Goal: Navigation & Orientation: Find specific page/section

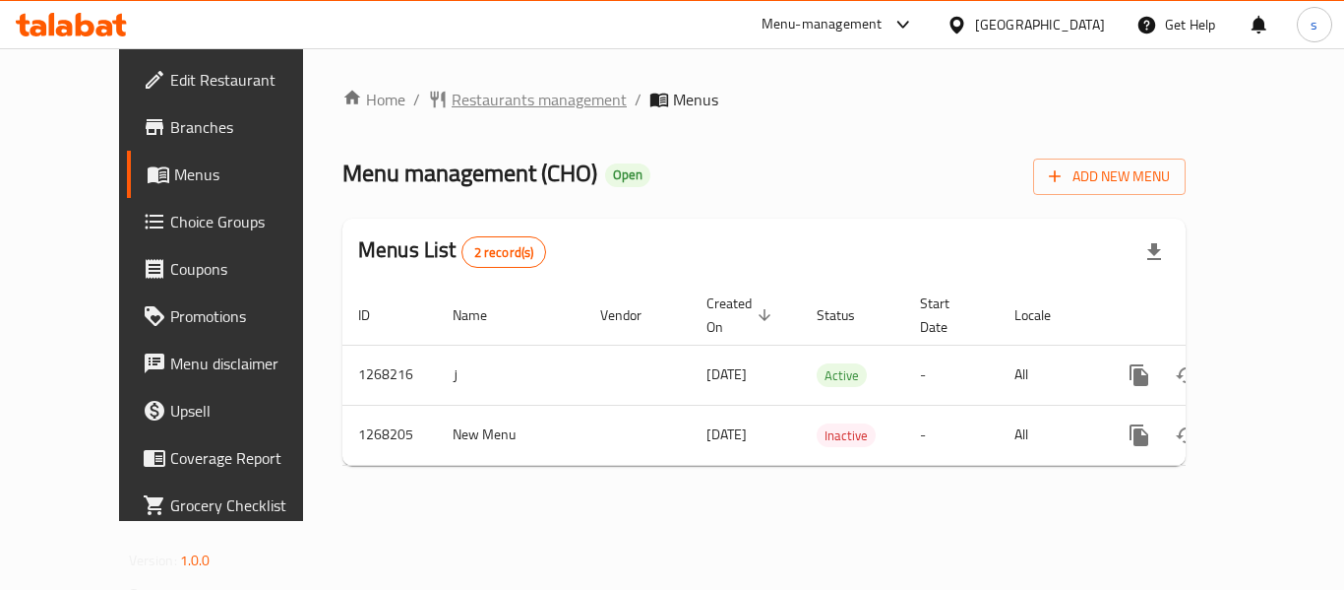
click at [458, 107] on span "Restaurants management" at bounding box center [539, 100] width 175 height 24
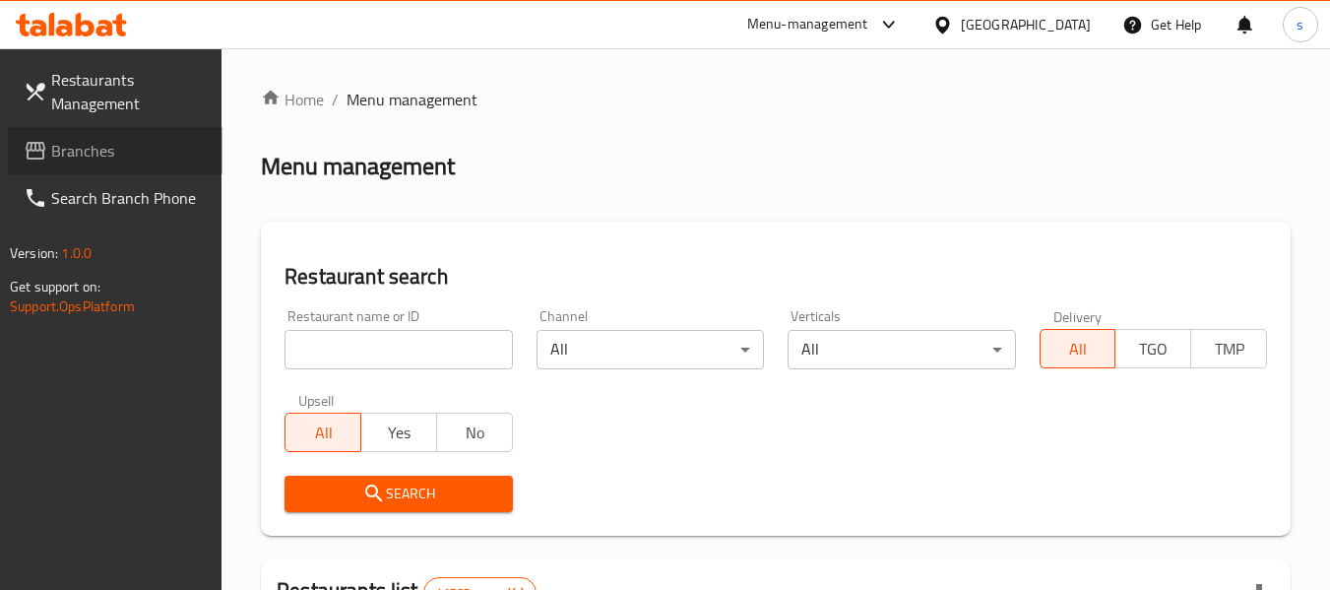
click at [121, 165] on link "Branches" at bounding box center [115, 150] width 215 height 47
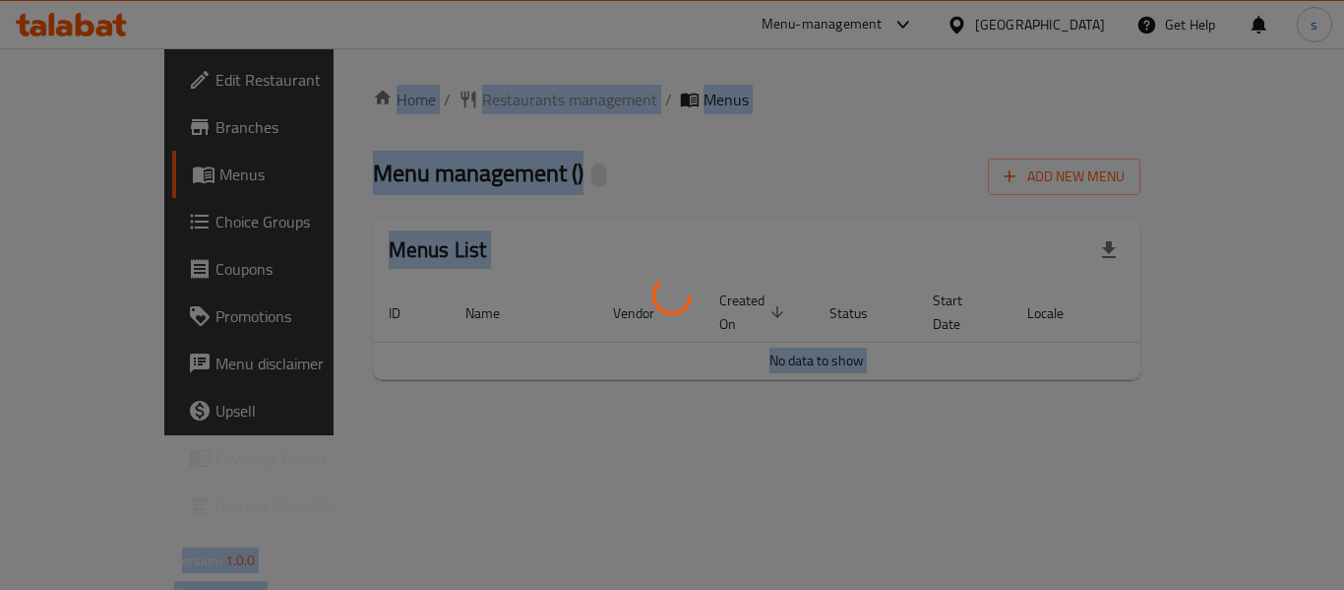
click at [1276, 567] on div at bounding box center [672, 295] width 1344 height 590
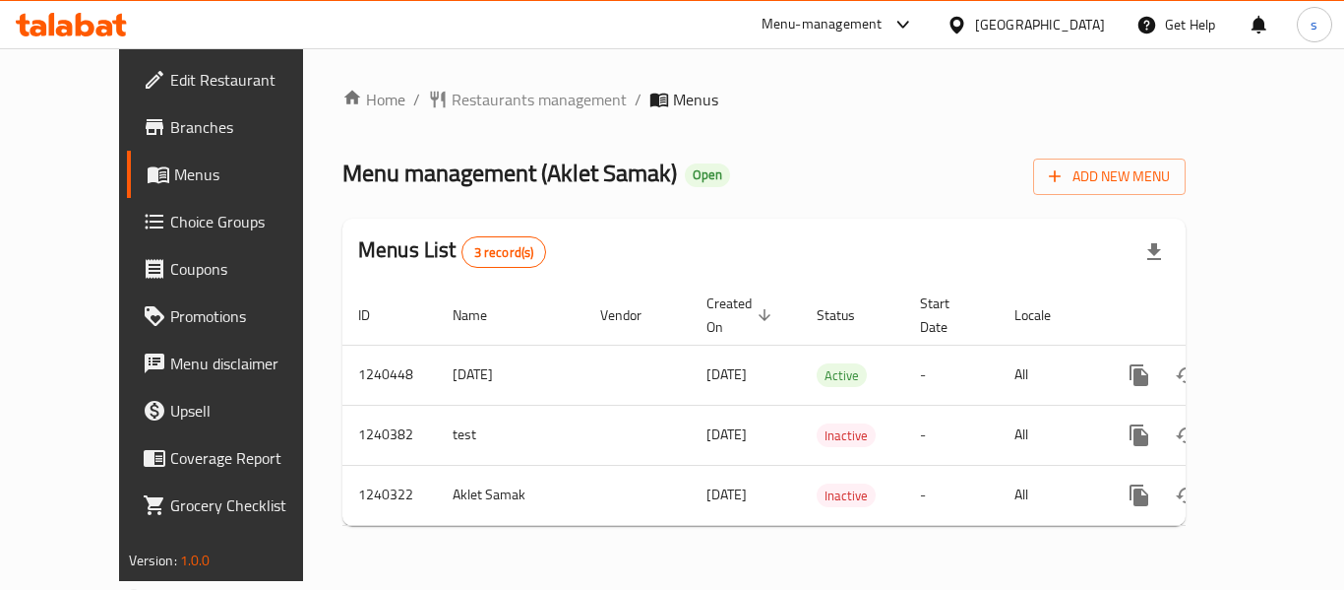
click at [1009, 28] on div "[GEOGRAPHIC_DATA]" at bounding box center [1040, 25] width 130 height 22
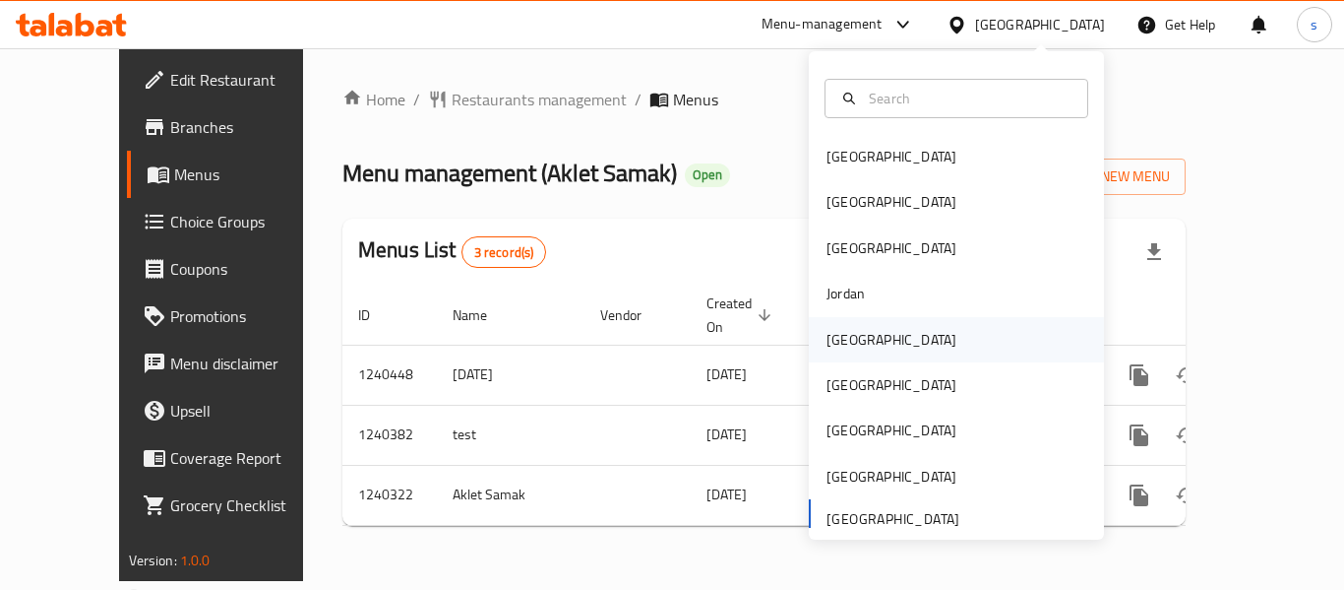
click at [856, 343] on div "[GEOGRAPHIC_DATA]" at bounding box center [891, 339] width 161 height 45
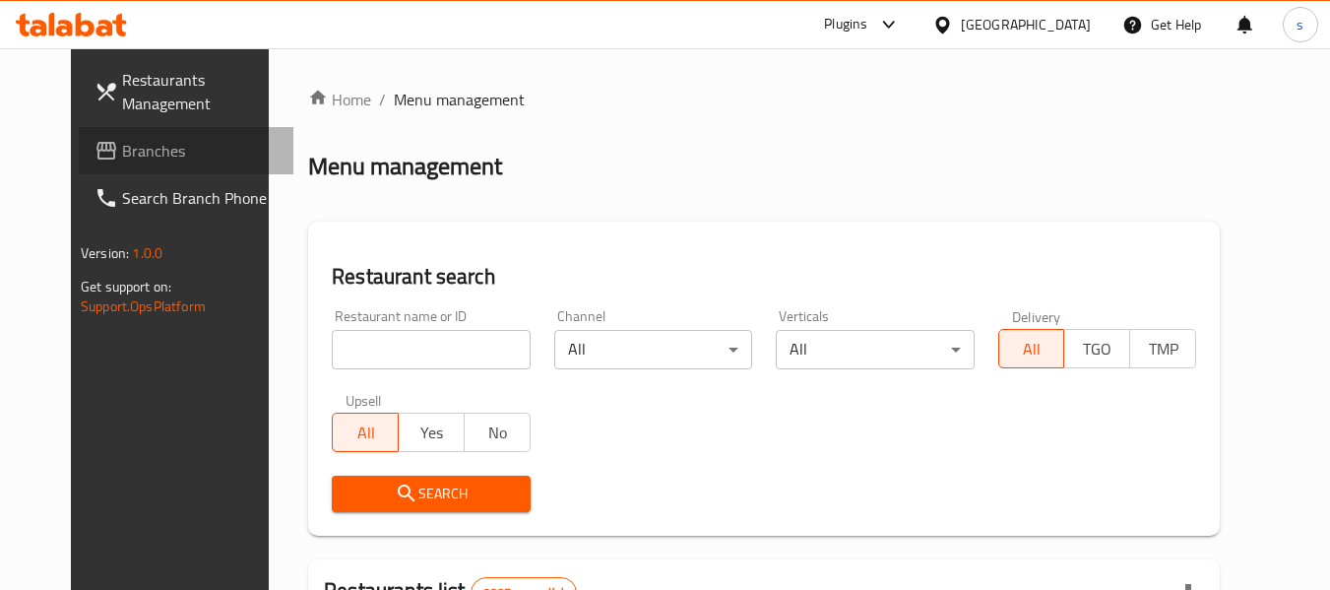
click at [122, 160] on span "Branches" at bounding box center [199, 151] width 155 height 24
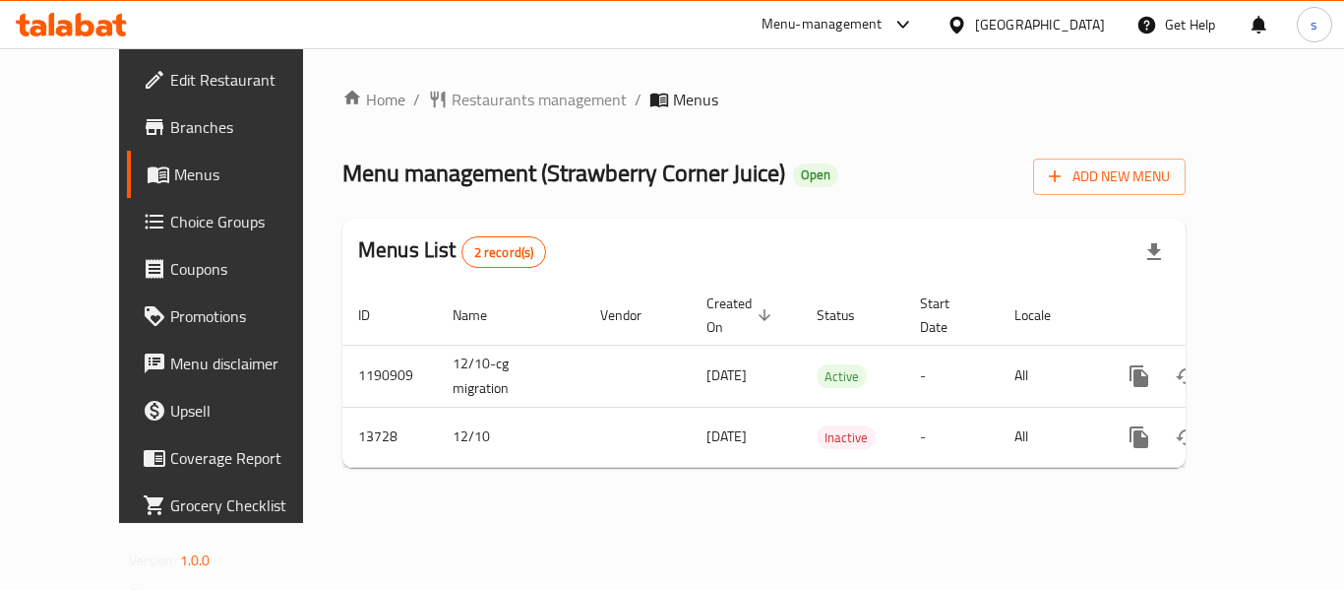
click at [963, 18] on icon at bounding box center [957, 24] width 14 height 17
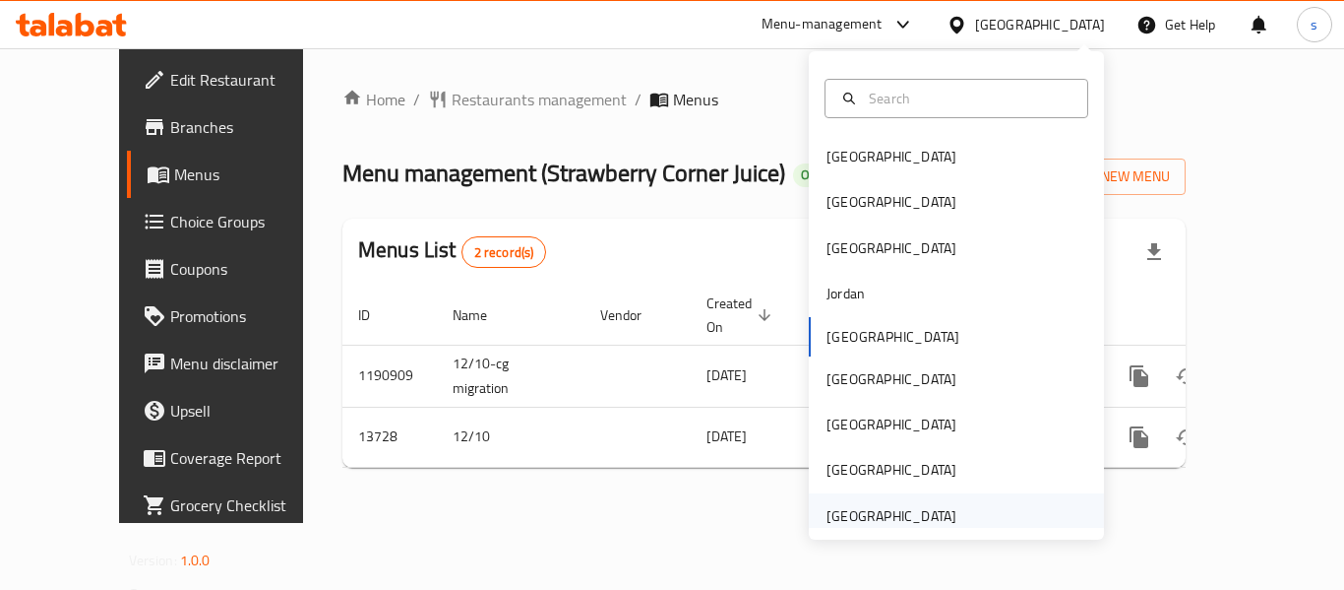
click at [910, 522] on div "[GEOGRAPHIC_DATA]" at bounding box center [892, 516] width 130 height 22
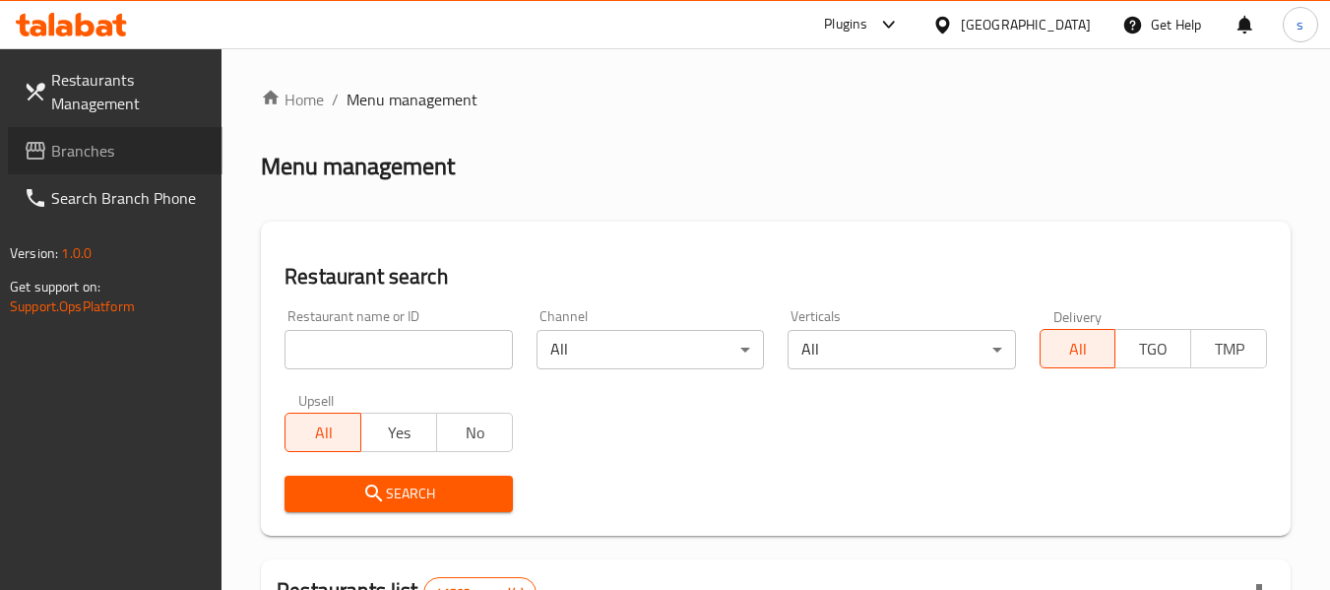
click at [82, 153] on span "Branches" at bounding box center [128, 151] width 155 height 24
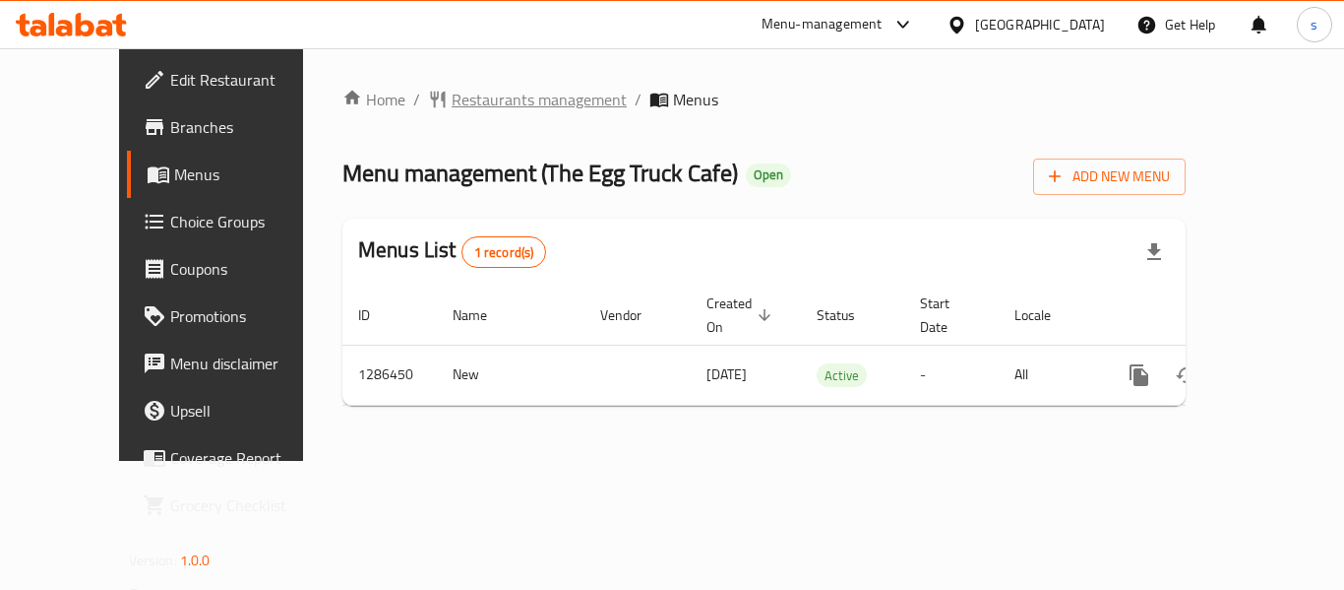
click at [452, 101] on span "Restaurants management" at bounding box center [539, 100] width 175 height 24
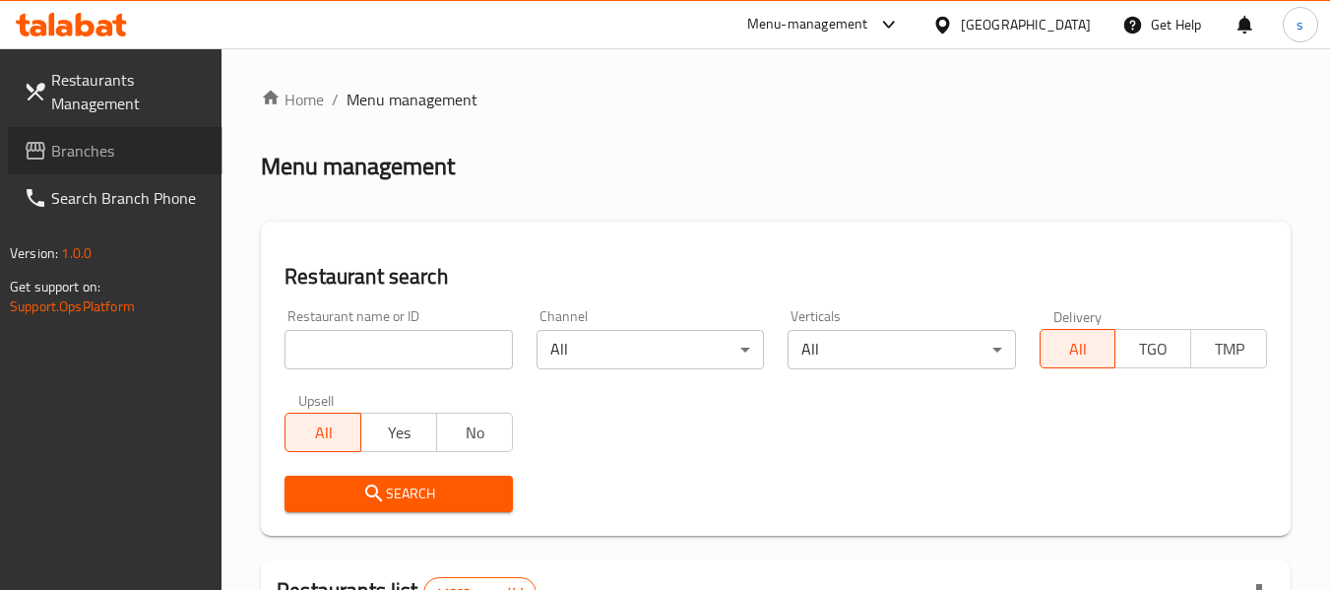
click at [88, 147] on span "Branches" at bounding box center [128, 151] width 155 height 24
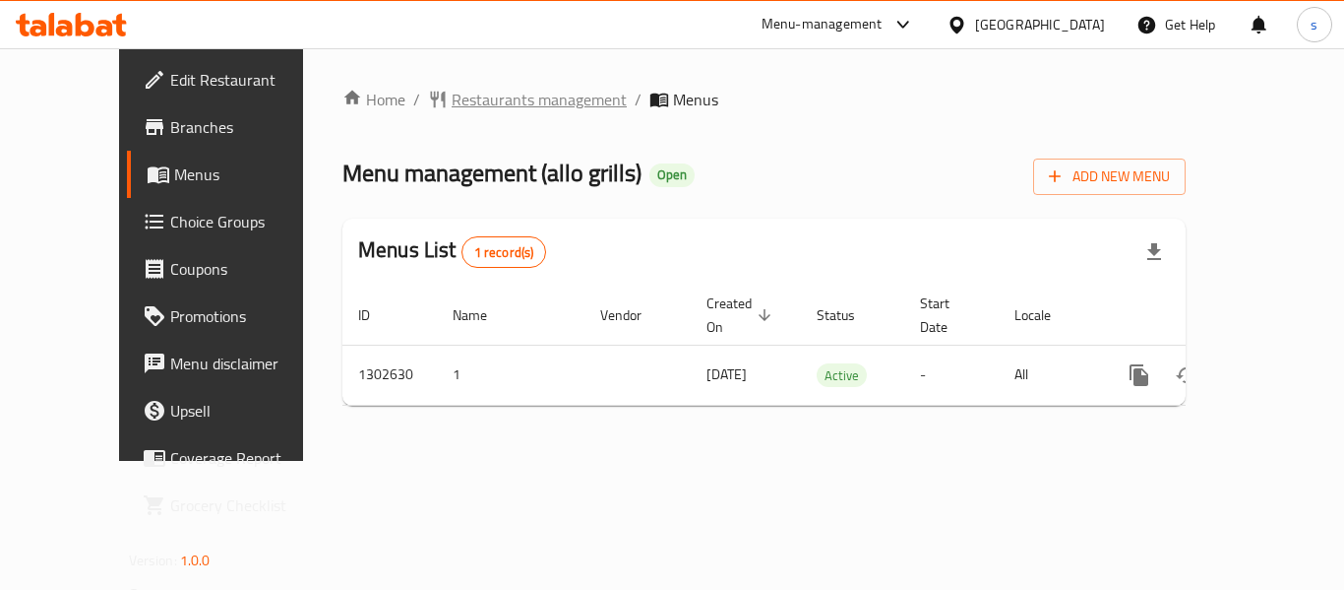
click at [466, 97] on span "Restaurants management" at bounding box center [539, 100] width 175 height 24
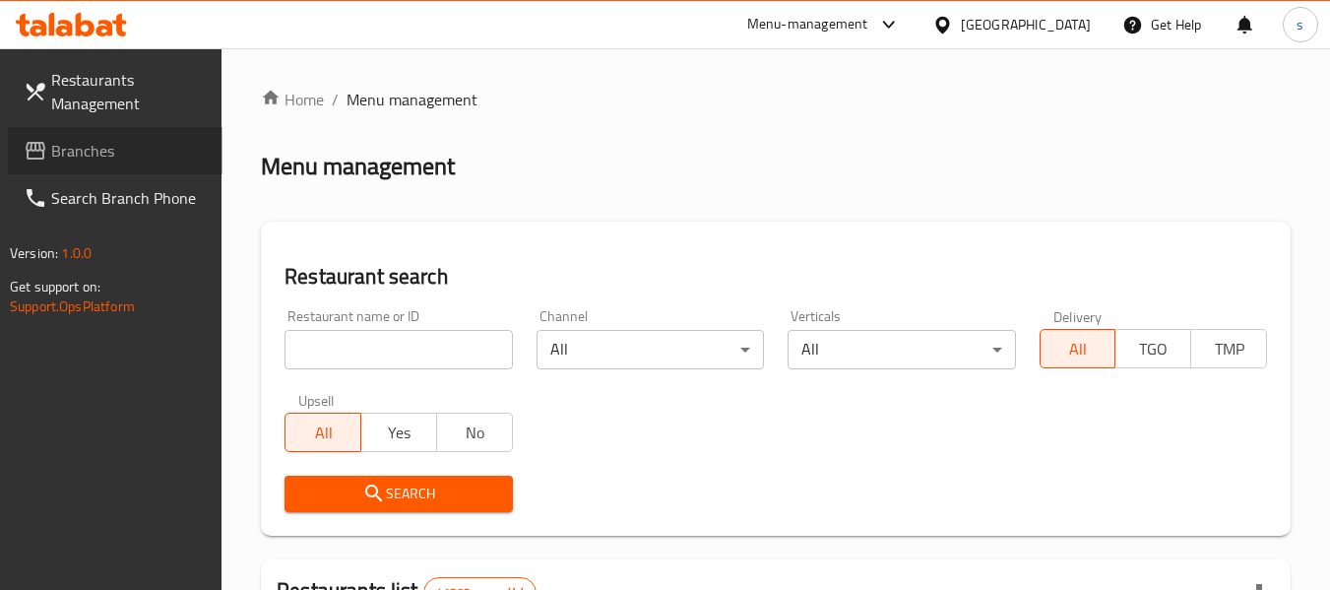
click at [69, 129] on link "Branches" at bounding box center [115, 150] width 215 height 47
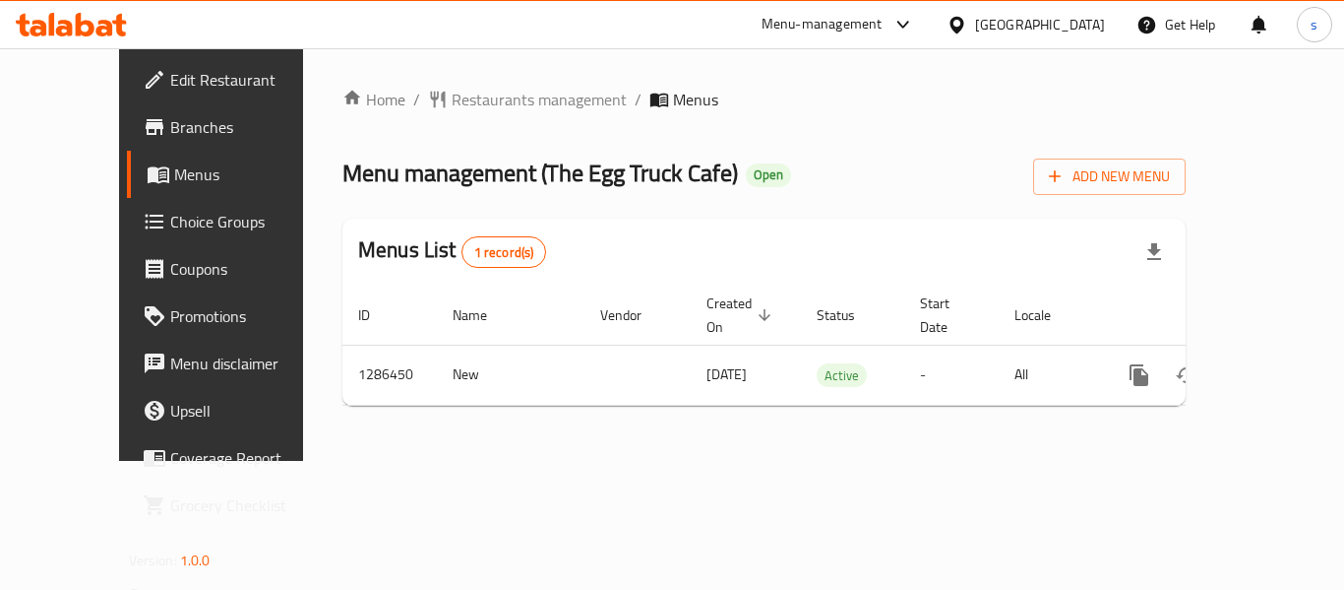
click at [982, 27] on div "[GEOGRAPHIC_DATA]" at bounding box center [1040, 25] width 130 height 22
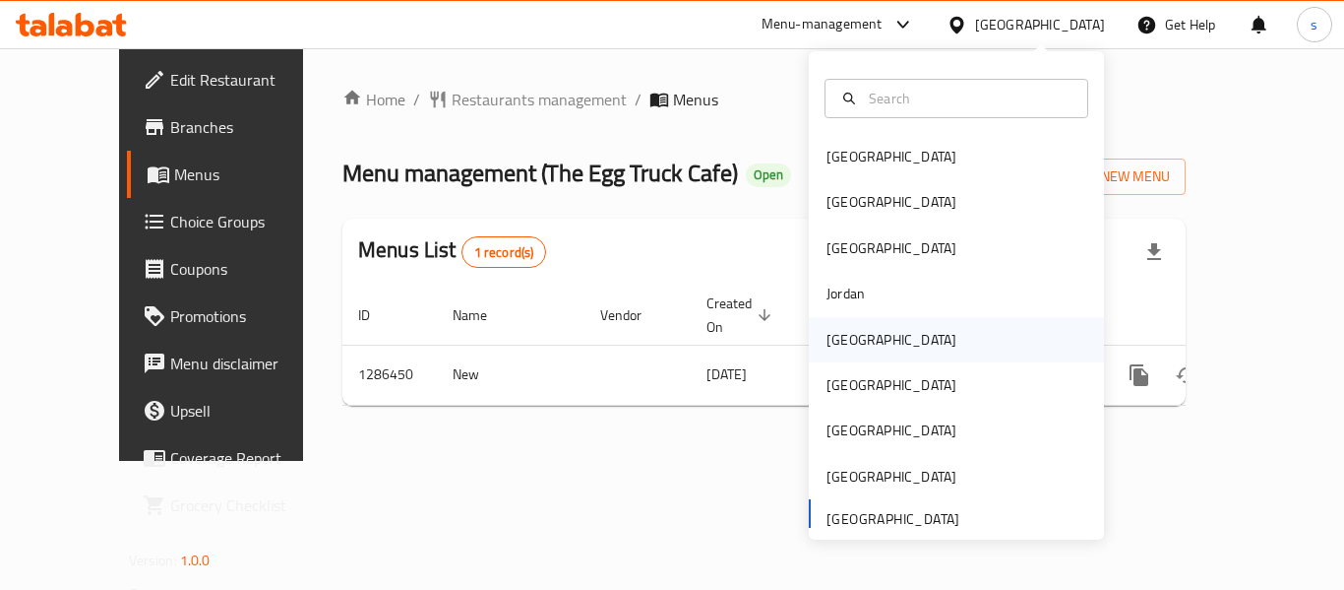
click at [869, 343] on div "[GEOGRAPHIC_DATA]" at bounding box center [956, 339] width 295 height 45
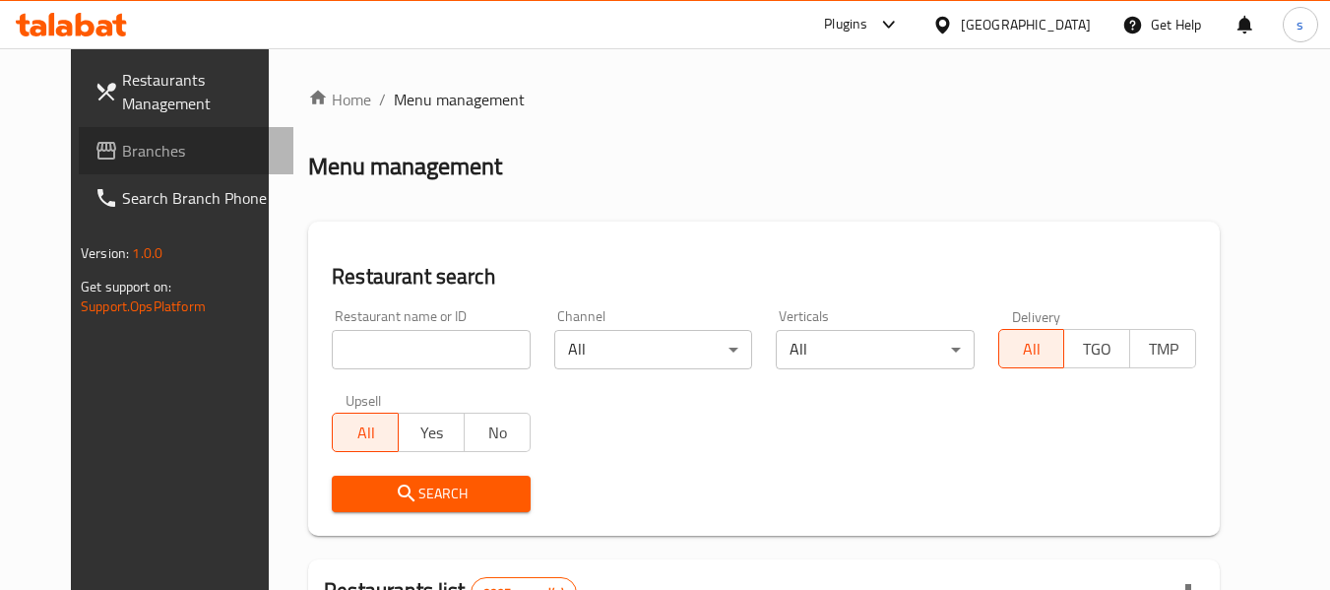
click at [93, 172] on link "Branches" at bounding box center [186, 150] width 215 height 47
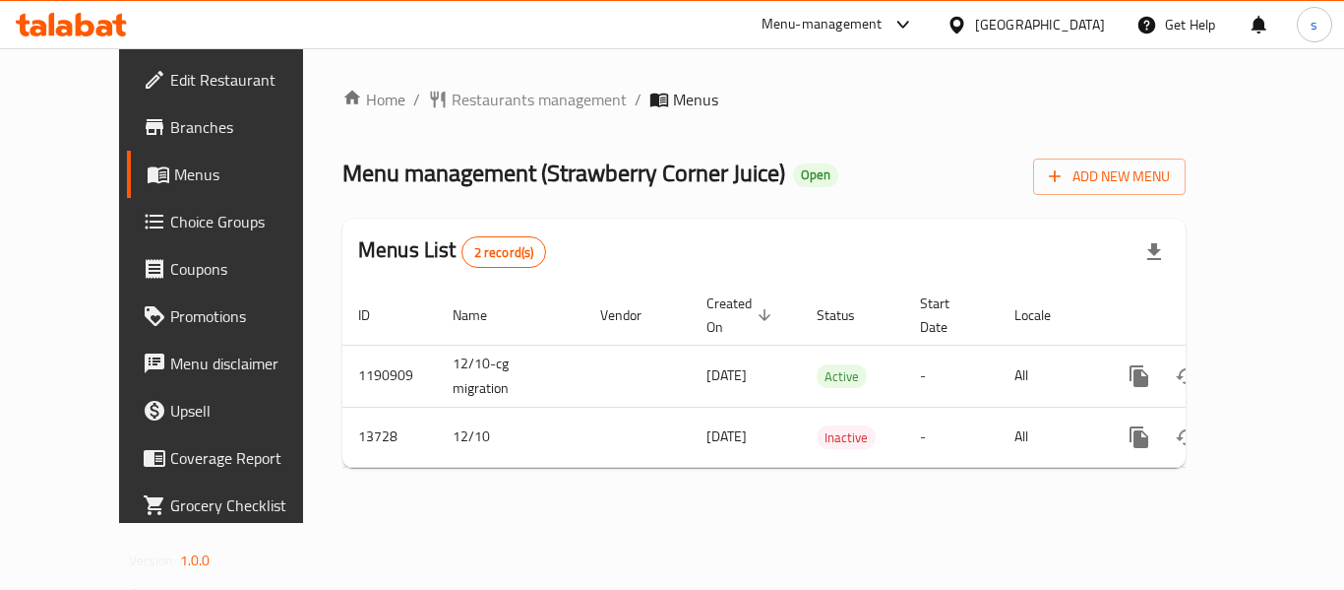
click at [1066, 26] on div "[GEOGRAPHIC_DATA]" at bounding box center [1040, 25] width 130 height 22
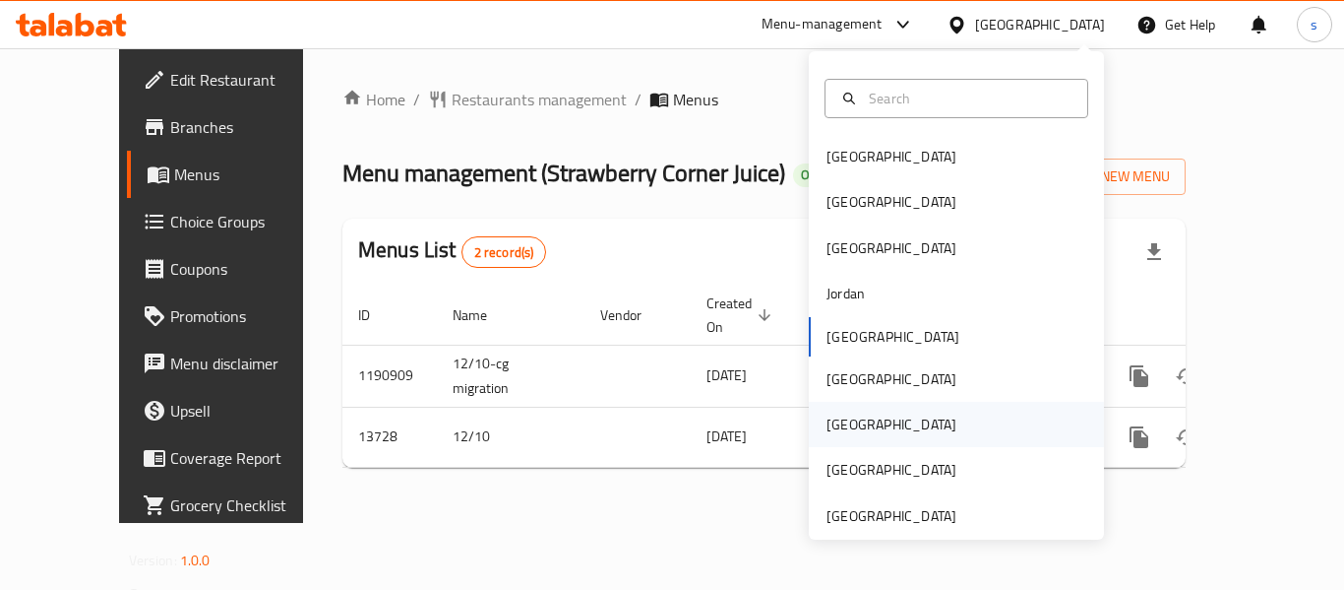
click at [873, 422] on div "[GEOGRAPHIC_DATA]" at bounding box center [956, 424] width 295 height 45
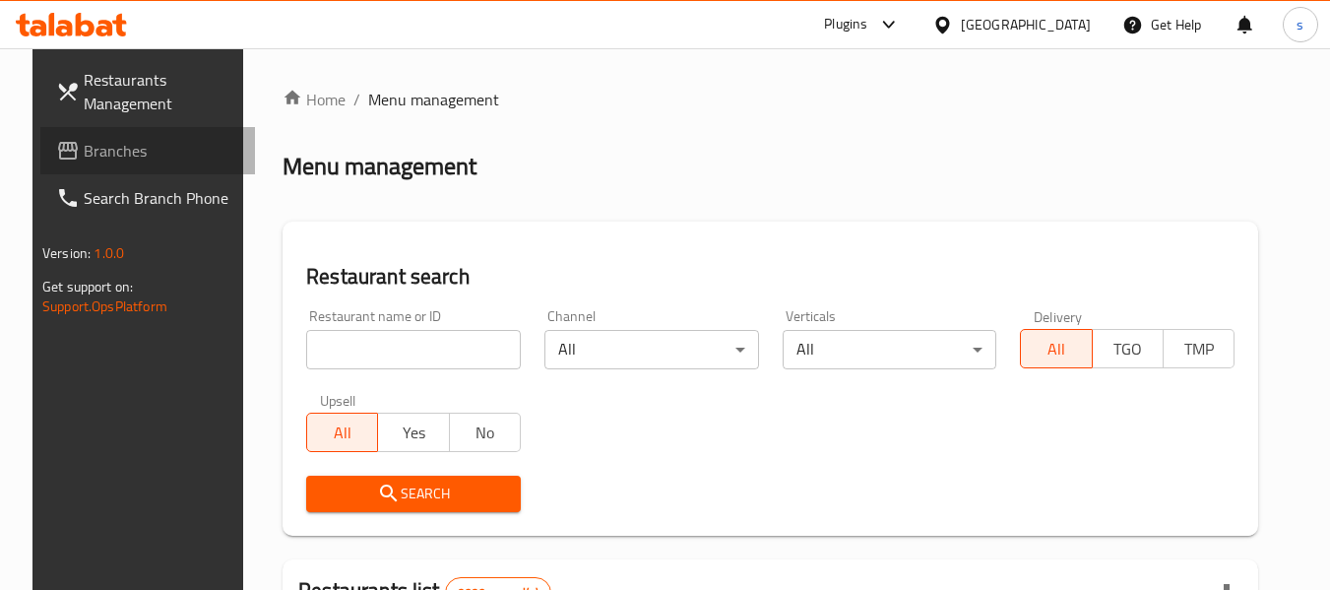
click at [96, 166] on link "Branches" at bounding box center [147, 150] width 215 height 47
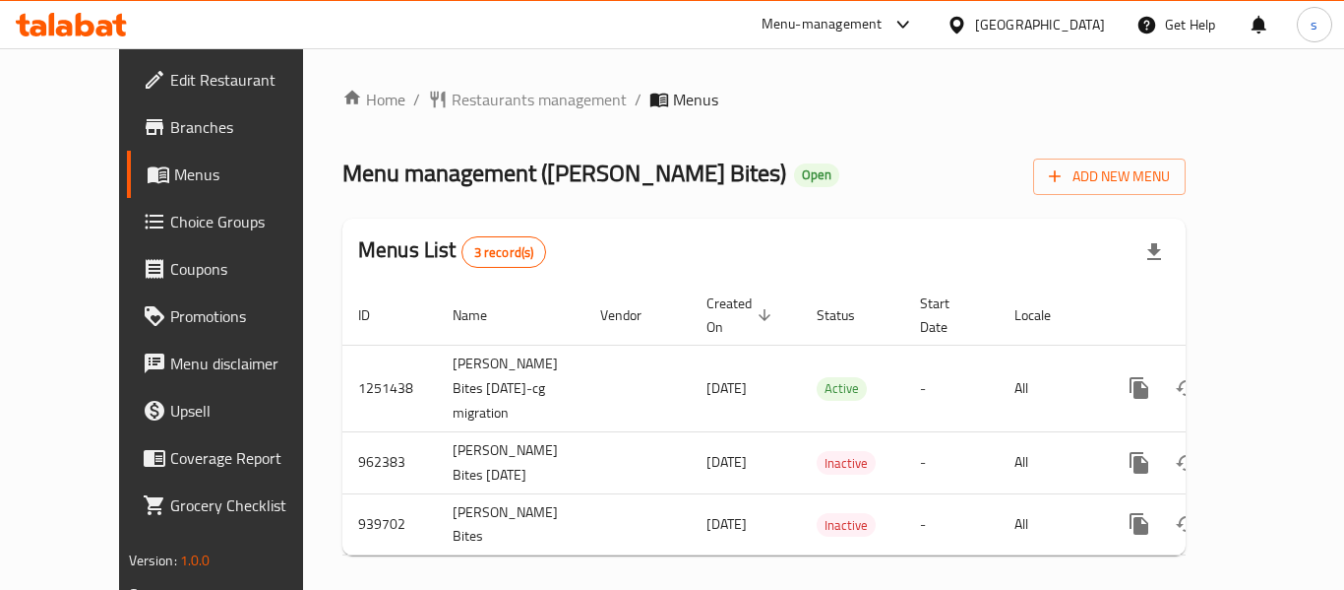
click at [1083, 12] on div "Qatar" at bounding box center [1026, 24] width 190 height 47
click at [967, 34] on icon at bounding box center [957, 25] width 21 height 21
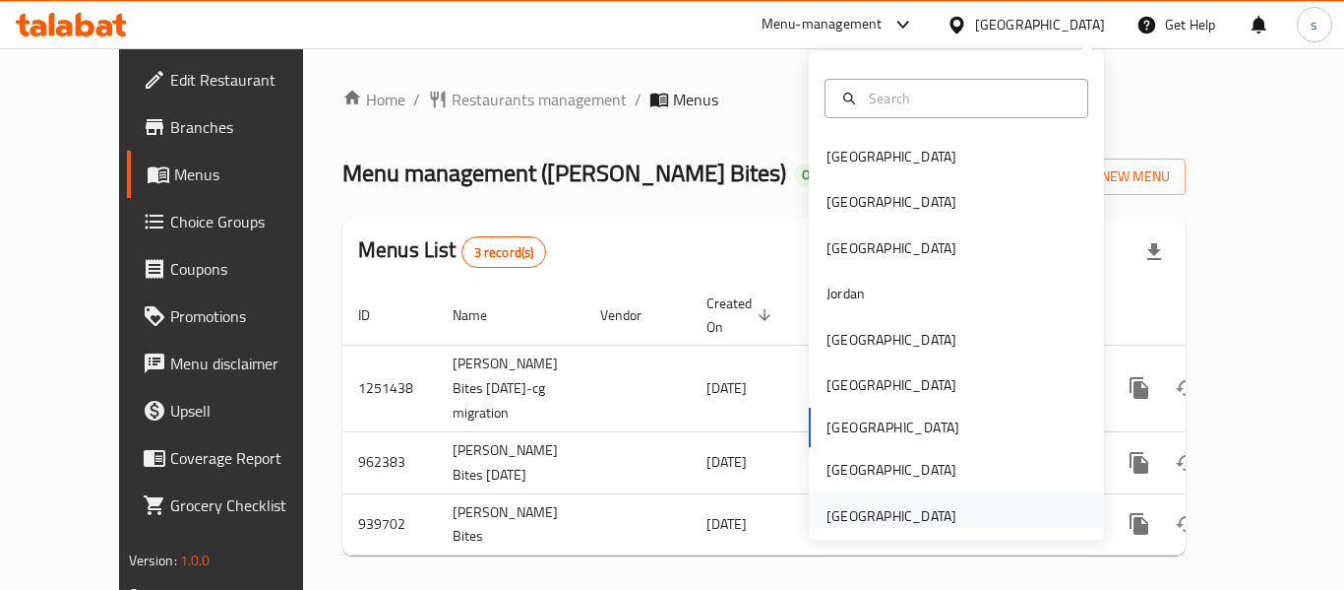
click at [879, 512] on div "[GEOGRAPHIC_DATA]" at bounding box center [892, 516] width 130 height 22
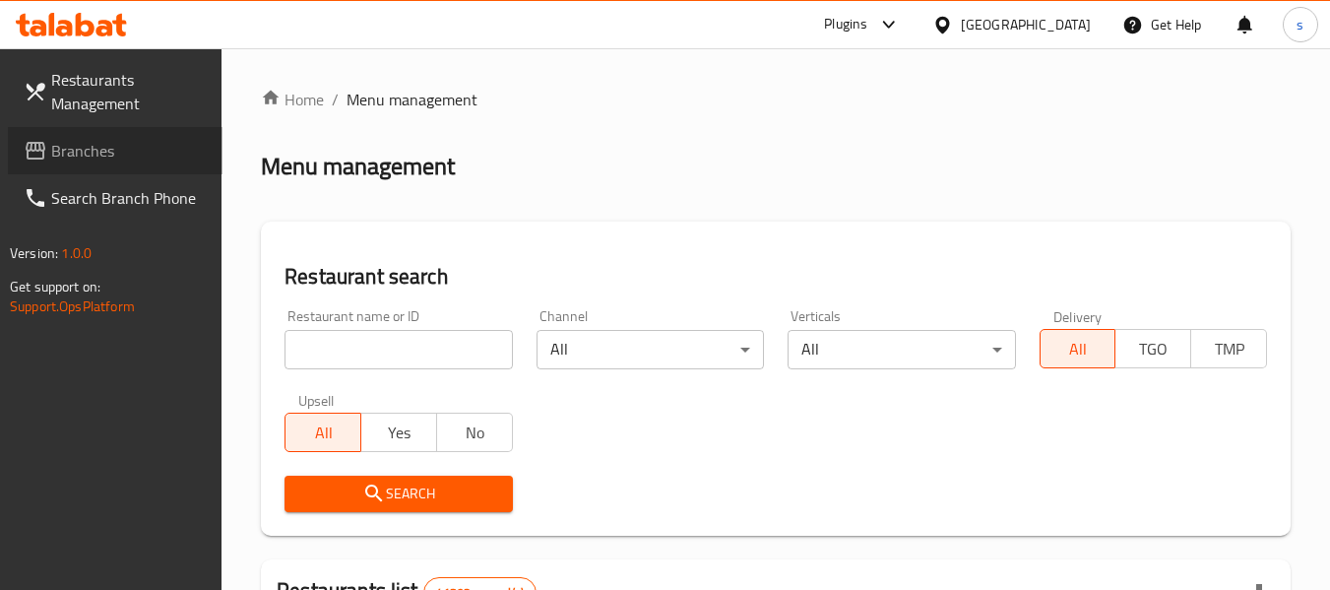
click at [108, 144] on span "Branches" at bounding box center [128, 151] width 155 height 24
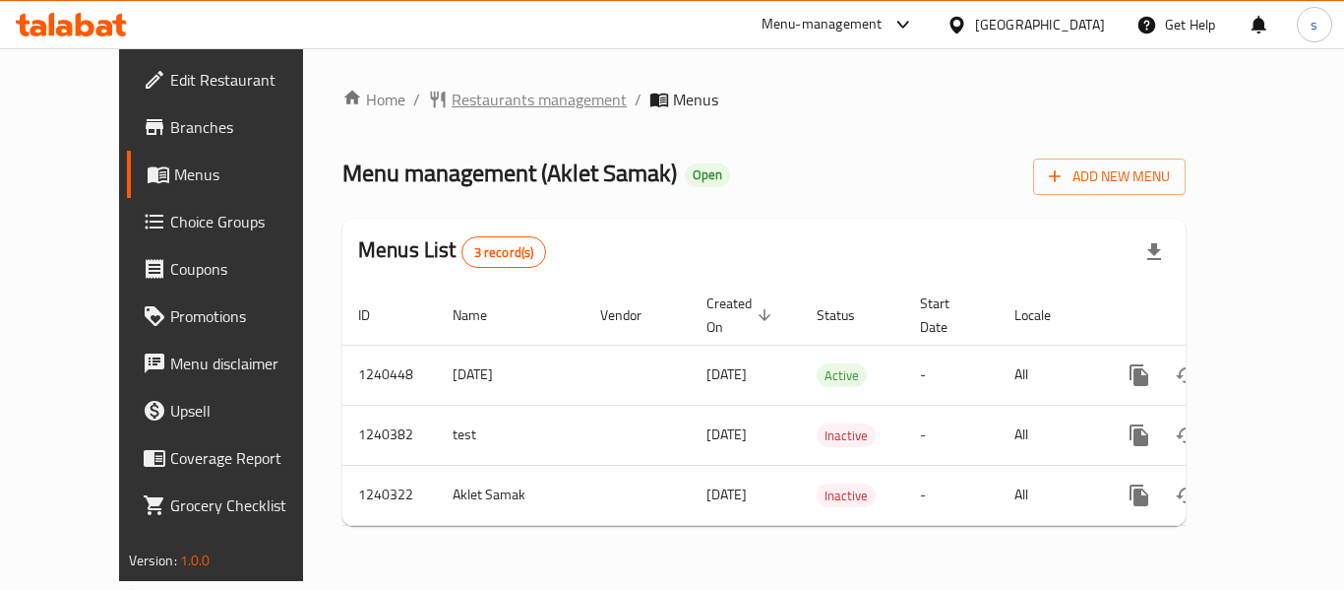
click at [453, 111] on span "Restaurants management" at bounding box center [539, 100] width 175 height 24
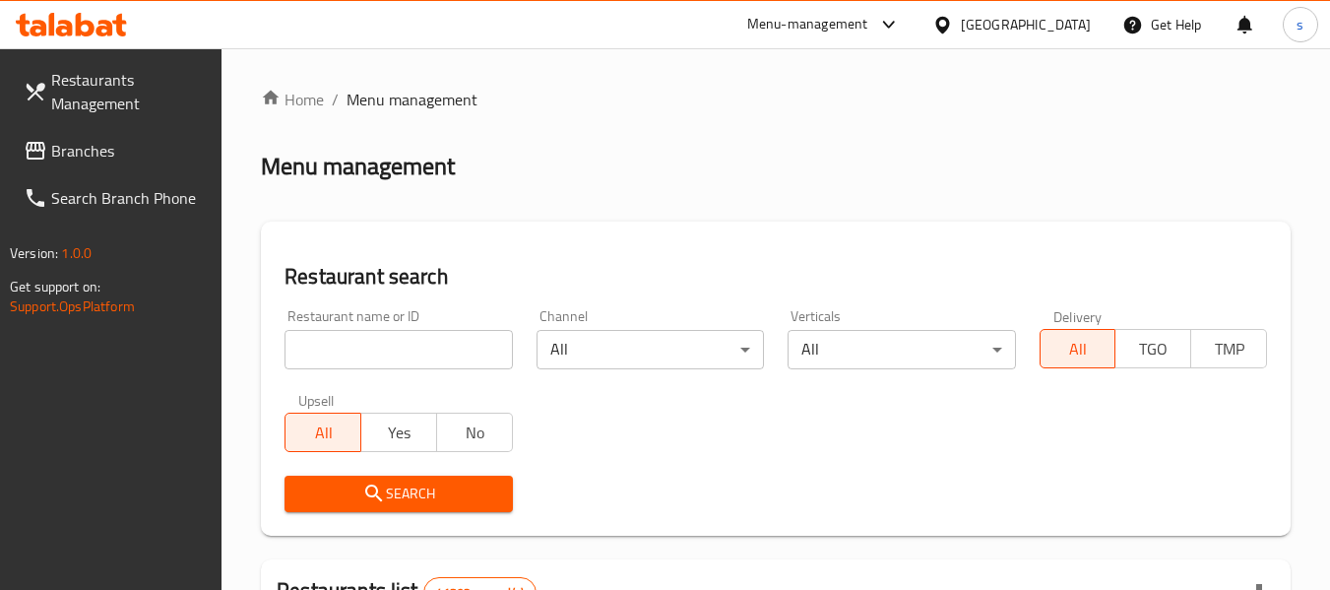
click at [138, 155] on span "Branches" at bounding box center [128, 151] width 155 height 24
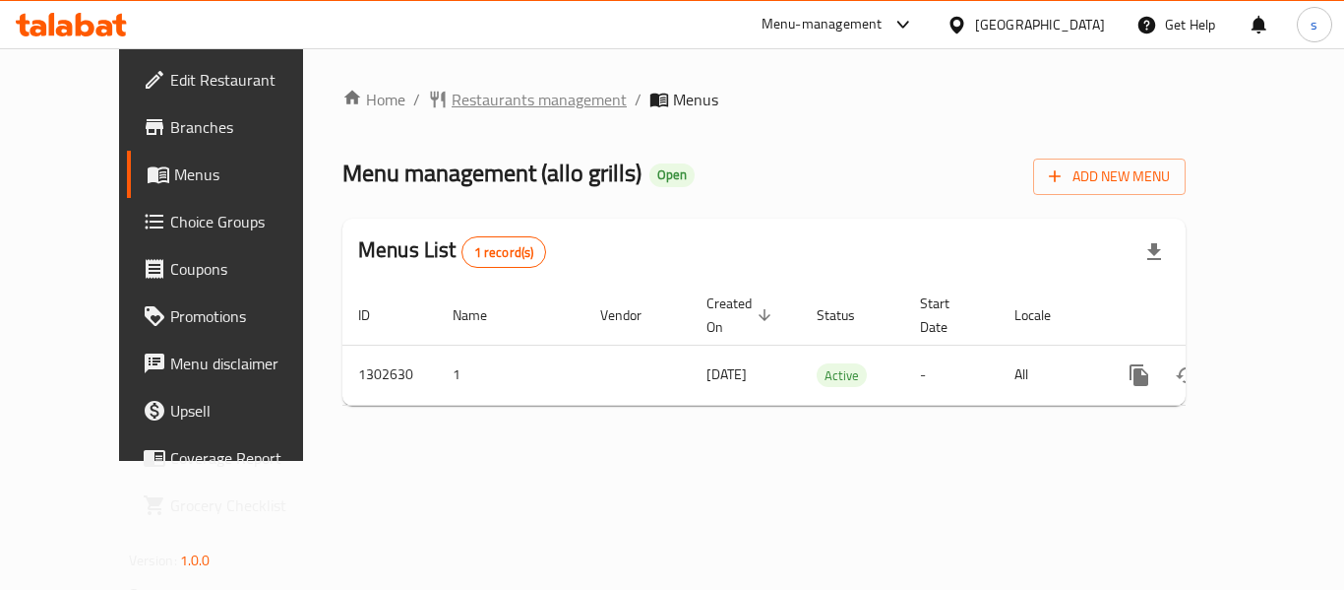
click at [466, 96] on span "Restaurants management" at bounding box center [539, 100] width 175 height 24
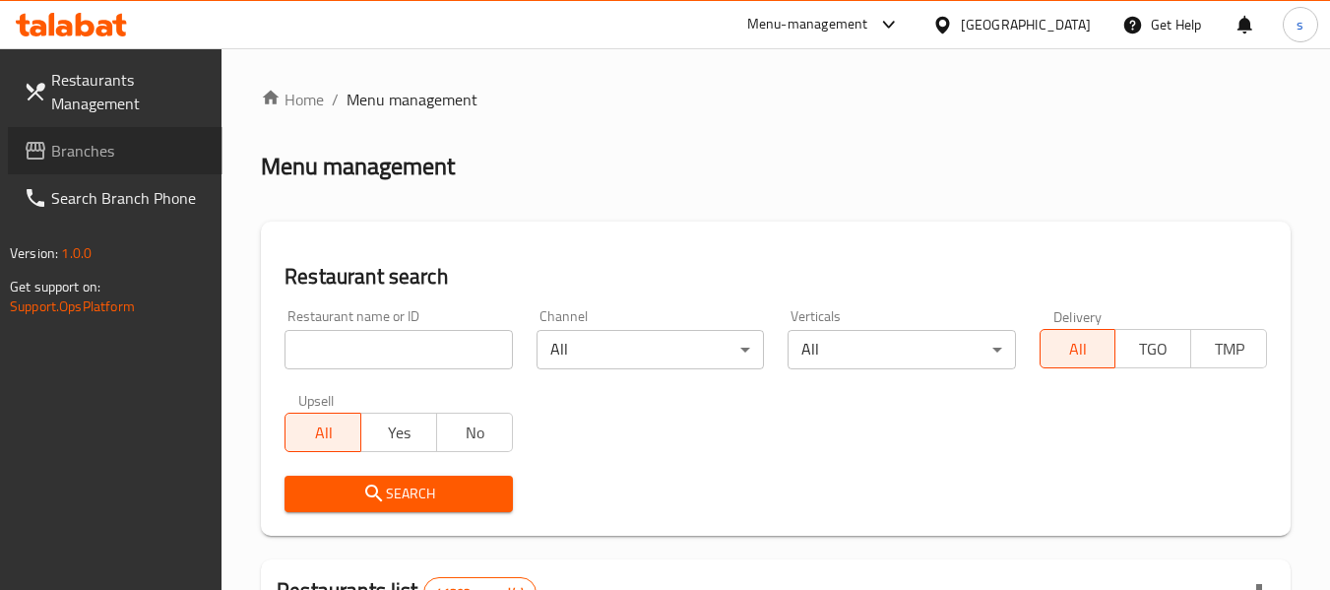
click at [158, 155] on span "Branches" at bounding box center [128, 151] width 155 height 24
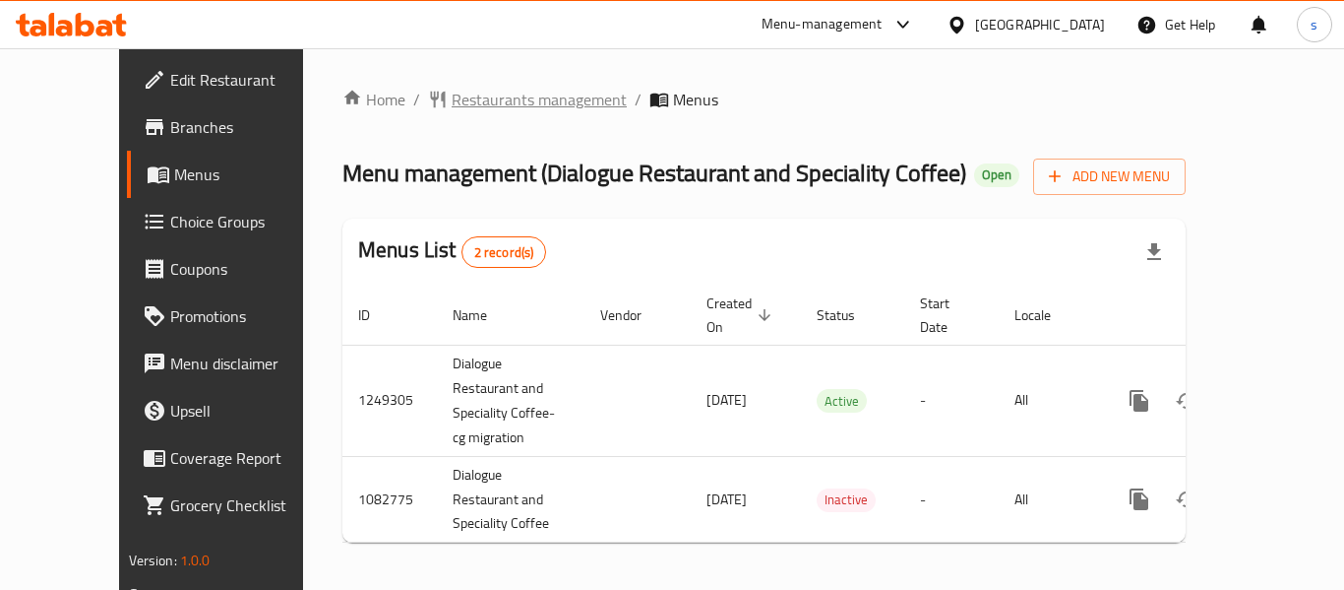
click at [452, 109] on span "Restaurants management" at bounding box center [539, 100] width 175 height 24
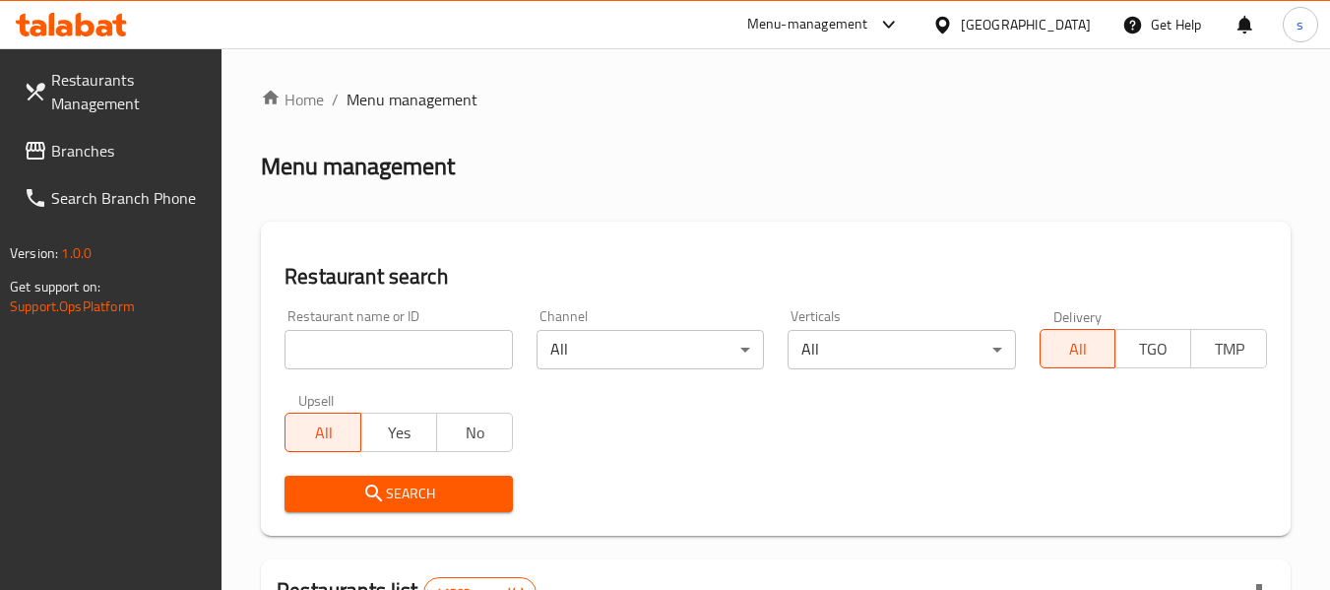
click at [116, 150] on span "Branches" at bounding box center [128, 151] width 155 height 24
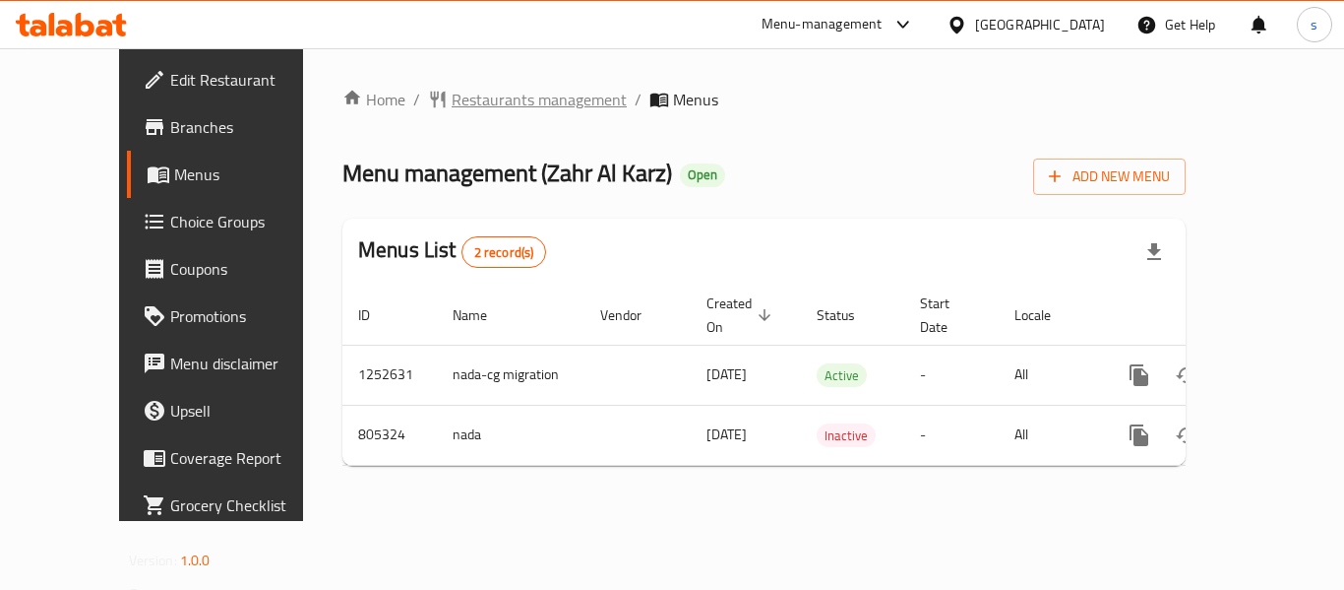
click at [469, 89] on span "Restaurants management" at bounding box center [539, 100] width 175 height 24
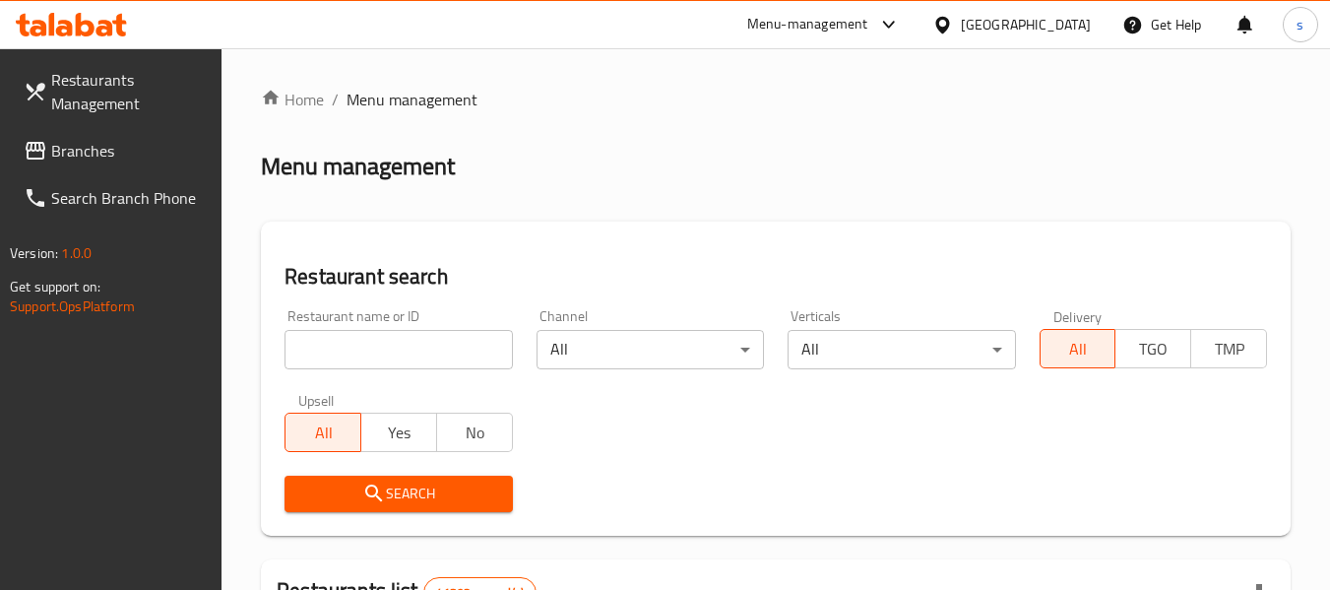
click at [76, 170] on link "Branches" at bounding box center [115, 150] width 215 height 47
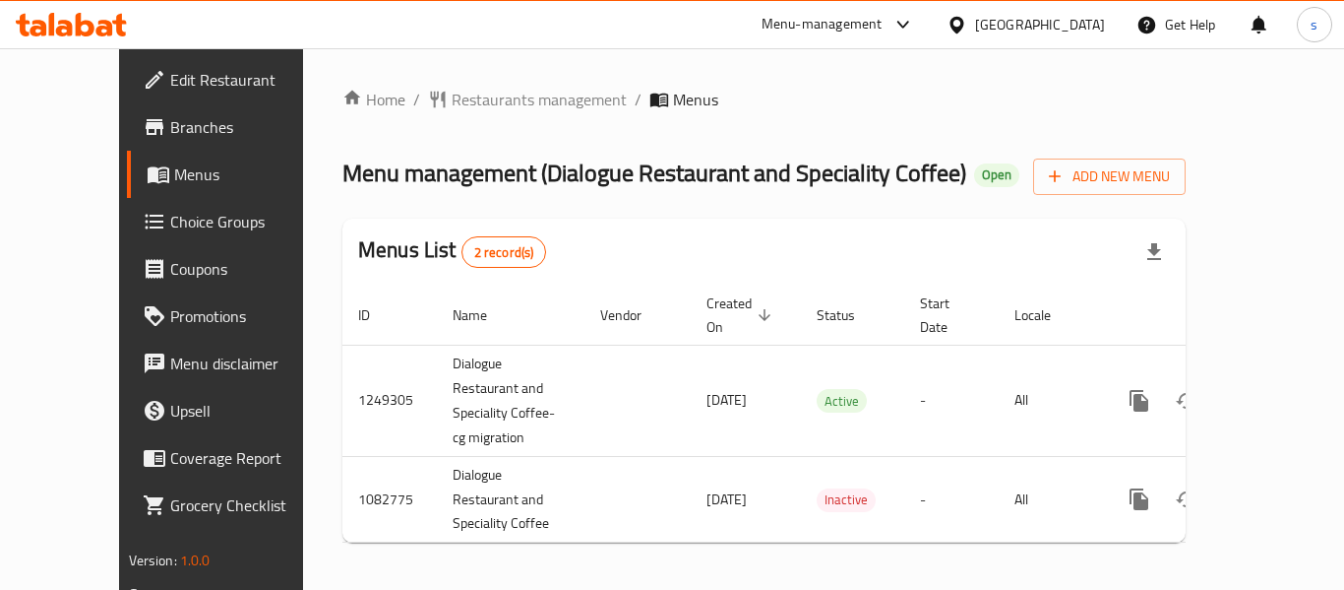
click at [1017, 29] on div "[GEOGRAPHIC_DATA]" at bounding box center [1040, 25] width 130 height 22
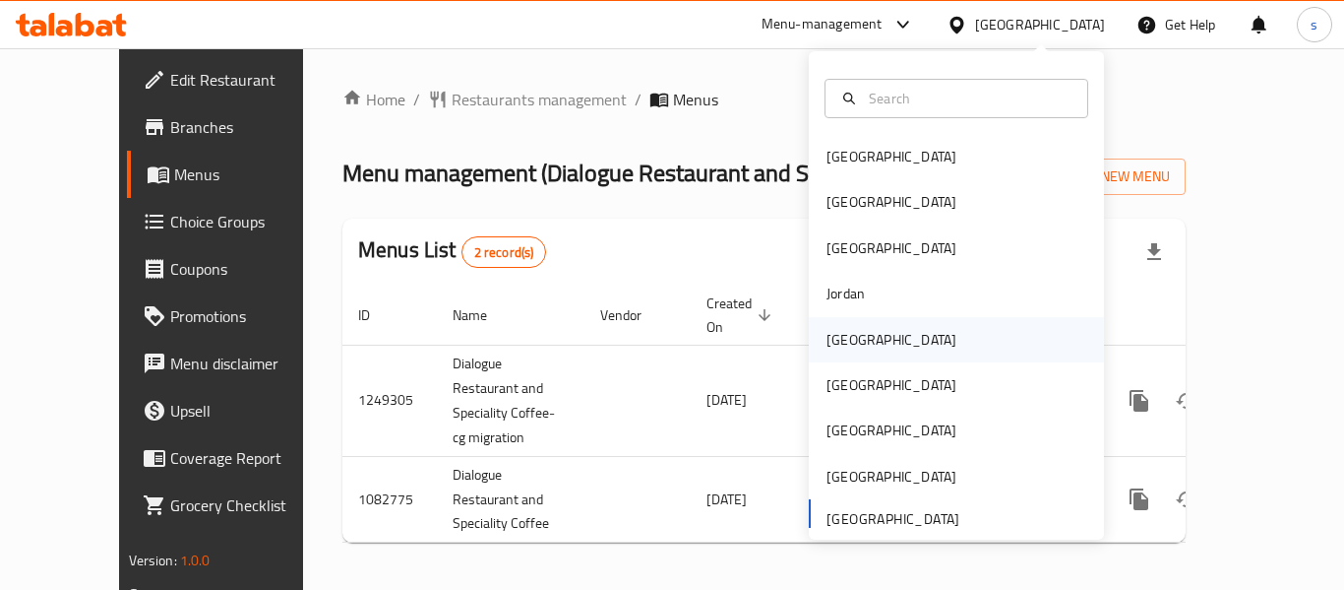
click at [855, 344] on div "Kuwait" at bounding box center [891, 339] width 161 height 45
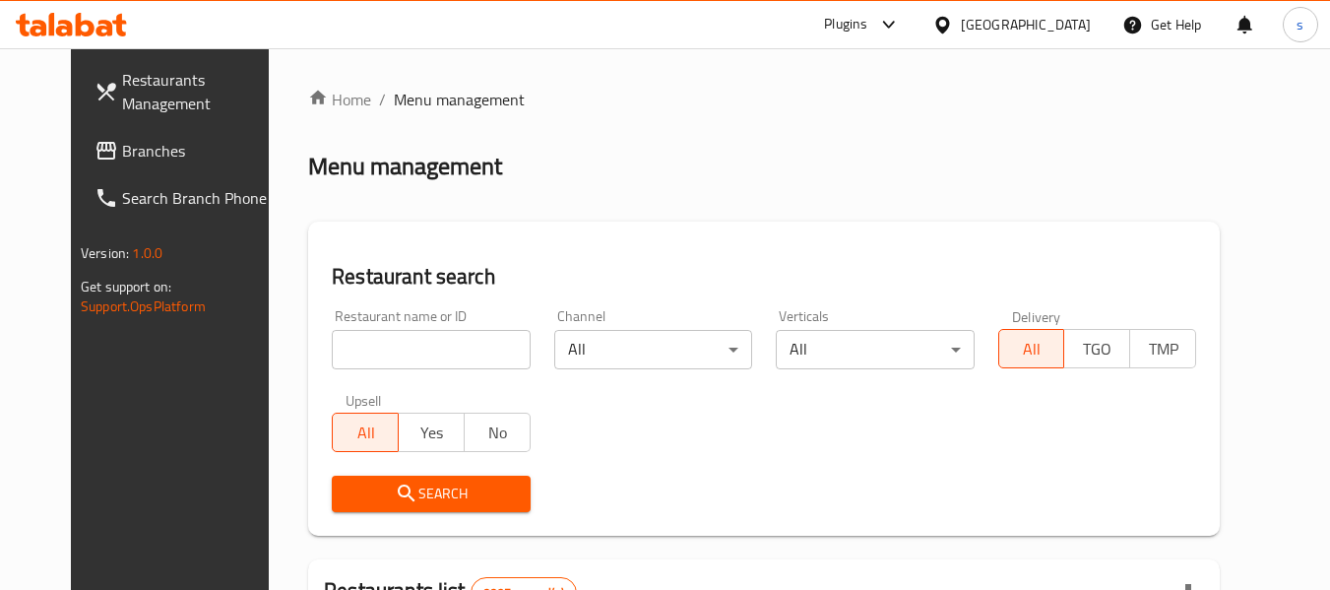
click at [122, 160] on span "Branches" at bounding box center [199, 151] width 155 height 24
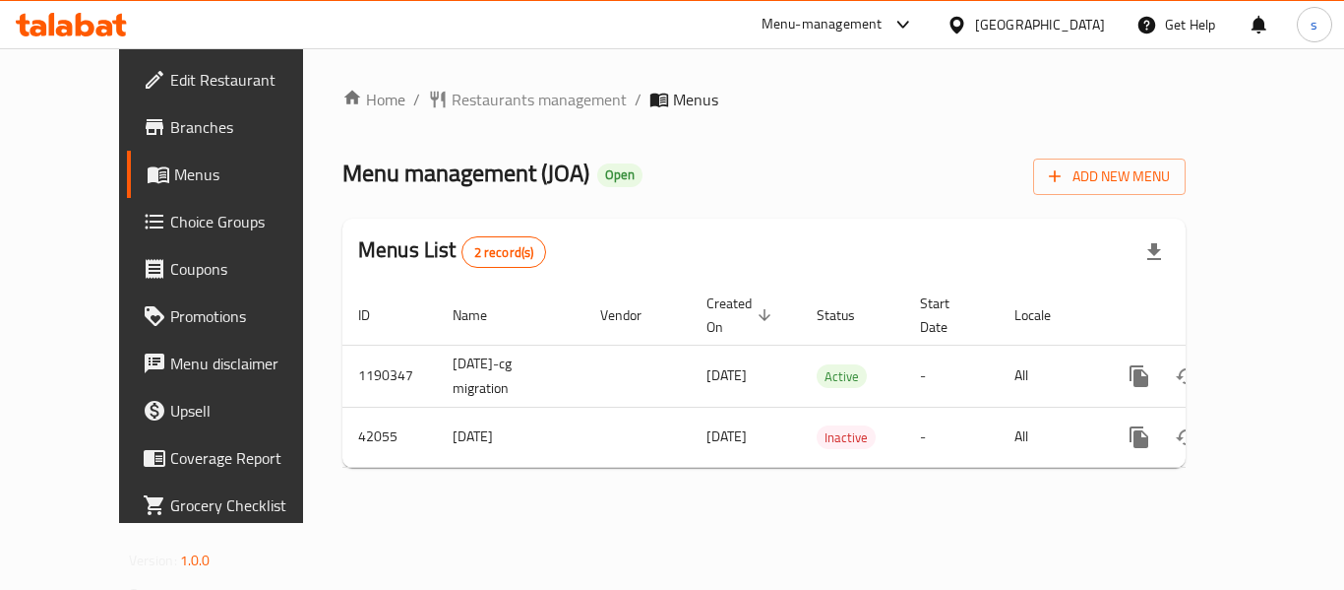
click at [963, 19] on icon at bounding box center [957, 24] width 14 height 17
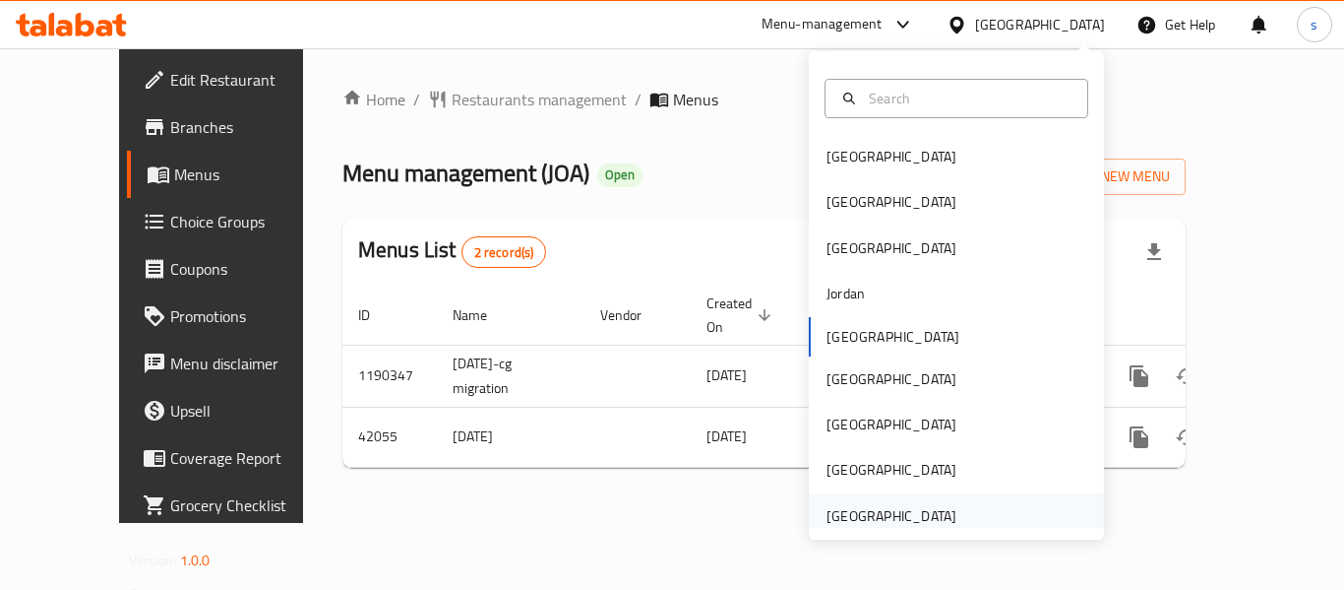
click at [899, 517] on div "[GEOGRAPHIC_DATA]" at bounding box center [892, 516] width 130 height 22
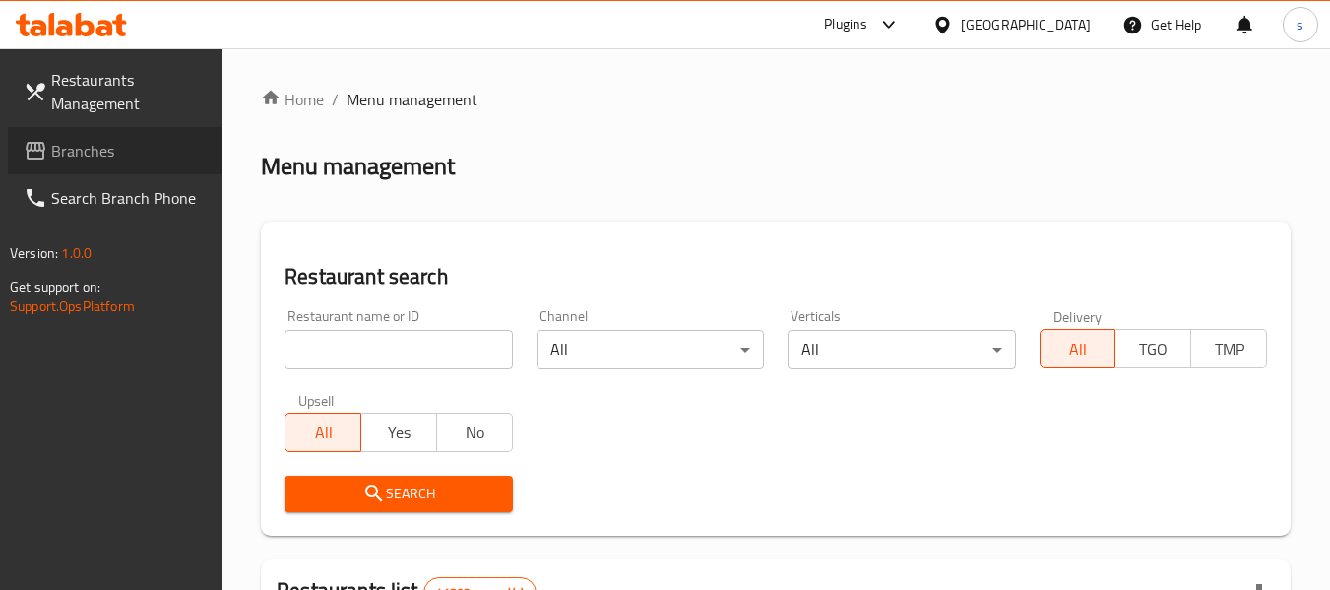
click at [97, 160] on span "Branches" at bounding box center [128, 151] width 155 height 24
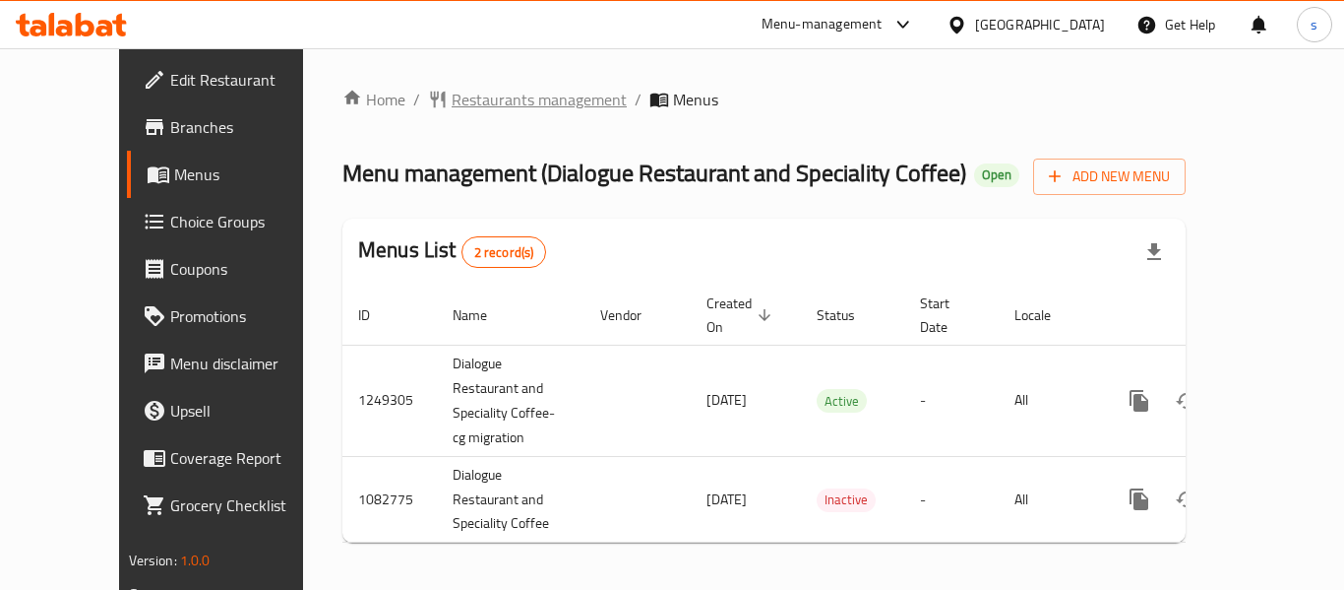
click at [520, 108] on span "Restaurants management" at bounding box center [539, 100] width 175 height 24
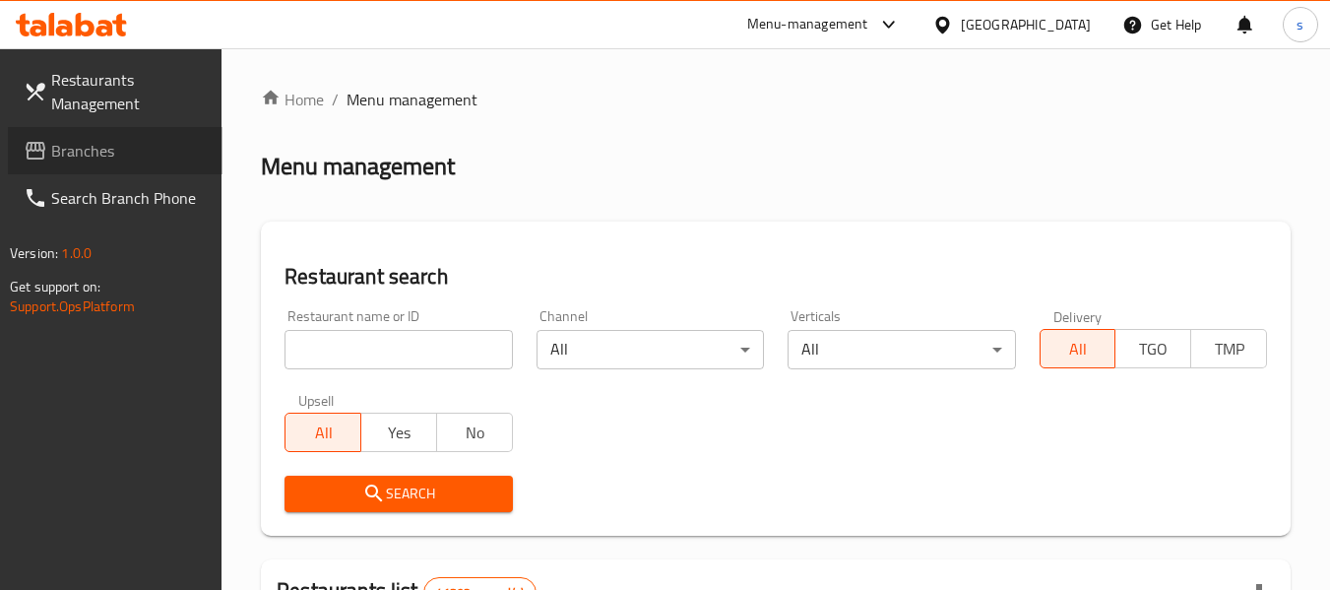
click at [132, 166] on link "Branches" at bounding box center [115, 150] width 215 height 47
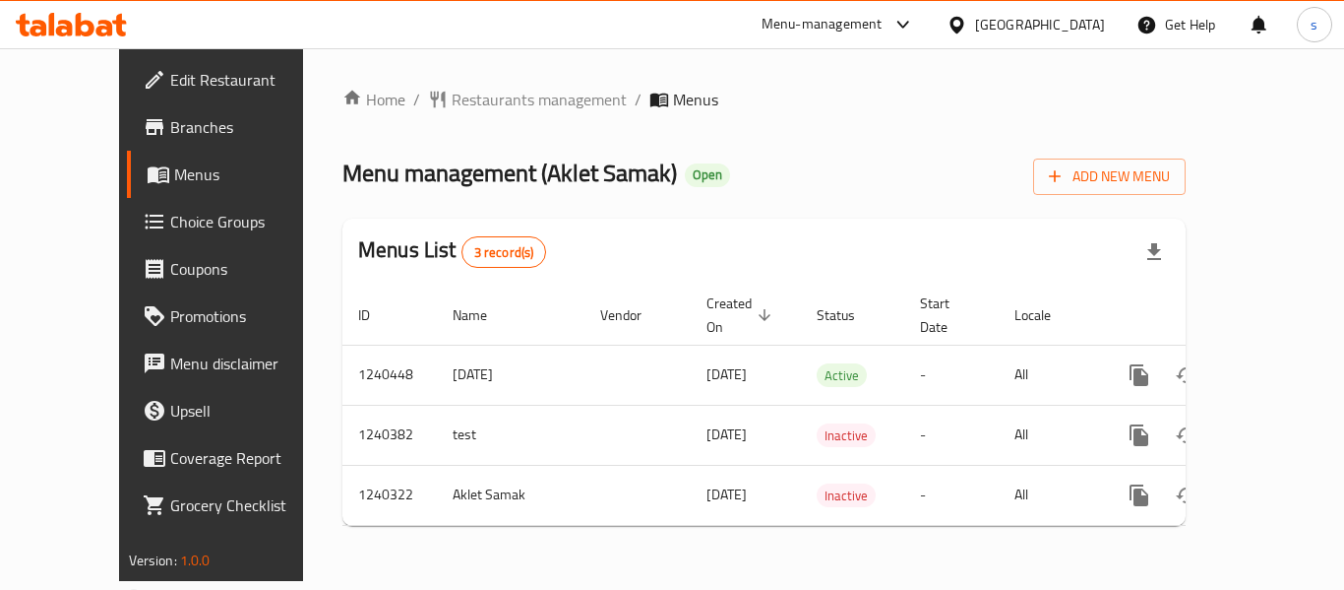
click at [1011, 21] on div "[GEOGRAPHIC_DATA]" at bounding box center [1040, 25] width 130 height 22
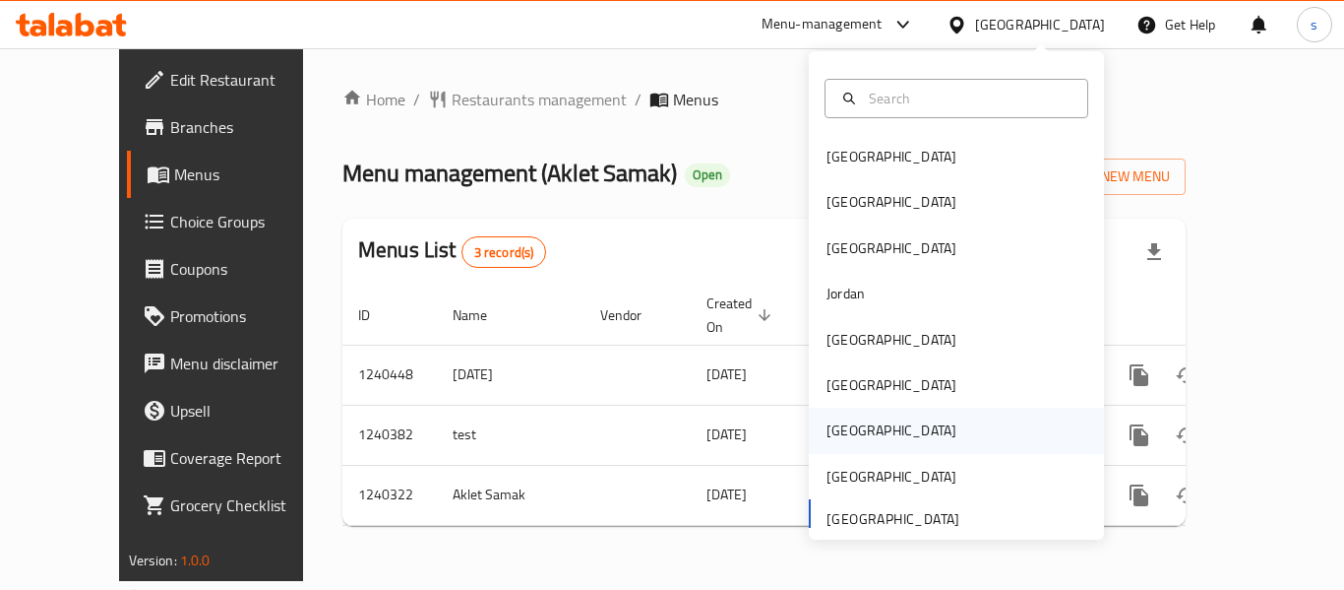
click at [871, 428] on div "[GEOGRAPHIC_DATA]" at bounding box center [956, 429] width 295 height 45
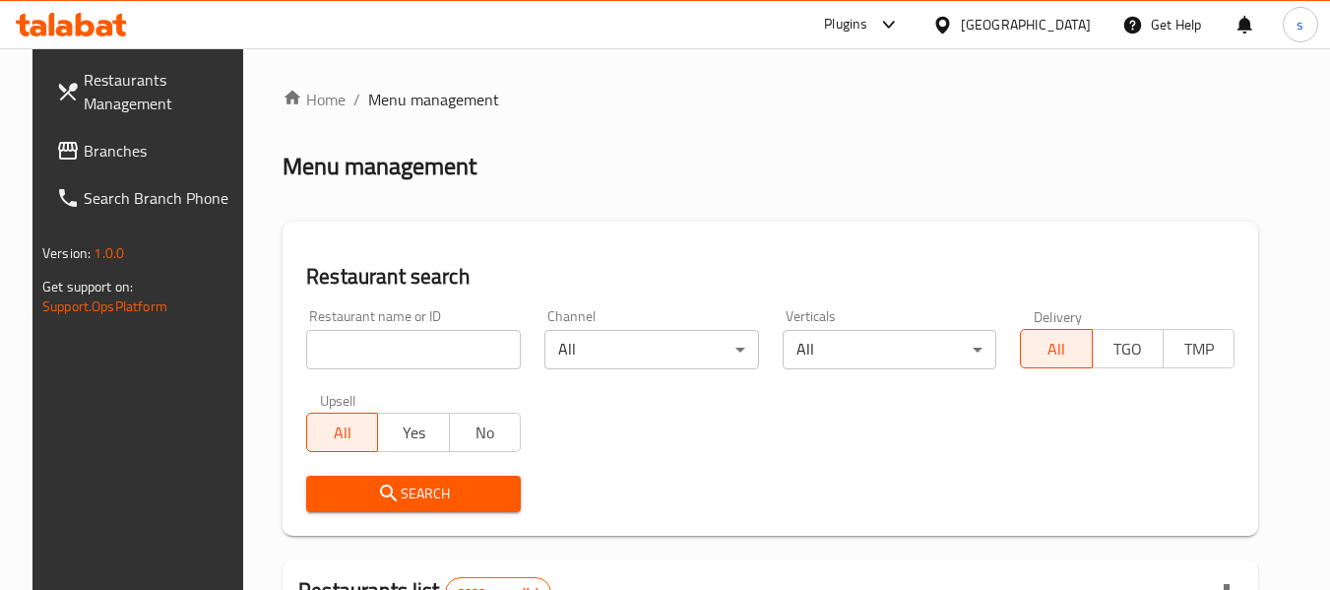
click at [143, 168] on link "Branches" at bounding box center [147, 150] width 215 height 47
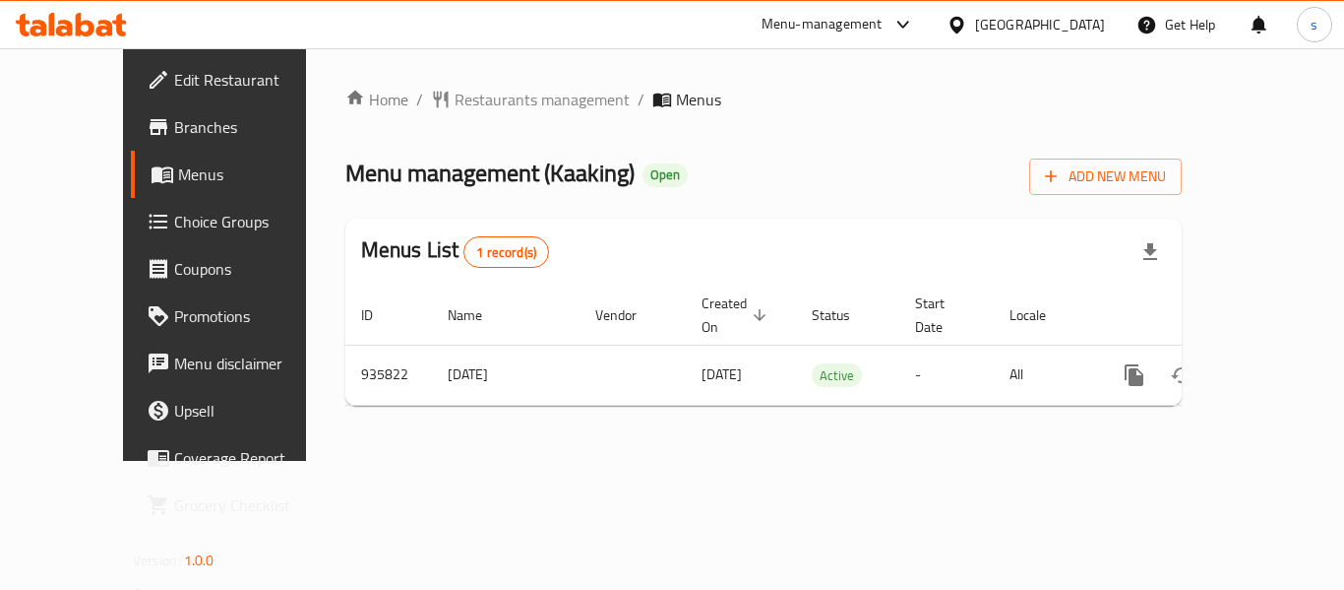
click at [975, 24] on div at bounding box center [961, 25] width 29 height 22
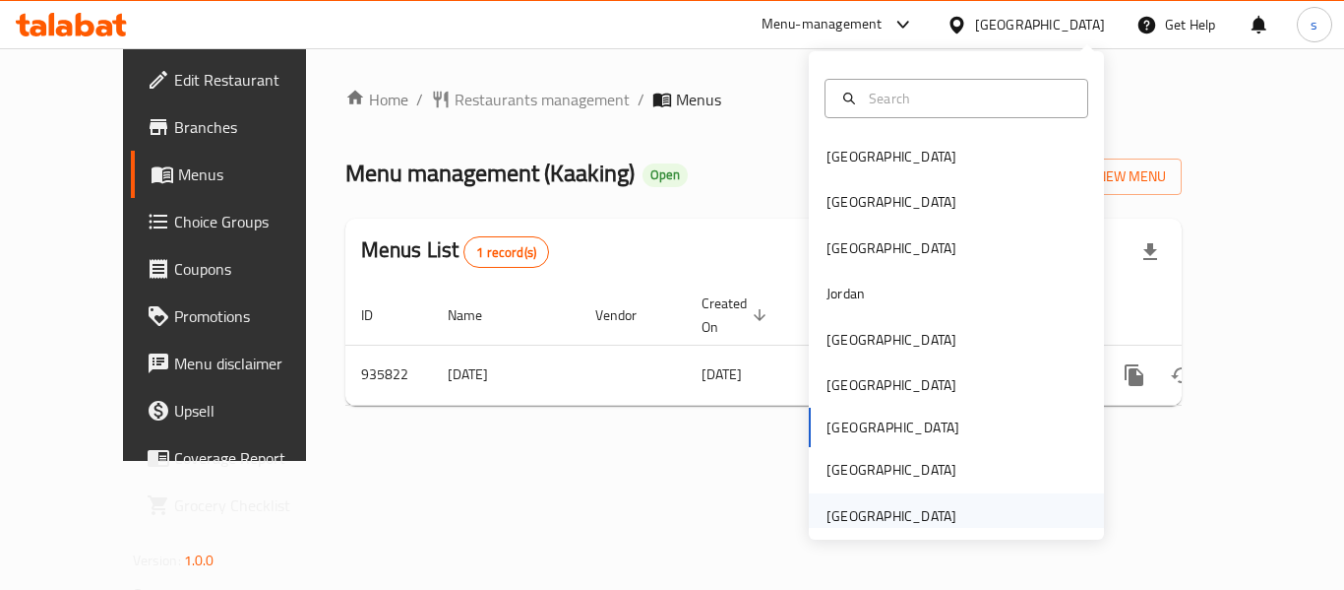
click at [913, 516] on div "[GEOGRAPHIC_DATA]" at bounding box center [892, 516] width 130 height 22
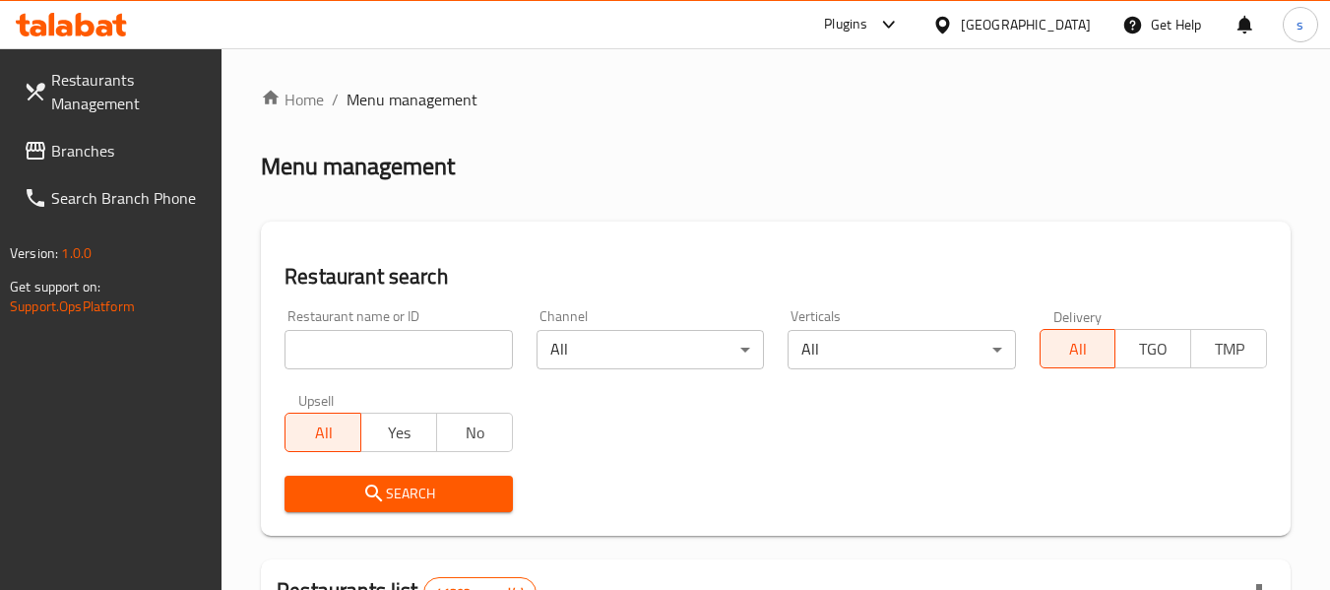
click at [126, 155] on span "Branches" at bounding box center [128, 151] width 155 height 24
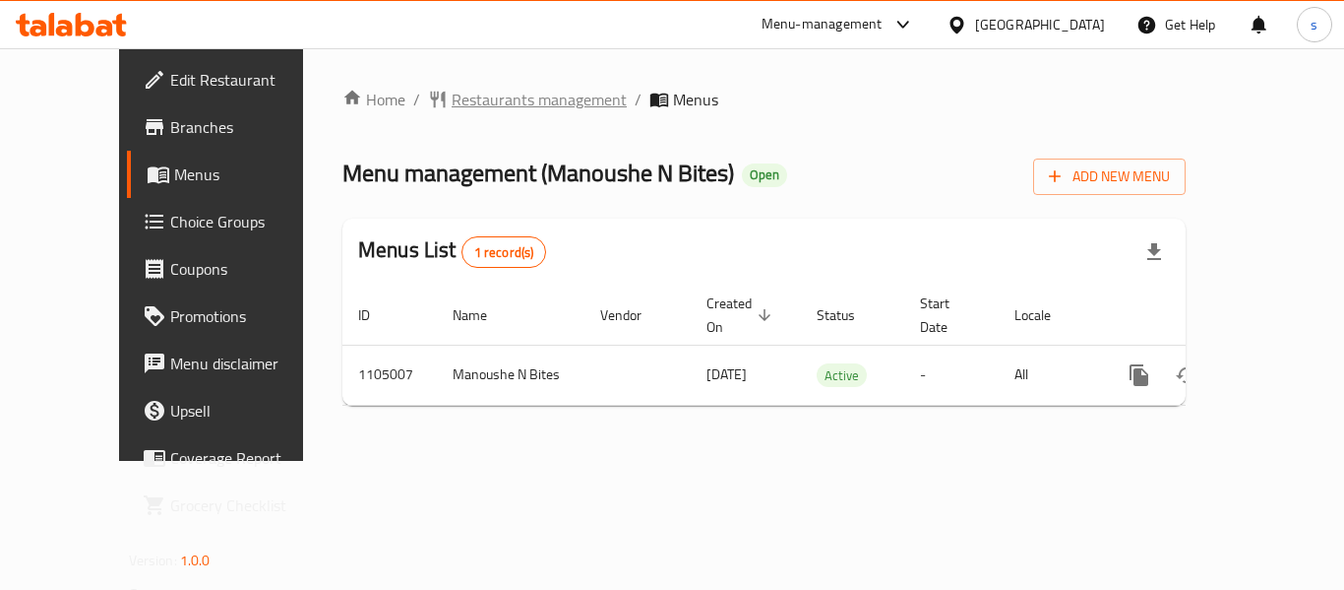
click at [466, 107] on span "Restaurants management" at bounding box center [539, 100] width 175 height 24
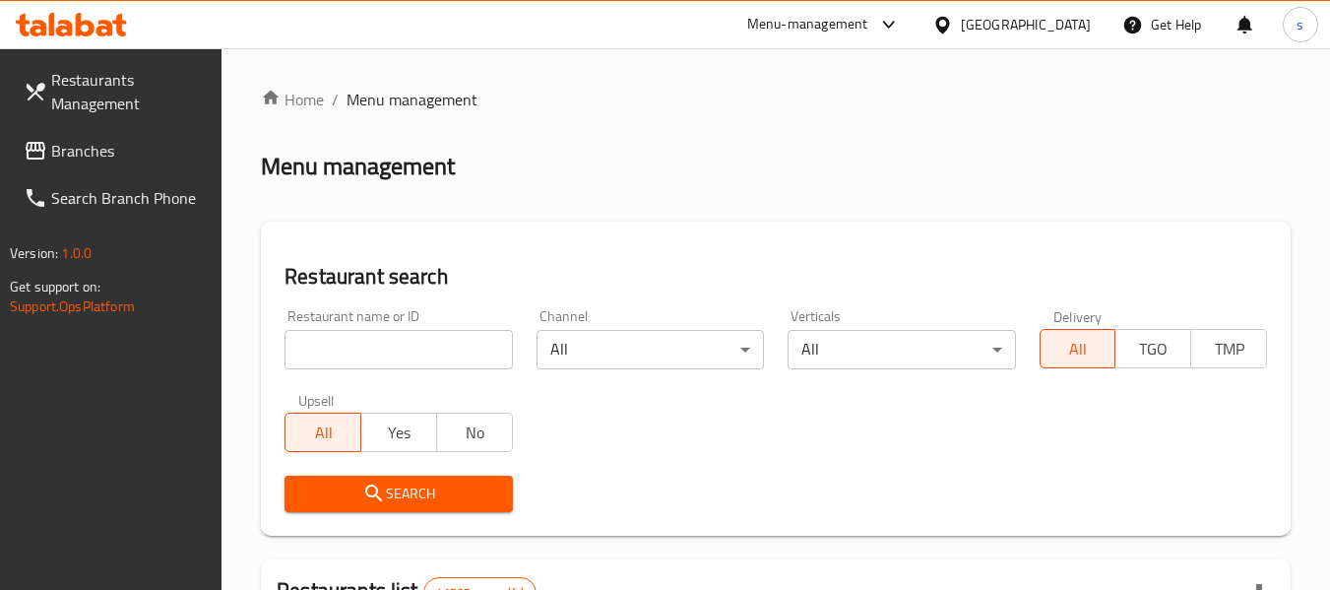
click at [97, 167] on link "Branches" at bounding box center [115, 150] width 215 height 47
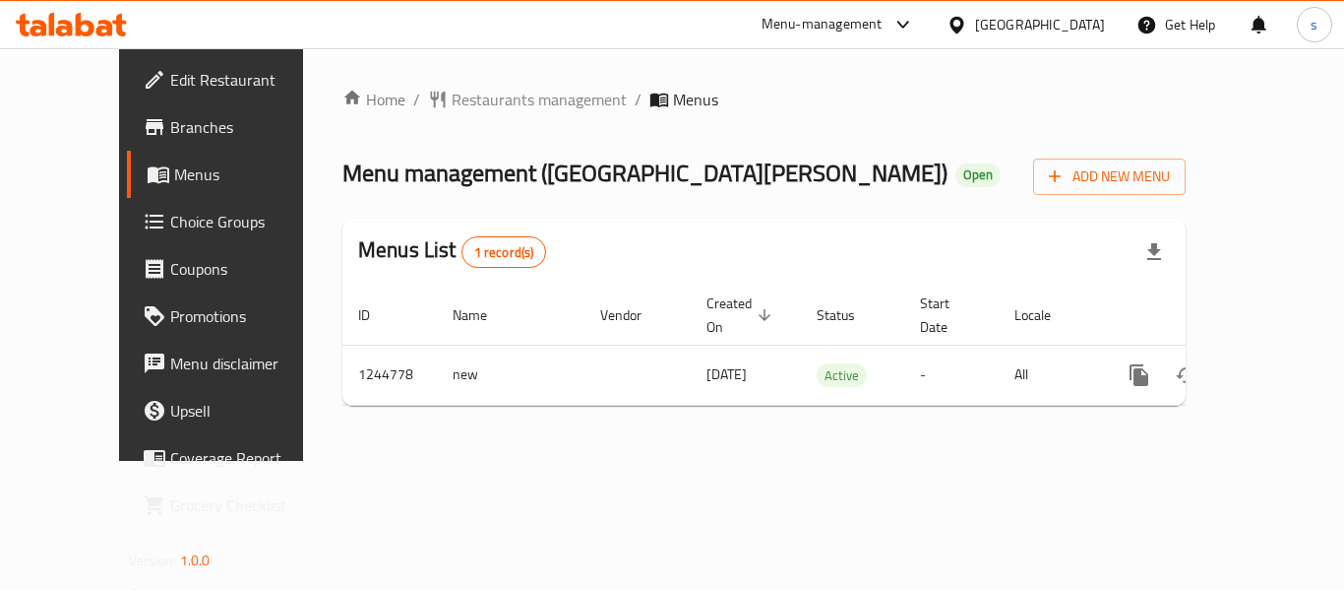
click at [1022, 26] on div "[GEOGRAPHIC_DATA]" at bounding box center [1040, 25] width 130 height 22
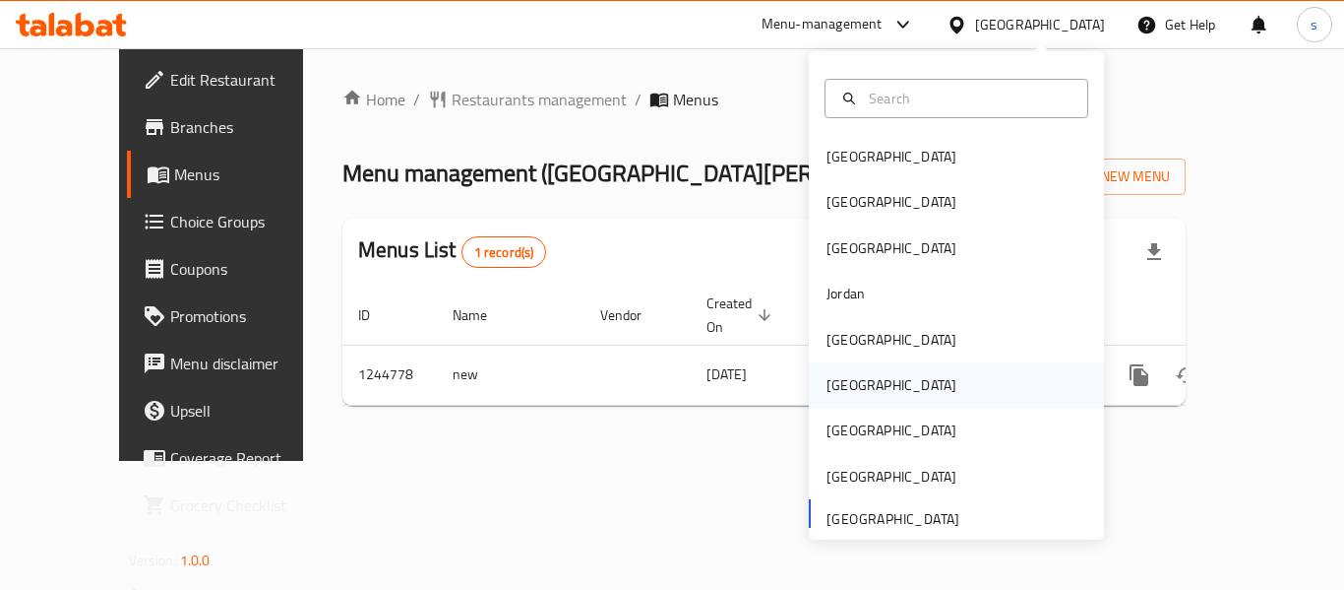
click at [830, 394] on div "[GEOGRAPHIC_DATA]" at bounding box center [892, 385] width 130 height 22
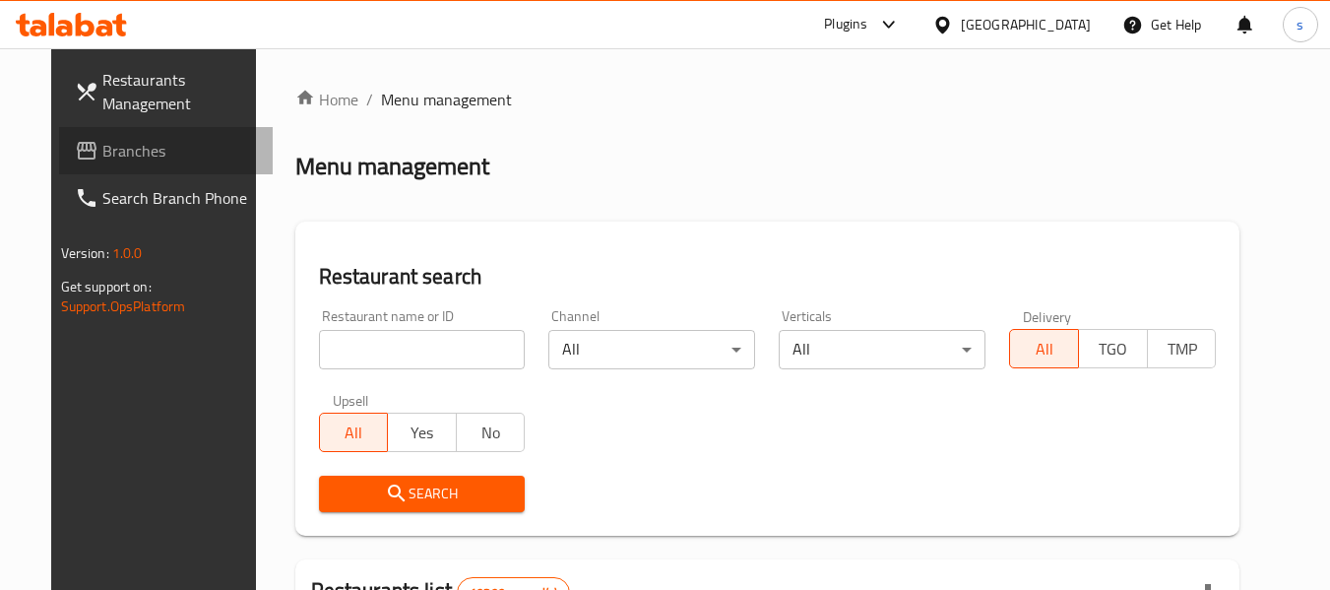
click at [102, 160] on span "Branches" at bounding box center [179, 151] width 155 height 24
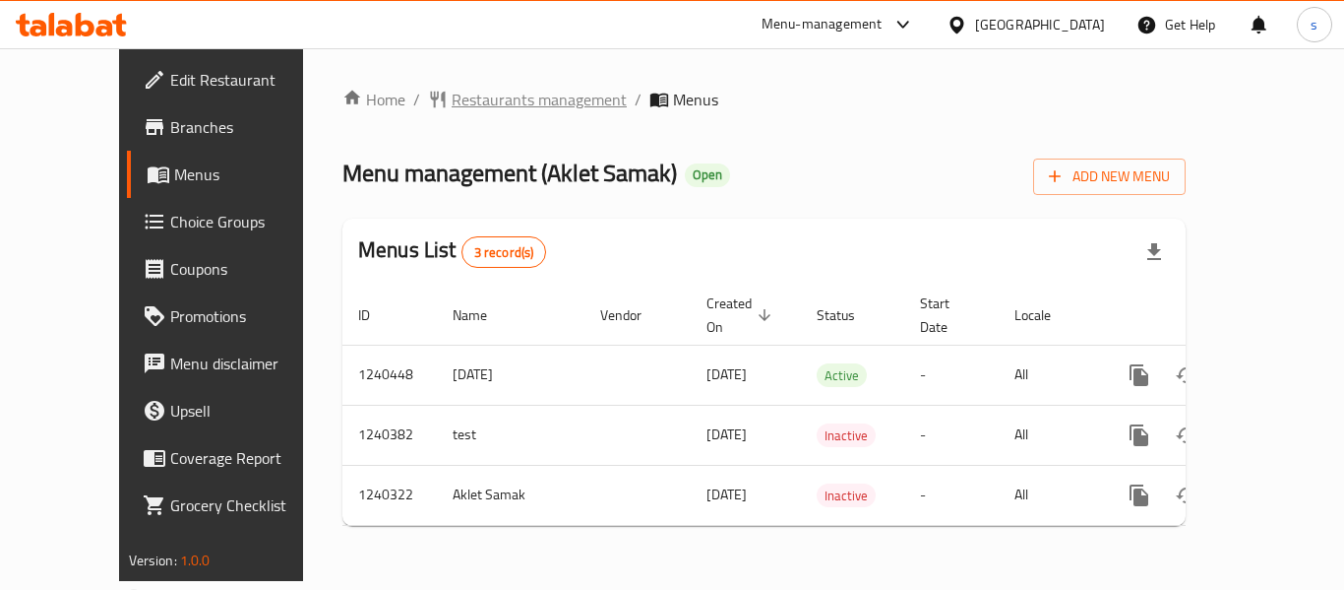
click at [471, 105] on span "Restaurants management" at bounding box center [539, 100] width 175 height 24
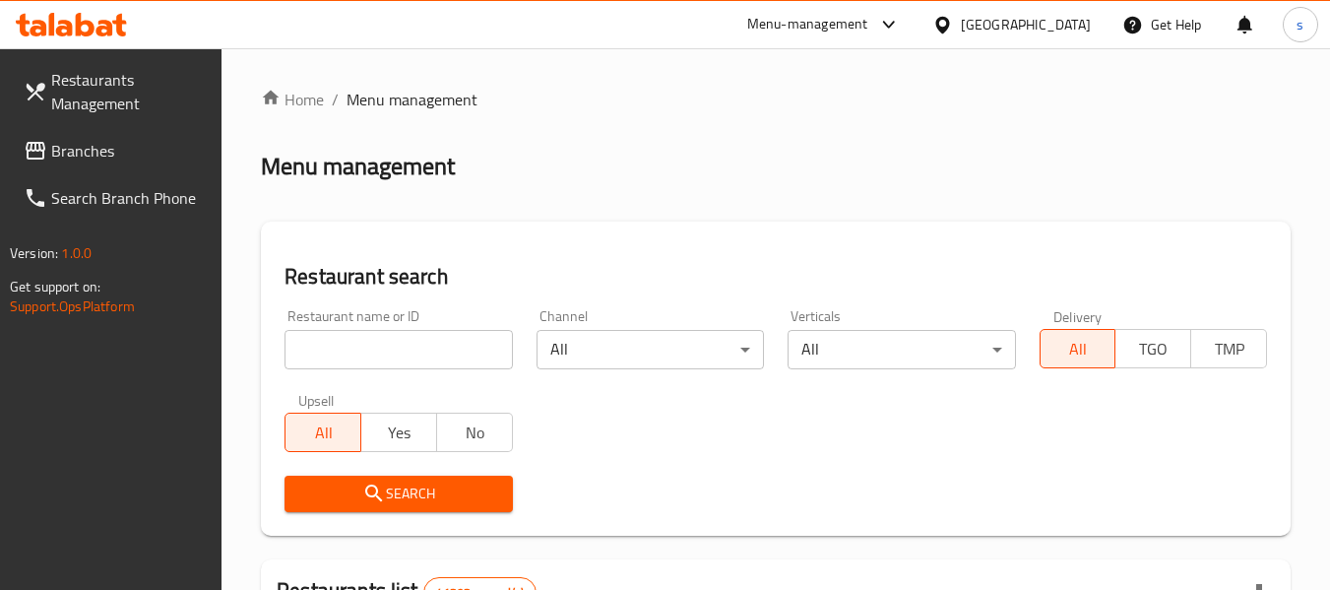
click at [51, 166] on link "Branches" at bounding box center [115, 150] width 215 height 47
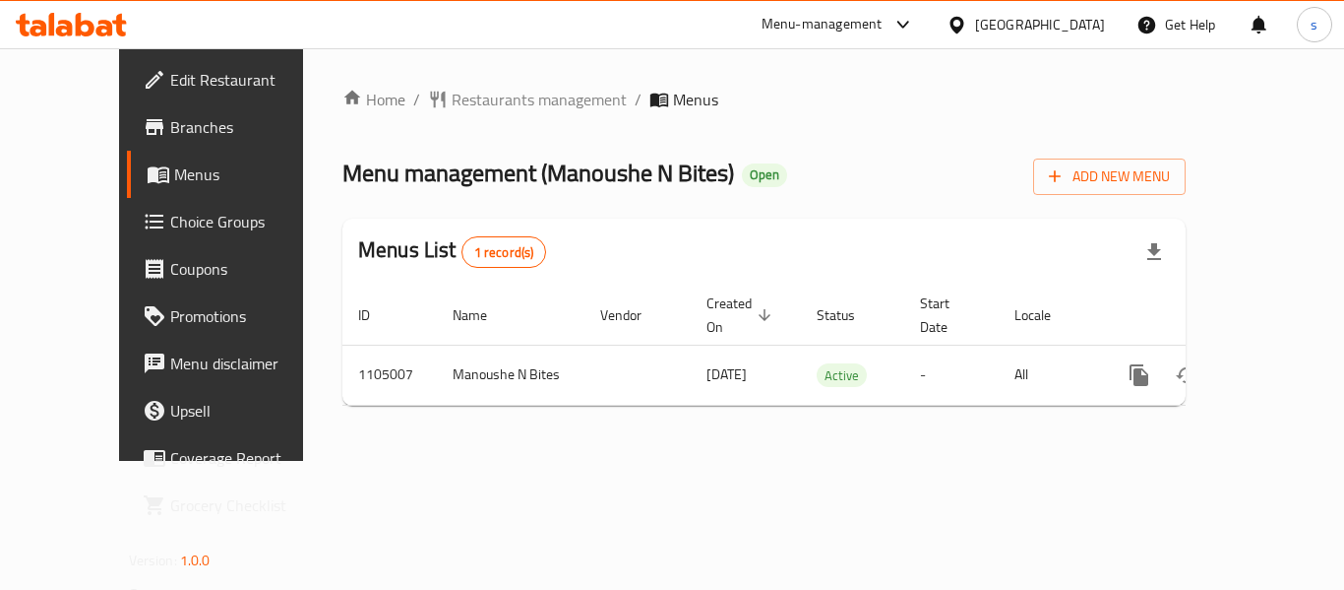
click at [988, 16] on div "[GEOGRAPHIC_DATA]" at bounding box center [1040, 25] width 130 height 22
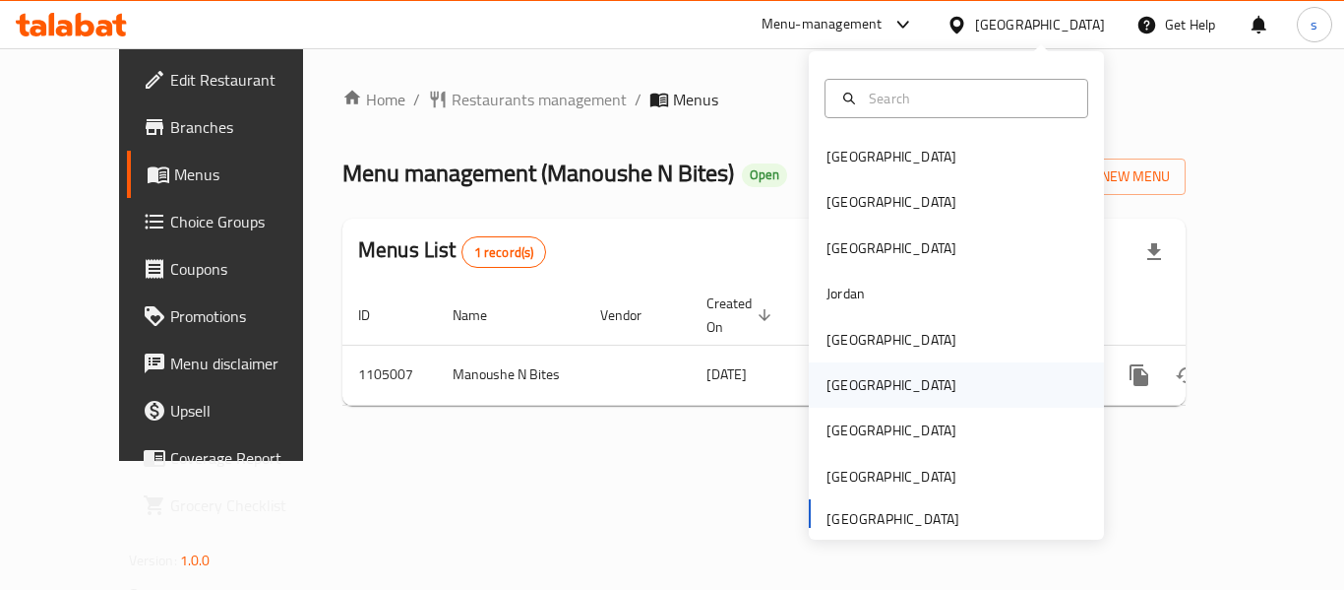
click at [831, 399] on div "[GEOGRAPHIC_DATA]" at bounding box center [891, 384] width 161 height 45
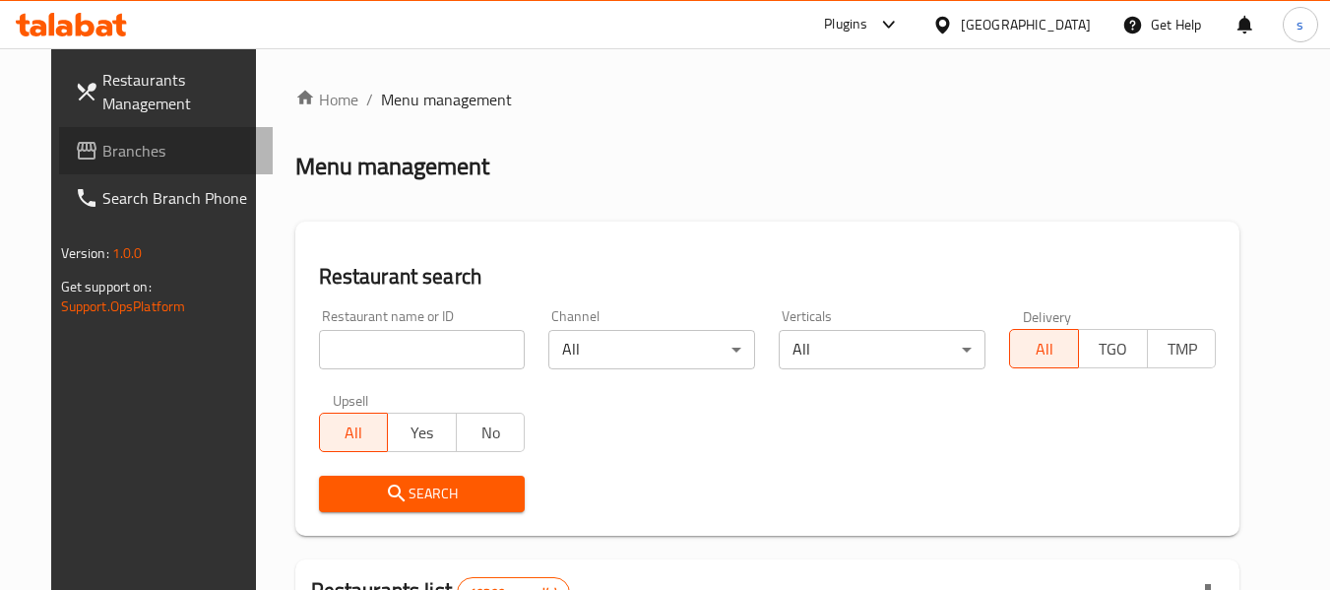
click at [102, 162] on span "Branches" at bounding box center [179, 151] width 155 height 24
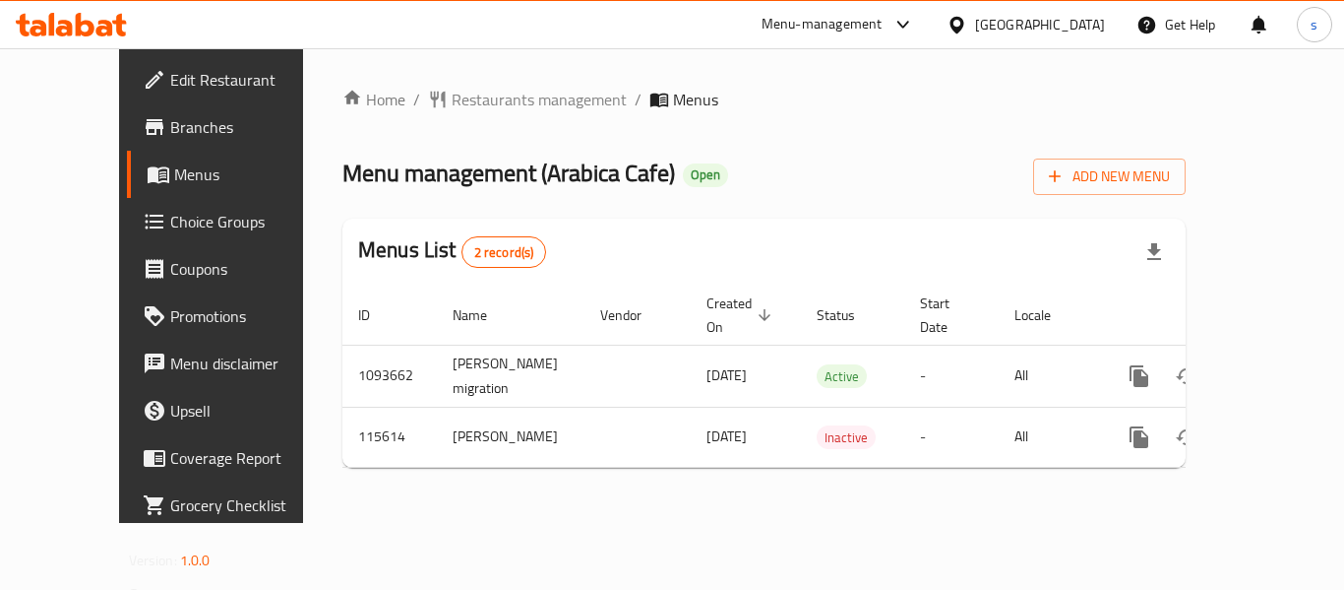
click at [1062, 13] on div "[GEOGRAPHIC_DATA]" at bounding box center [1026, 24] width 190 height 47
click at [963, 30] on icon at bounding box center [957, 24] width 14 height 17
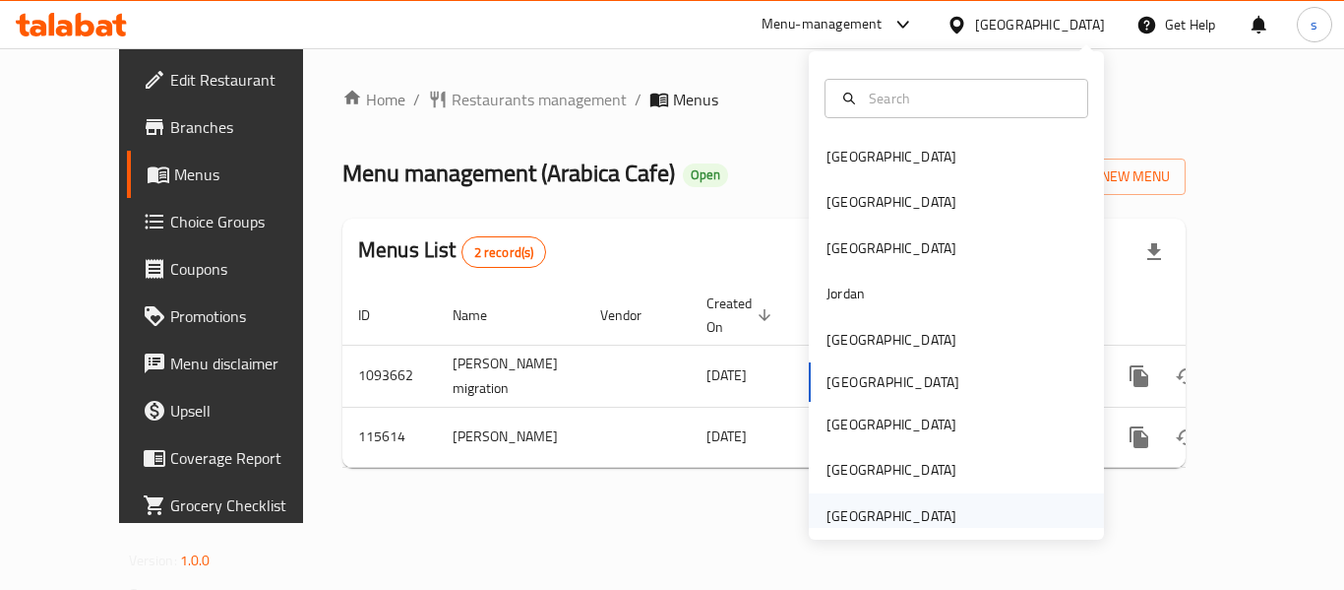
click at [891, 513] on div "[GEOGRAPHIC_DATA]" at bounding box center [892, 516] width 130 height 22
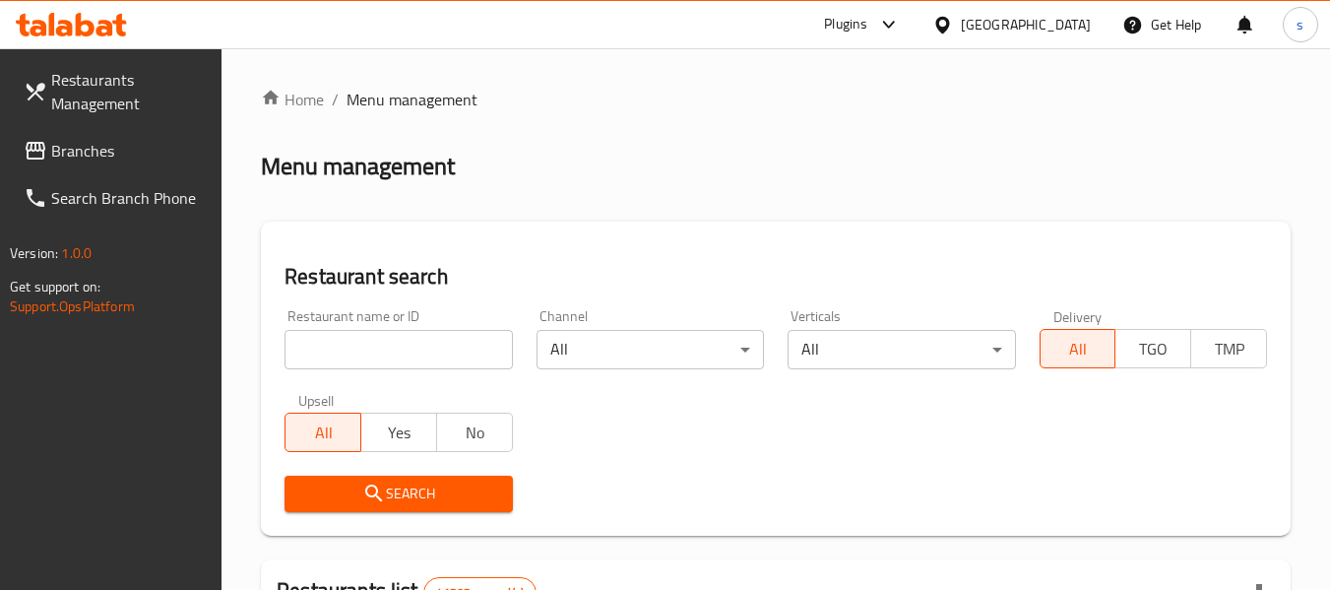
click at [92, 159] on span "Branches" at bounding box center [128, 151] width 155 height 24
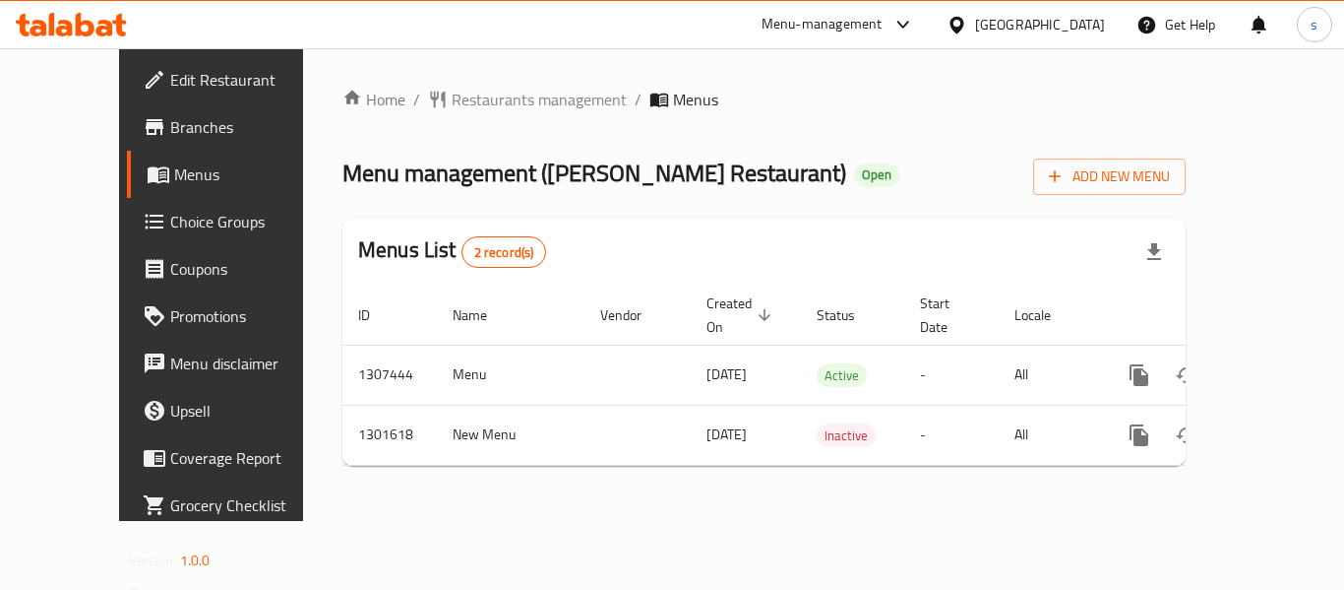
click at [1028, 30] on div "[GEOGRAPHIC_DATA]" at bounding box center [1040, 25] width 130 height 22
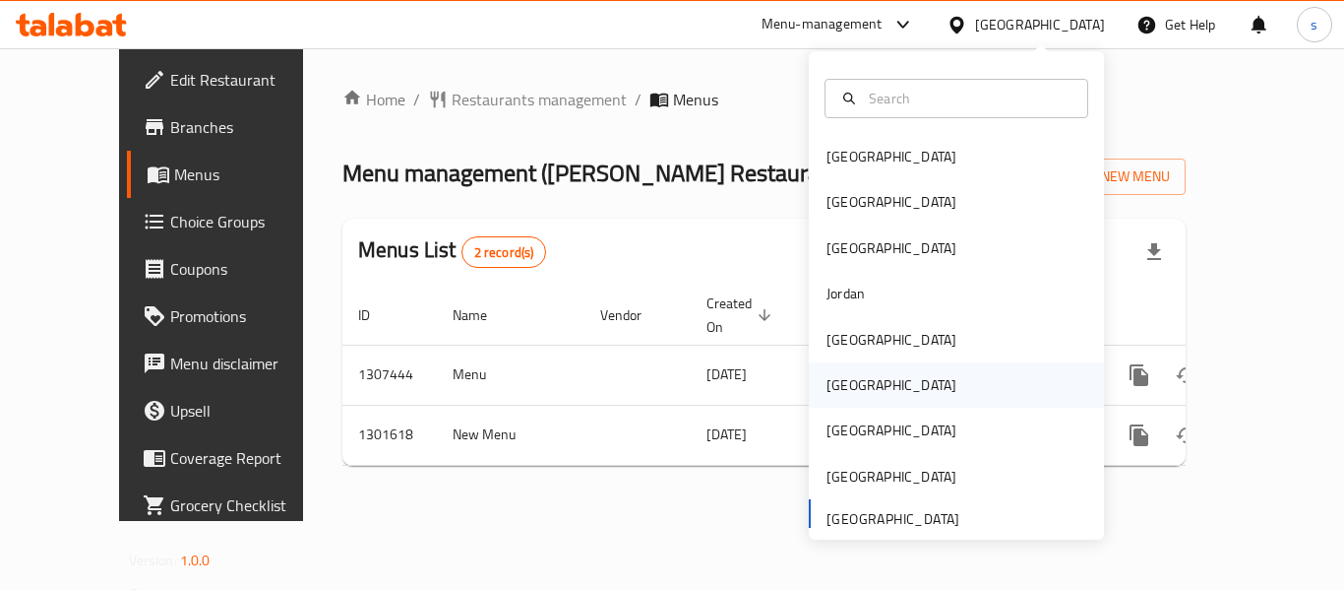
click at [839, 392] on div "[GEOGRAPHIC_DATA]" at bounding box center [892, 385] width 130 height 22
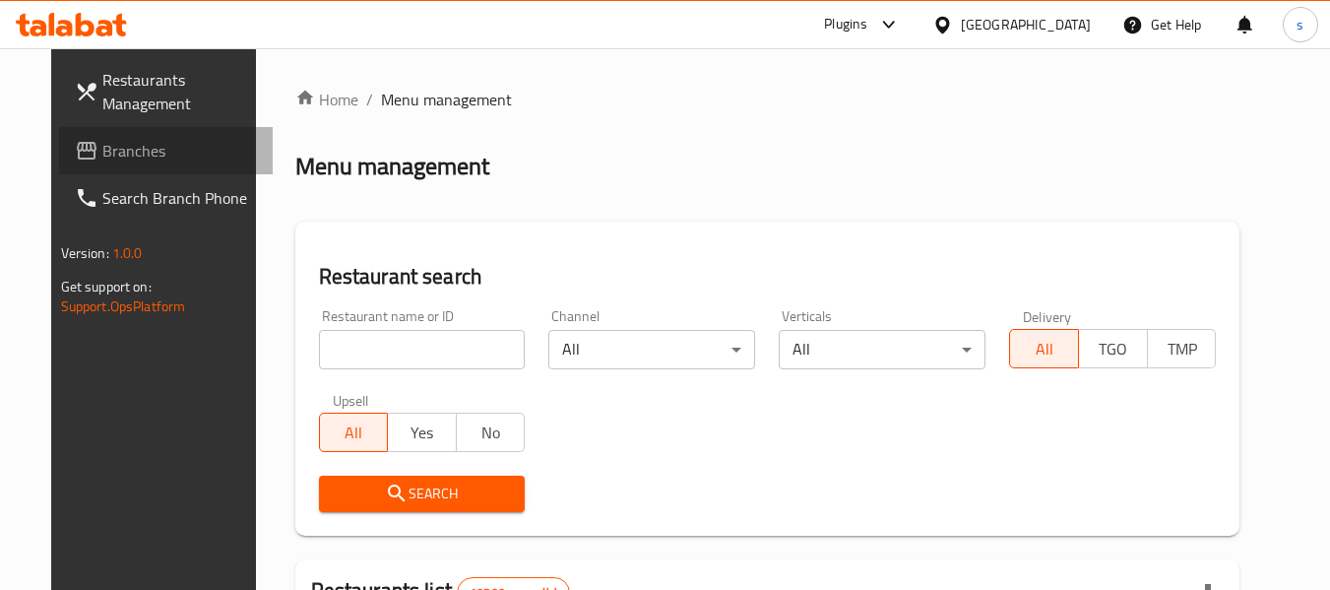
click at [102, 167] on link "Branches" at bounding box center [166, 150] width 215 height 47
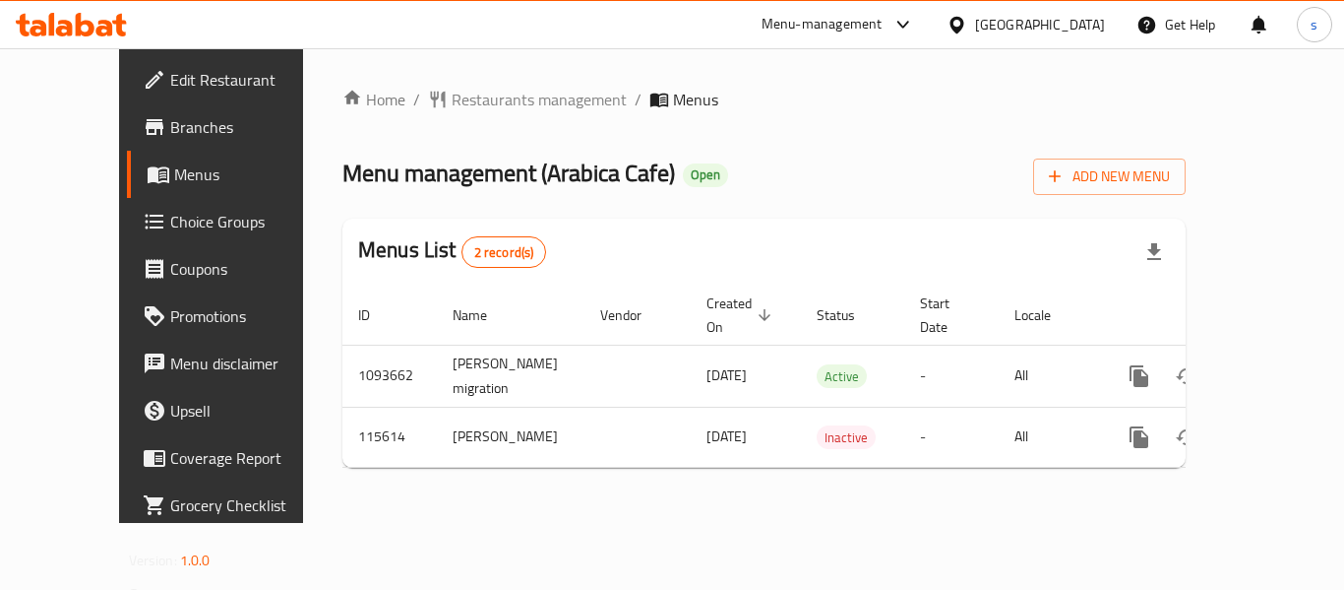
click at [1070, 25] on div "[GEOGRAPHIC_DATA]" at bounding box center [1040, 25] width 130 height 22
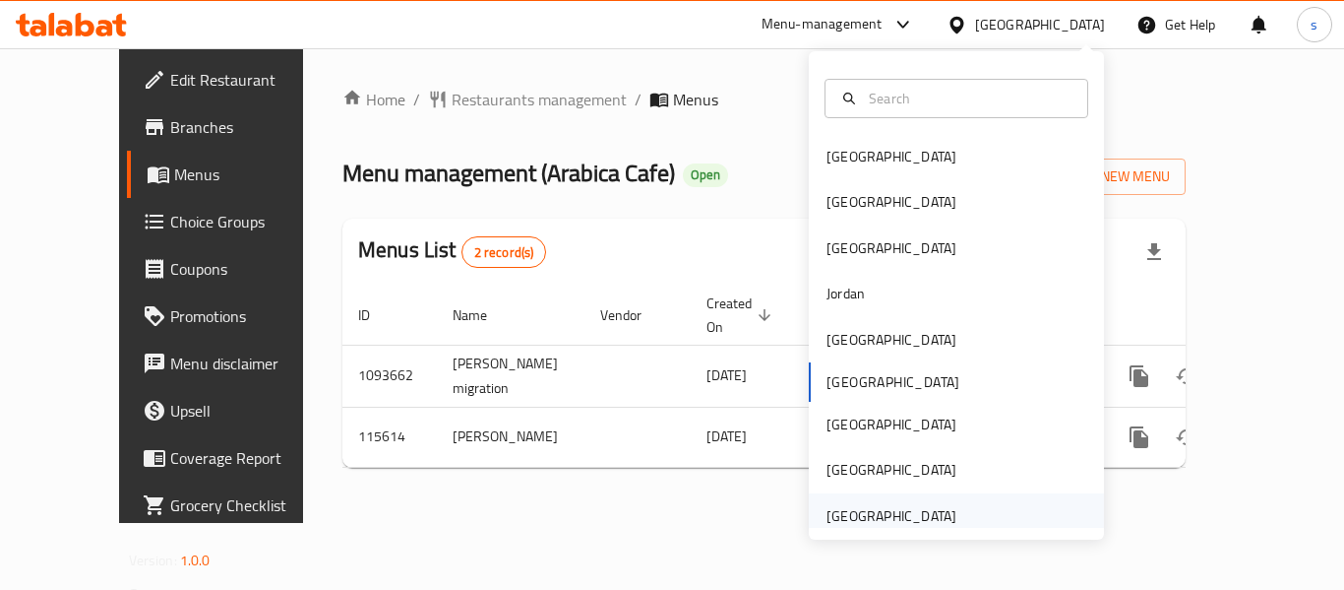
click at [928, 508] on div "[GEOGRAPHIC_DATA]" at bounding box center [892, 516] width 130 height 22
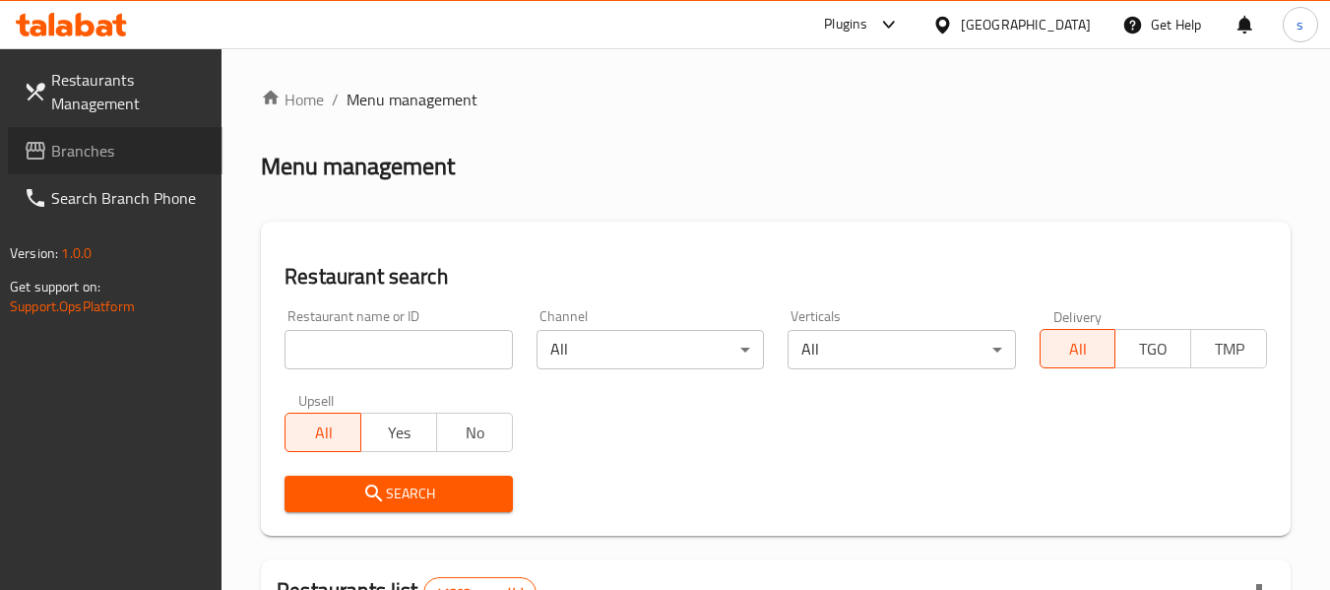
click at [55, 152] on span "Branches" at bounding box center [128, 151] width 155 height 24
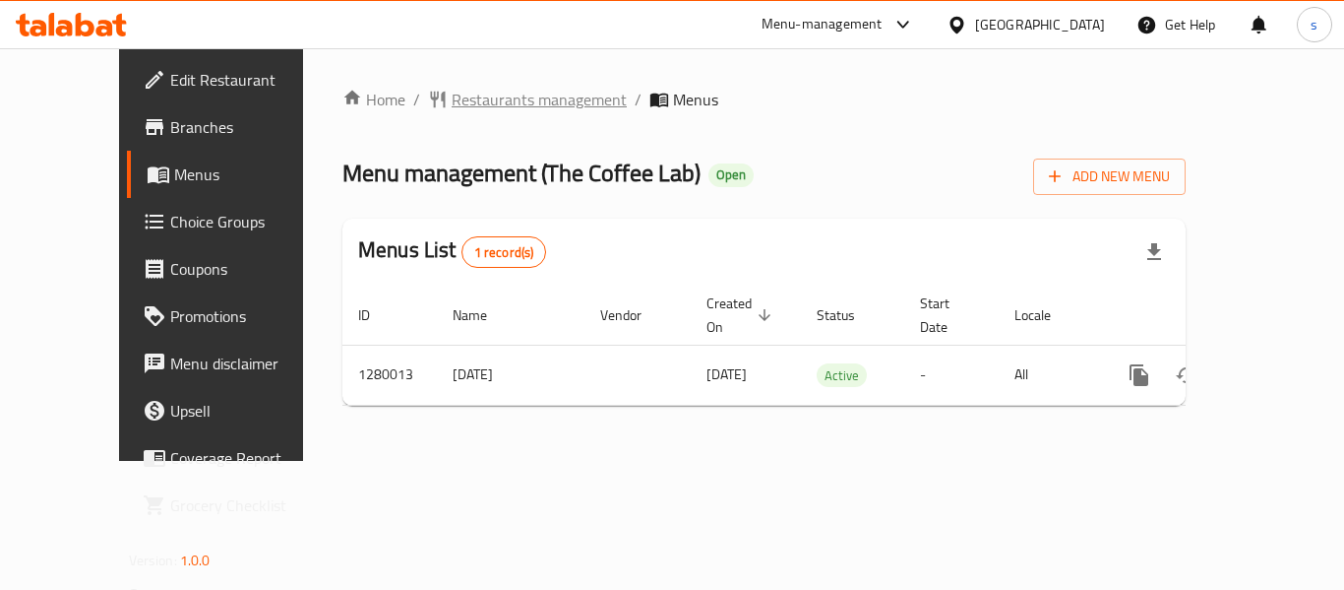
drag, startPoint x: 342, startPoint y: 104, endPoint x: 413, endPoint y: 102, distance: 70.9
click at [342, 104] on ol "Home / Restaurants management / Menus" at bounding box center [763, 100] width 843 height 24
click at [452, 102] on span "Restaurants management" at bounding box center [539, 100] width 175 height 24
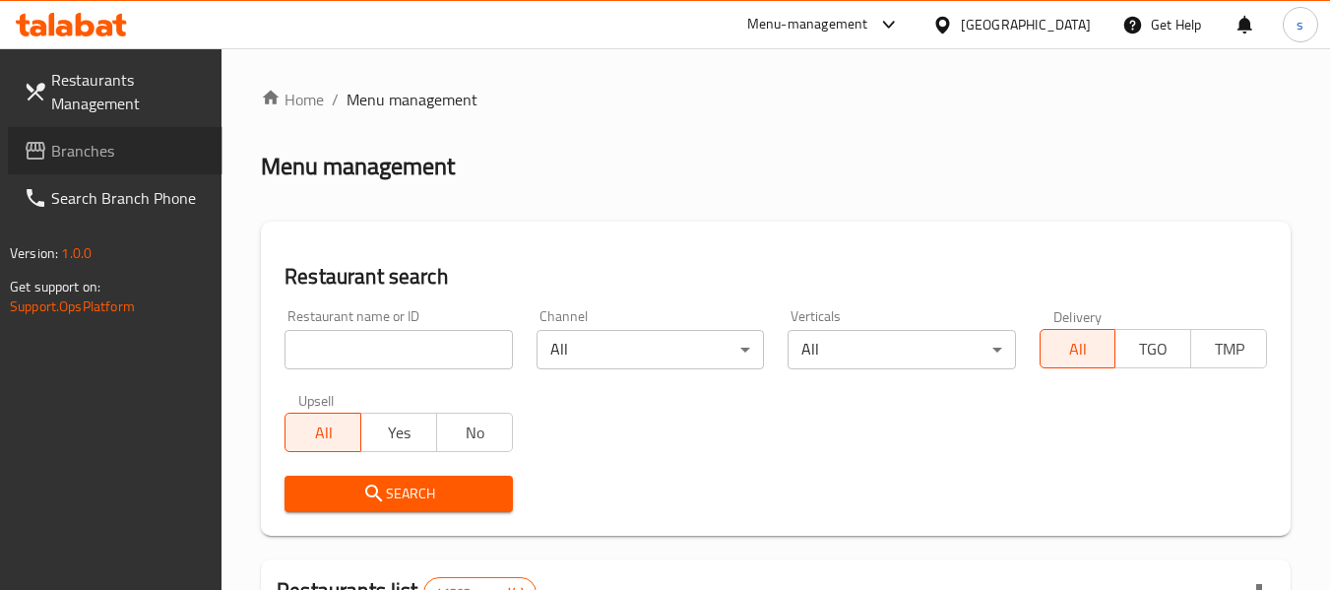
click at [97, 155] on span "Branches" at bounding box center [128, 151] width 155 height 24
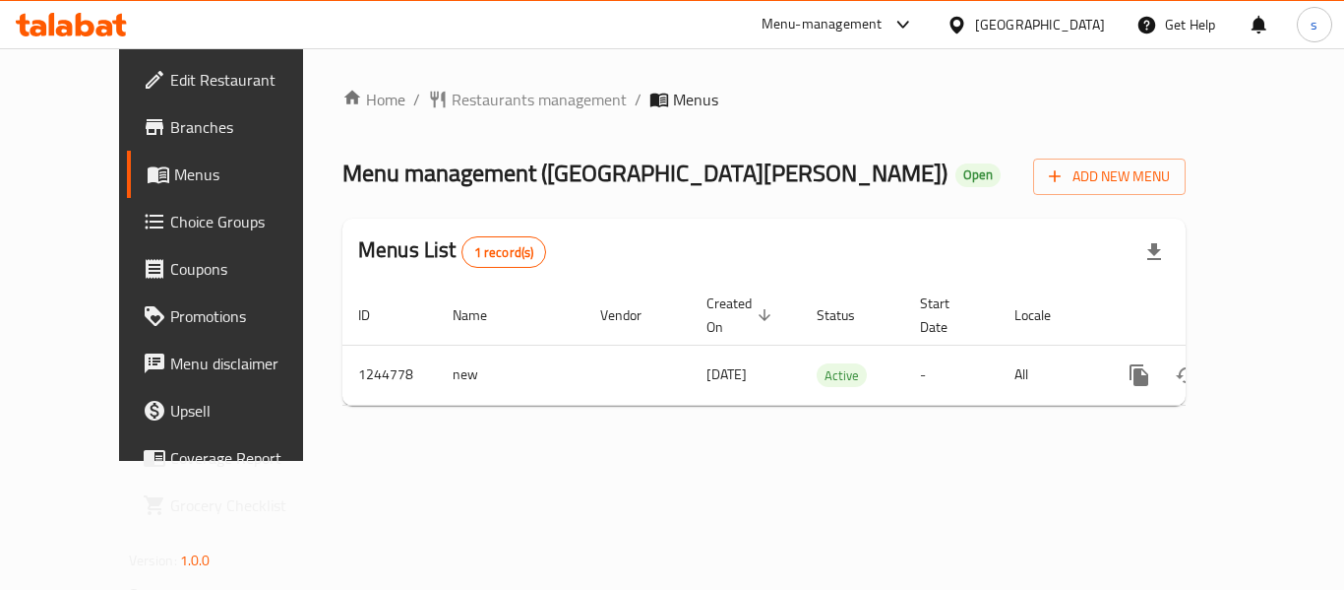
click at [473, 114] on div "Home / Restaurants management / Menus Menu management ( Cafe de Palma ) Open Ad…" at bounding box center [763, 255] width 843 height 334
click at [473, 108] on span "Restaurants management" at bounding box center [539, 100] width 175 height 24
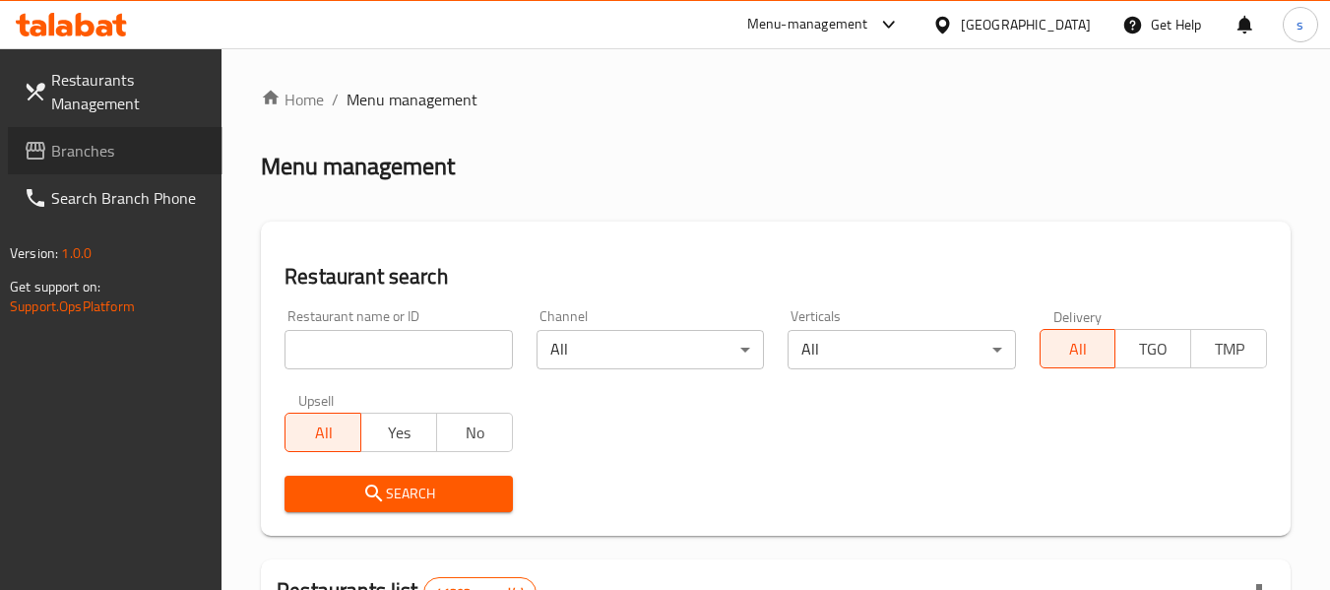
click at [136, 149] on span "Branches" at bounding box center [128, 151] width 155 height 24
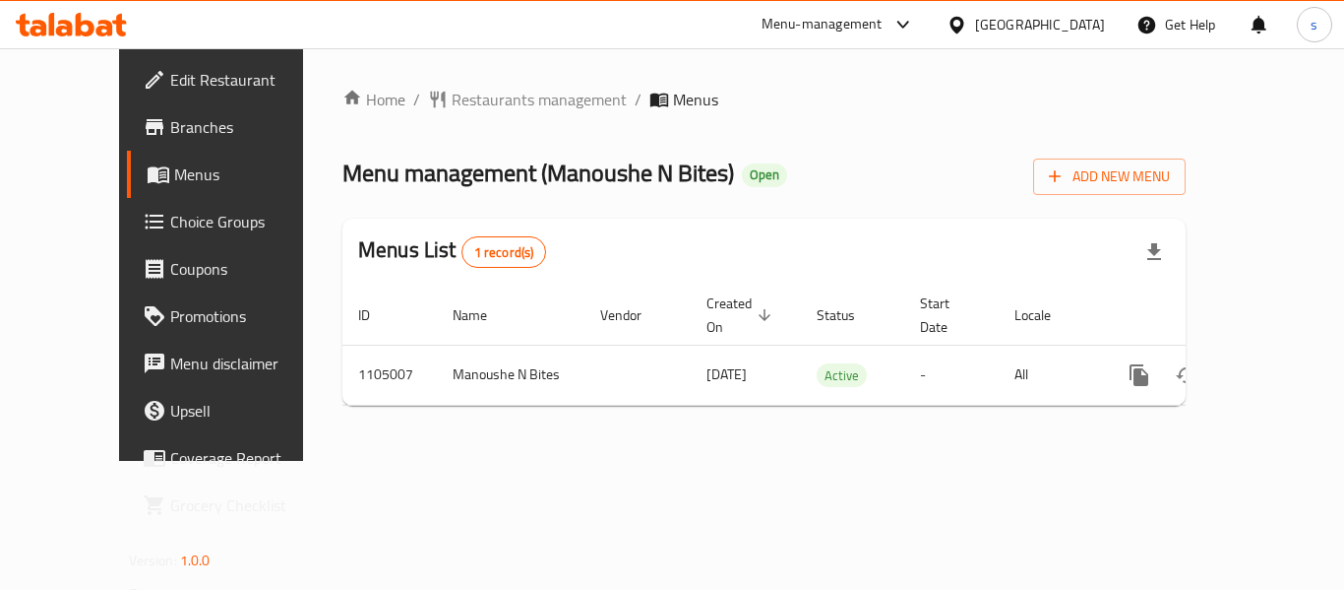
click at [963, 24] on icon at bounding box center [957, 24] width 14 height 17
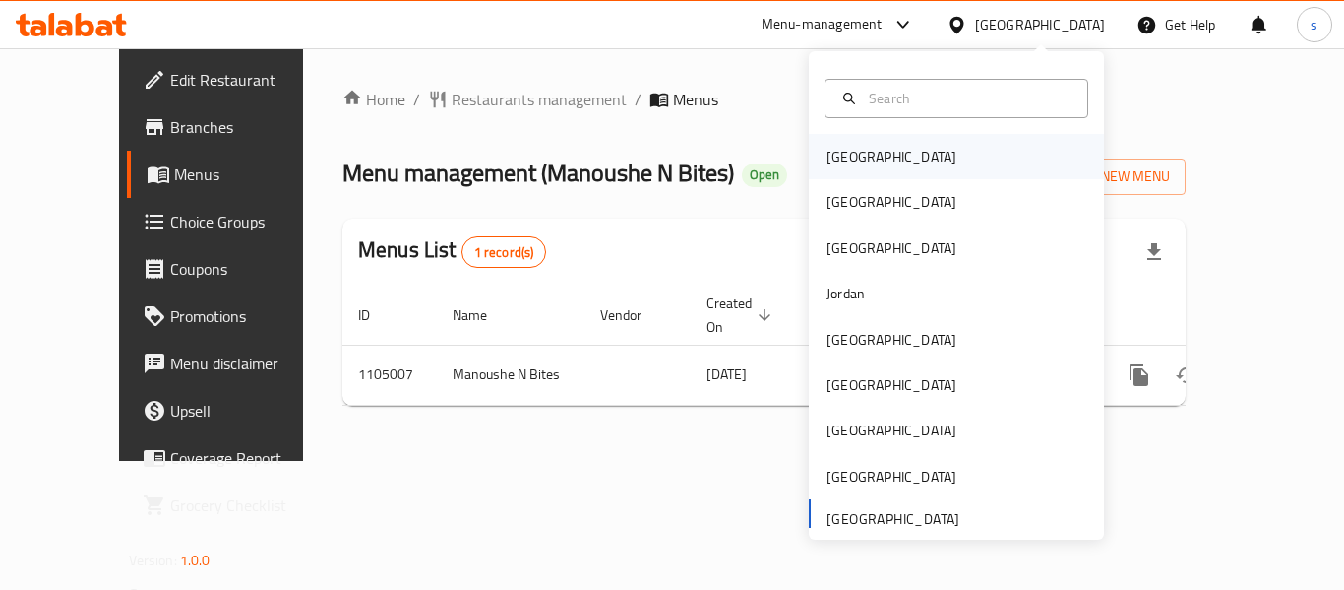
click at [840, 167] on div "[GEOGRAPHIC_DATA]" at bounding box center [892, 157] width 130 height 22
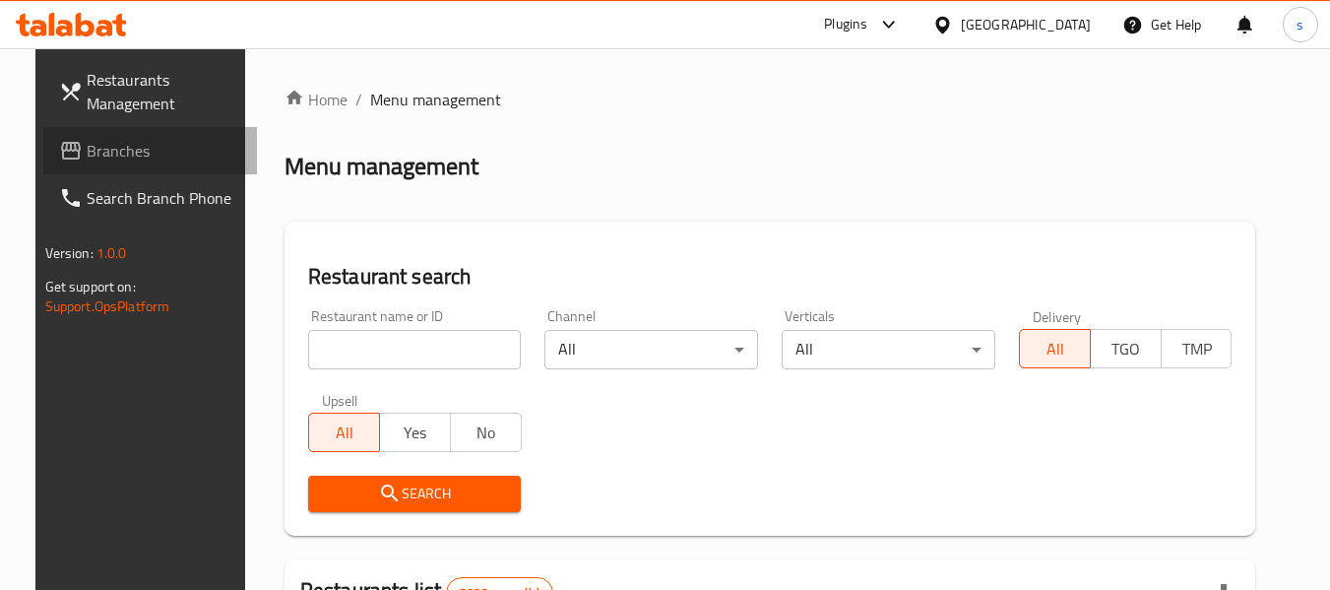
click at [87, 161] on span "Branches" at bounding box center [164, 151] width 155 height 24
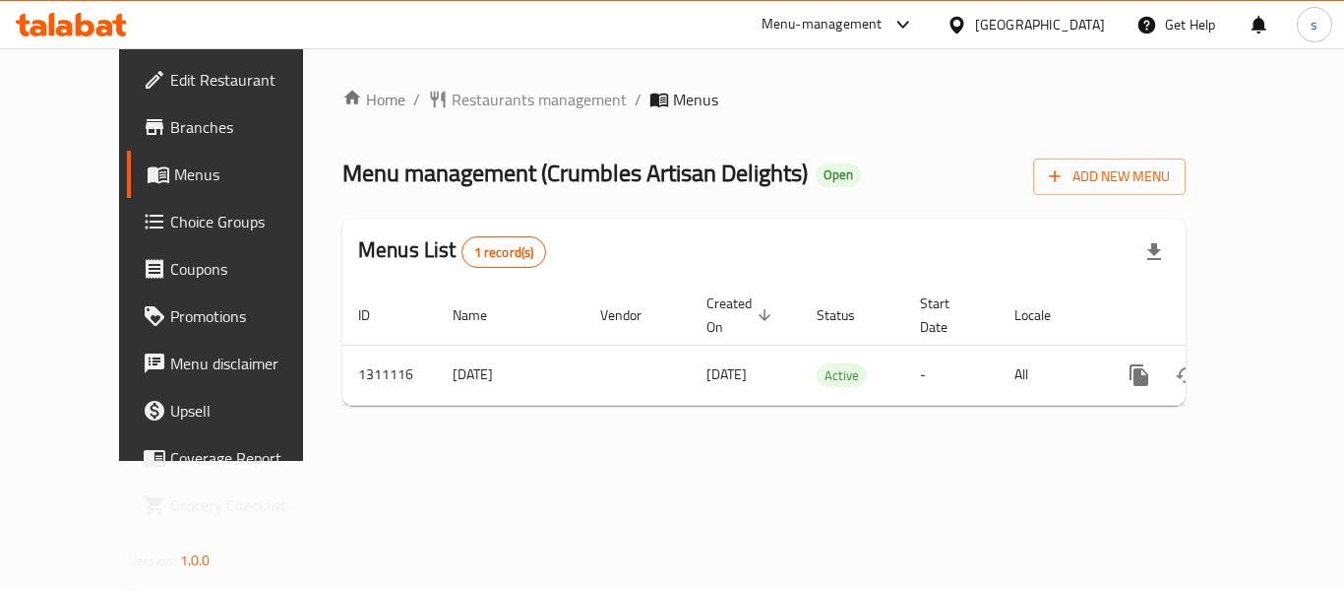
click at [1087, 31] on div "[GEOGRAPHIC_DATA]" at bounding box center [1040, 25] width 130 height 22
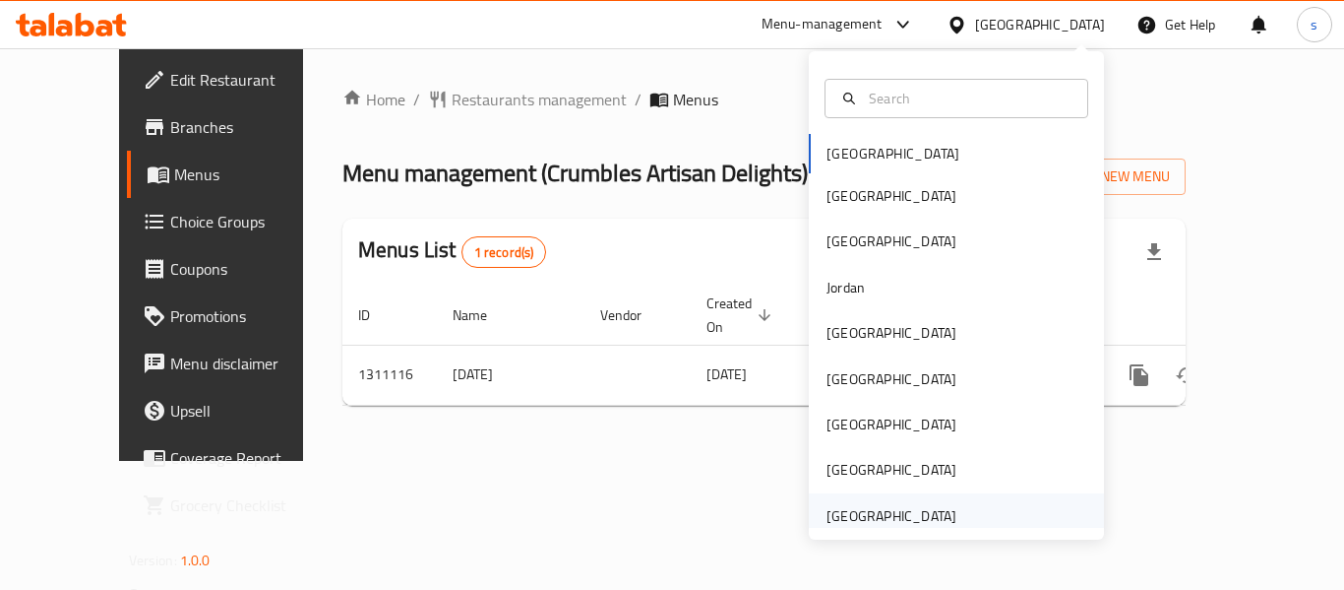
click at [907, 513] on div "[GEOGRAPHIC_DATA]" at bounding box center [892, 516] width 130 height 22
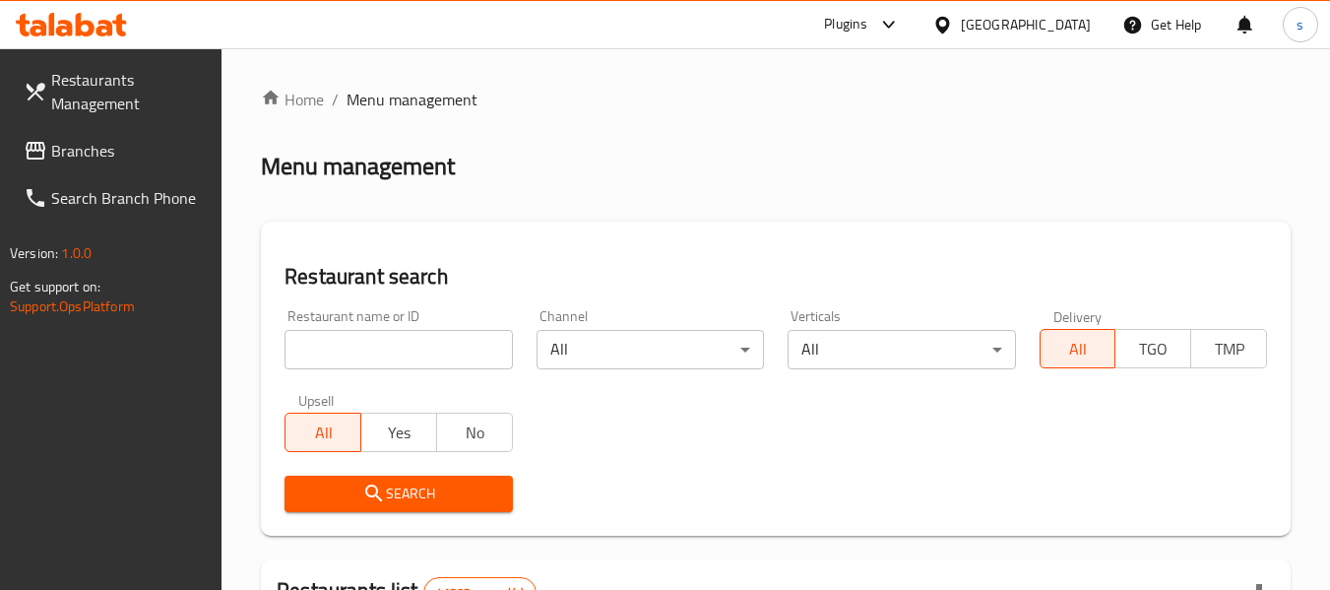
click at [68, 165] on link "Branches" at bounding box center [115, 150] width 215 height 47
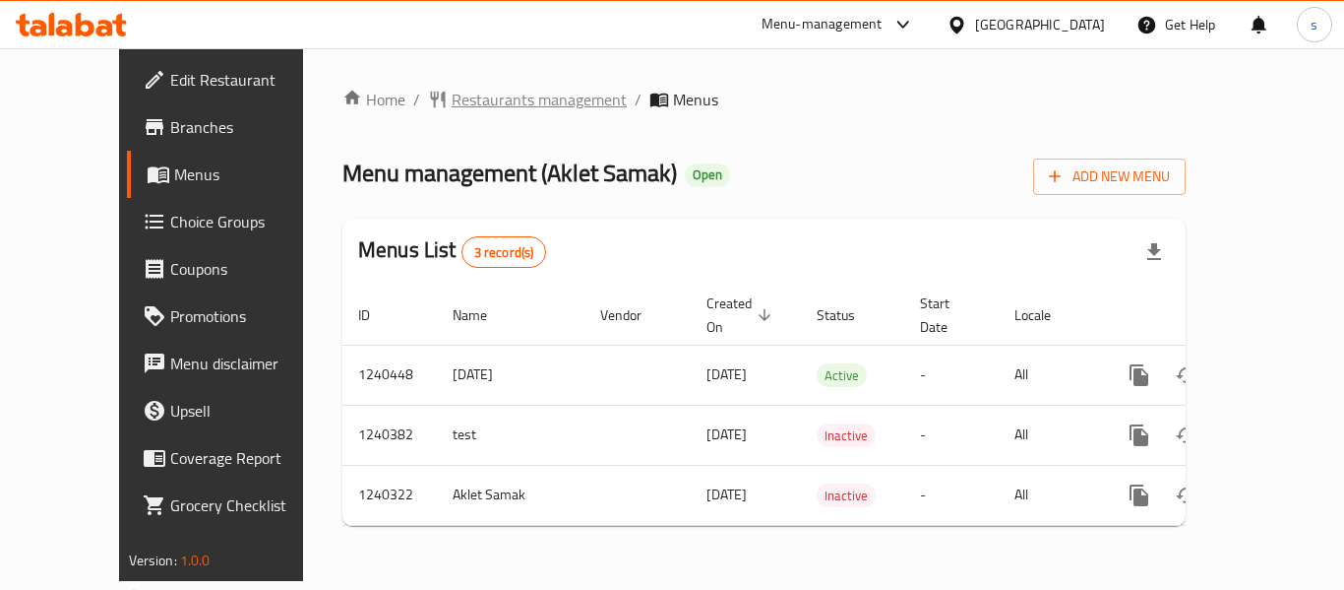
click at [468, 94] on span "Restaurants management" at bounding box center [539, 100] width 175 height 24
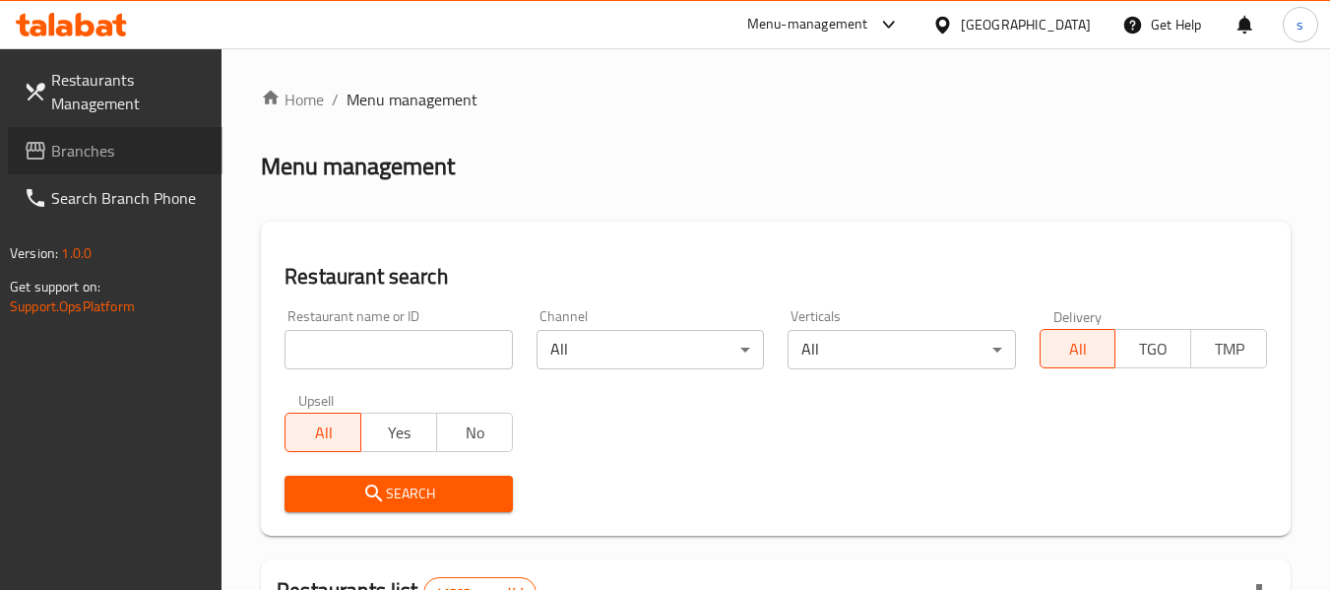
click at [85, 155] on span "Branches" at bounding box center [128, 151] width 155 height 24
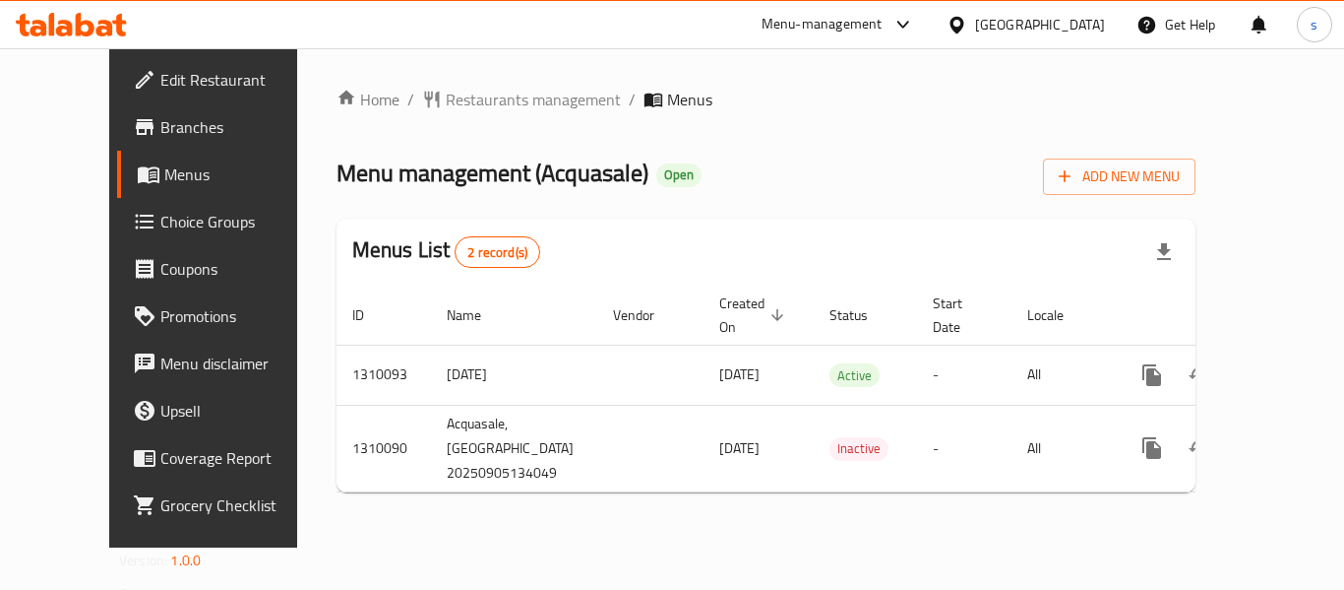
click at [422, 83] on div "Home / Restaurants management / Menus Menu management ( Acquasale ) Open Add Ne…" at bounding box center [766, 297] width 938 height 499
click at [446, 94] on span "Restaurants management" at bounding box center [533, 100] width 175 height 24
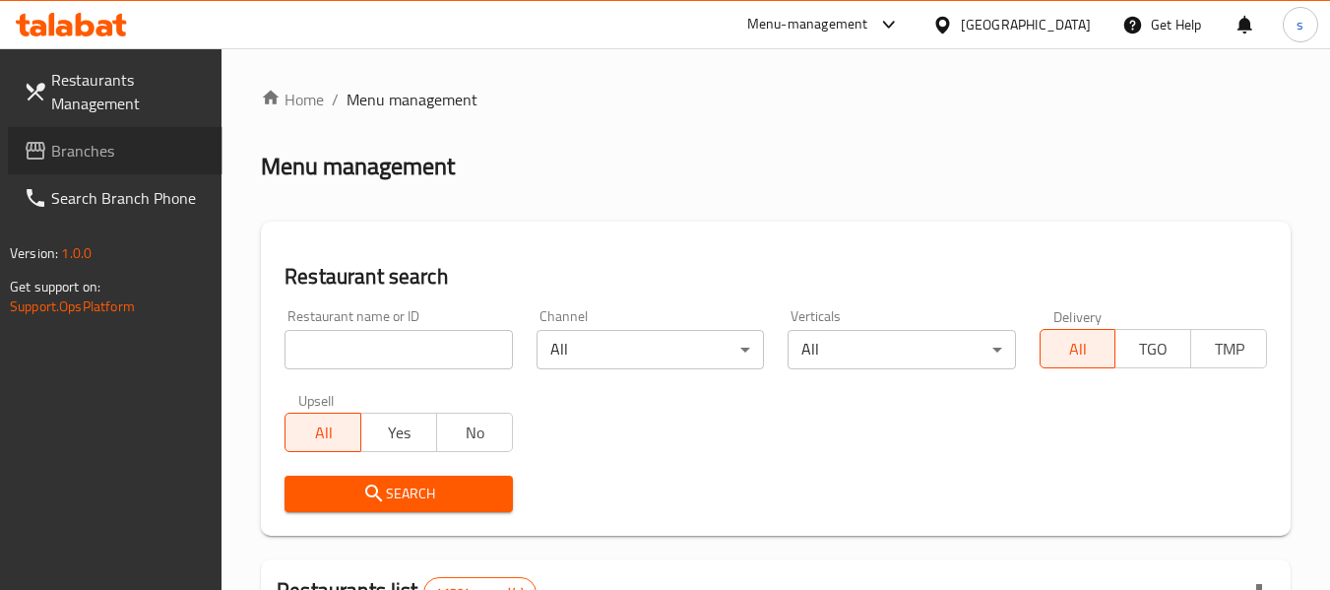
click at [158, 151] on span "Branches" at bounding box center [128, 151] width 155 height 24
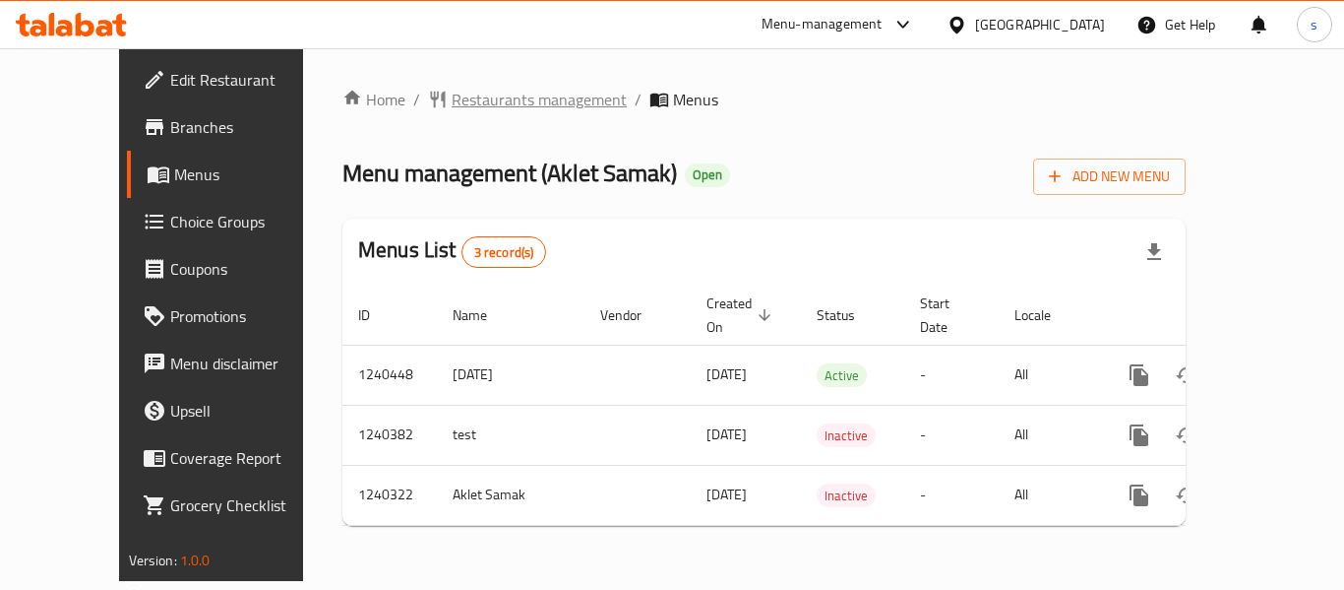
click at [492, 95] on span "Restaurants management" at bounding box center [539, 100] width 175 height 24
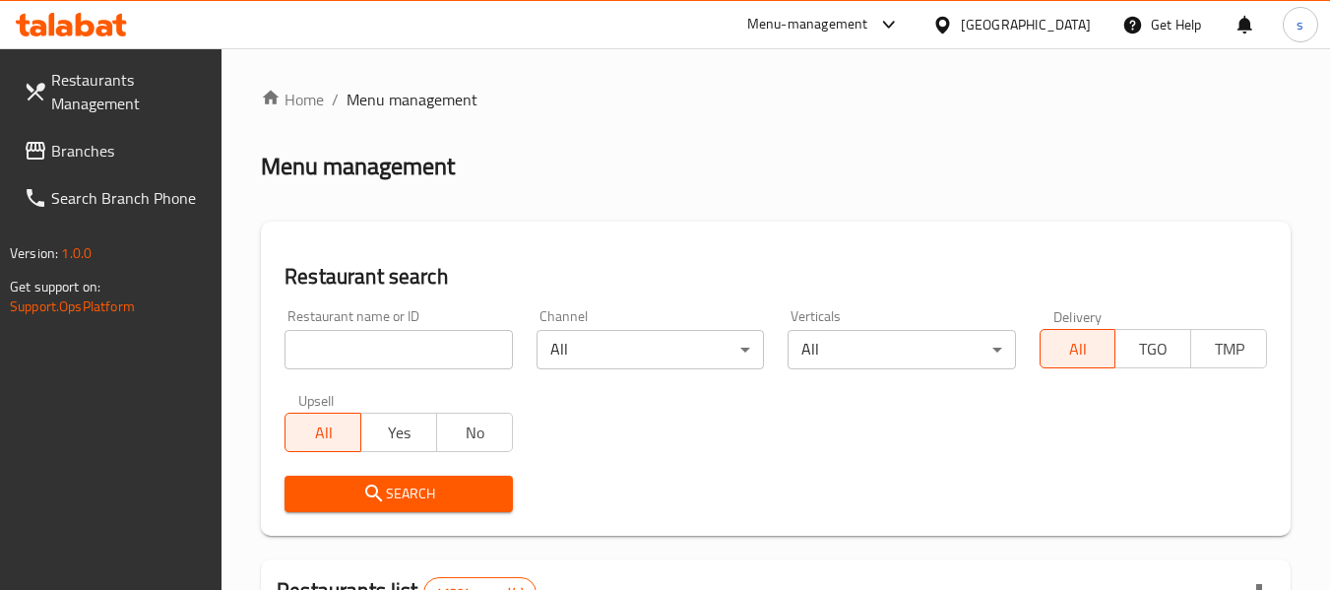
click at [114, 145] on span "Branches" at bounding box center [128, 151] width 155 height 24
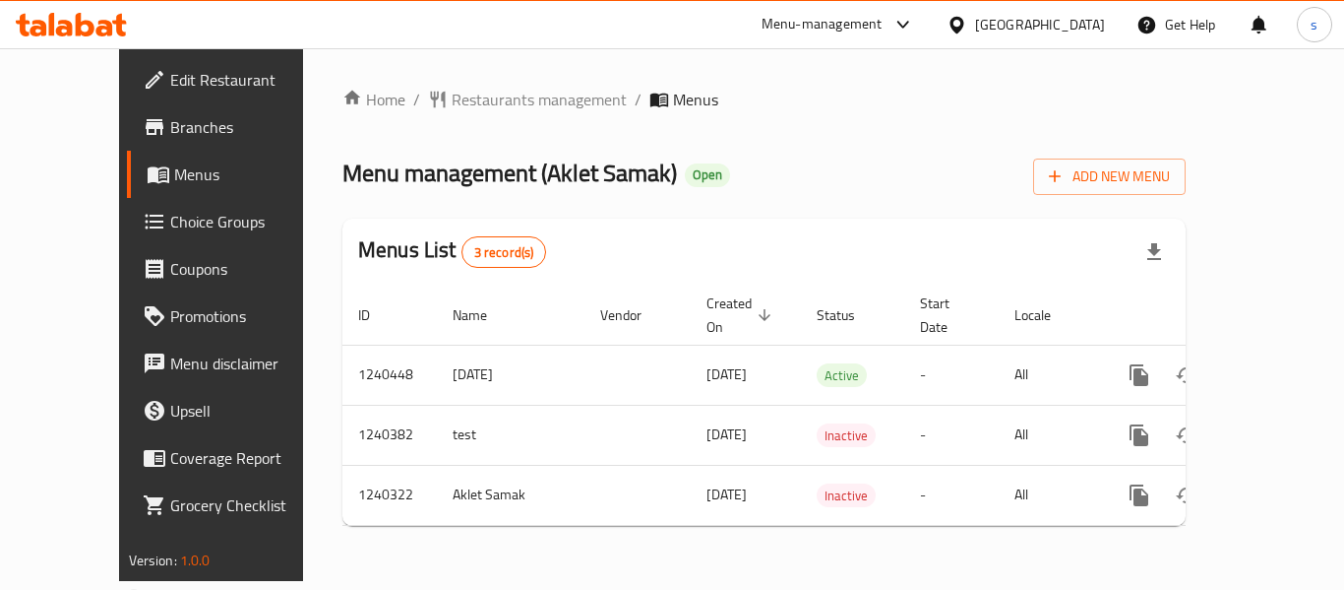
click at [170, 220] on span "Choice Groups" at bounding box center [248, 222] width 157 height 24
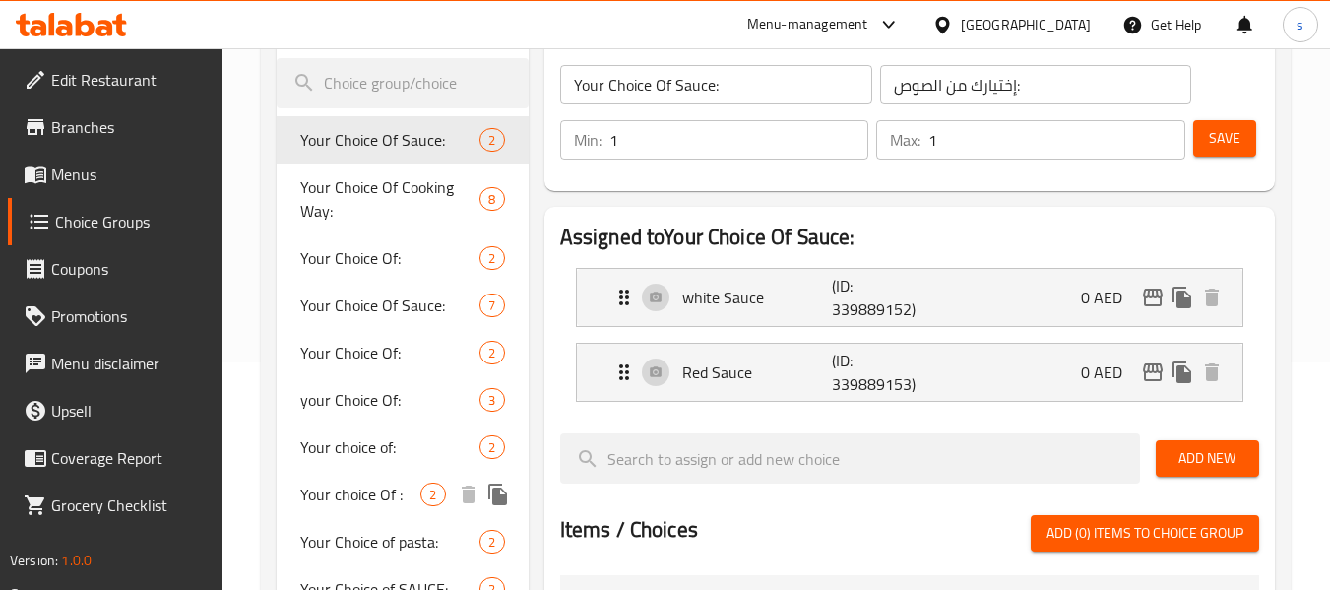
scroll to position [184, 0]
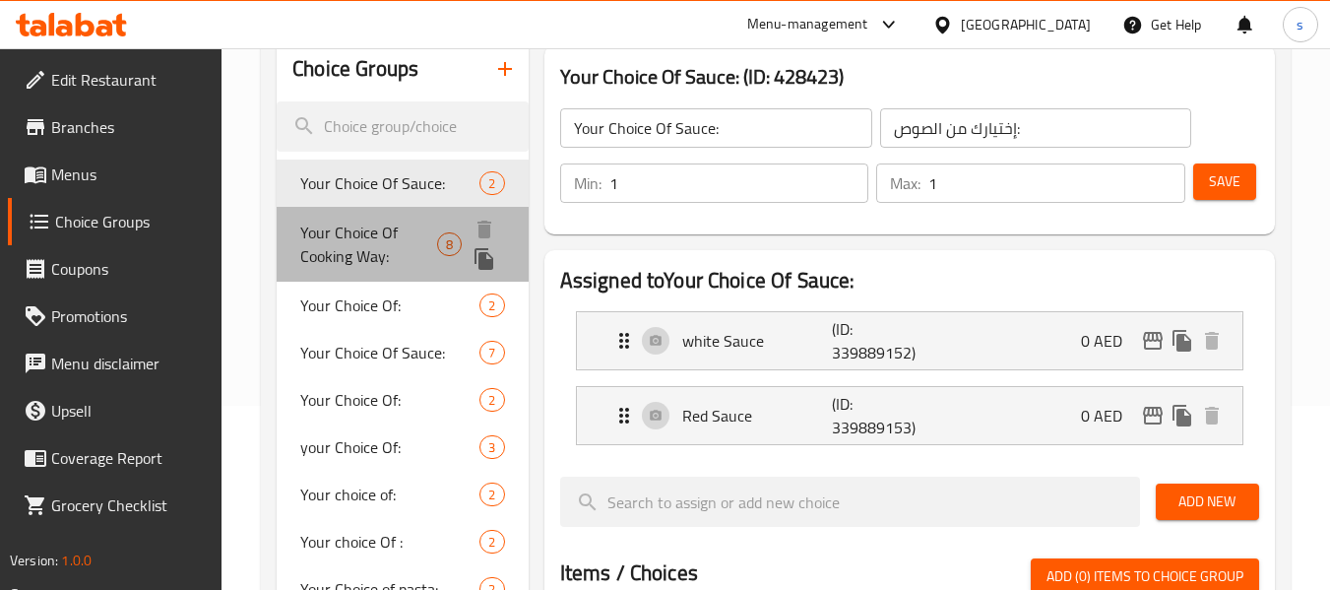
click at [372, 242] on span "Your Choice Of Cooking Way:" at bounding box center [368, 243] width 137 height 47
type input "Your Choice Of Cooking Way:"
type input "اختيارك لطريقة الطهي:"
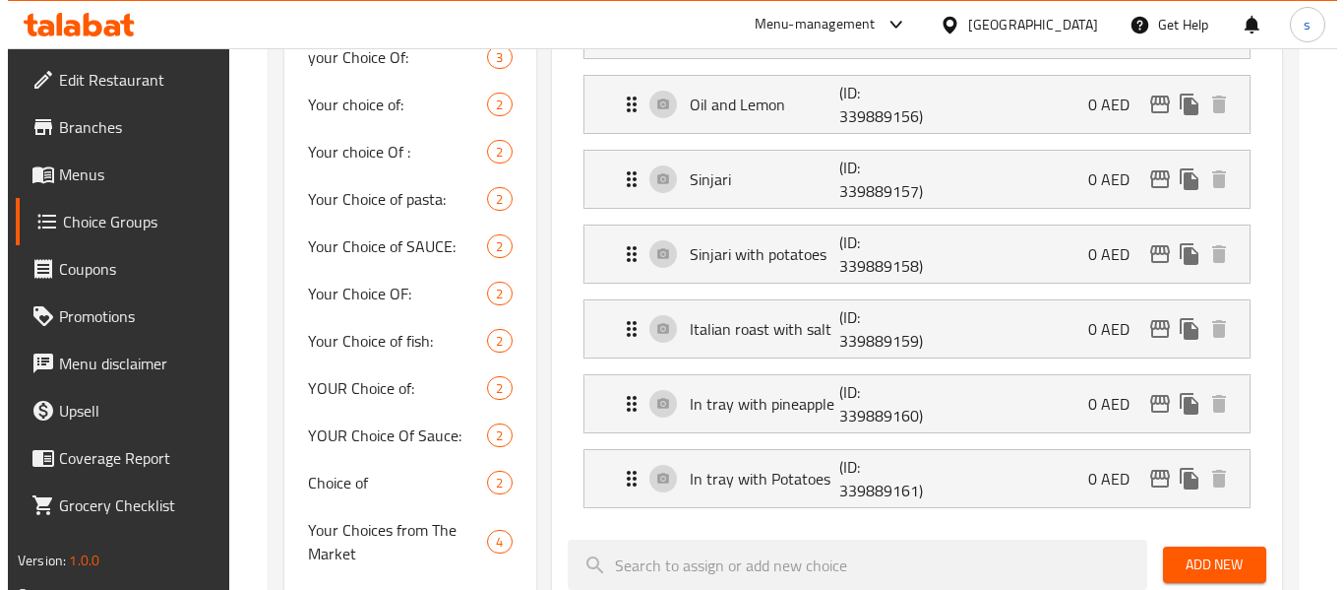
scroll to position [578, 0]
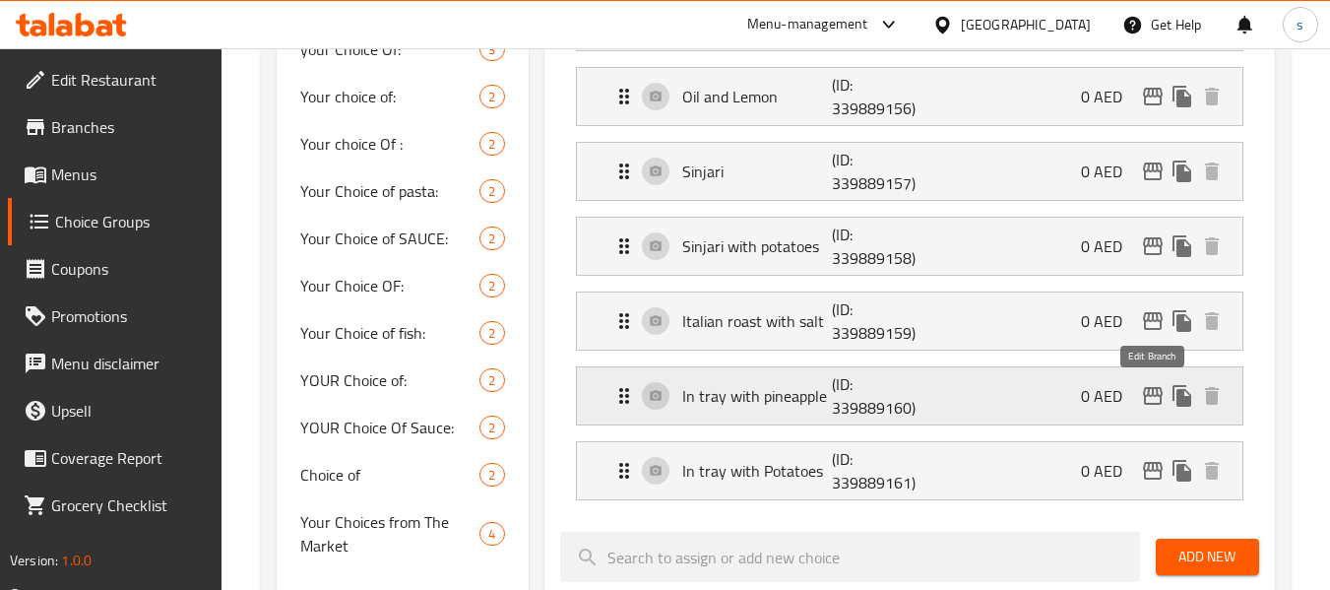
click at [1159, 403] on icon "edit" at bounding box center [1153, 396] width 20 height 18
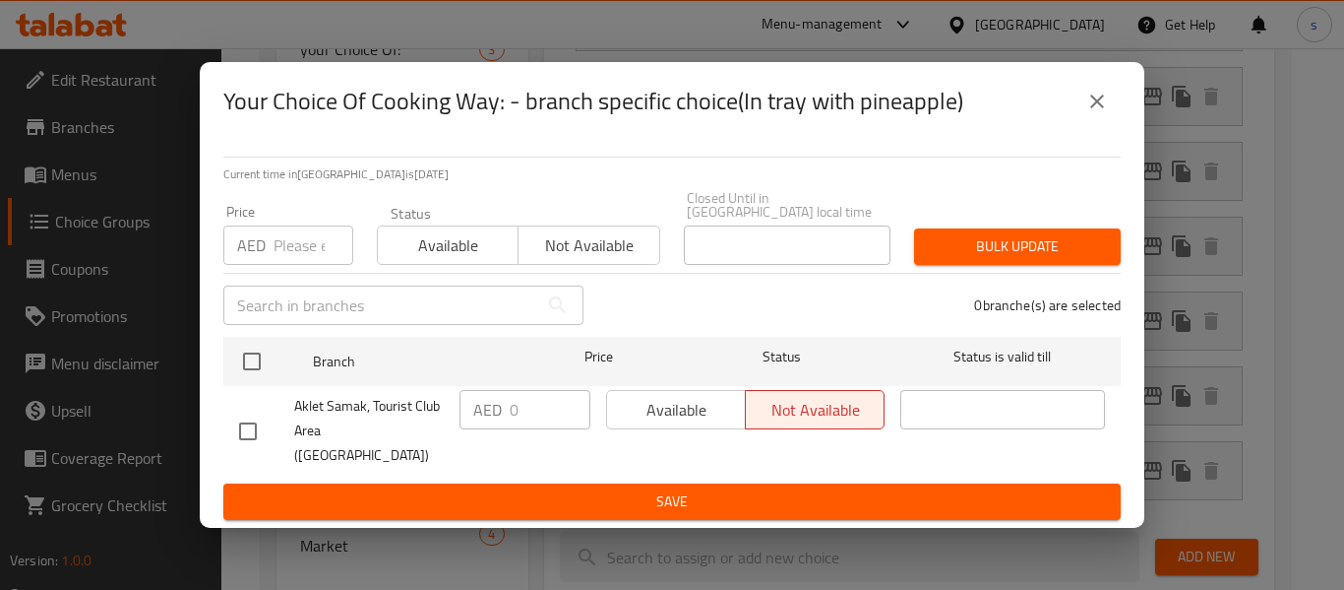
click at [1192, 398] on div "Your Choice Of Cooking Way: - branch specific choice(In tray with pineapple) Cu…" at bounding box center [672, 295] width 1344 height 590
click at [1088, 113] on icon "close" at bounding box center [1098, 102] width 24 height 24
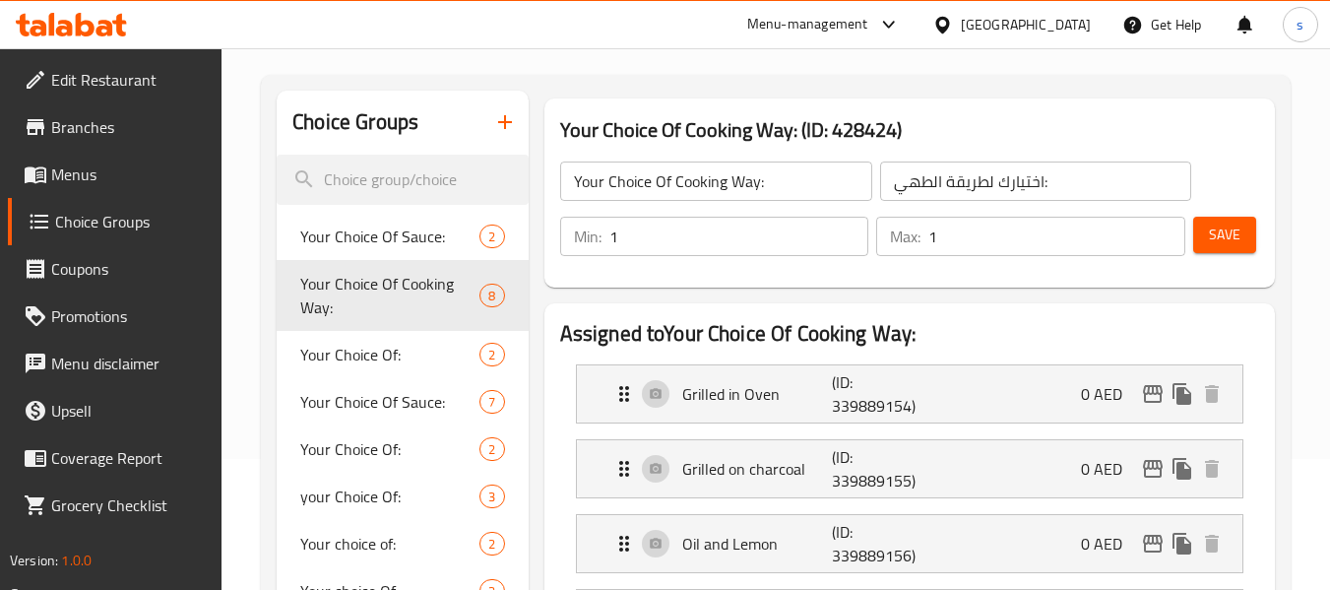
scroll to position [0, 0]
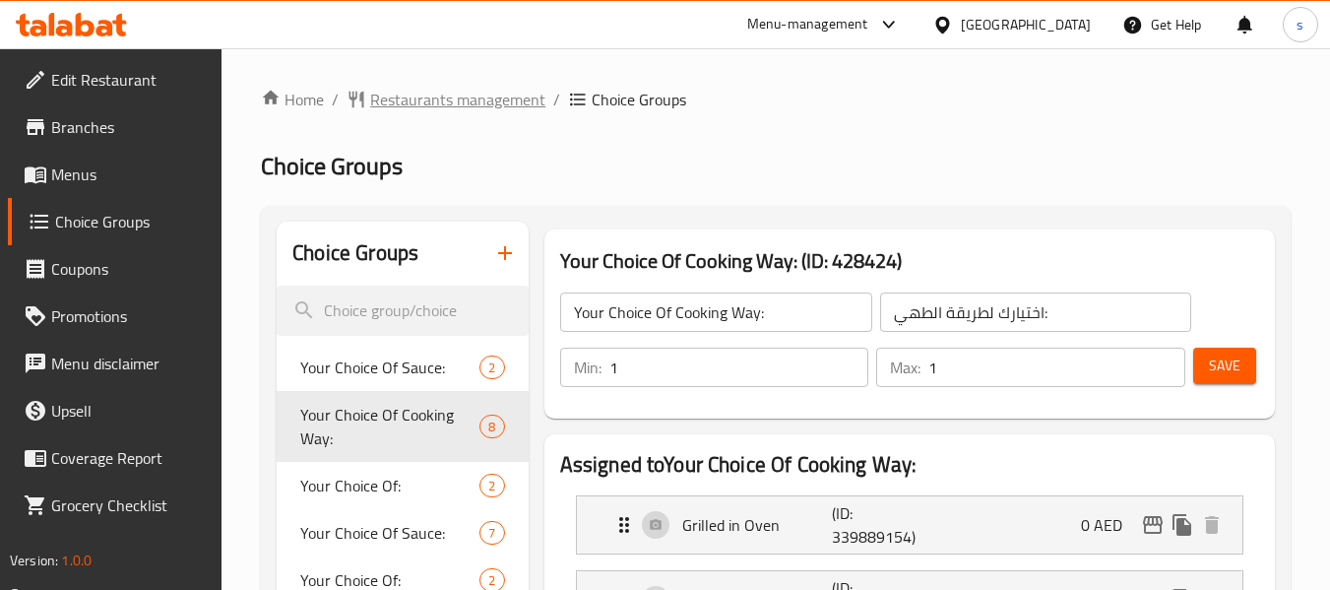
click at [471, 105] on span "Restaurants management" at bounding box center [457, 100] width 175 height 24
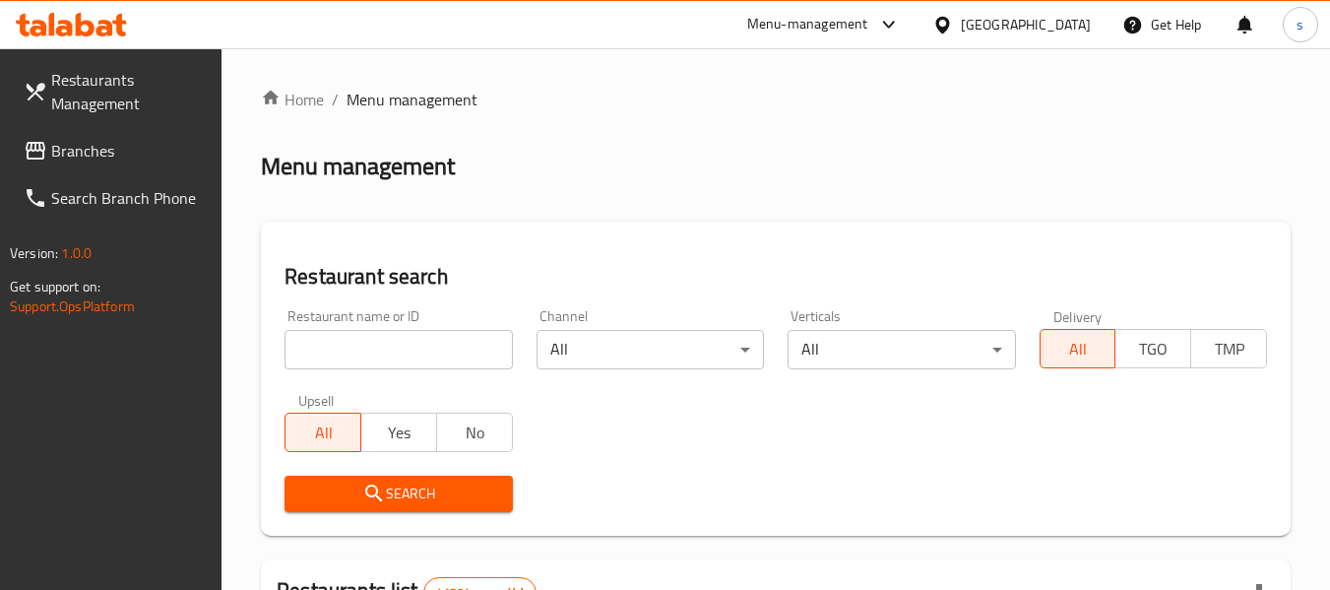
click at [92, 151] on div at bounding box center [665, 295] width 1330 height 590
click at [92, 151] on span "Branches" at bounding box center [128, 151] width 155 height 24
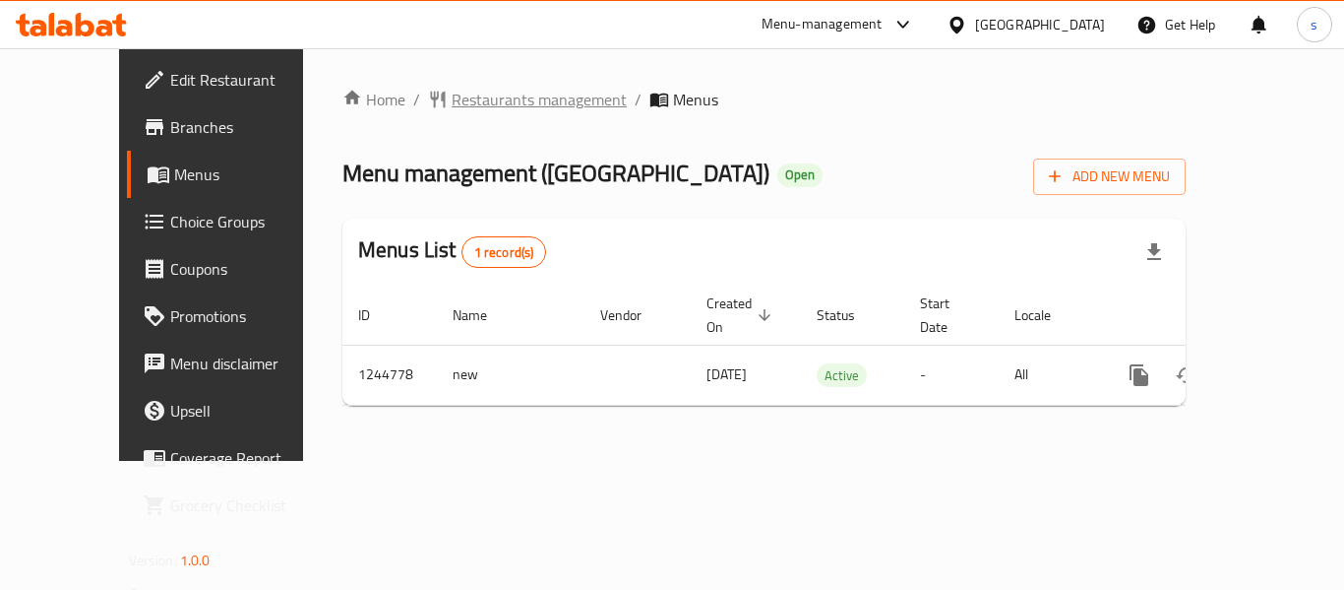
click at [452, 100] on span "Restaurants management" at bounding box center [539, 100] width 175 height 24
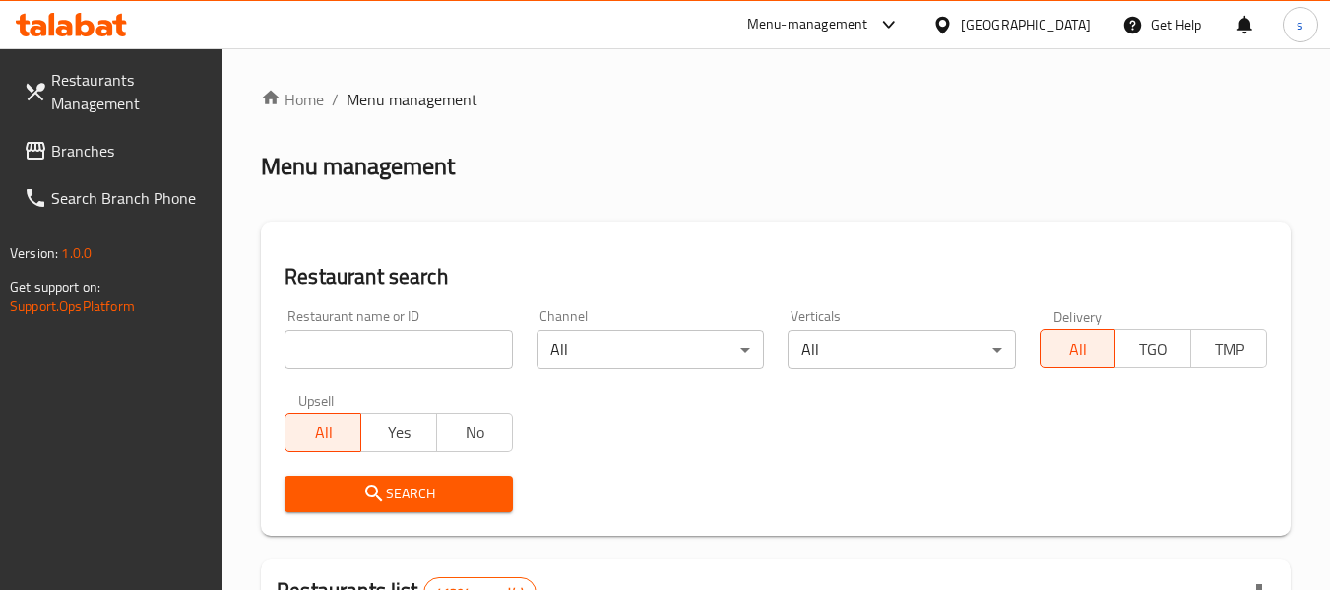
click at [171, 159] on span "Branches" at bounding box center [128, 151] width 155 height 24
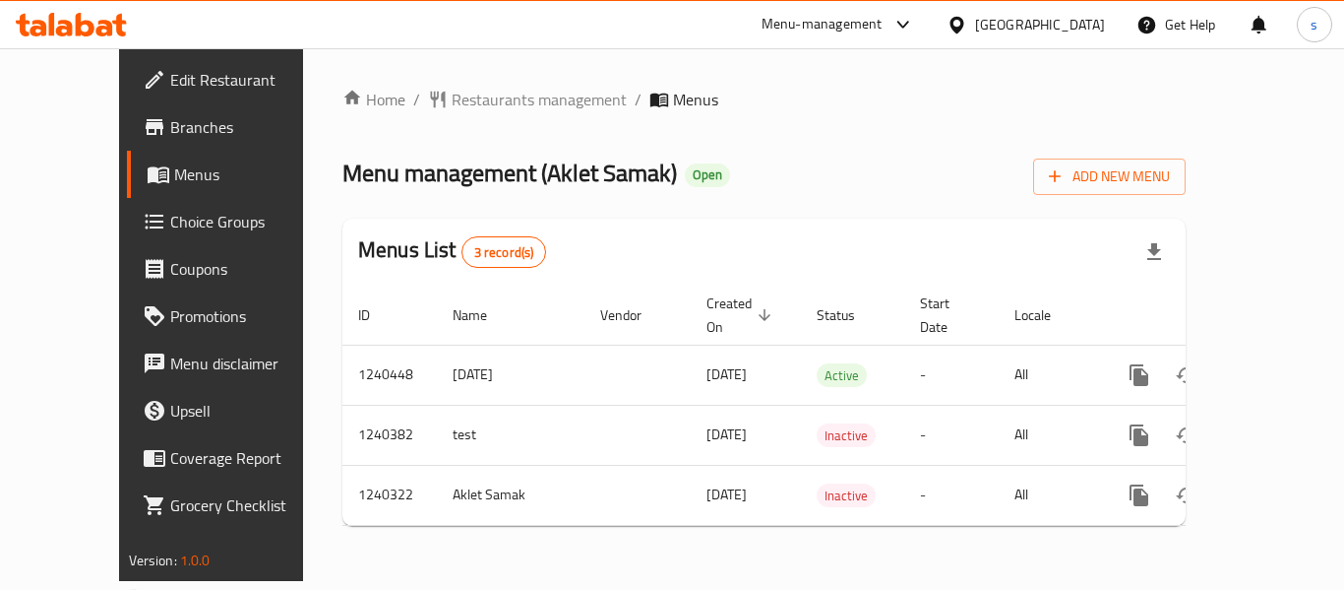
click at [1005, 14] on div "[GEOGRAPHIC_DATA]" at bounding box center [1040, 25] width 130 height 22
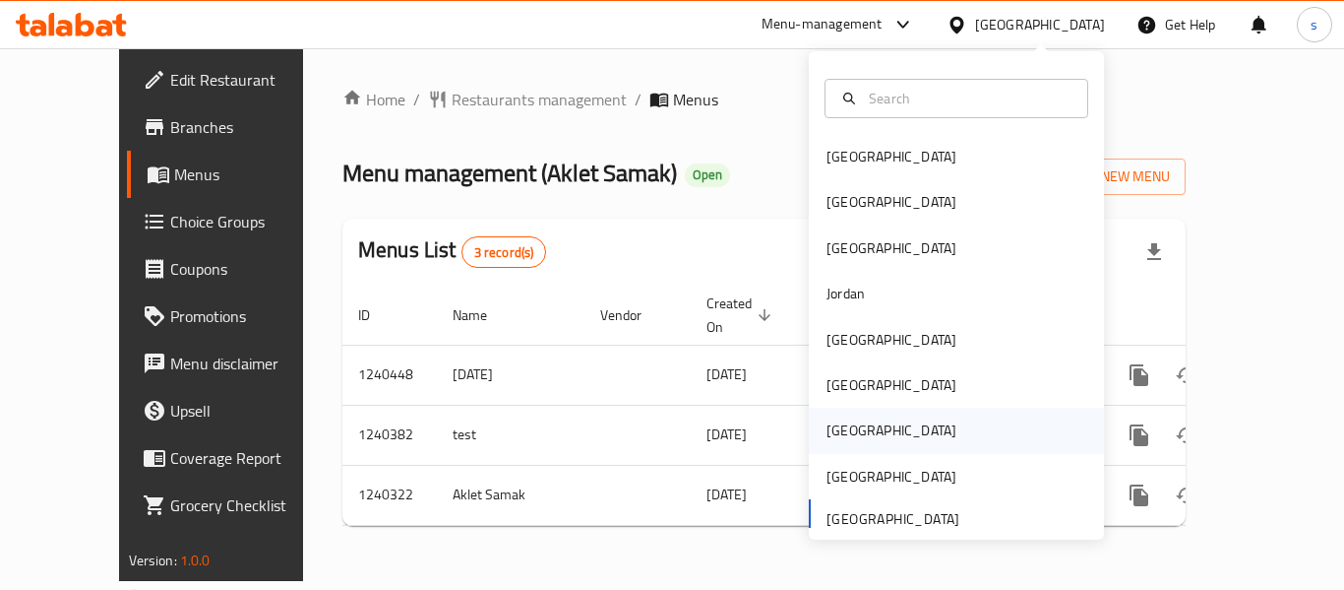
click at [827, 435] on div "[GEOGRAPHIC_DATA]" at bounding box center [892, 430] width 130 height 22
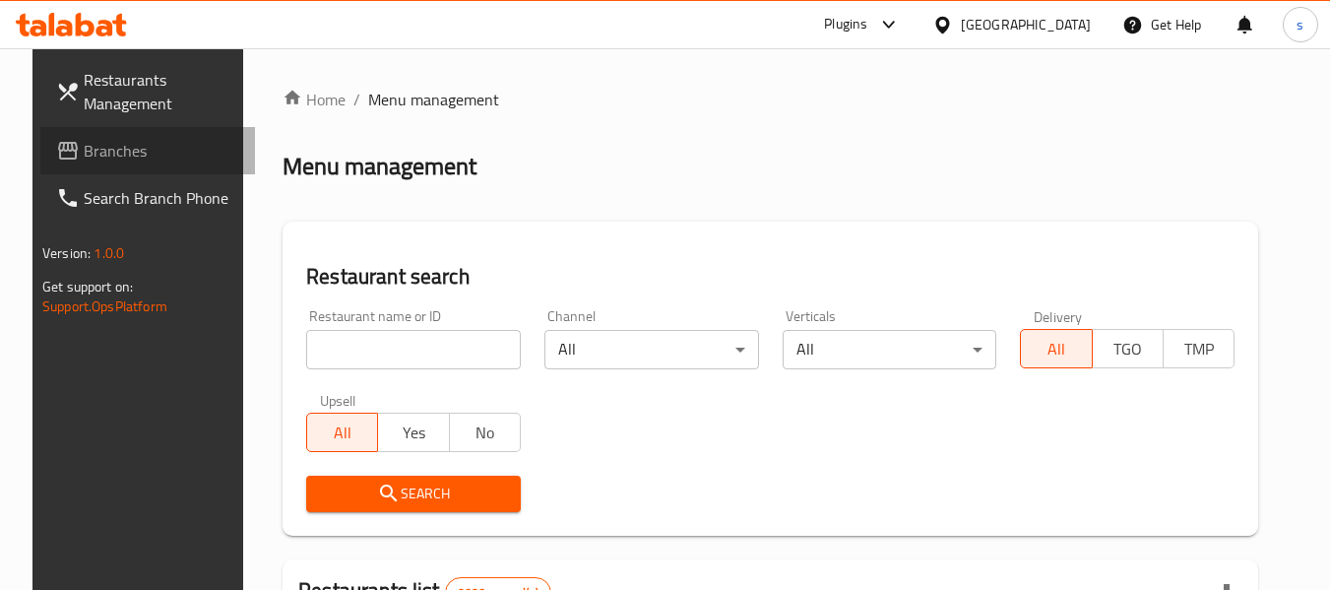
click at [84, 160] on span "Branches" at bounding box center [161, 151] width 155 height 24
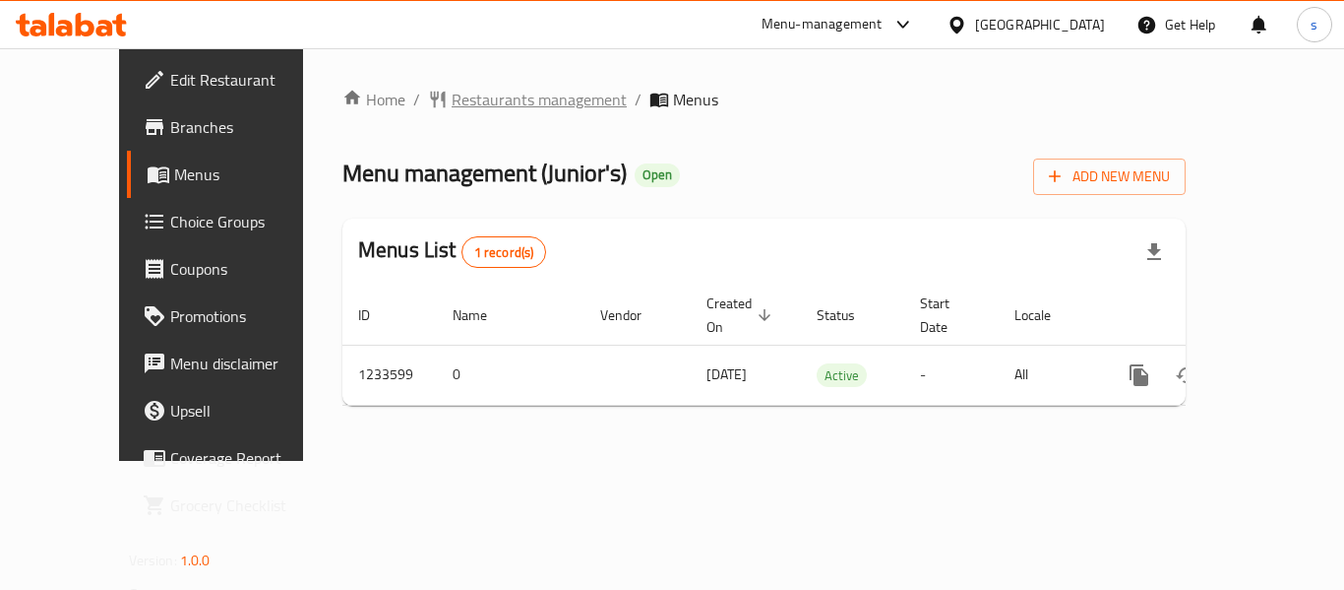
click at [463, 111] on span "Restaurants management" at bounding box center [539, 100] width 175 height 24
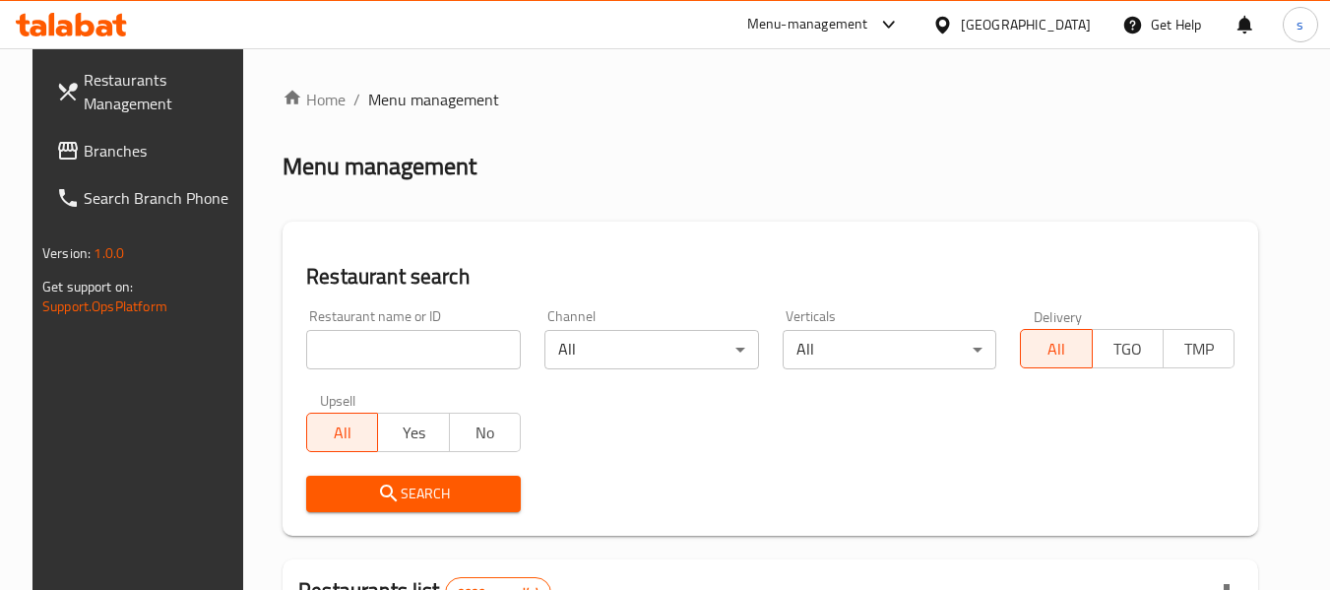
click at [118, 159] on span "Branches" at bounding box center [161, 151] width 155 height 24
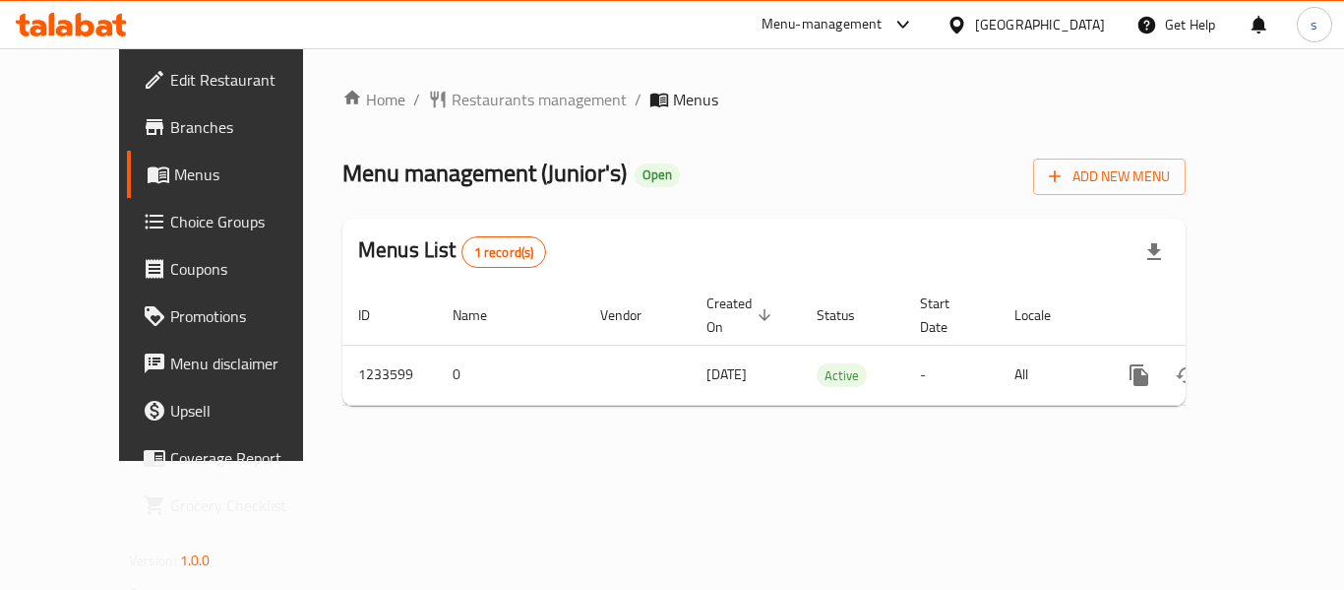
click at [170, 226] on span "Choice Groups" at bounding box center [248, 222] width 157 height 24
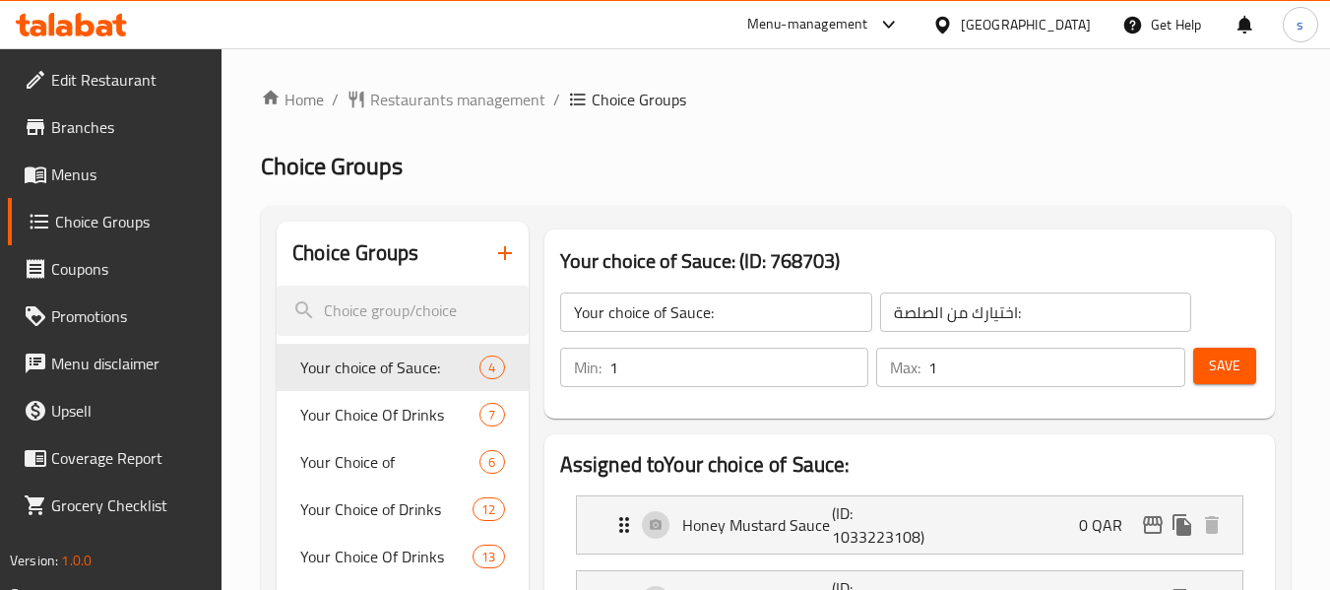
scroll to position [98, 0]
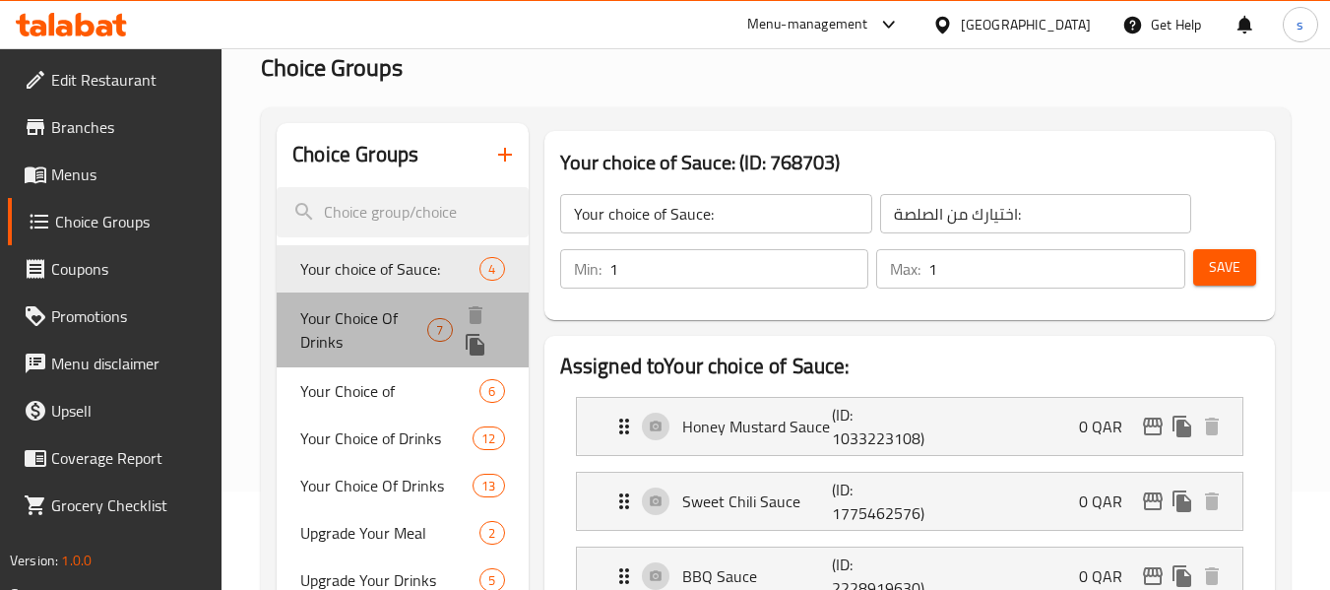
click at [402, 320] on span "Your Choice Of Drinks" at bounding box center [363, 329] width 127 height 47
type input "Your Choice Of Drinks"
type input "إختيارك من المشروبات"
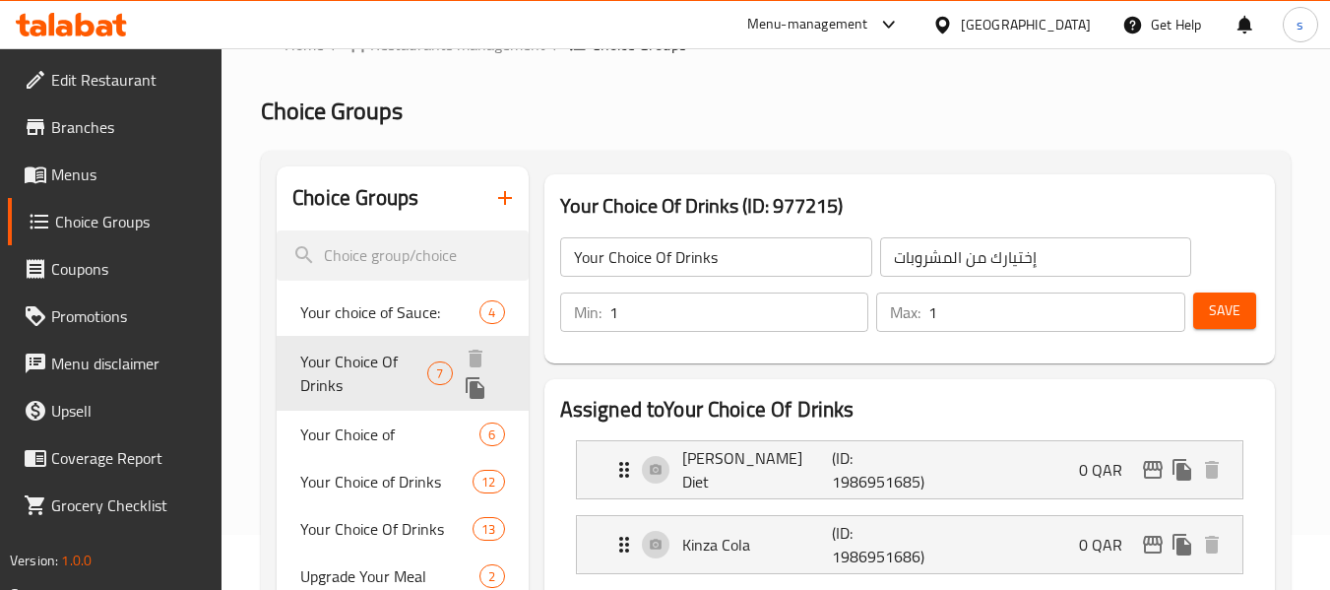
scroll to position [0, 0]
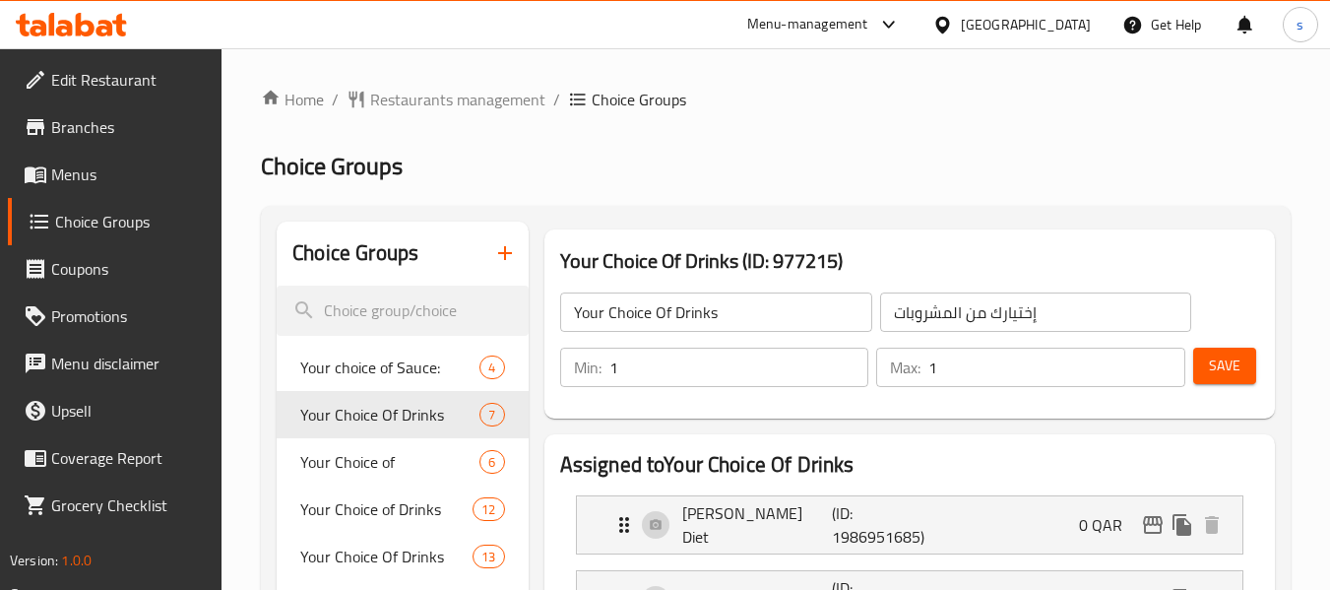
click at [961, 25] on div at bounding box center [946, 25] width 29 height 22
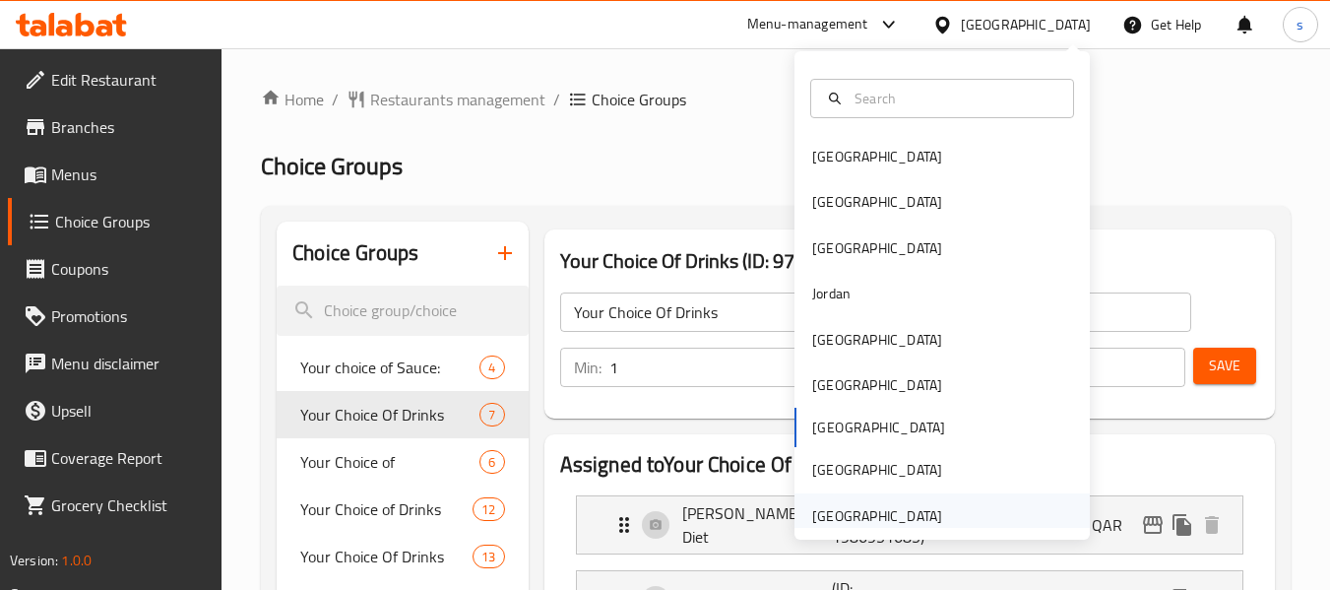
click at [870, 508] on div "[GEOGRAPHIC_DATA]" at bounding box center [877, 516] width 130 height 22
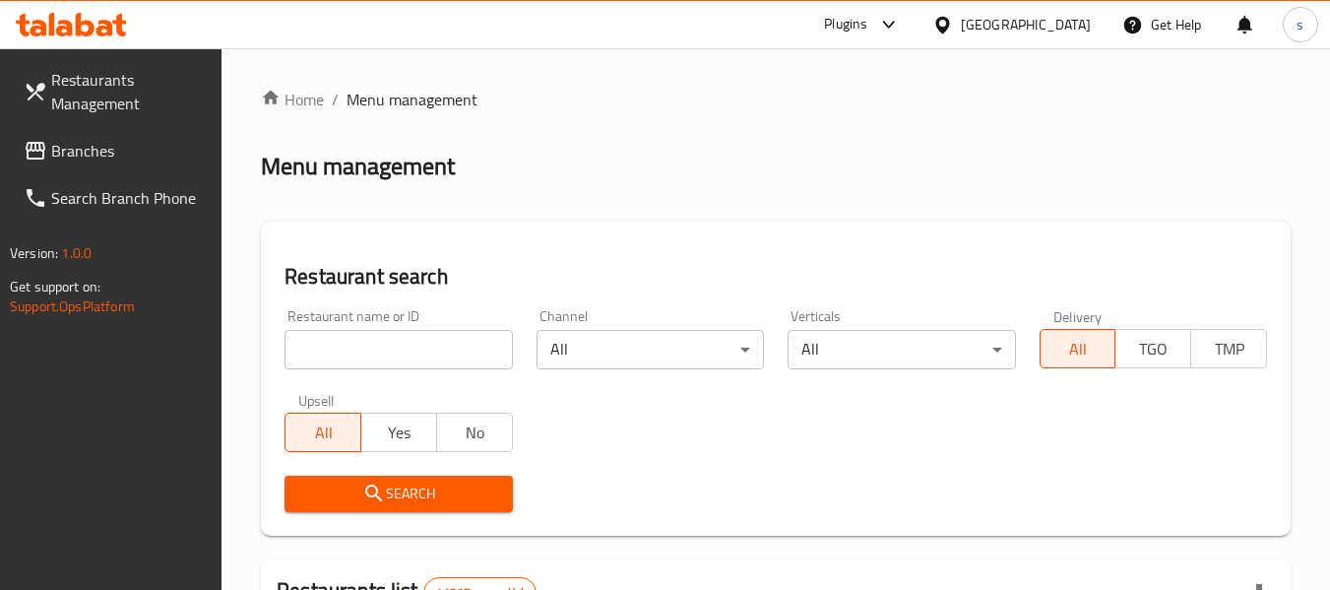
click at [151, 170] on link "Branches" at bounding box center [115, 150] width 215 height 47
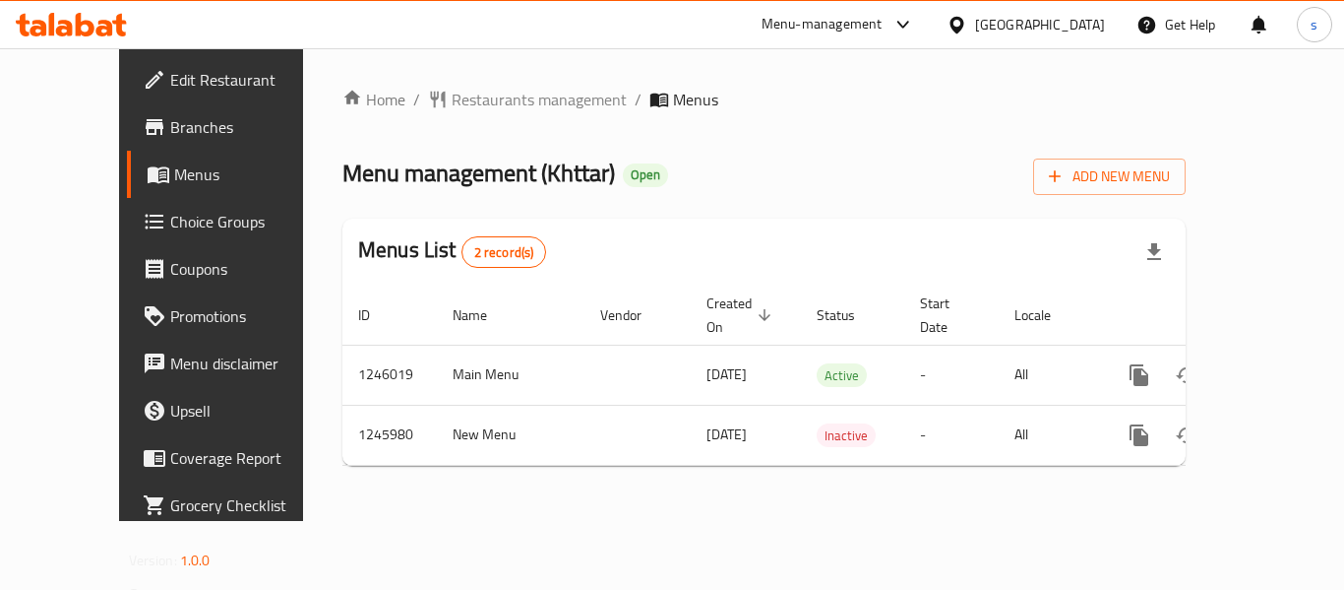
click at [181, 72] on span "Edit Restaurant" at bounding box center [248, 80] width 157 height 24
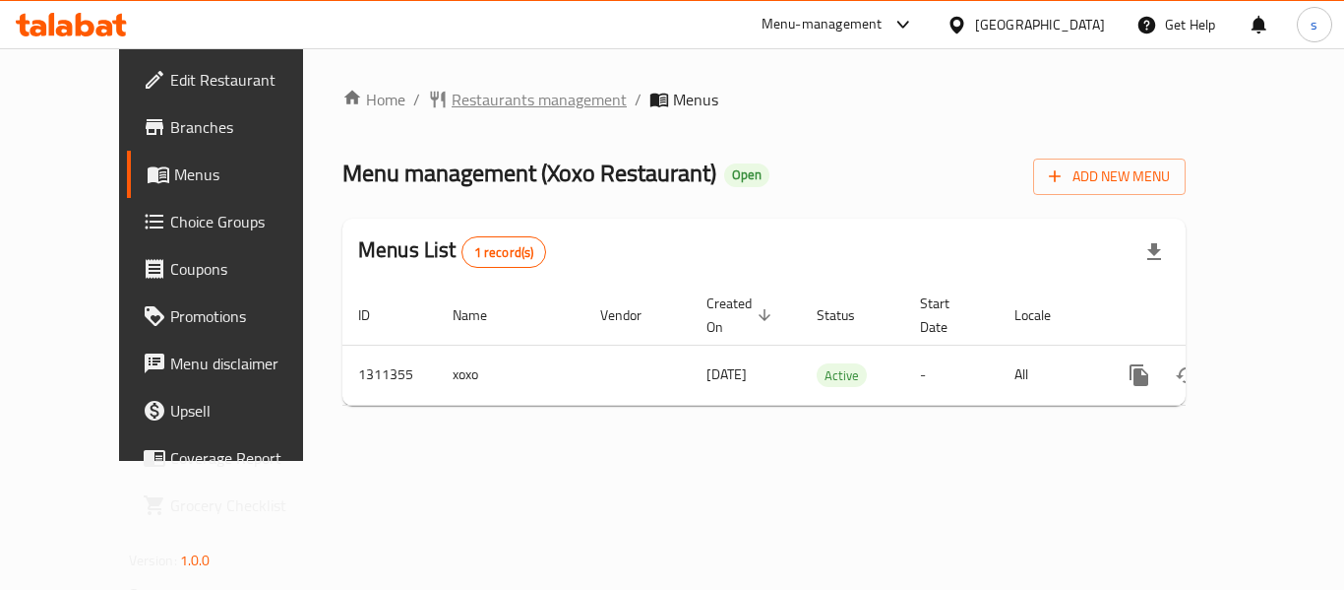
click at [458, 96] on span "Restaurants management" at bounding box center [539, 100] width 175 height 24
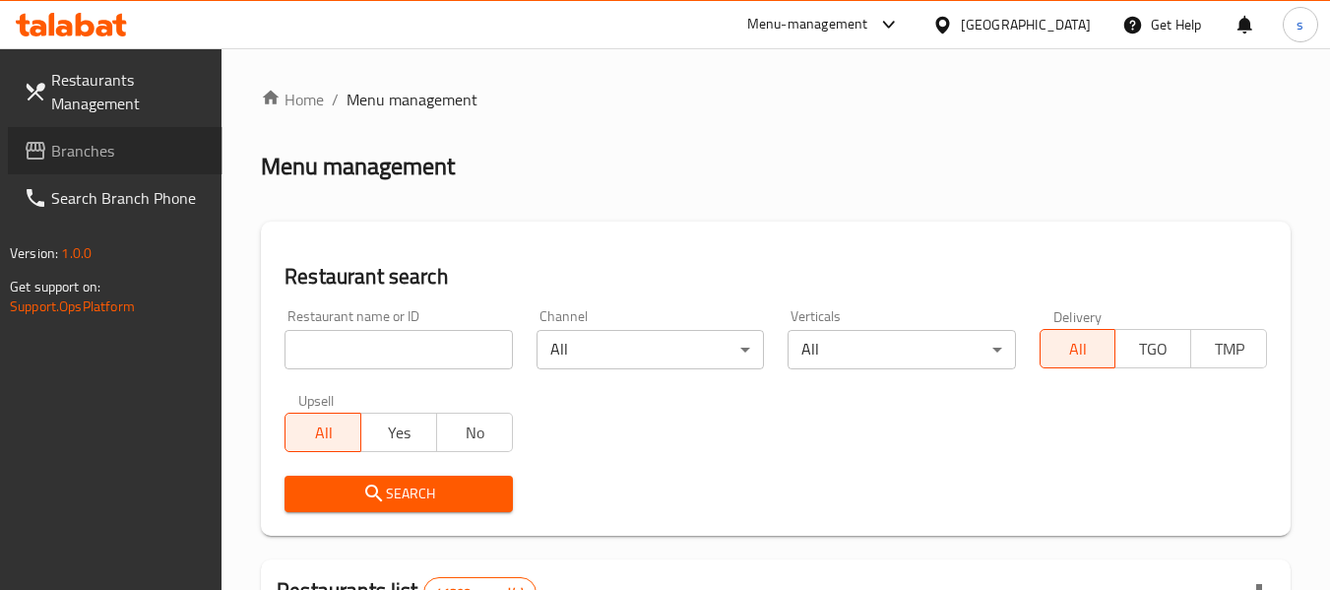
click at [115, 150] on span "Branches" at bounding box center [128, 151] width 155 height 24
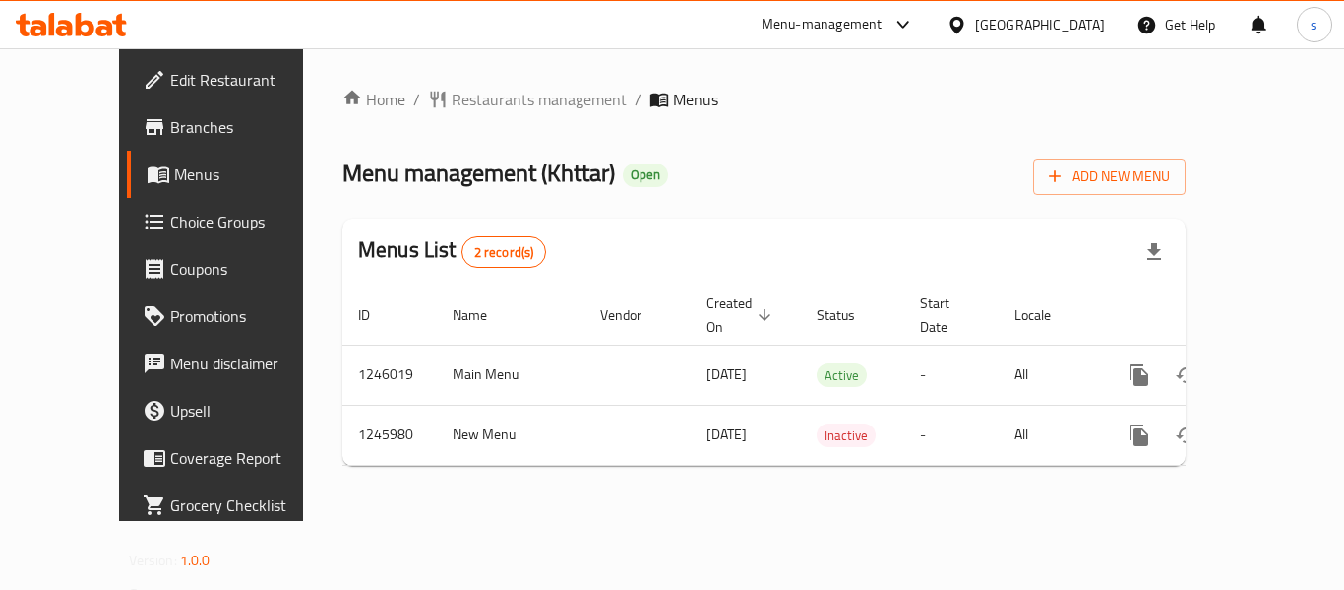
click at [1011, 28] on div "[GEOGRAPHIC_DATA]" at bounding box center [1040, 25] width 130 height 22
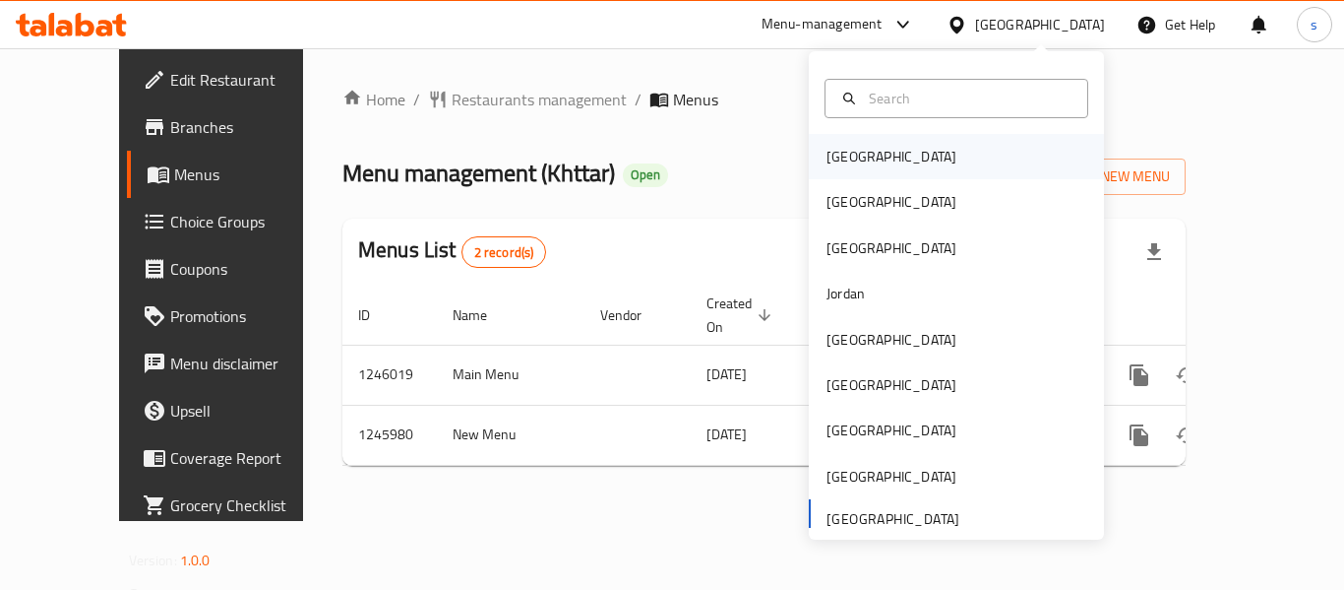
click at [827, 165] on div "[GEOGRAPHIC_DATA]" at bounding box center [892, 157] width 130 height 22
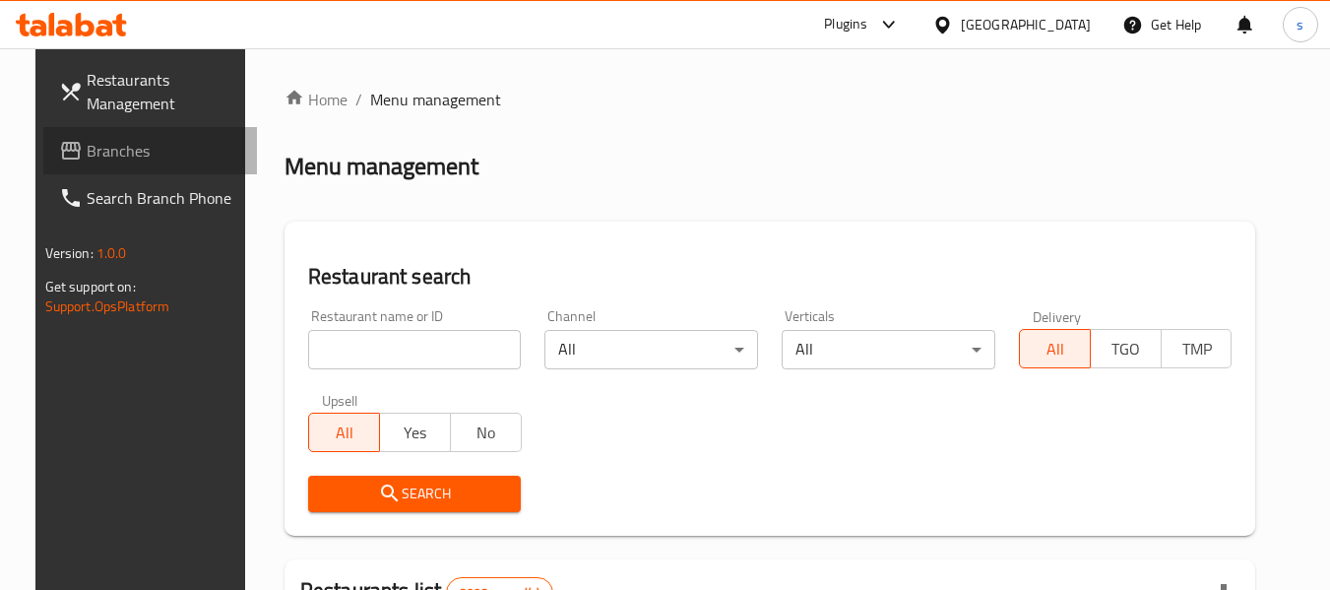
click at [129, 145] on span "Branches" at bounding box center [164, 151] width 155 height 24
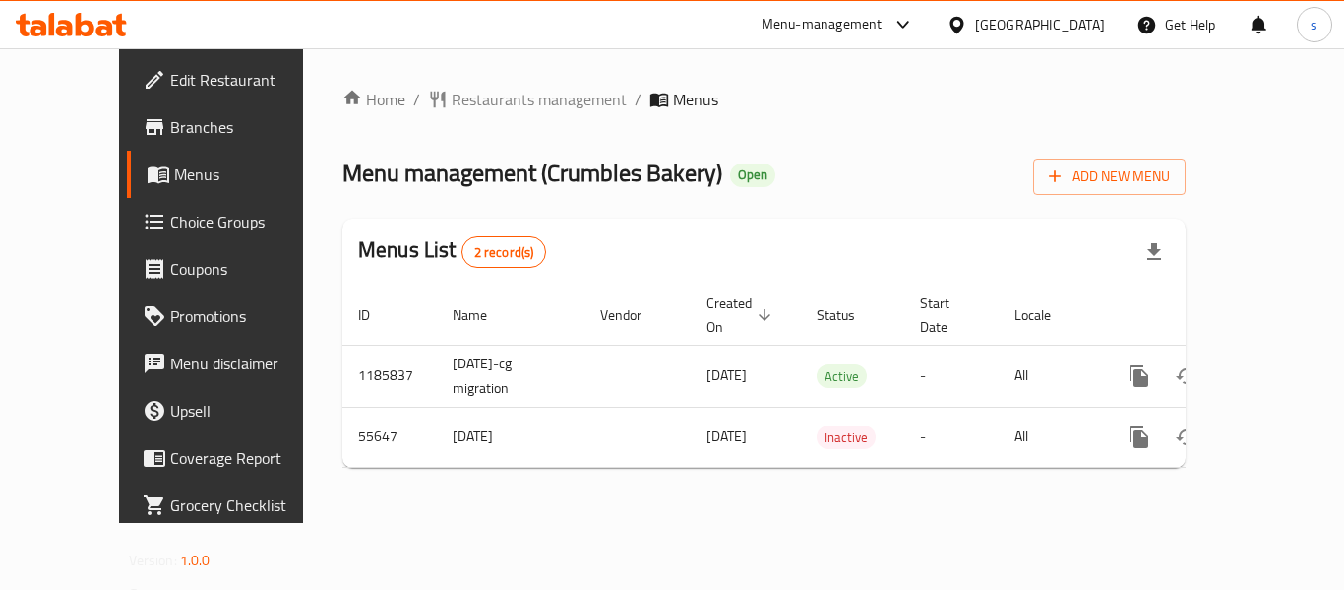
click at [975, 23] on div at bounding box center [961, 25] width 29 height 22
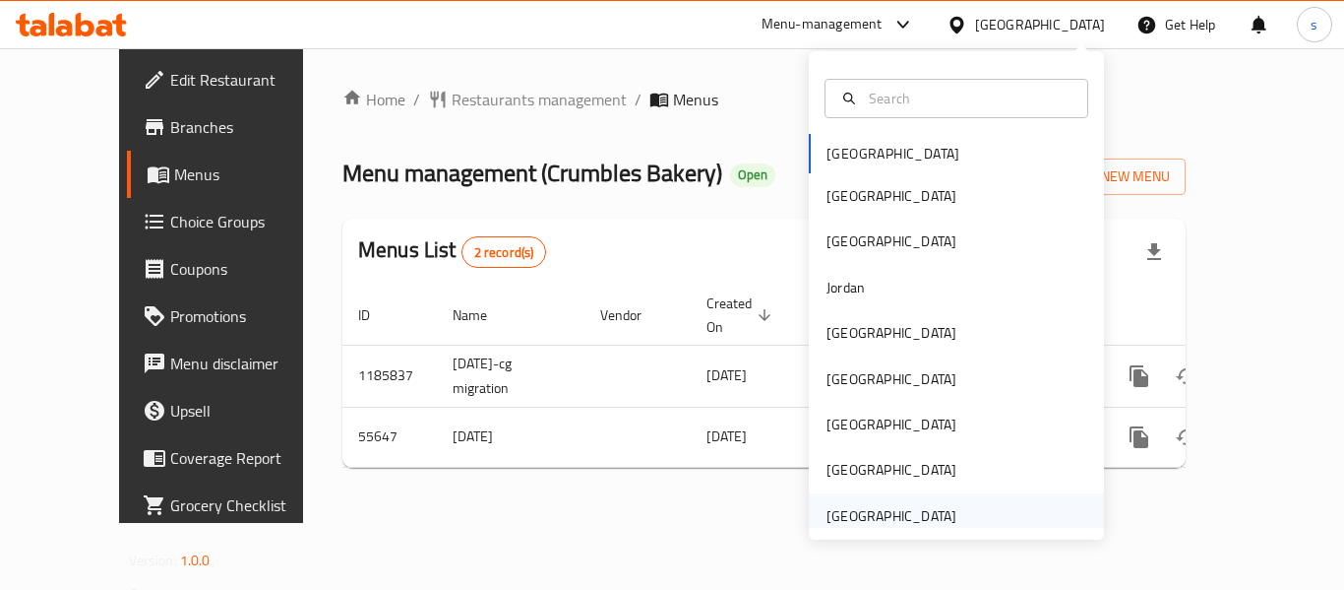
click at [901, 494] on div "[GEOGRAPHIC_DATA]" at bounding box center [891, 515] width 161 height 45
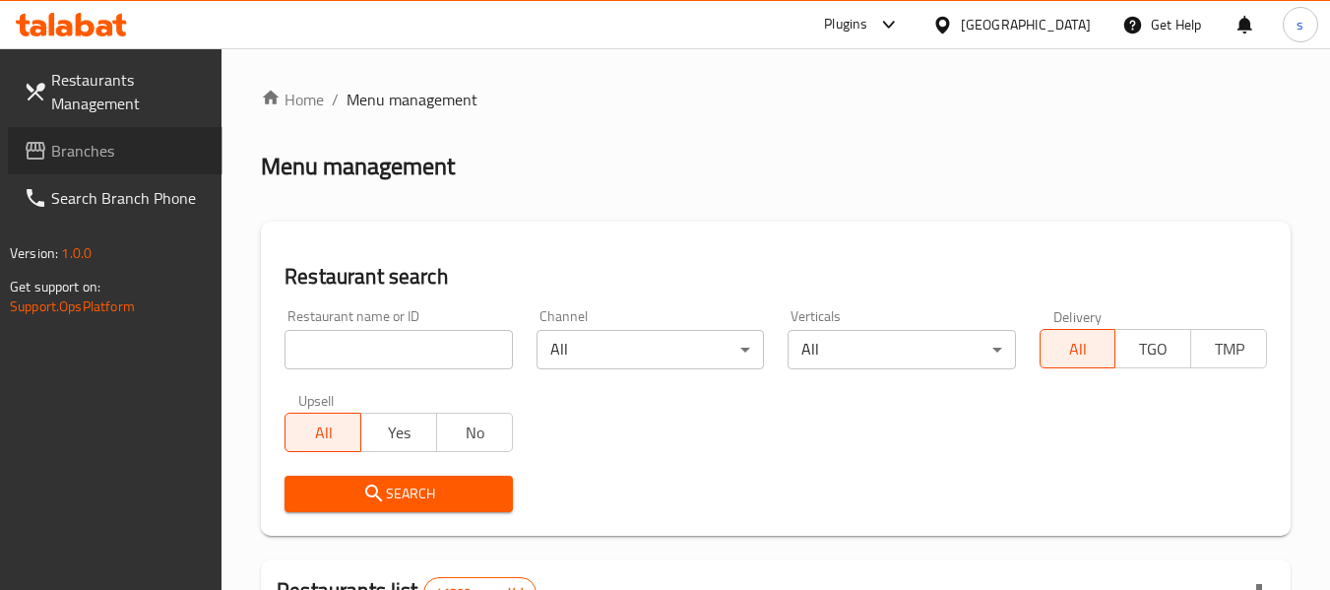
click at [81, 143] on span "Branches" at bounding box center [128, 151] width 155 height 24
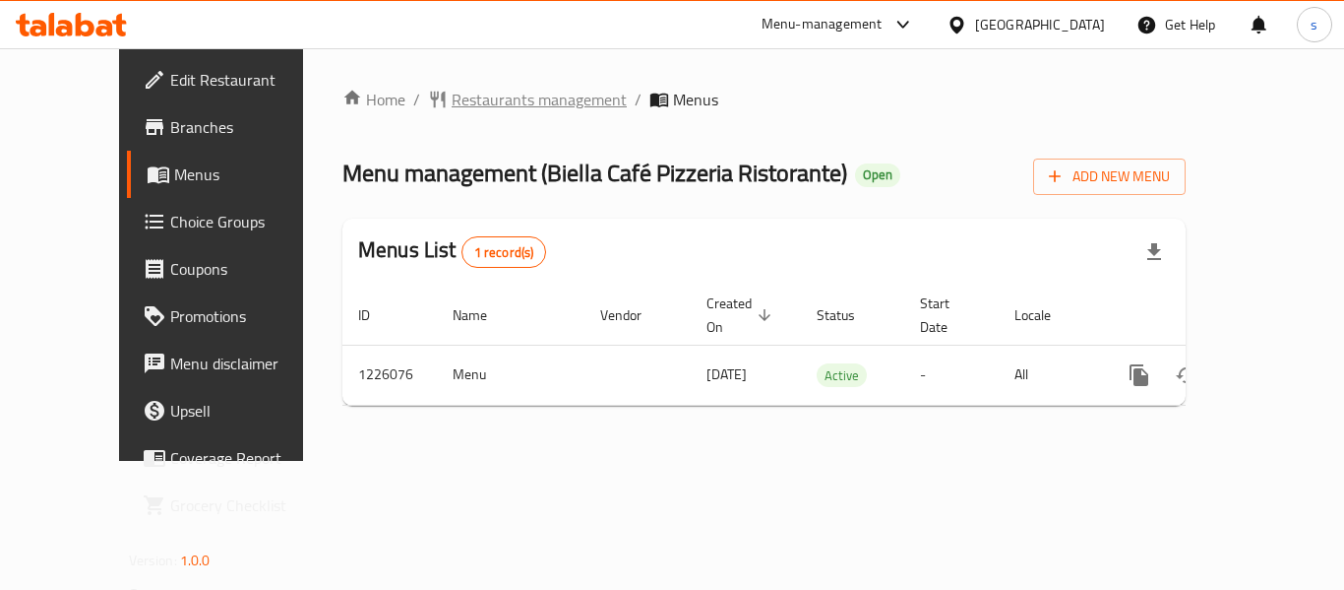
click at [471, 92] on span "Restaurants management" at bounding box center [539, 100] width 175 height 24
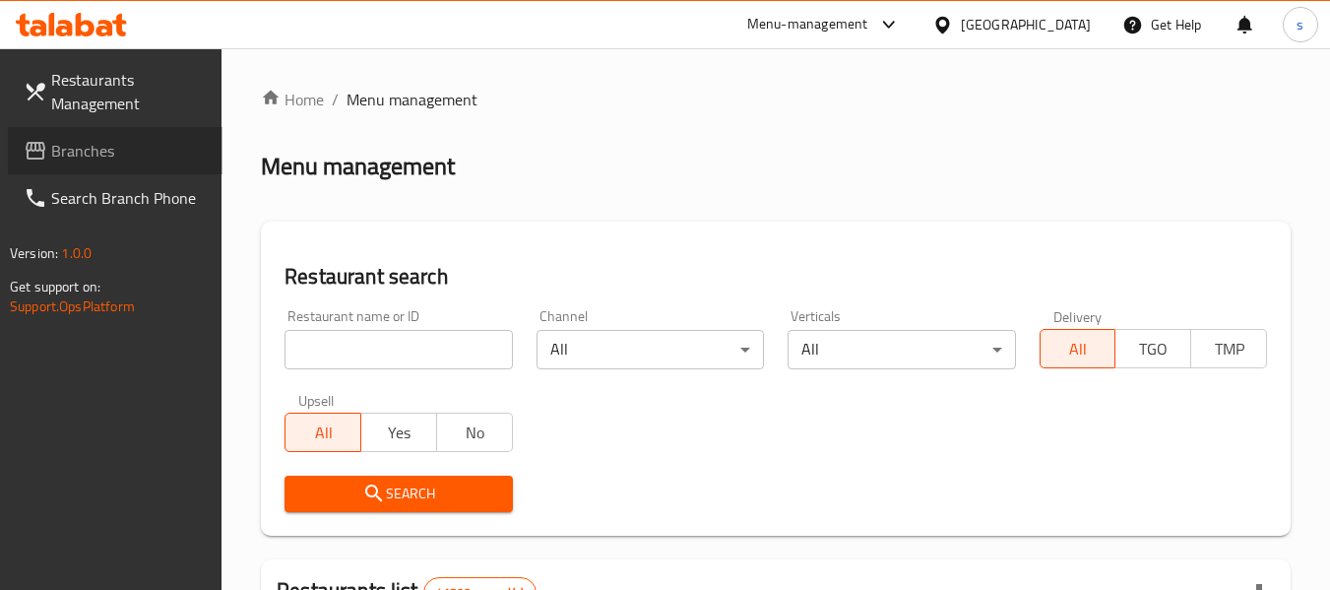
click at [64, 150] on span "Branches" at bounding box center [128, 151] width 155 height 24
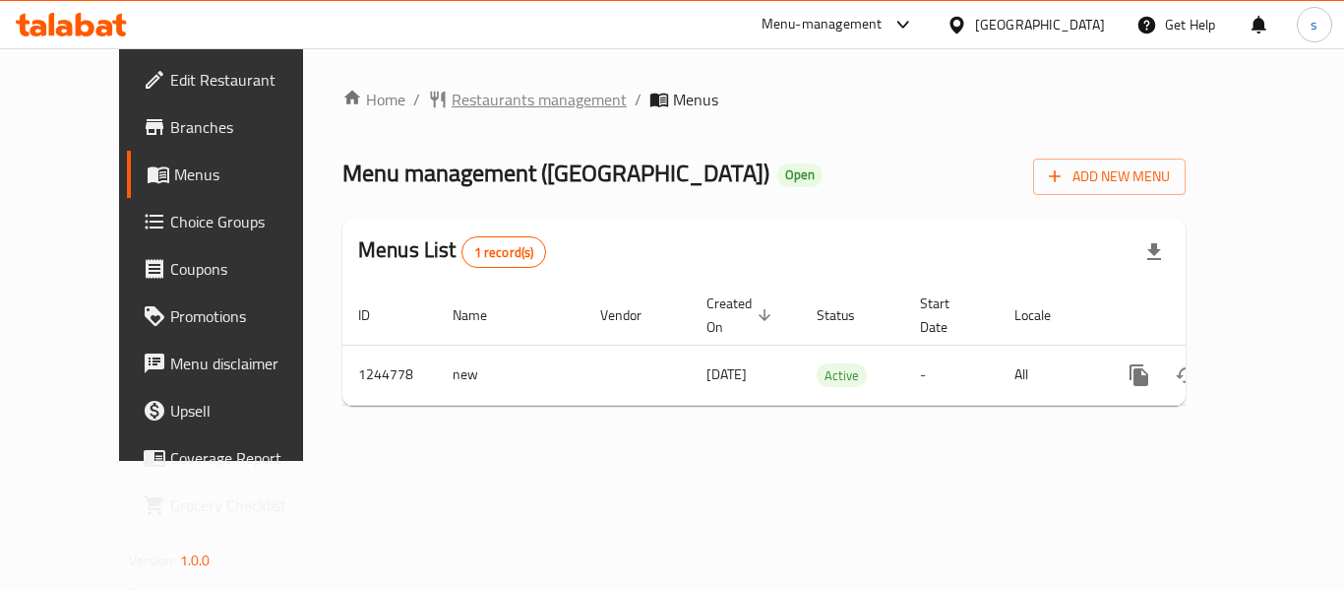
click at [452, 110] on span "Restaurants management" at bounding box center [539, 100] width 175 height 24
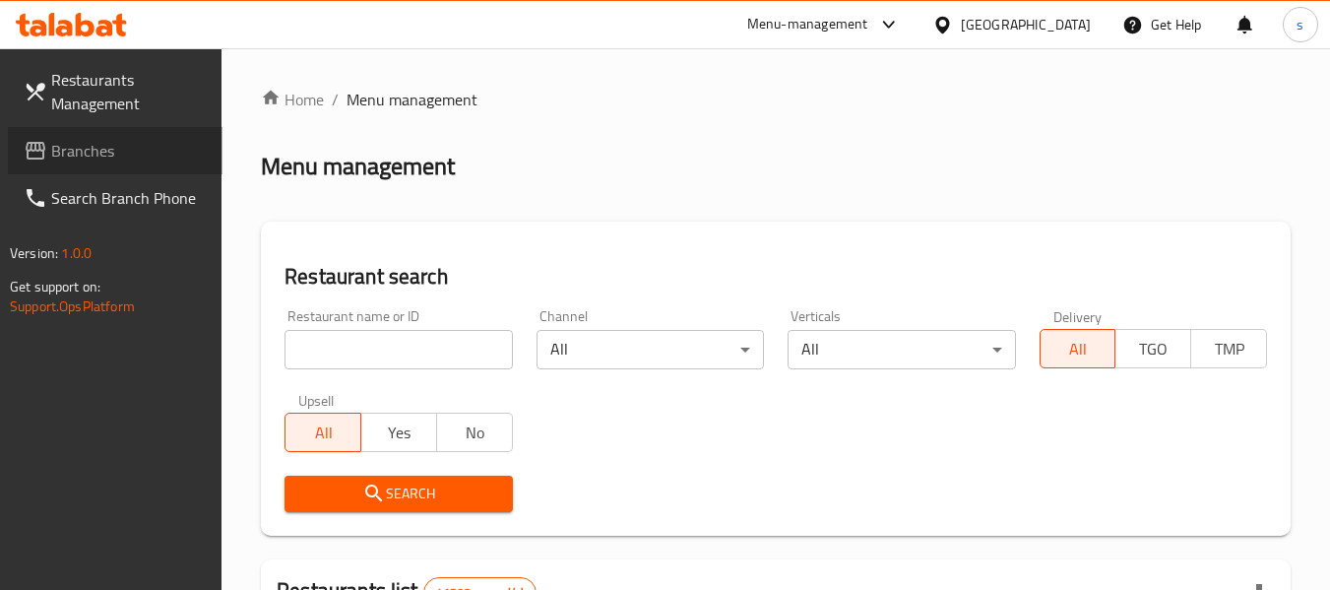
click at [73, 154] on span "Branches" at bounding box center [128, 151] width 155 height 24
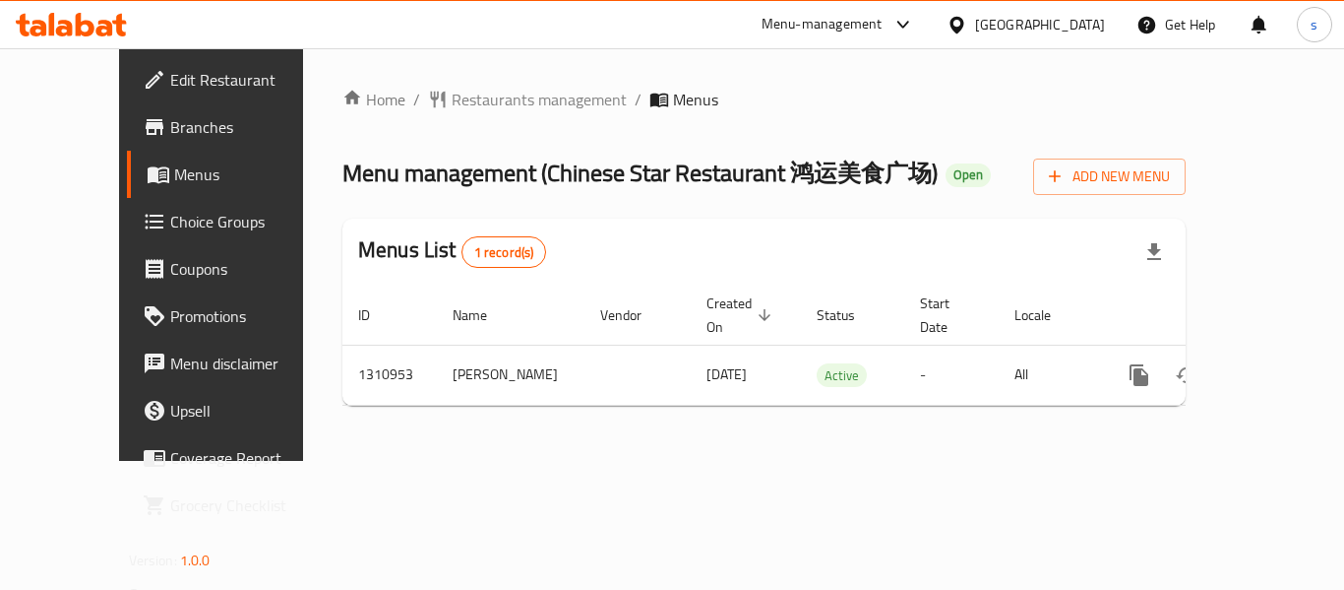
click at [465, 114] on div "Home / Restaurants management / Menus Menu management ( Chinese Star Restaurant…" at bounding box center [763, 255] width 843 height 334
click at [453, 98] on span "Restaurants management" at bounding box center [539, 100] width 175 height 24
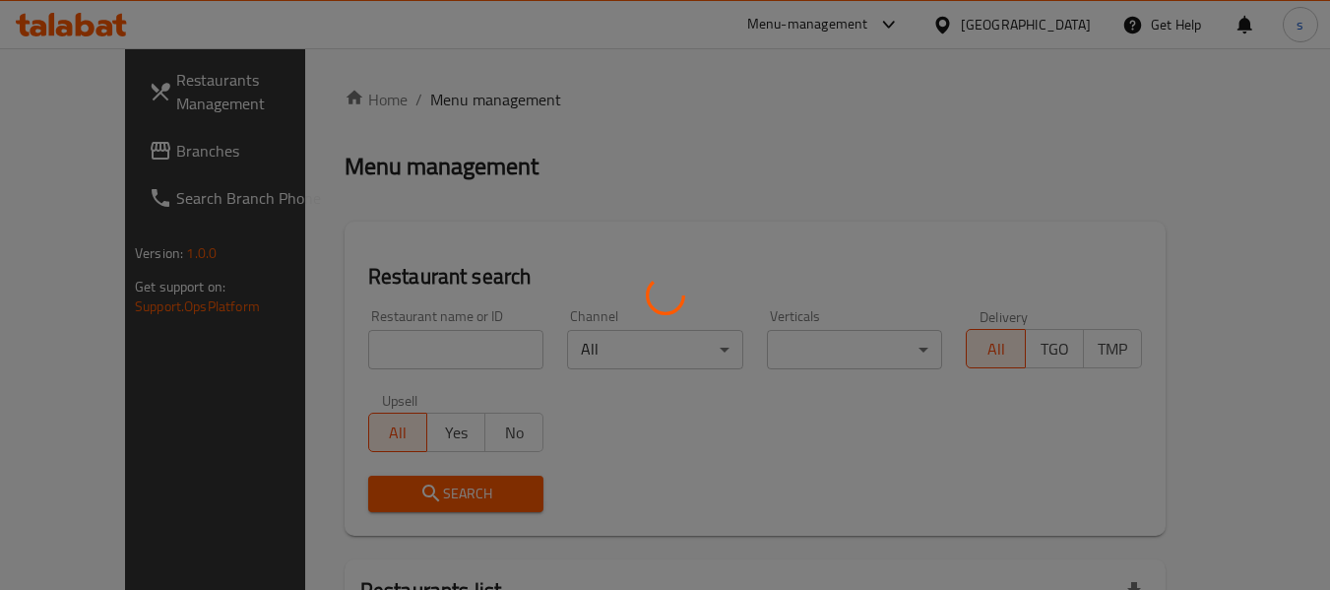
click at [92, 167] on div at bounding box center [665, 295] width 1330 height 590
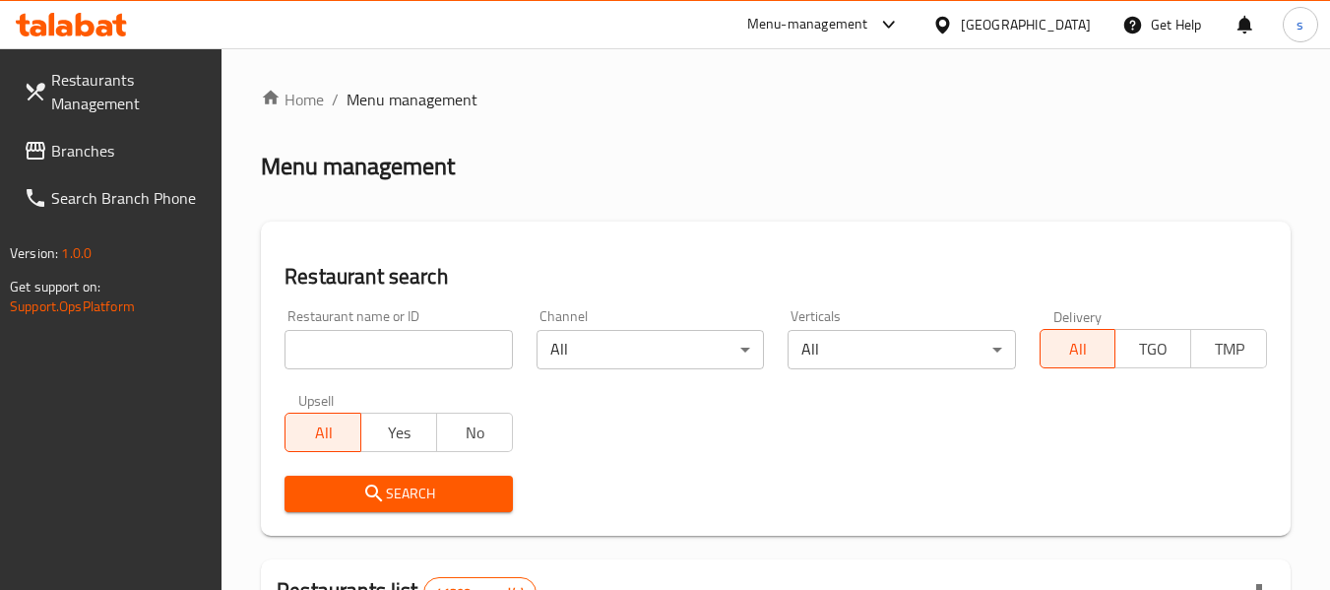
click at [92, 167] on link "Branches" at bounding box center [115, 150] width 215 height 47
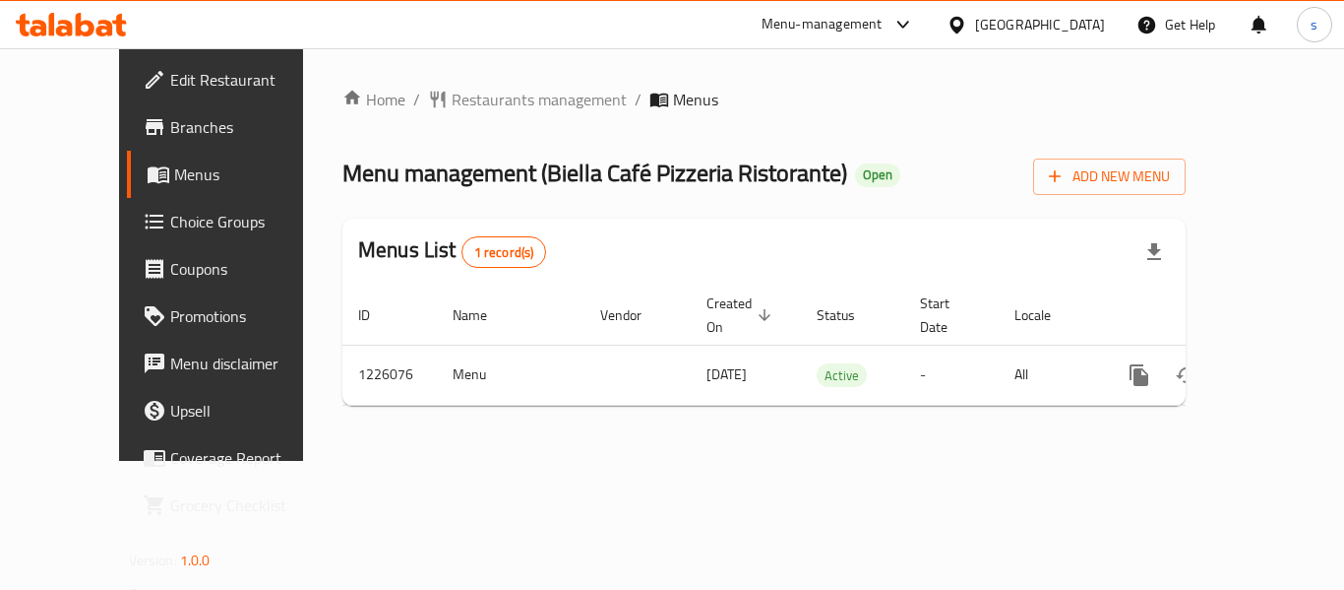
click at [1004, 28] on div "[GEOGRAPHIC_DATA]" at bounding box center [1040, 25] width 130 height 22
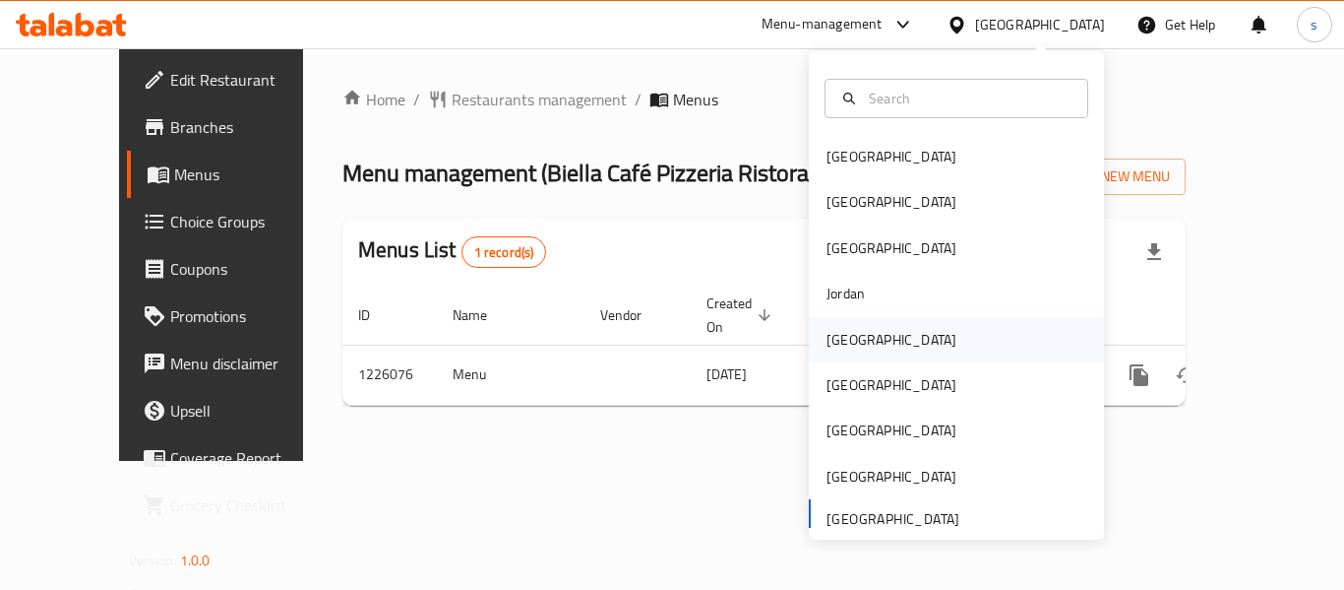
click at [836, 358] on div "[GEOGRAPHIC_DATA]" at bounding box center [891, 339] width 161 height 45
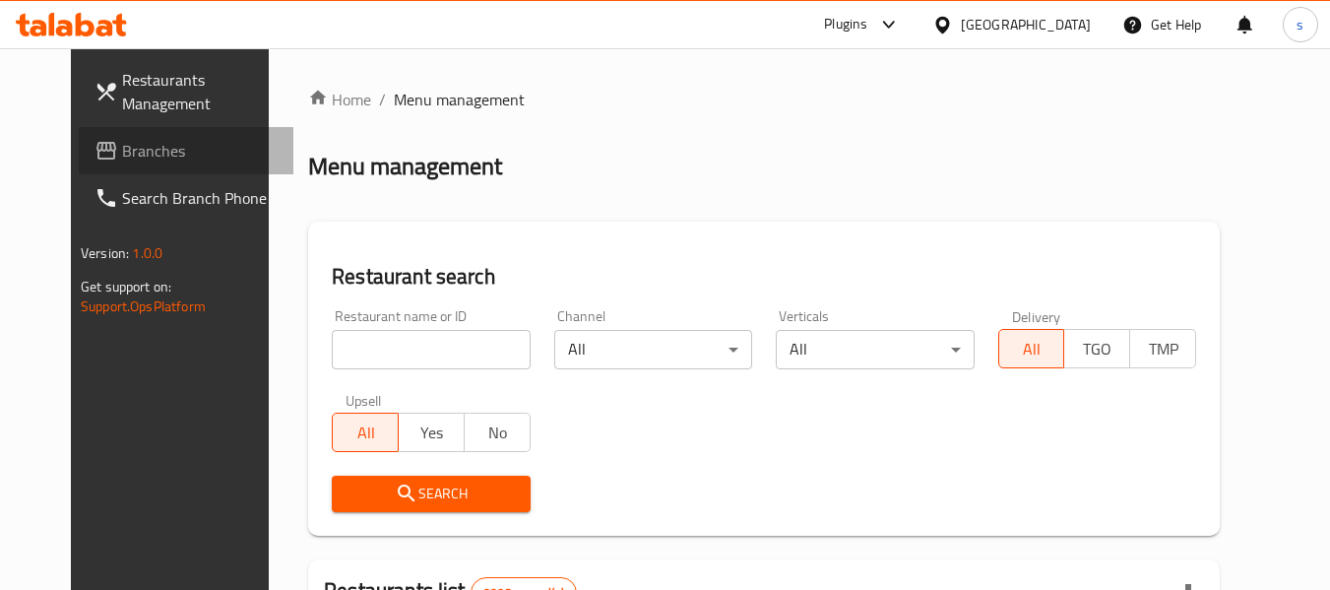
click at [122, 162] on span "Branches" at bounding box center [199, 151] width 155 height 24
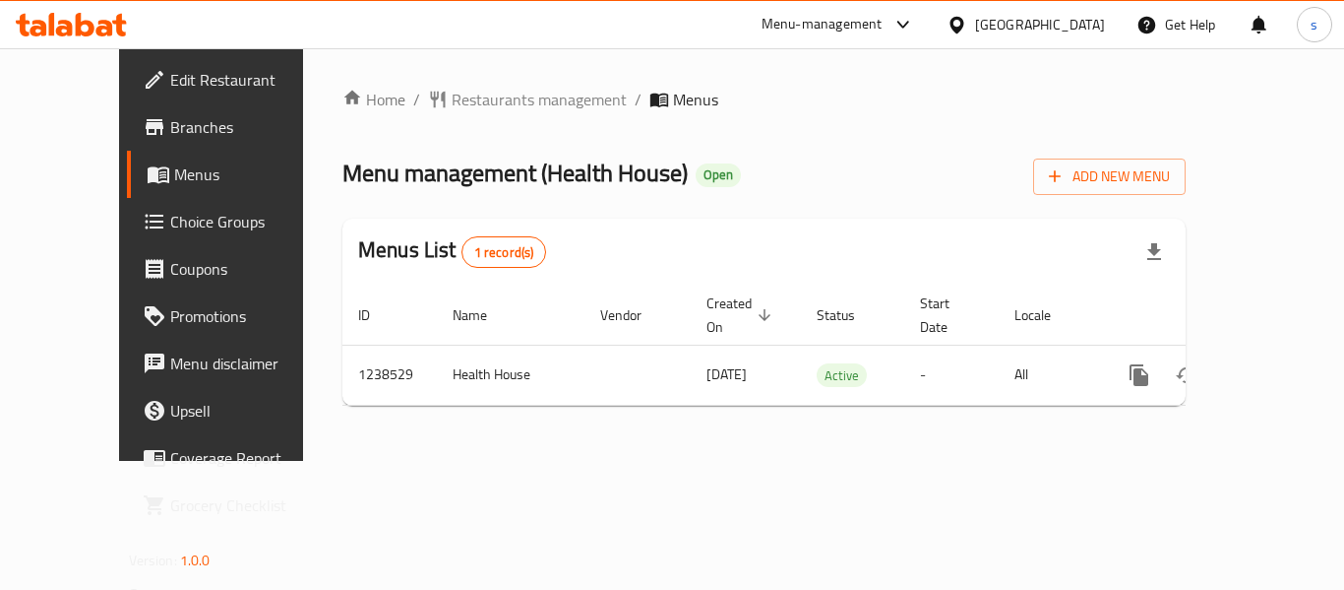
click at [967, 20] on icon at bounding box center [957, 25] width 21 height 21
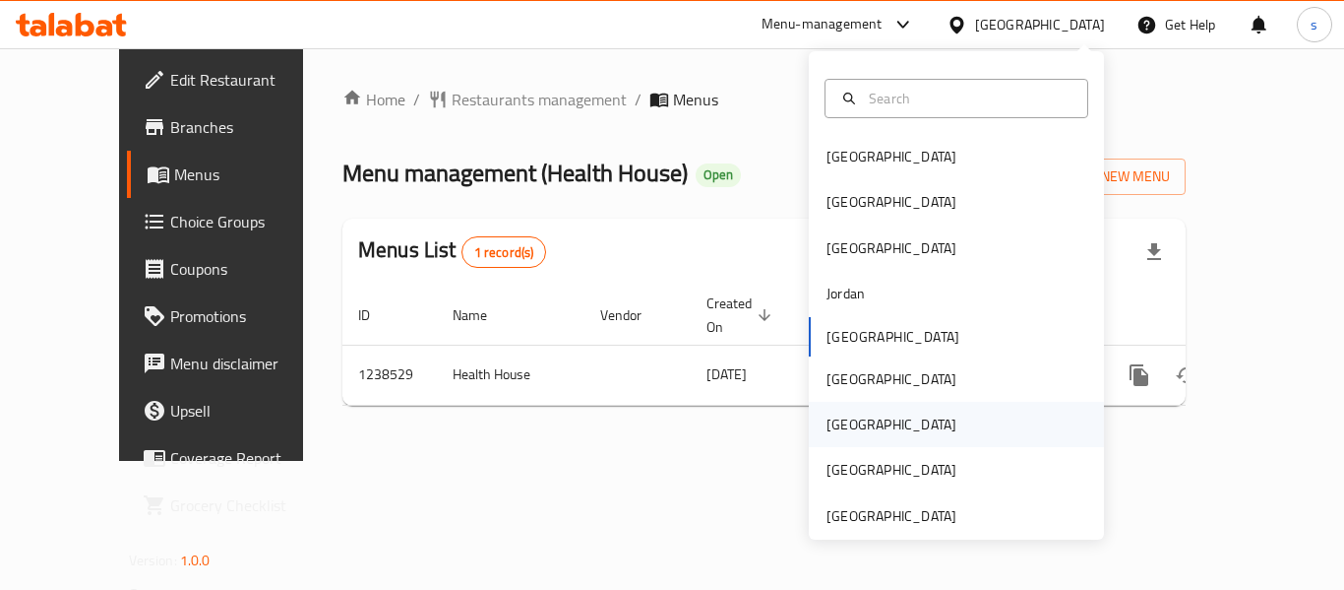
click at [878, 439] on div "[GEOGRAPHIC_DATA]" at bounding box center [956, 424] width 295 height 45
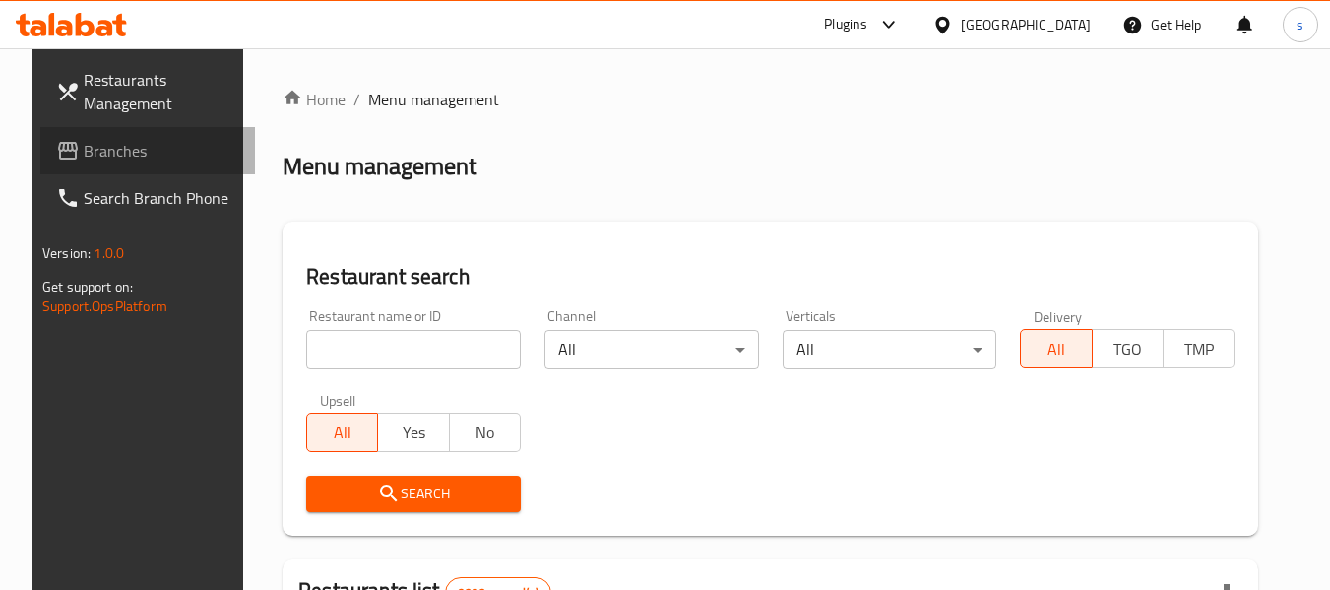
click at [84, 156] on span "Branches" at bounding box center [161, 151] width 155 height 24
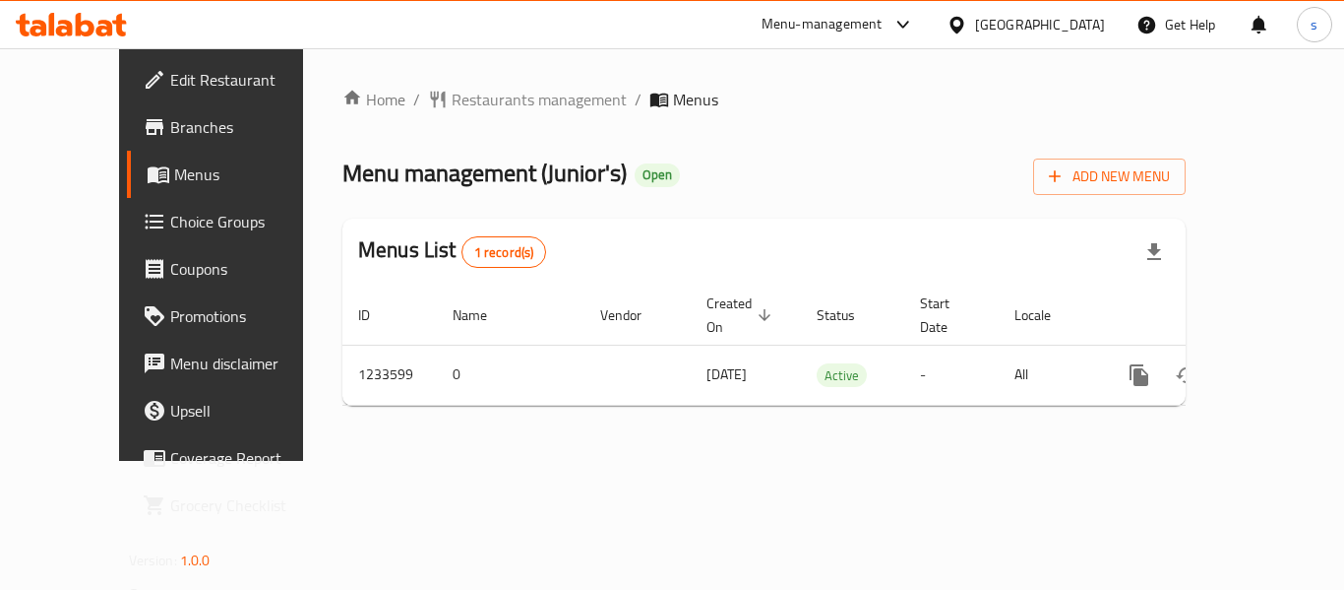
click at [1078, 20] on div "Qatar" at bounding box center [1040, 25] width 130 height 22
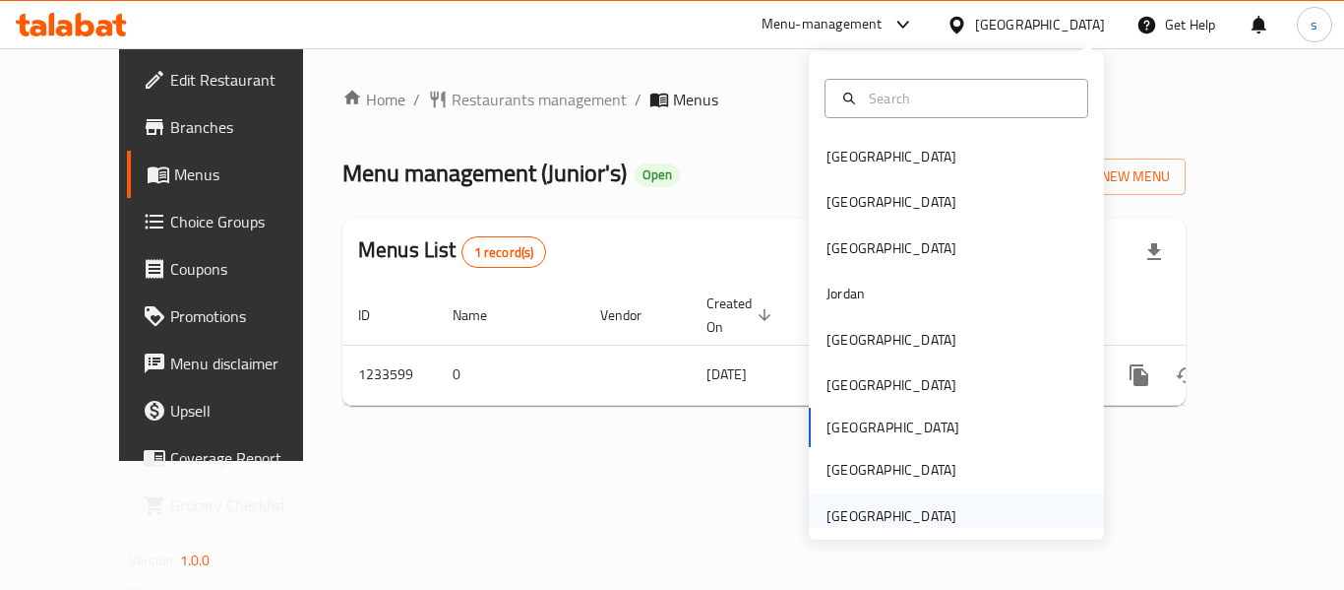
click at [873, 508] on div "[GEOGRAPHIC_DATA]" at bounding box center [892, 516] width 130 height 22
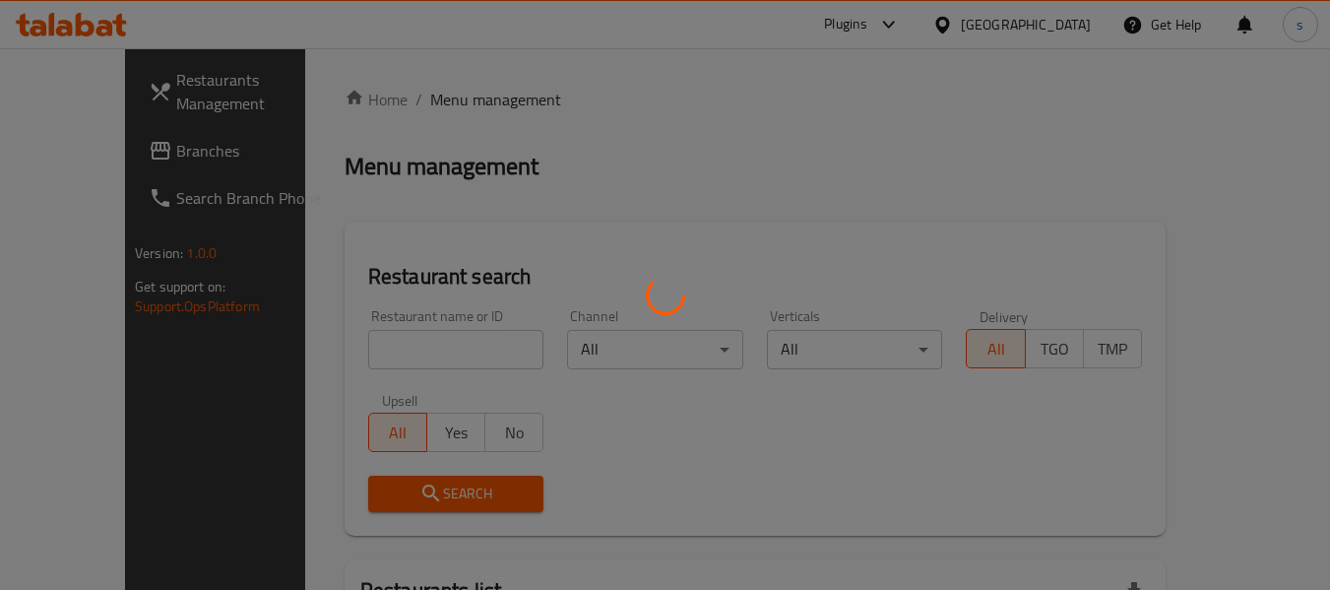
click at [54, 157] on div at bounding box center [665, 295] width 1330 height 590
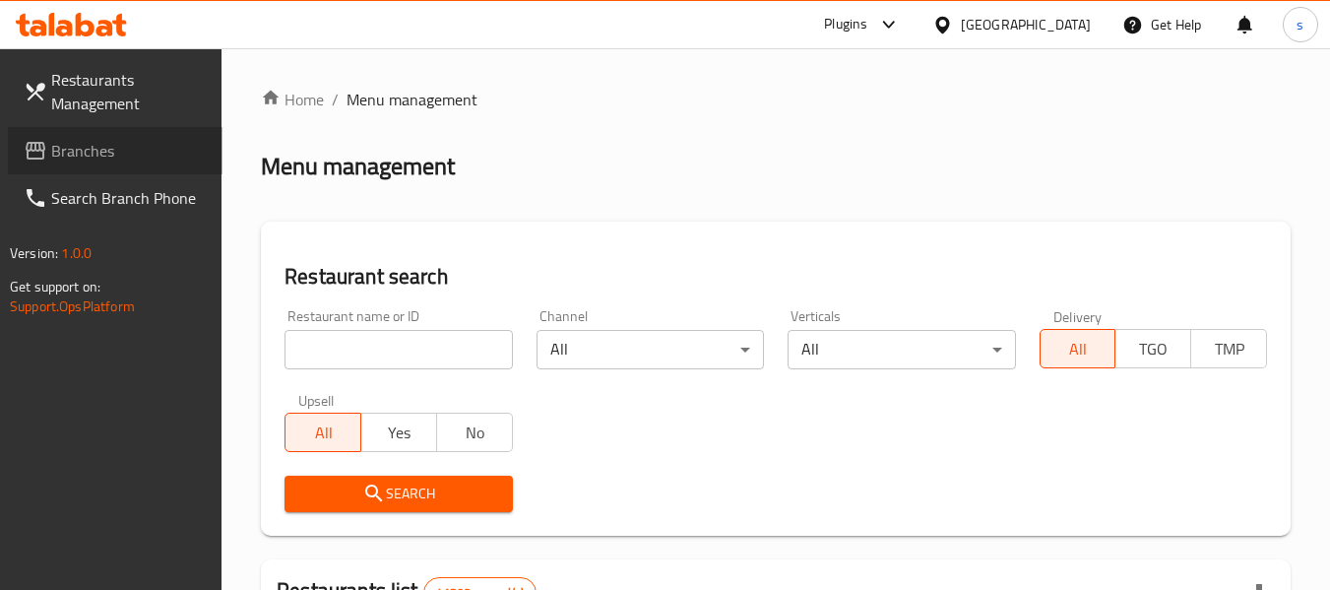
click at [161, 153] on span "Branches" at bounding box center [128, 151] width 155 height 24
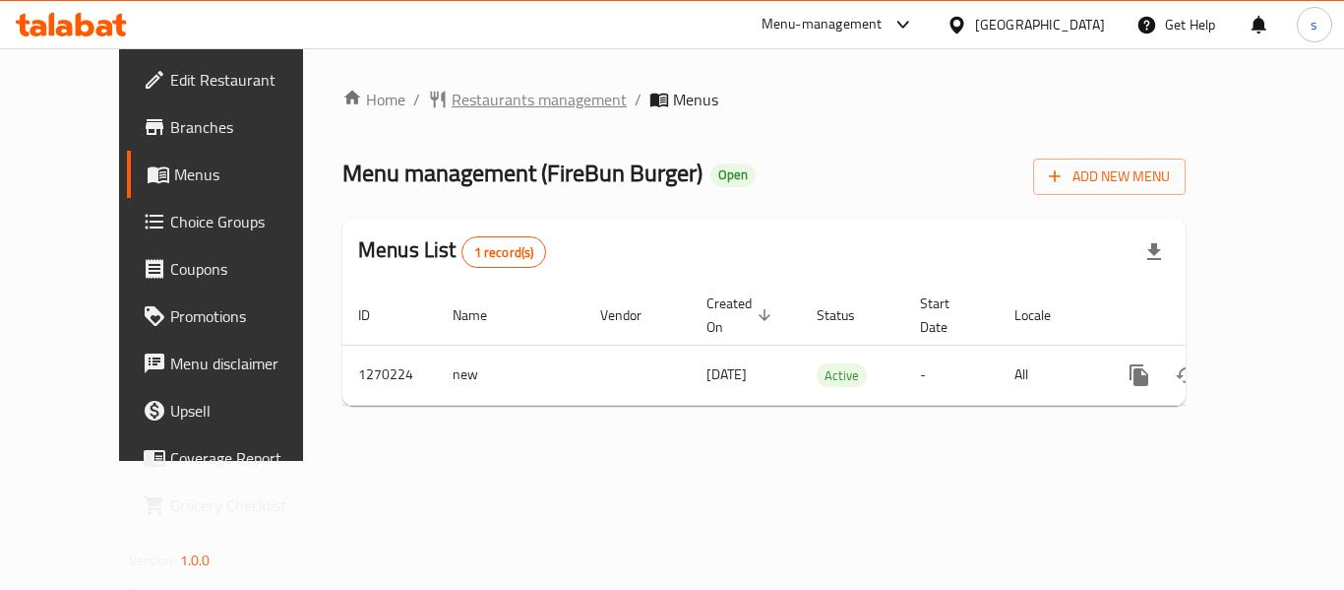
click at [474, 96] on span "Restaurants management" at bounding box center [539, 100] width 175 height 24
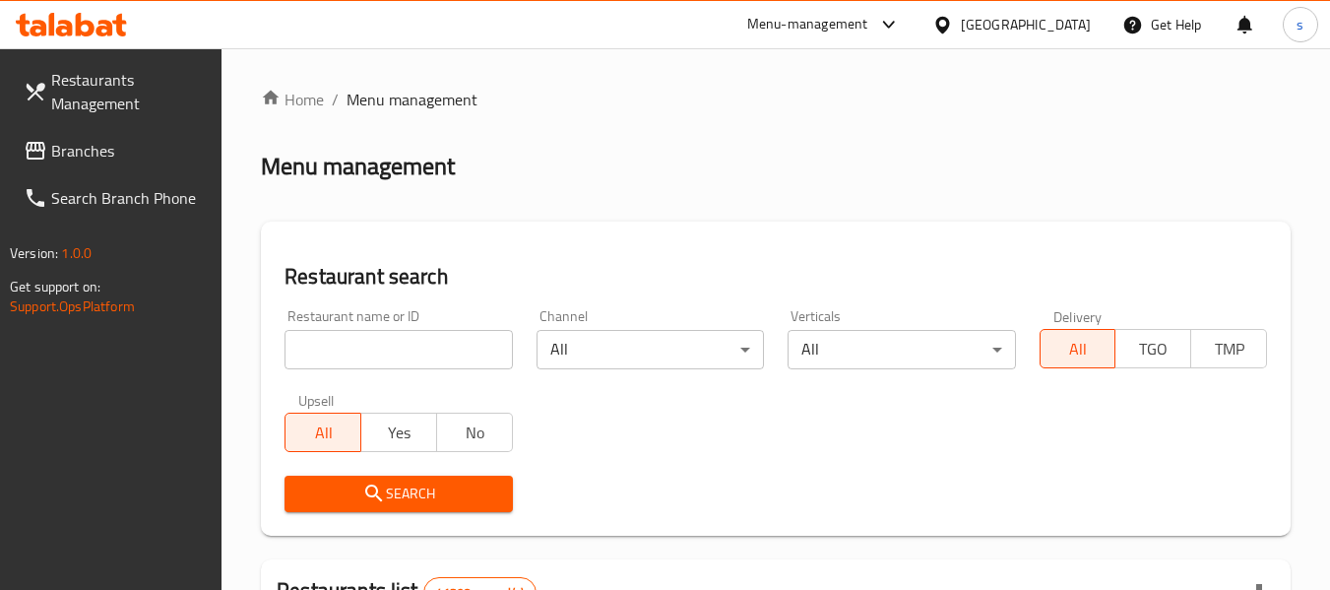
click at [83, 159] on span "Branches" at bounding box center [128, 151] width 155 height 24
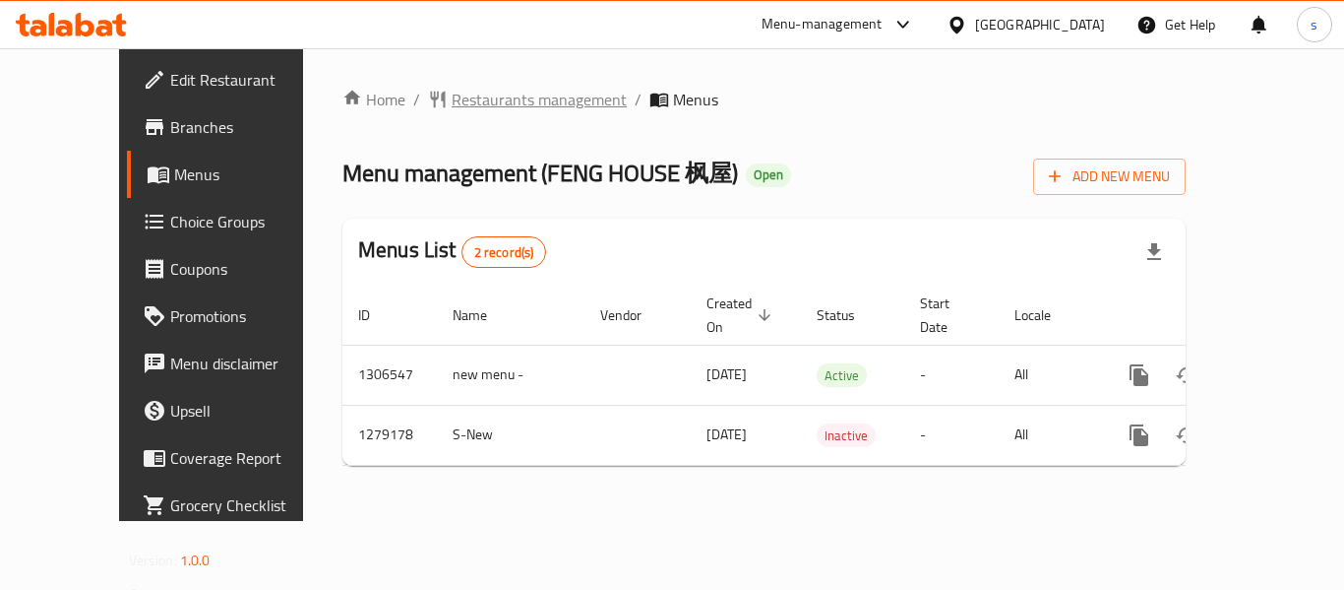
click at [452, 89] on span "Restaurants management" at bounding box center [539, 100] width 175 height 24
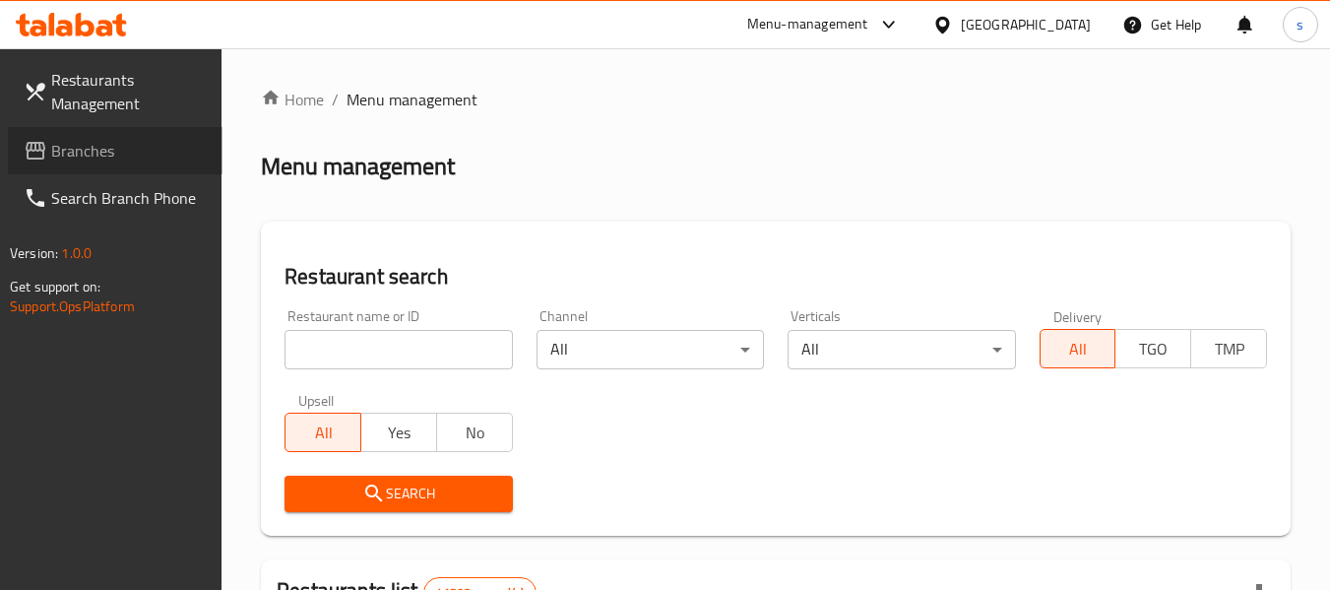
click at [32, 146] on icon at bounding box center [36, 151] width 24 height 24
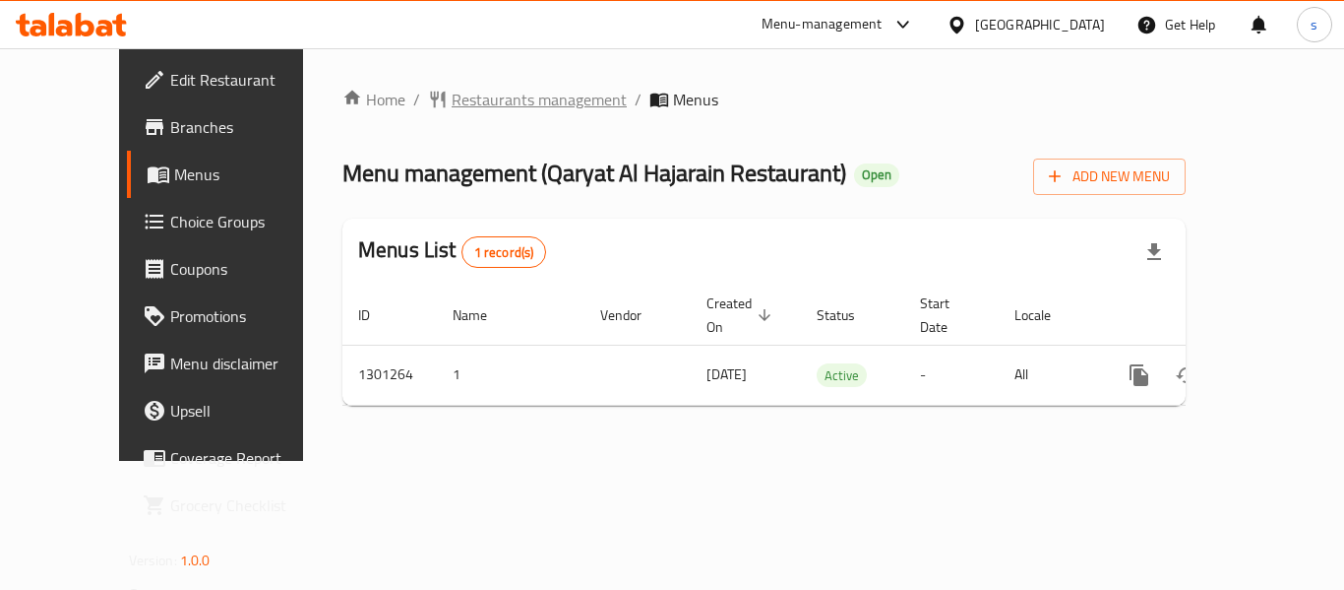
click at [508, 96] on span "Restaurants management" at bounding box center [539, 100] width 175 height 24
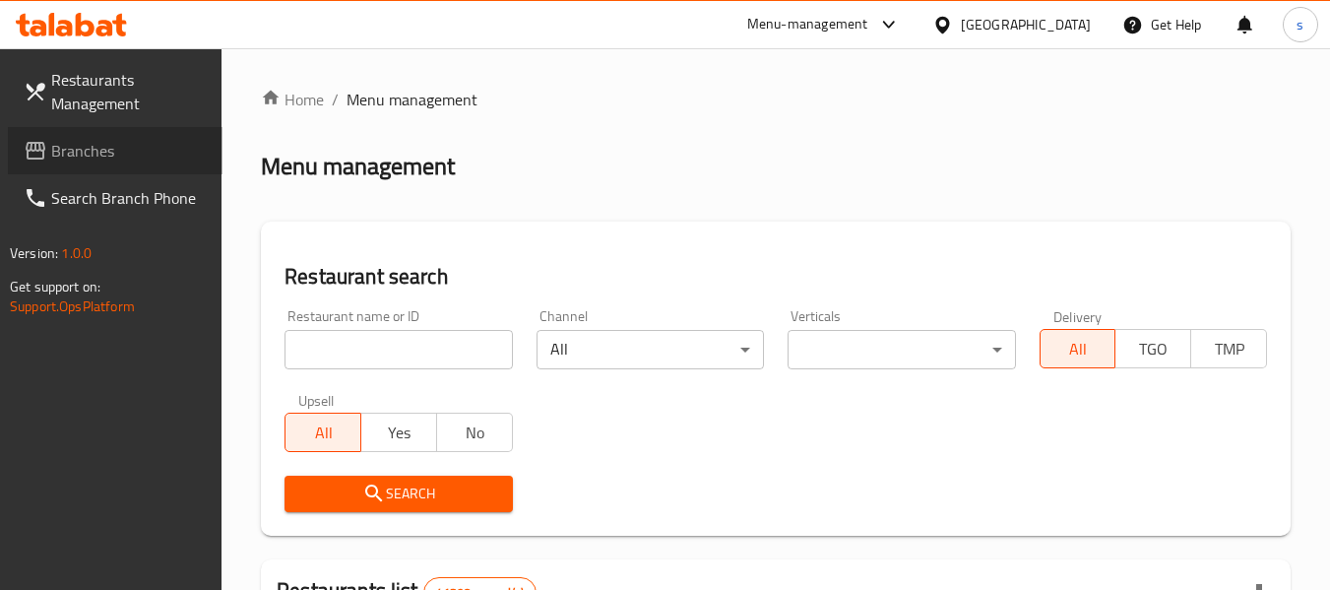
click at [85, 143] on span "Branches" at bounding box center [128, 151] width 155 height 24
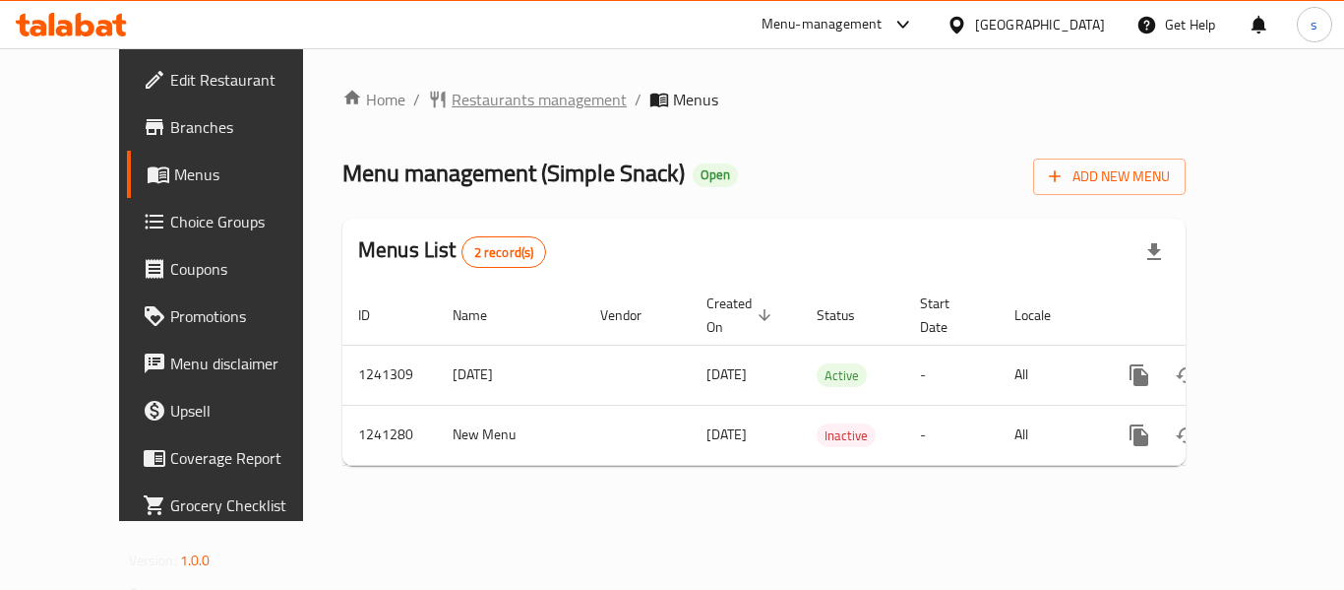
click at [483, 88] on span "Restaurants management" at bounding box center [539, 100] width 175 height 24
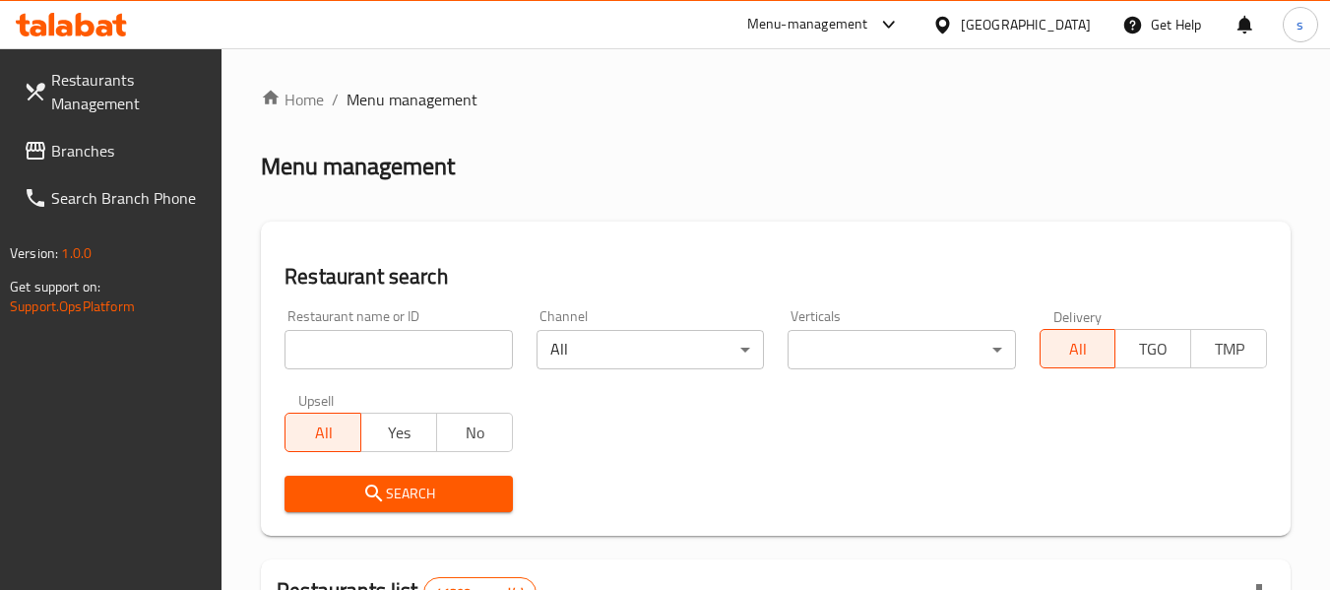
click at [62, 147] on span "Branches" at bounding box center [128, 151] width 155 height 24
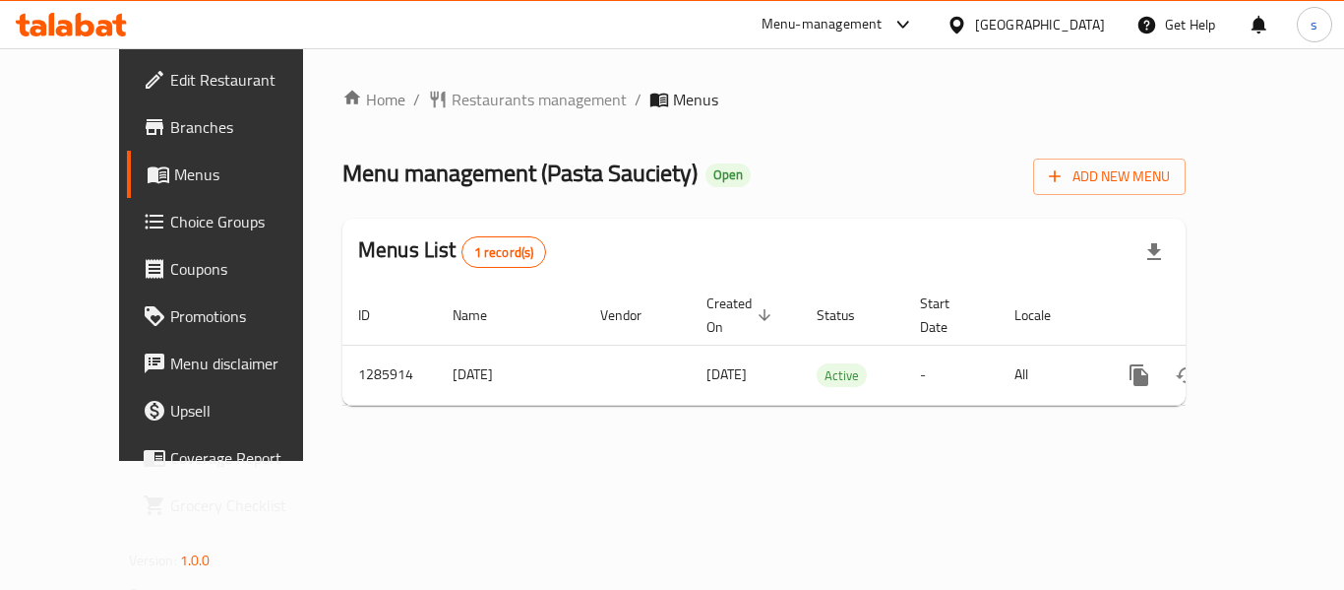
click at [1054, 26] on div "[GEOGRAPHIC_DATA]" at bounding box center [1040, 25] width 130 height 22
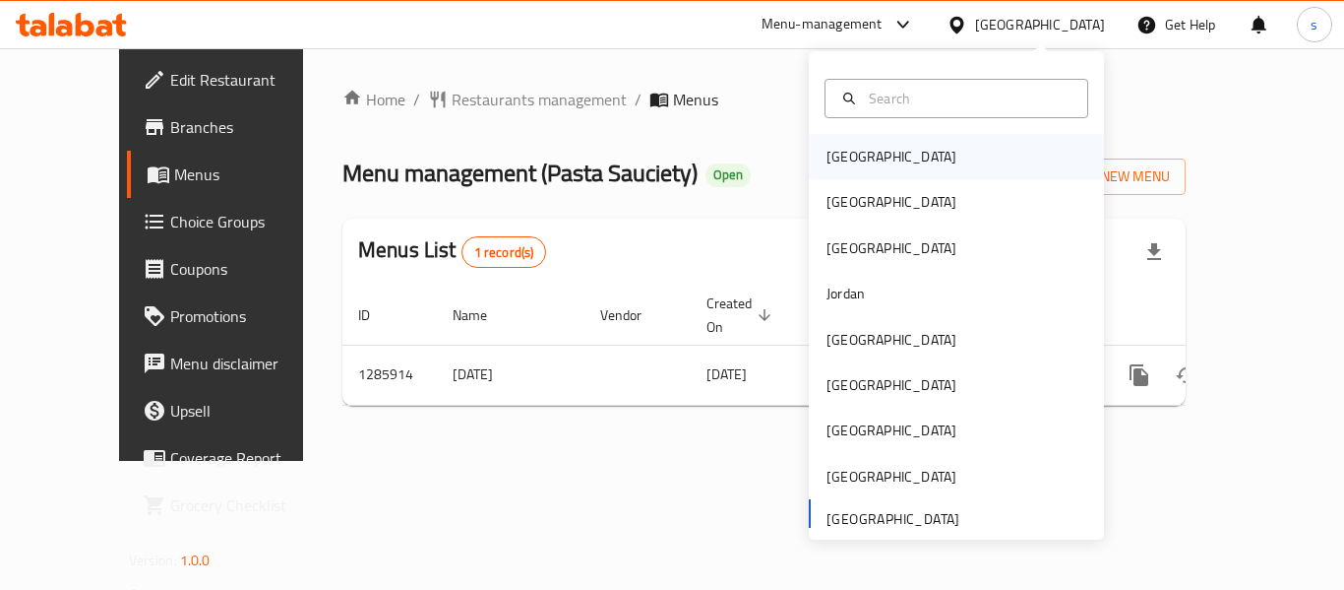
click at [842, 169] on div "[GEOGRAPHIC_DATA]" at bounding box center [891, 156] width 161 height 45
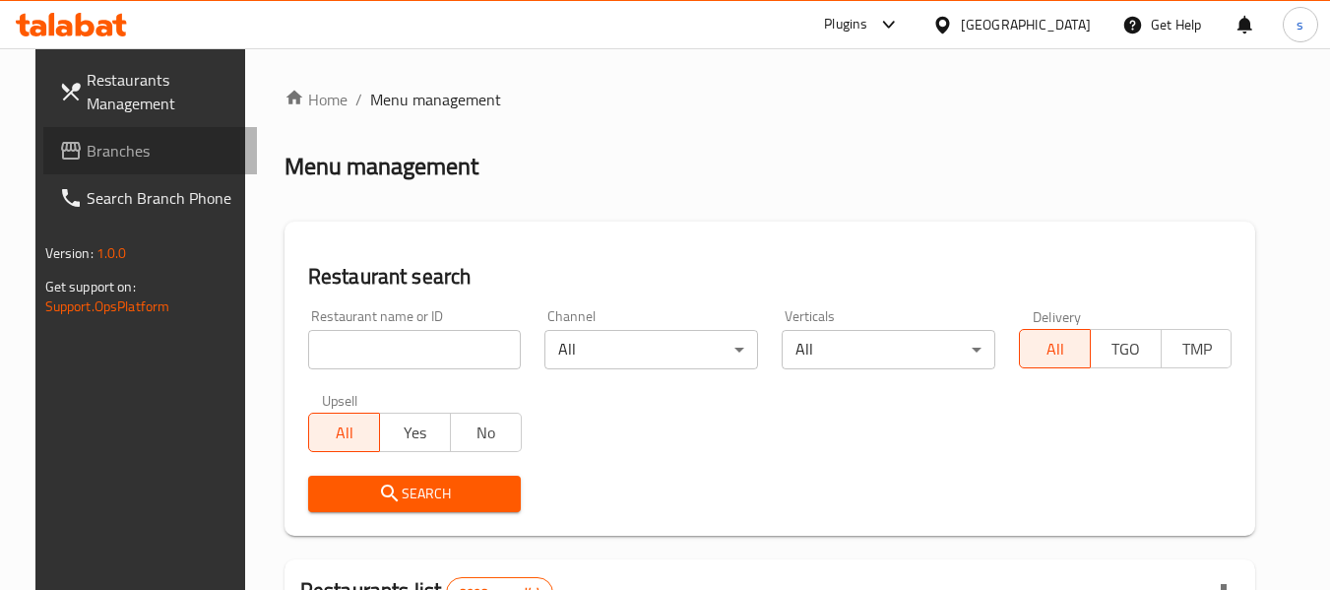
click at [154, 153] on span "Branches" at bounding box center [164, 151] width 155 height 24
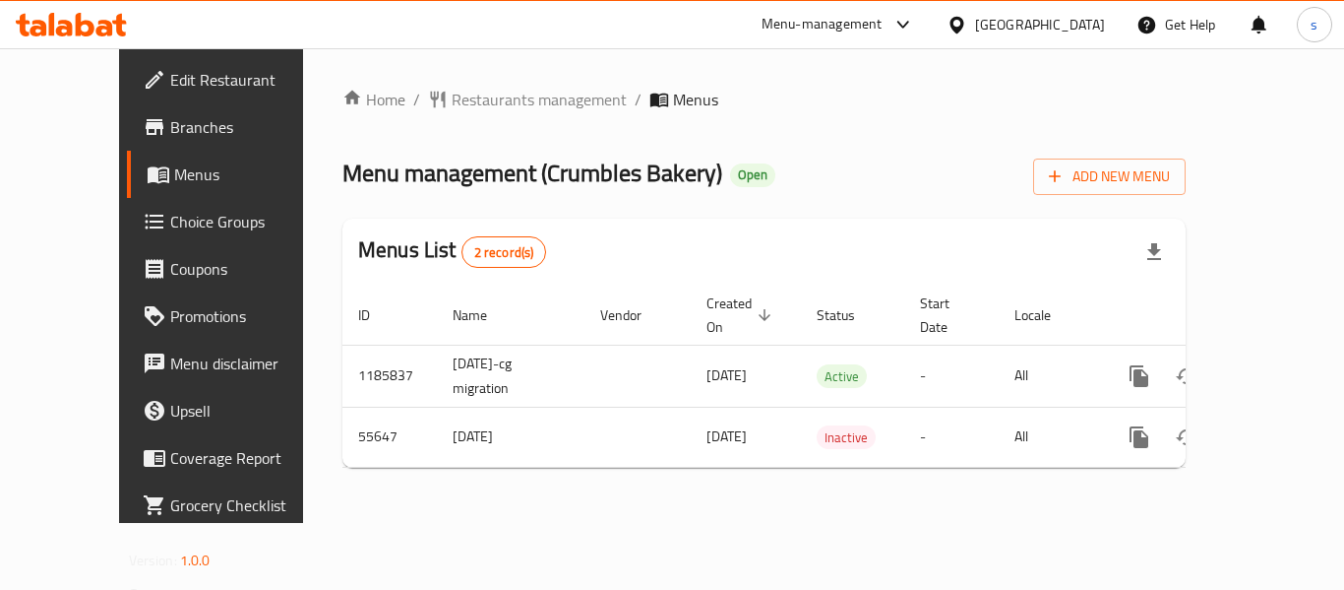
click at [1073, 33] on div "[GEOGRAPHIC_DATA]" at bounding box center [1040, 25] width 130 height 22
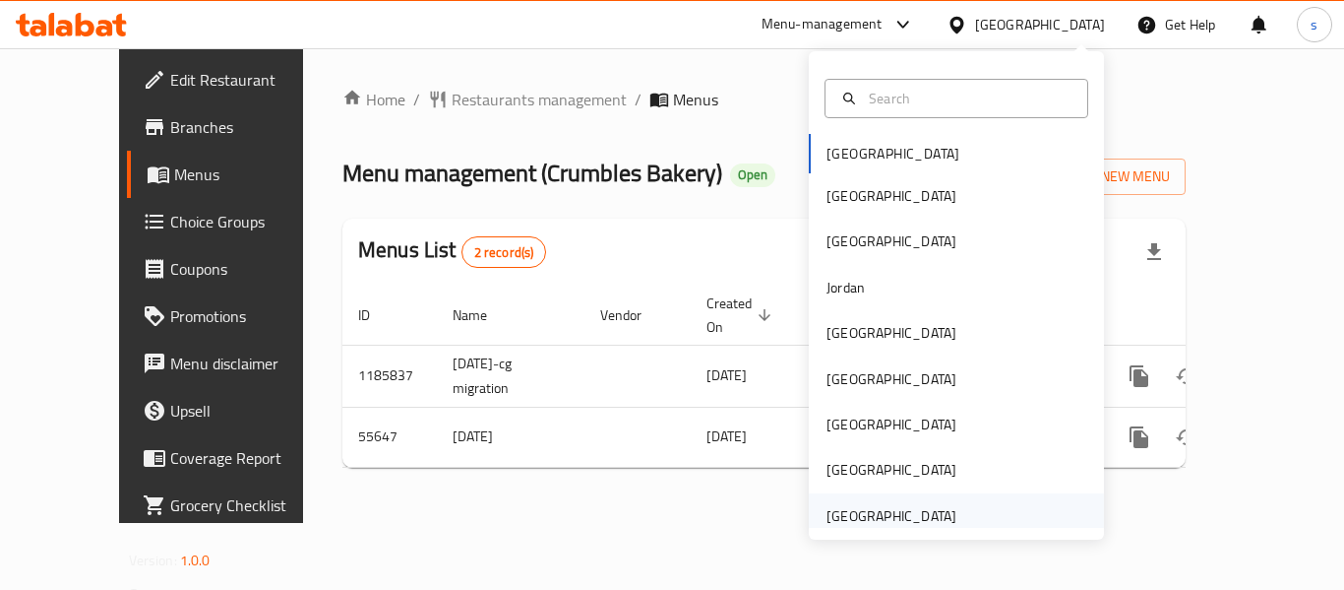
click at [842, 523] on div "[GEOGRAPHIC_DATA]" at bounding box center [892, 516] width 130 height 22
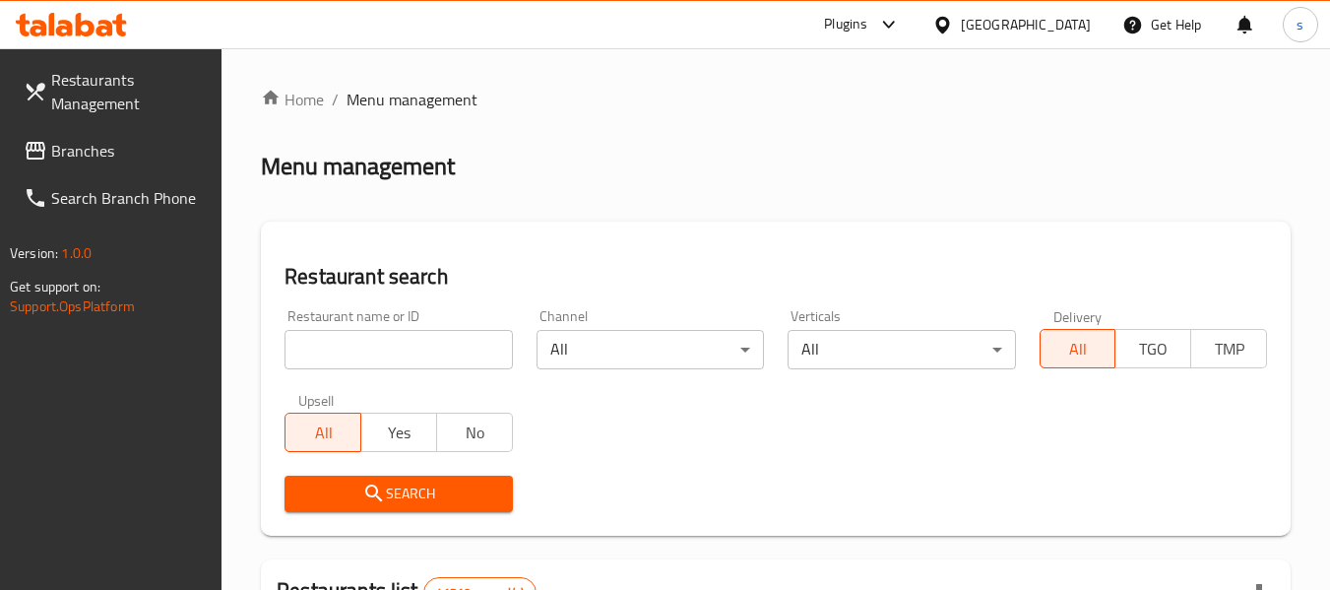
click at [71, 145] on span "Branches" at bounding box center [128, 151] width 155 height 24
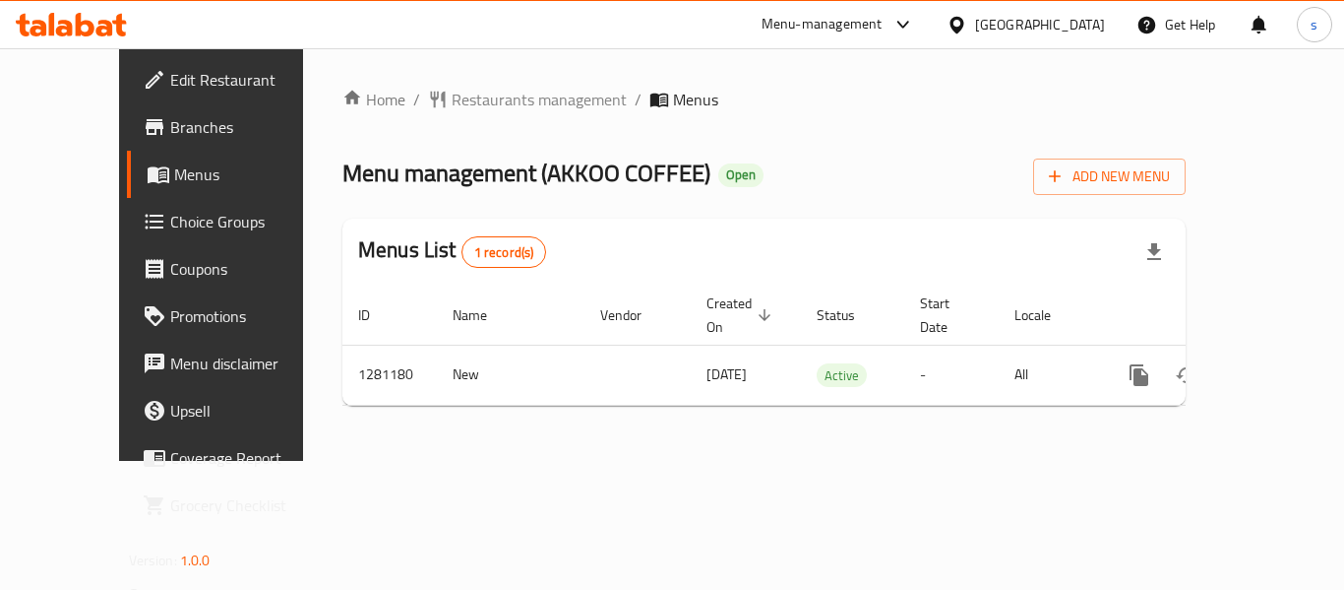
click at [949, 18] on icon at bounding box center [957, 25] width 21 height 21
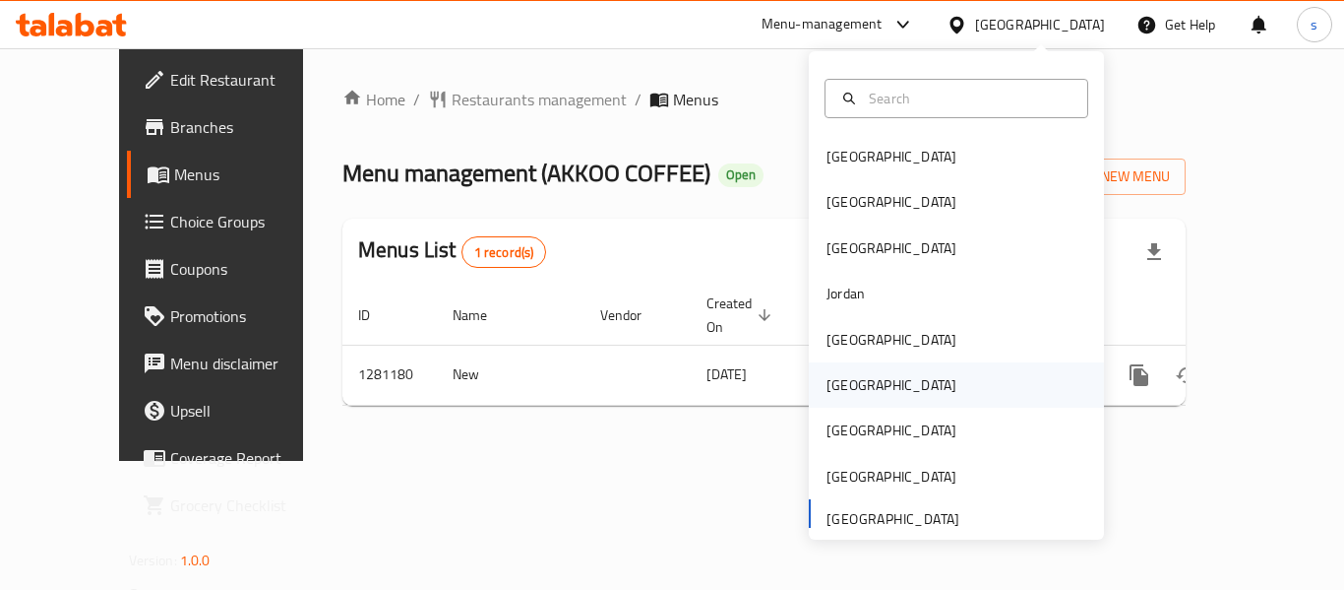
click at [850, 397] on div "[GEOGRAPHIC_DATA]" at bounding box center [891, 384] width 161 height 45
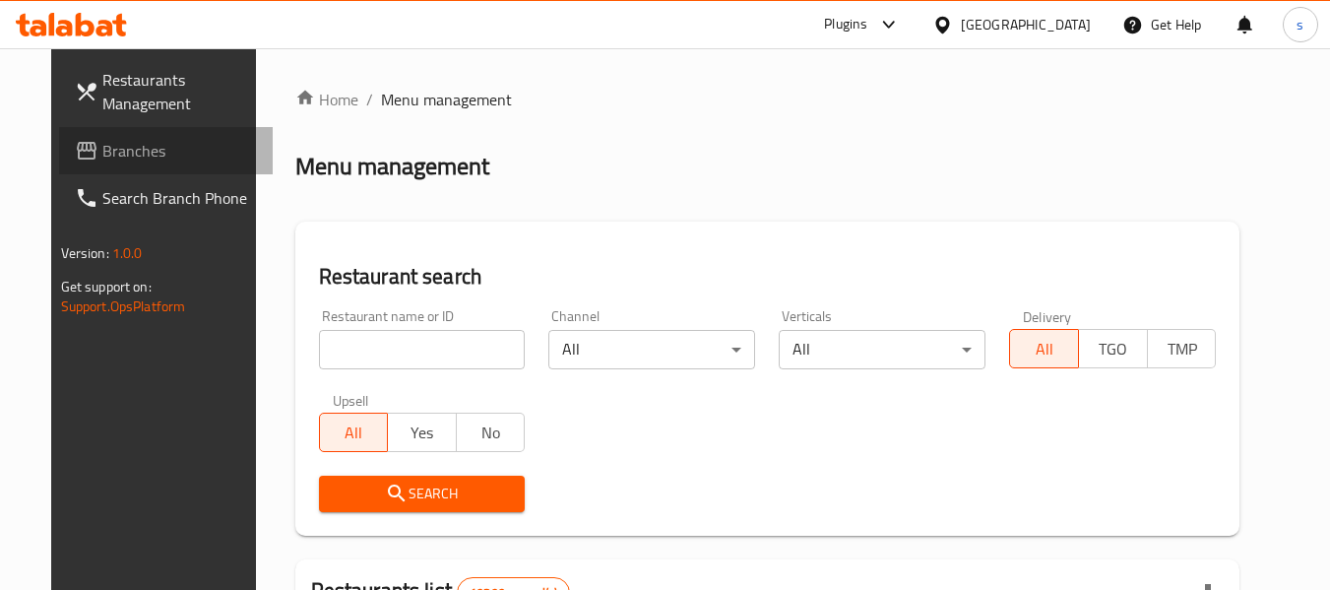
click at [123, 169] on link "Branches" at bounding box center [166, 150] width 215 height 47
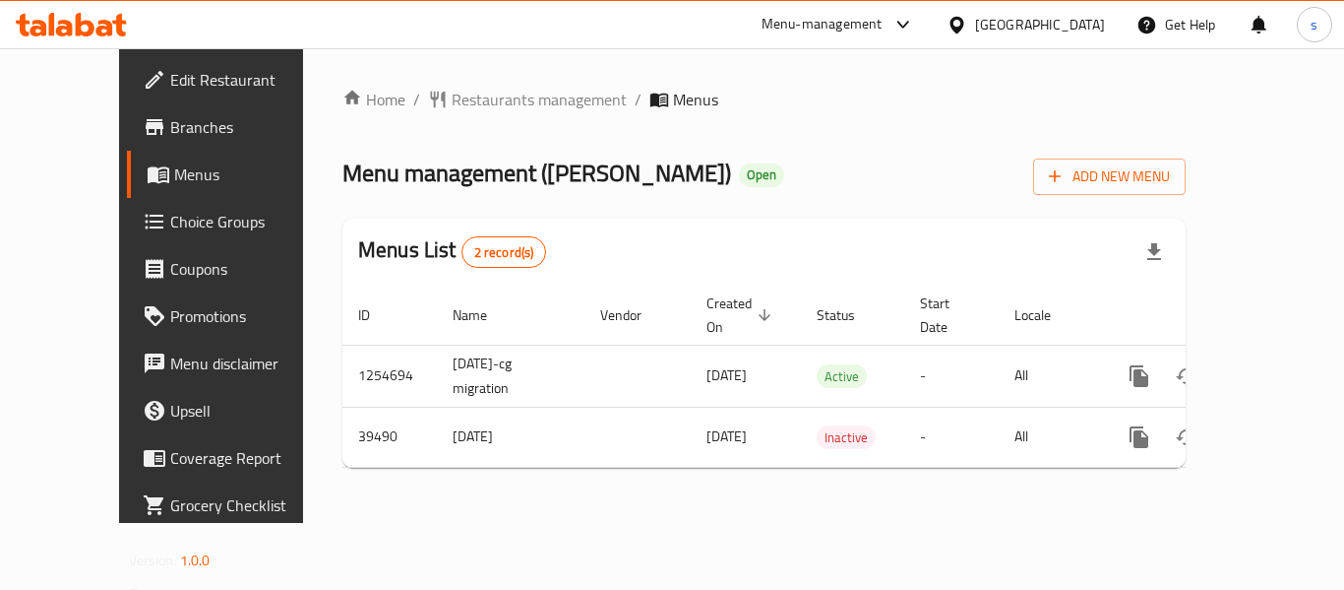
click at [967, 22] on icon at bounding box center [957, 25] width 21 height 21
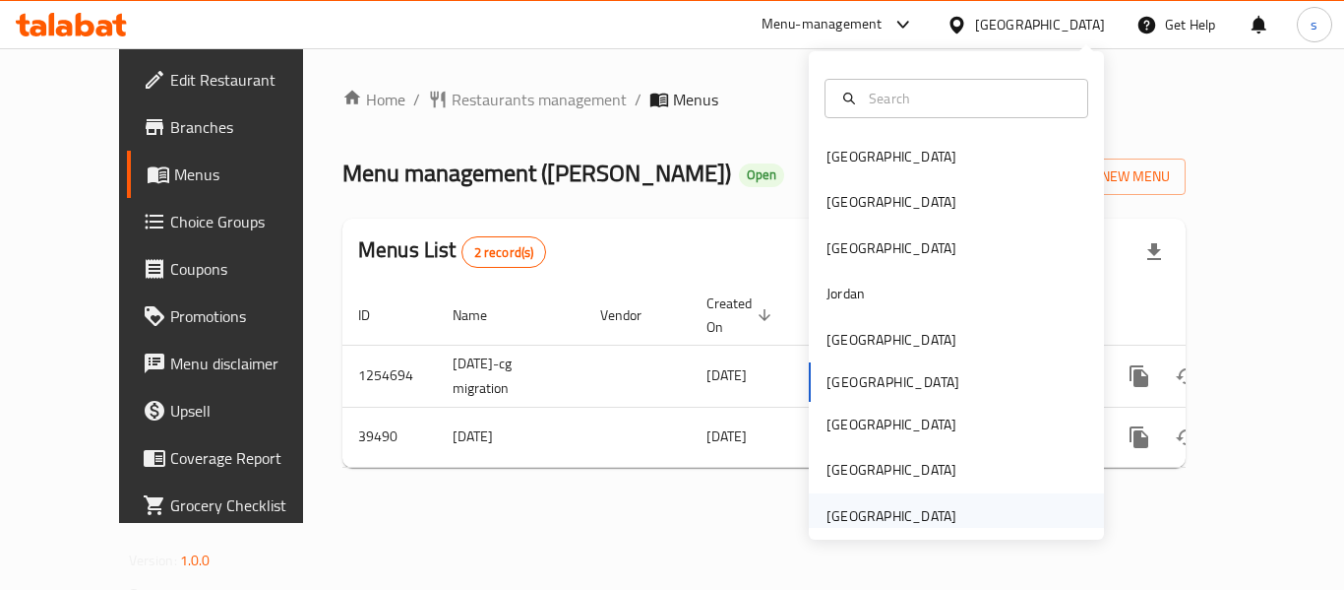
click at [839, 505] on div "[GEOGRAPHIC_DATA]" at bounding box center [892, 516] width 130 height 22
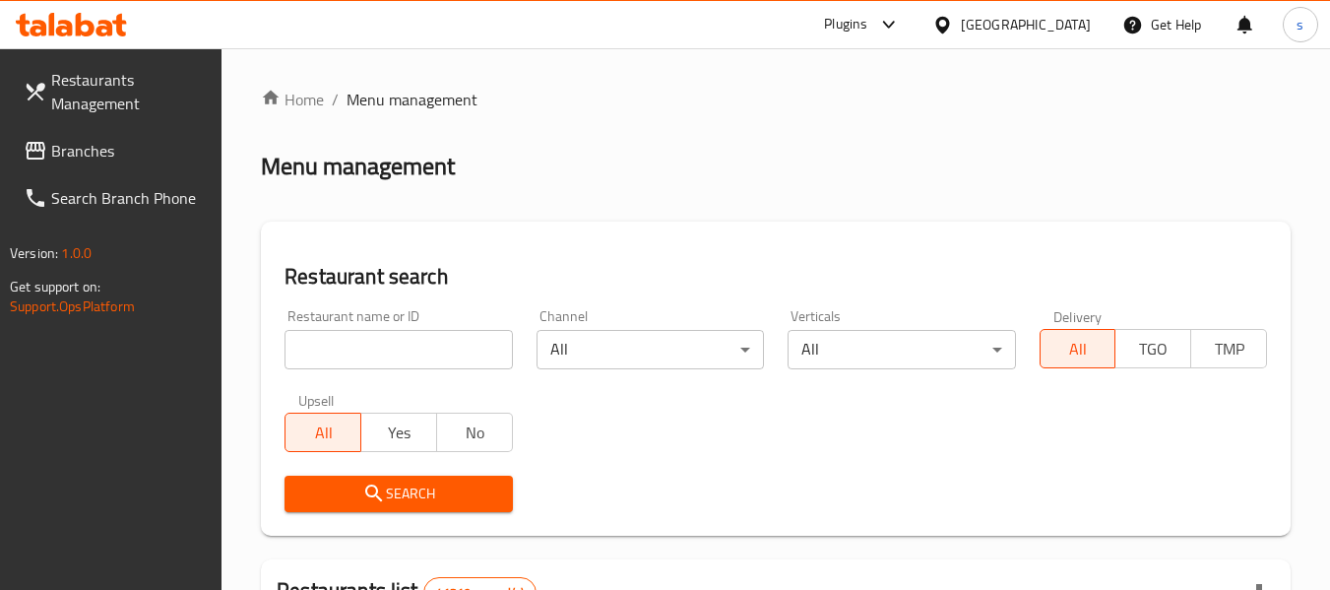
click at [66, 142] on span "Branches" at bounding box center [128, 151] width 155 height 24
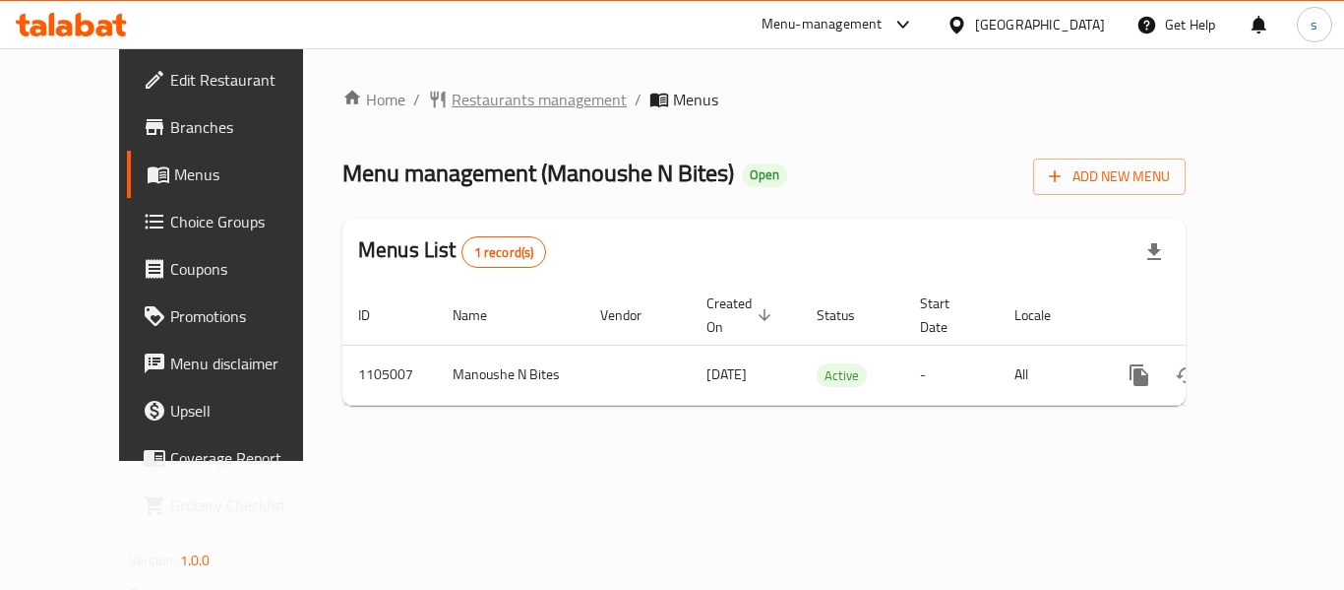
click at [471, 98] on span "Restaurants management" at bounding box center [539, 100] width 175 height 24
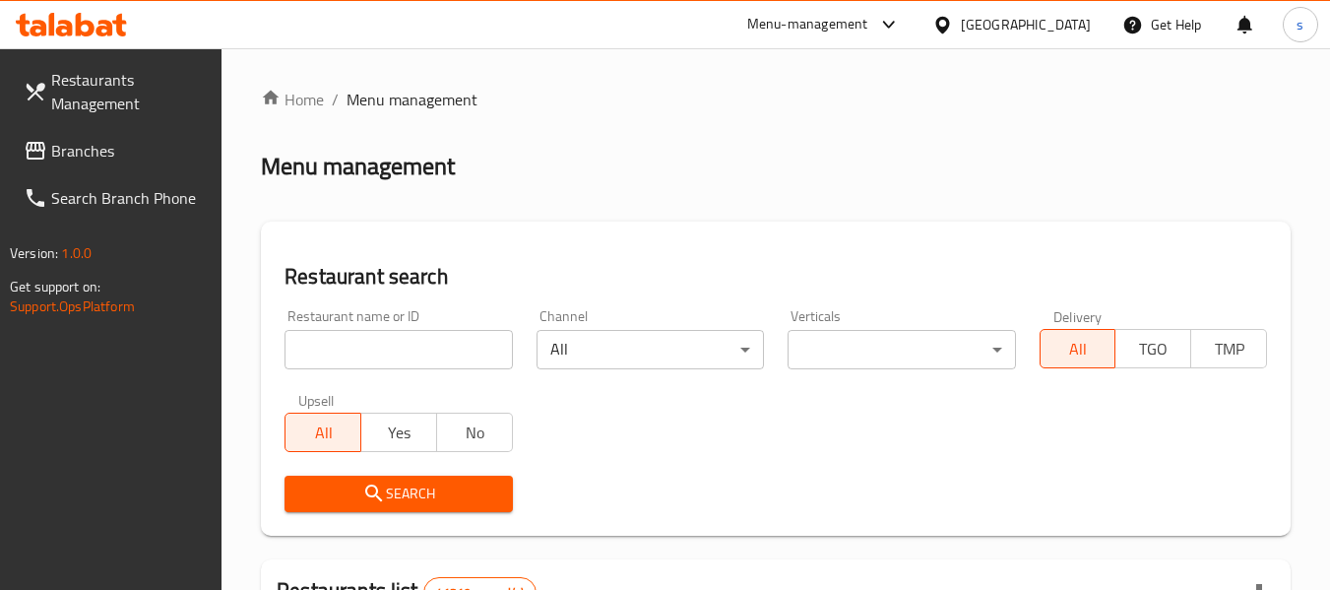
click at [116, 142] on span "Branches" at bounding box center [128, 151] width 155 height 24
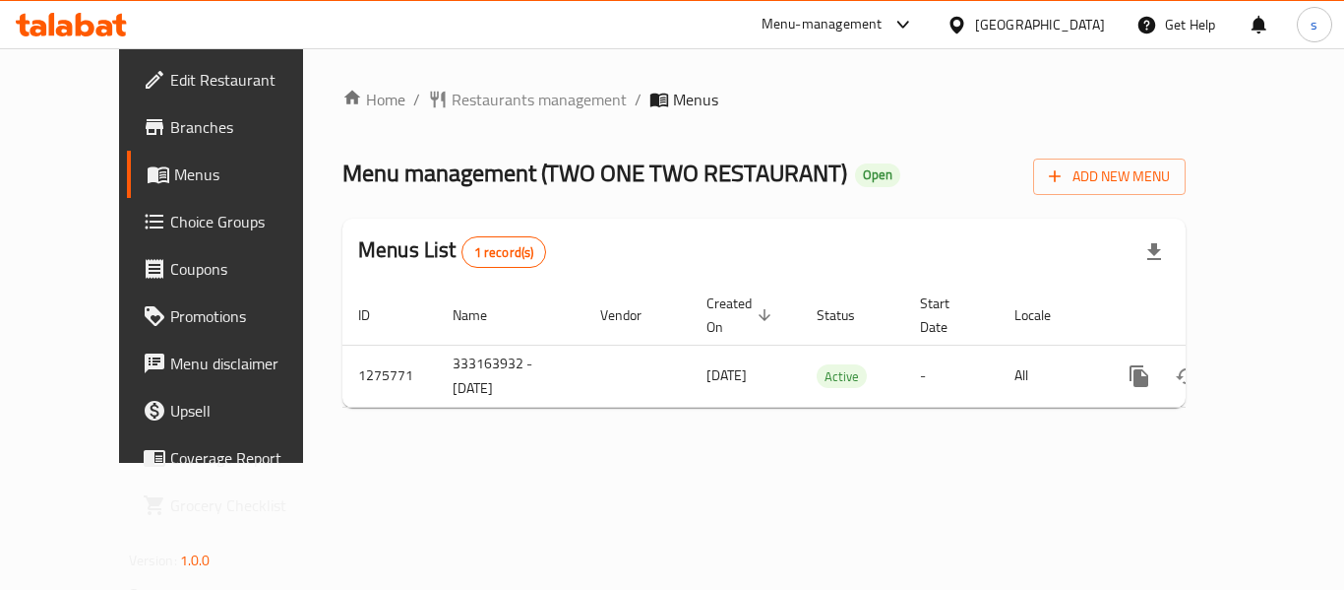
click at [1047, 25] on div "[GEOGRAPHIC_DATA]" at bounding box center [1040, 25] width 130 height 22
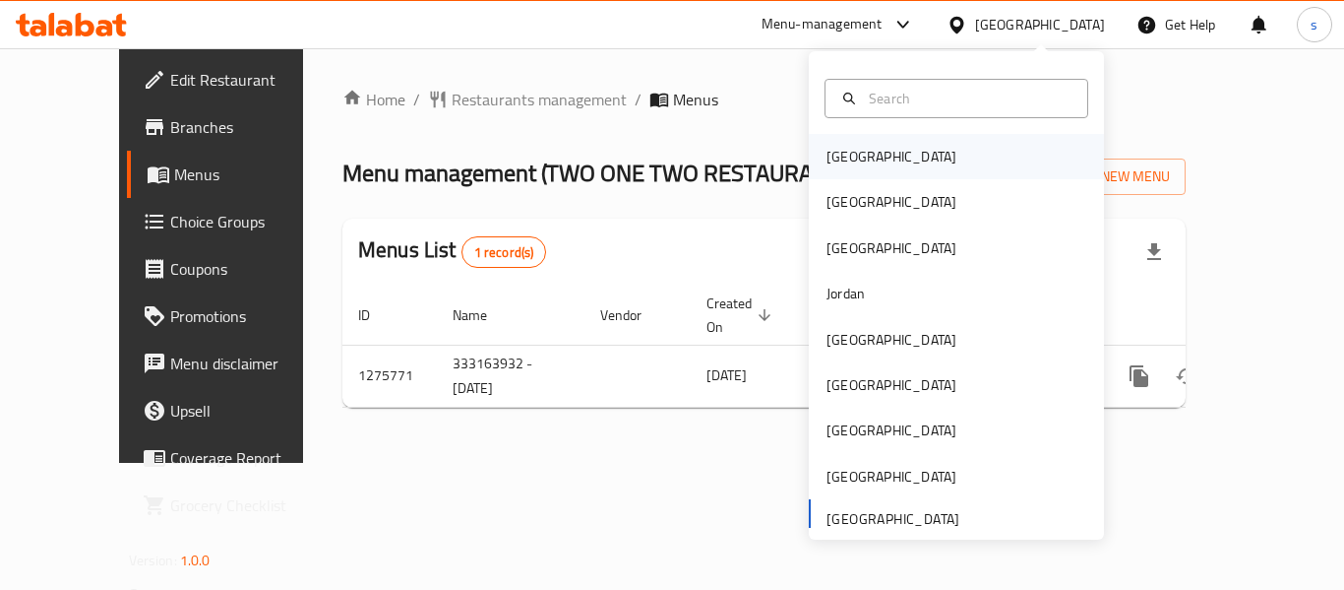
click at [853, 161] on div "[GEOGRAPHIC_DATA]" at bounding box center [892, 157] width 130 height 22
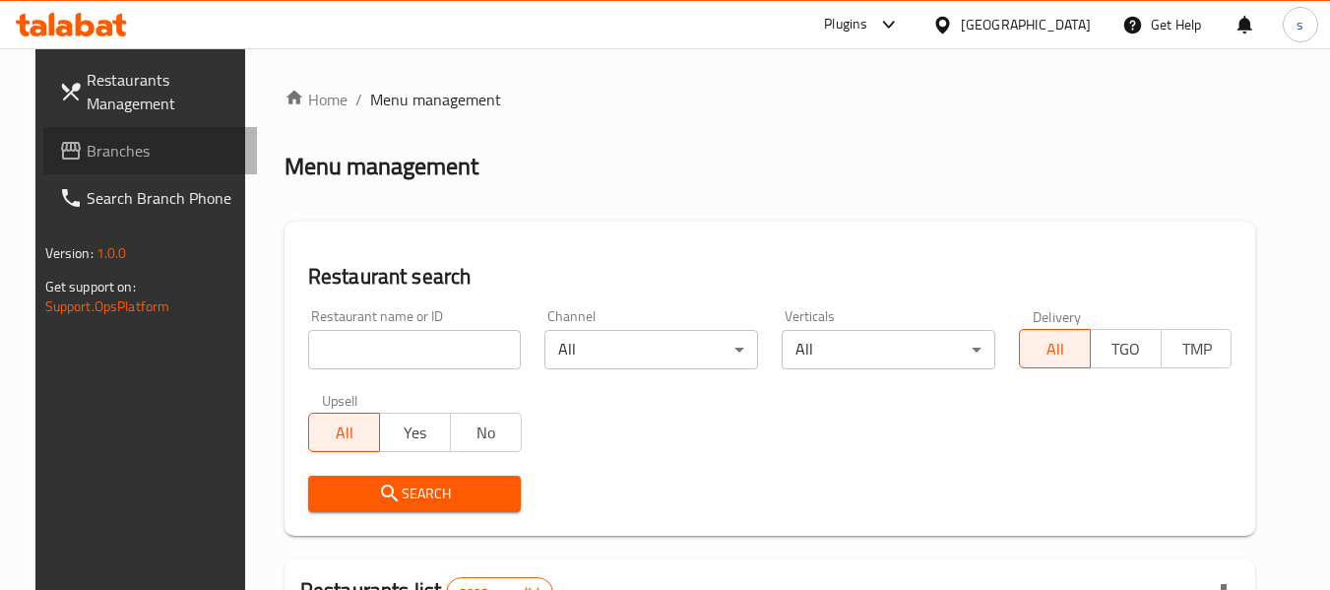
click at [132, 162] on link "Branches" at bounding box center [150, 150] width 215 height 47
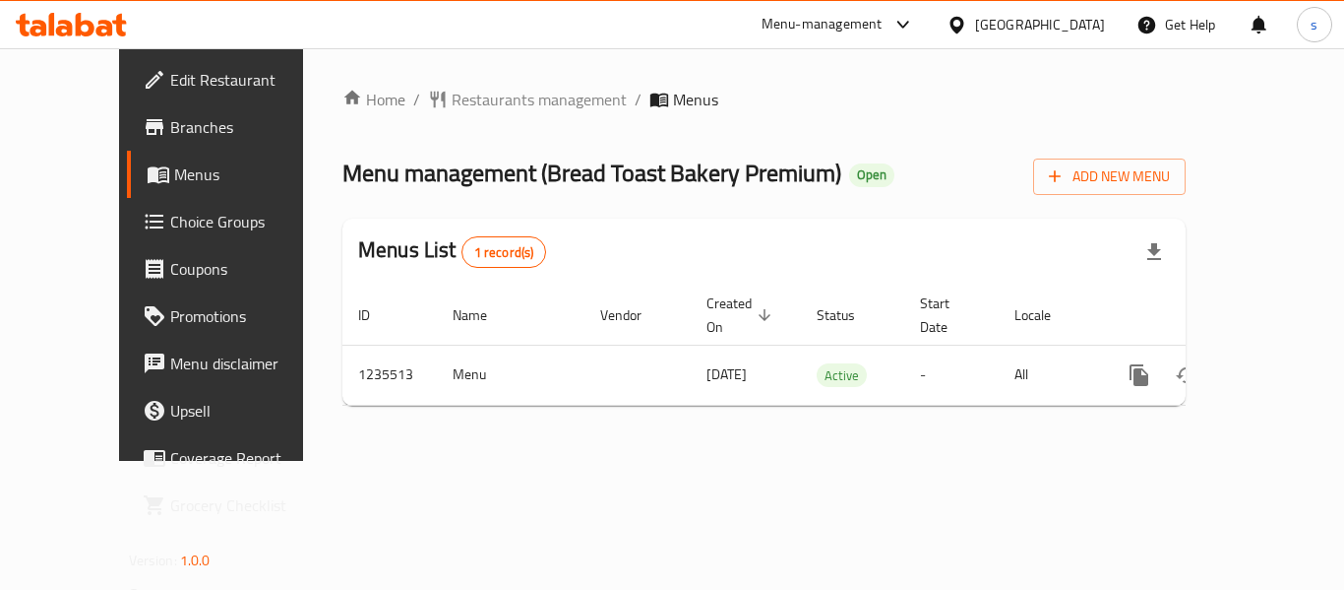
click at [1079, 14] on div "[GEOGRAPHIC_DATA]" at bounding box center [1040, 25] width 130 height 22
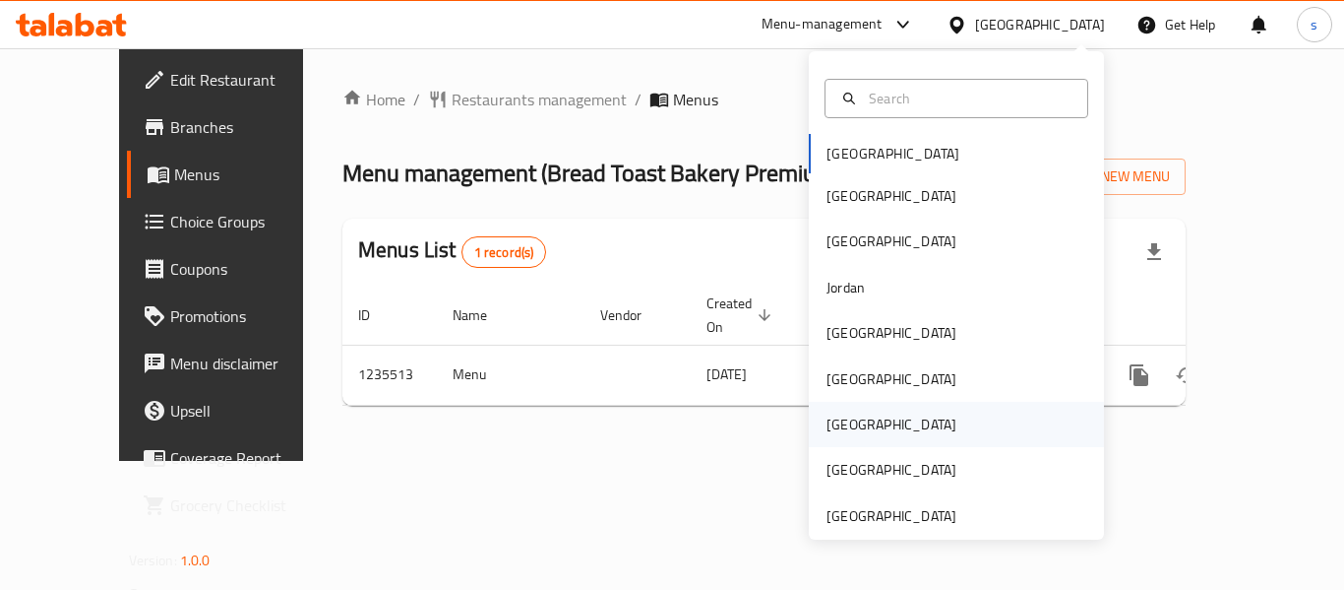
click at [827, 413] on div "[GEOGRAPHIC_DATA]" at bounding box center [892, 424] width 130 height 22
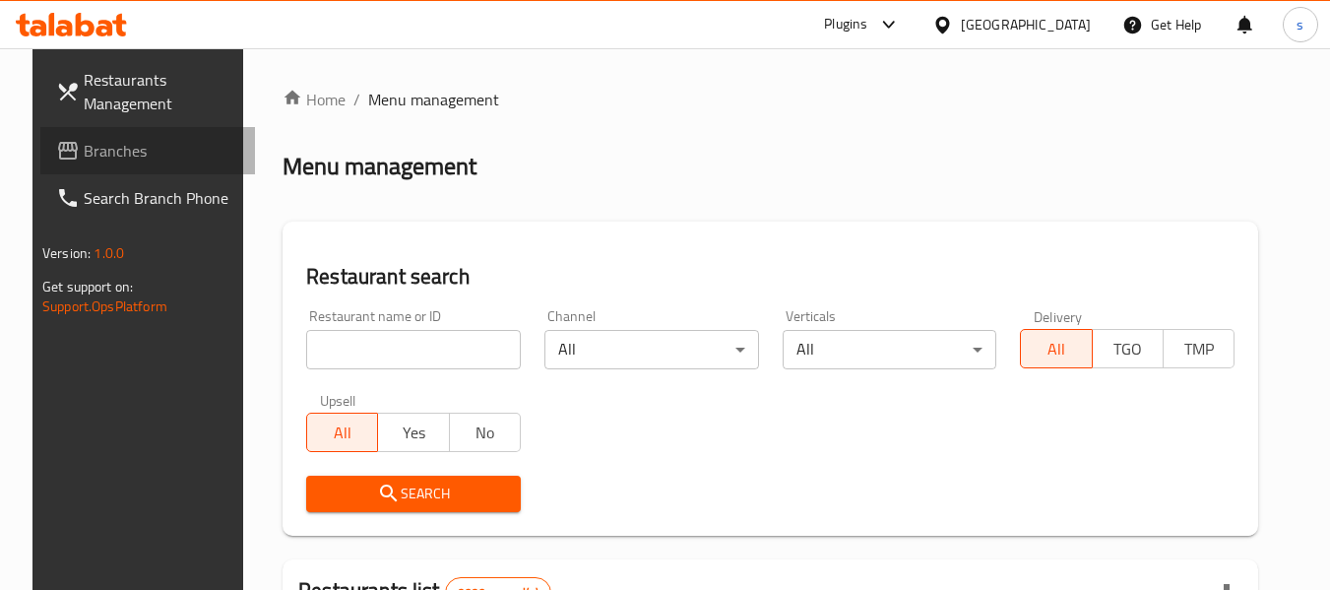
click at [84, 150] on span "Branches" at bounding box center [161, 151] width 155 height 24
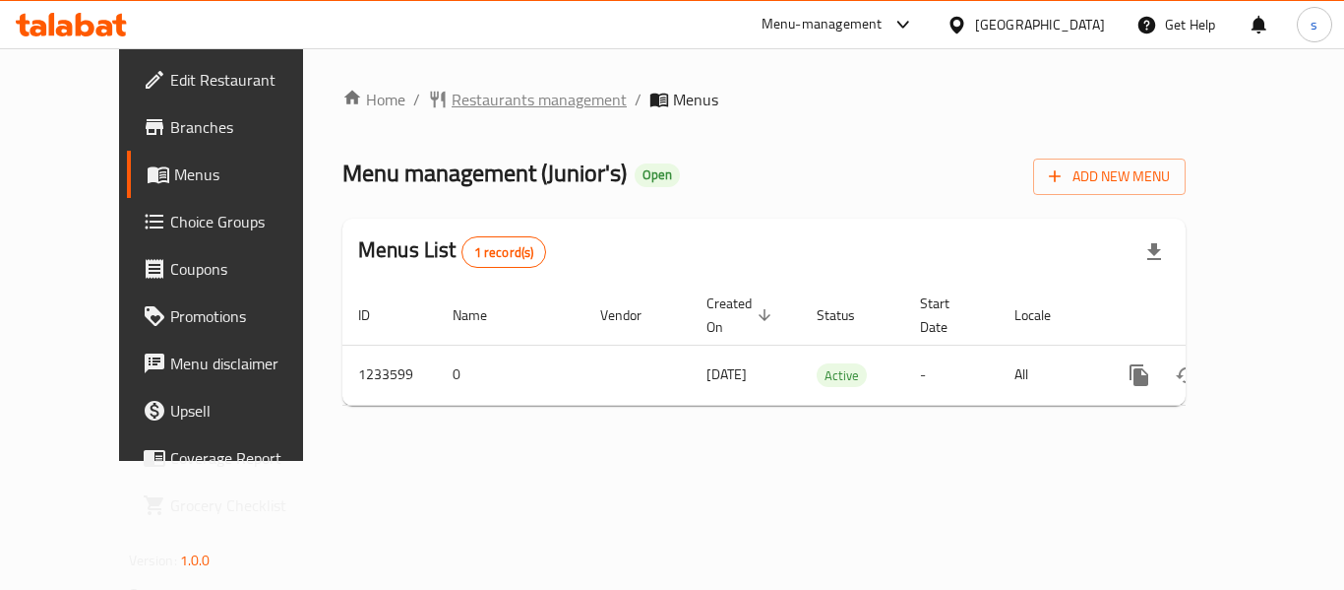
click at [468, 103] on span "Restaurants management" at bounding box center [539, 100] width 175 height 24
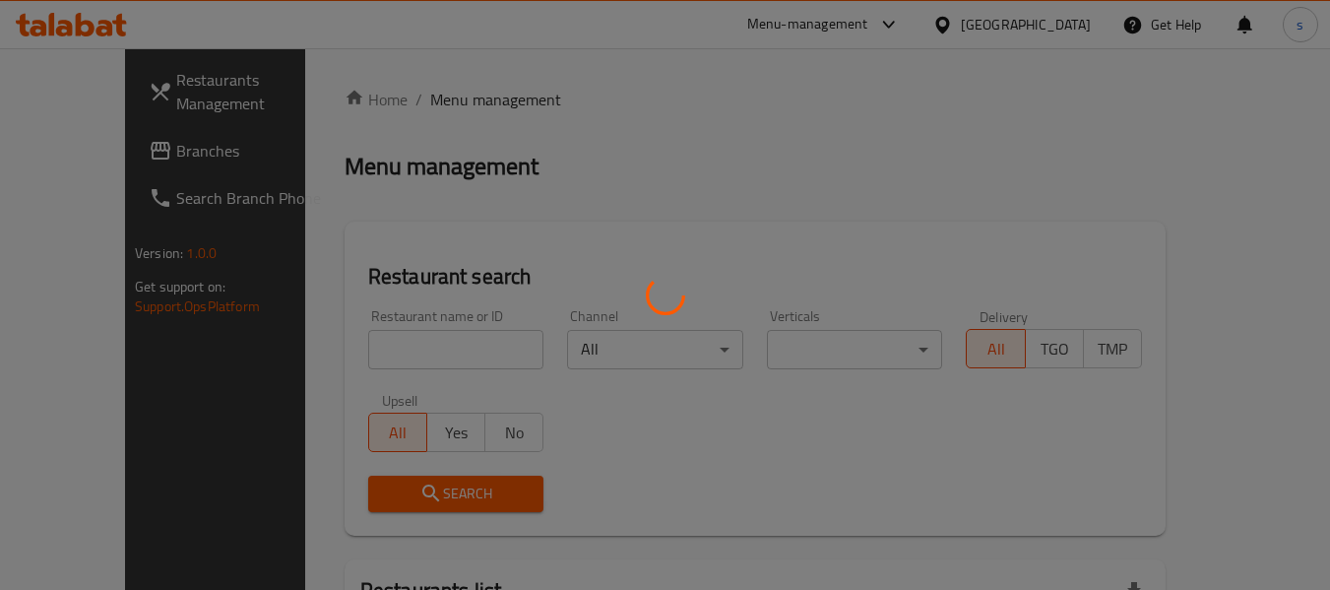
click at [78, 162] on div at bounding box center [665, 295] width 1330 height 590
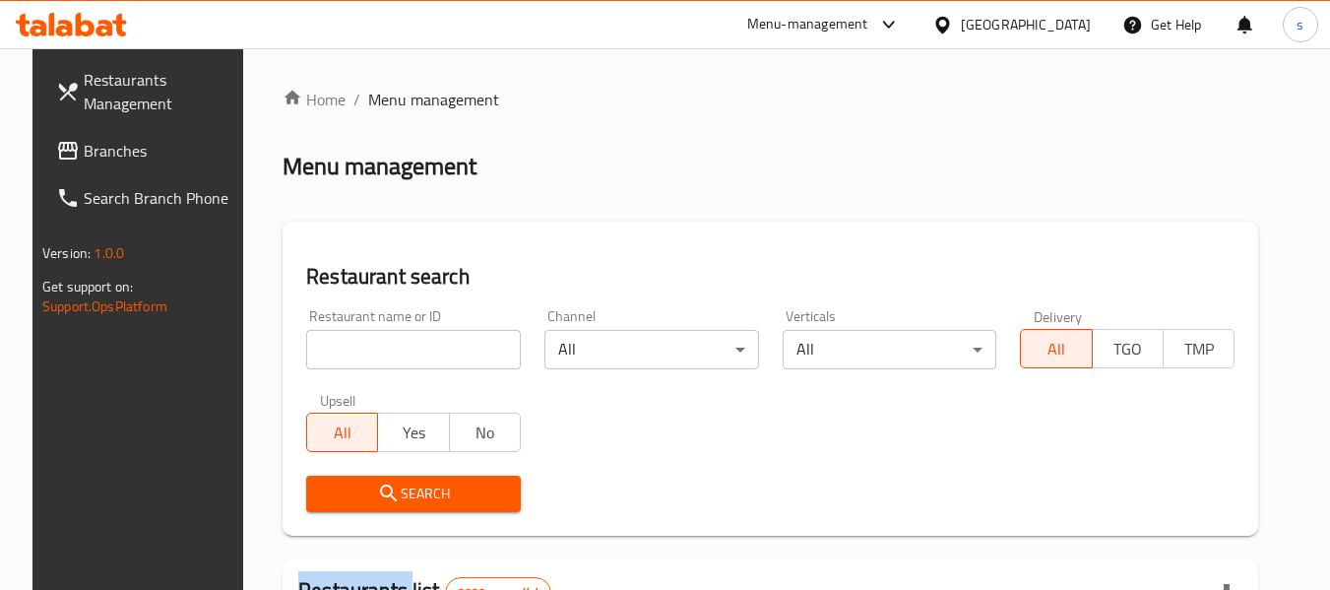
click at [84, 162] on span "Branches" at bounding box center [161, 151] width 155 height 24
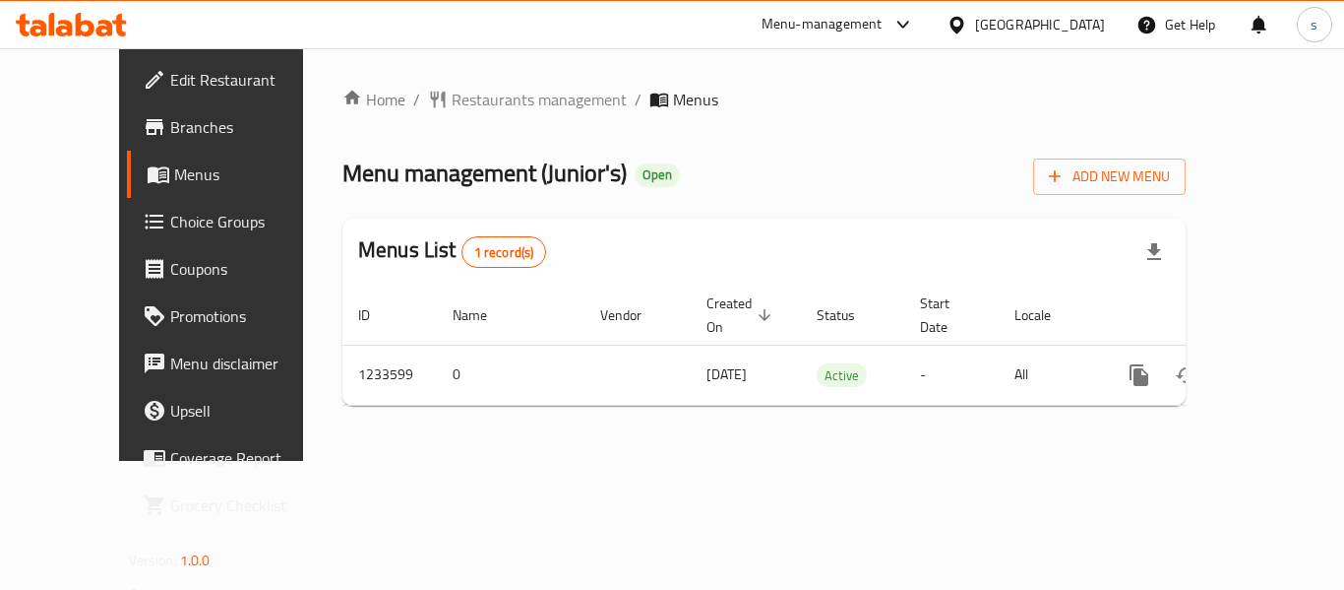
click at [967, 16] on icon at bounding box center [957, 25] width 21 height 21
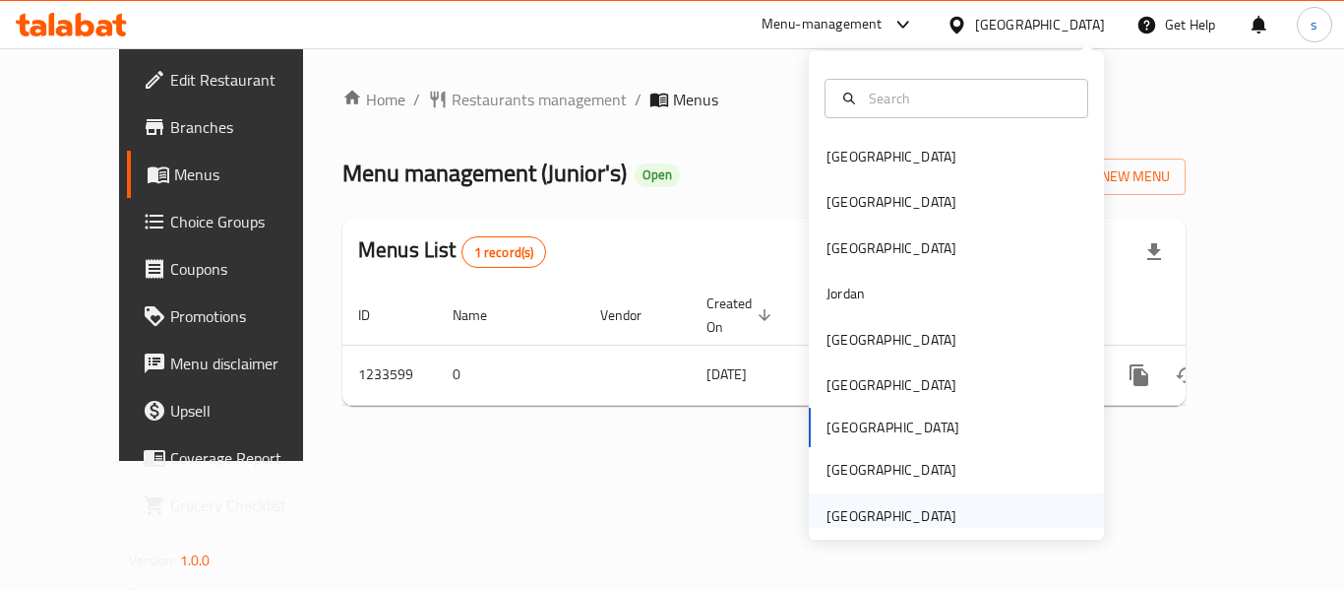
click at [830, 501] on div "[GEOGRAPHIC_DATA]" at bounding box center [891, 515] width 161 height 45
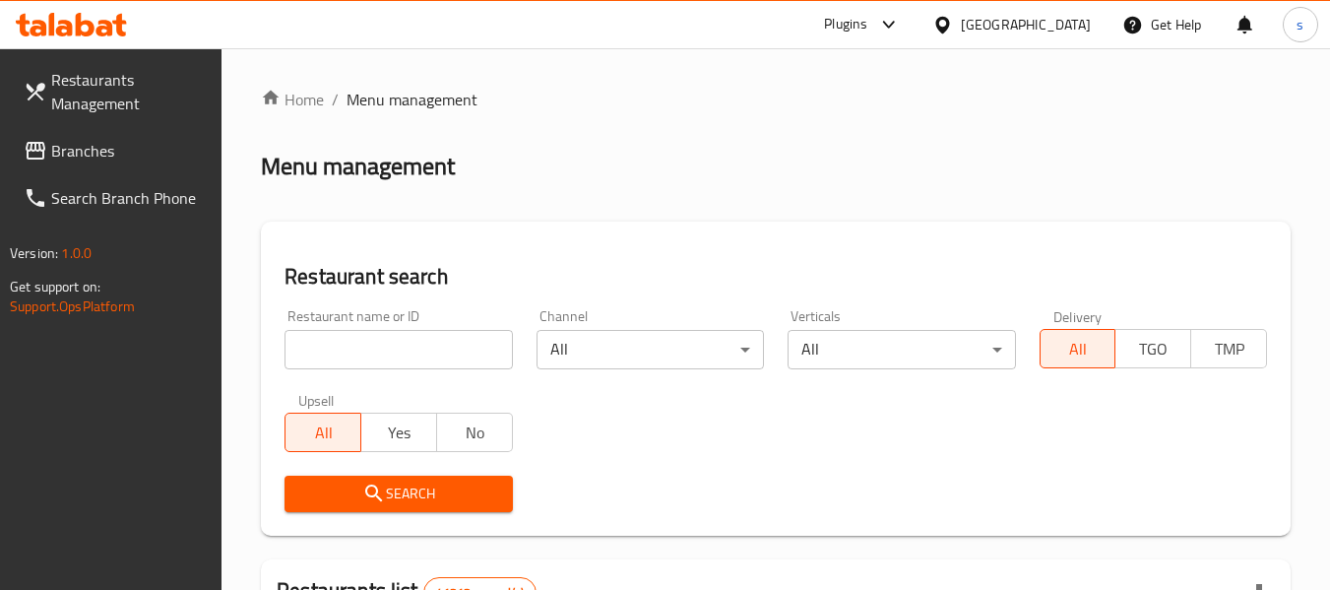
click at [53, 149] on span "Branches" at bounding box center [128, 151] width 155 height 24
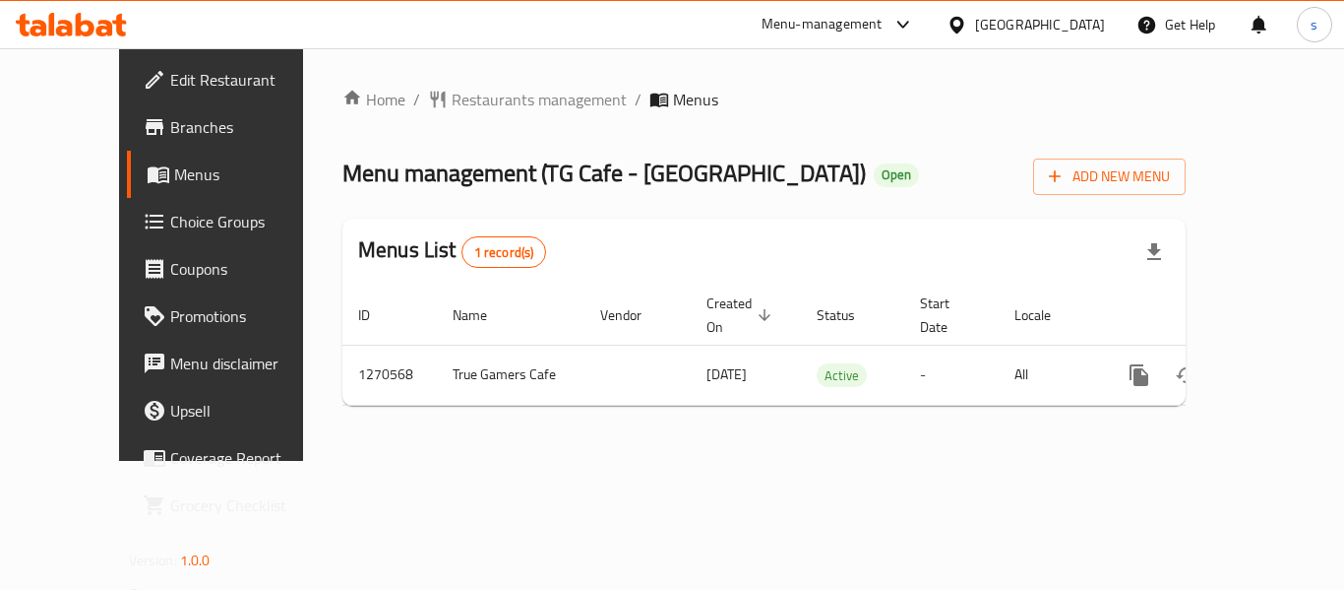
click at [993, 24] on div "[GEOGRAPHIC_DATA]" at bounding box center [1040, 25] width 130 height 22
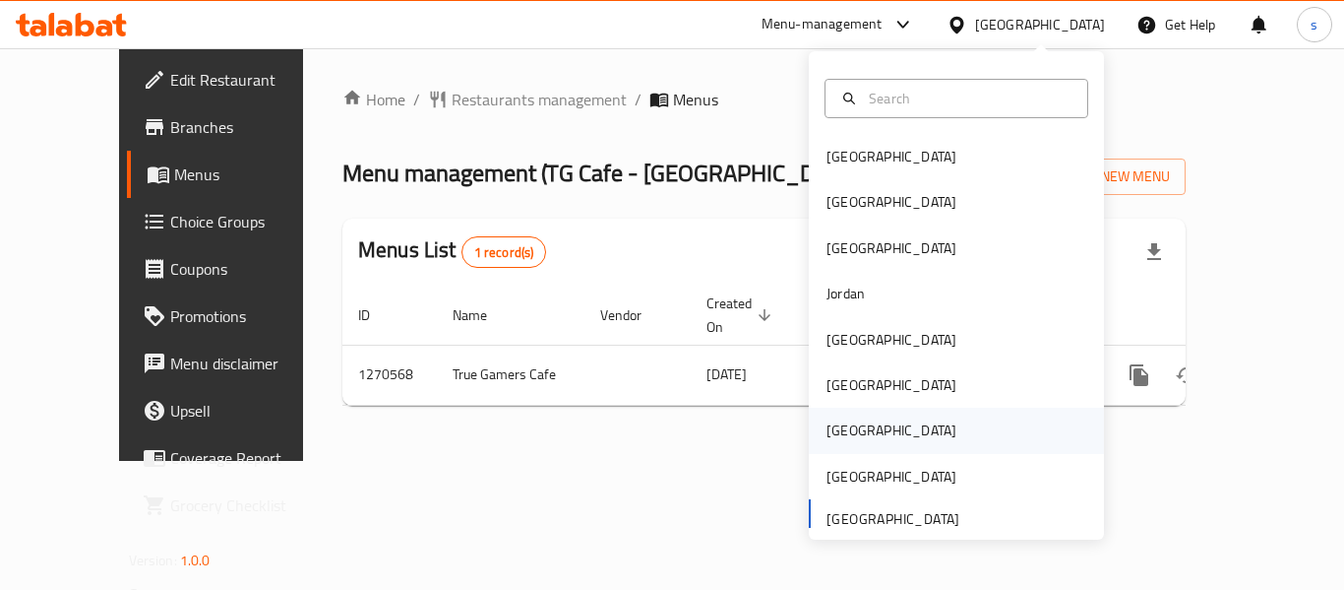
click at [827, 423] on div "[GEOGRAPHIC_DATA]" at bounding box center [892, 430] width 130 height 22
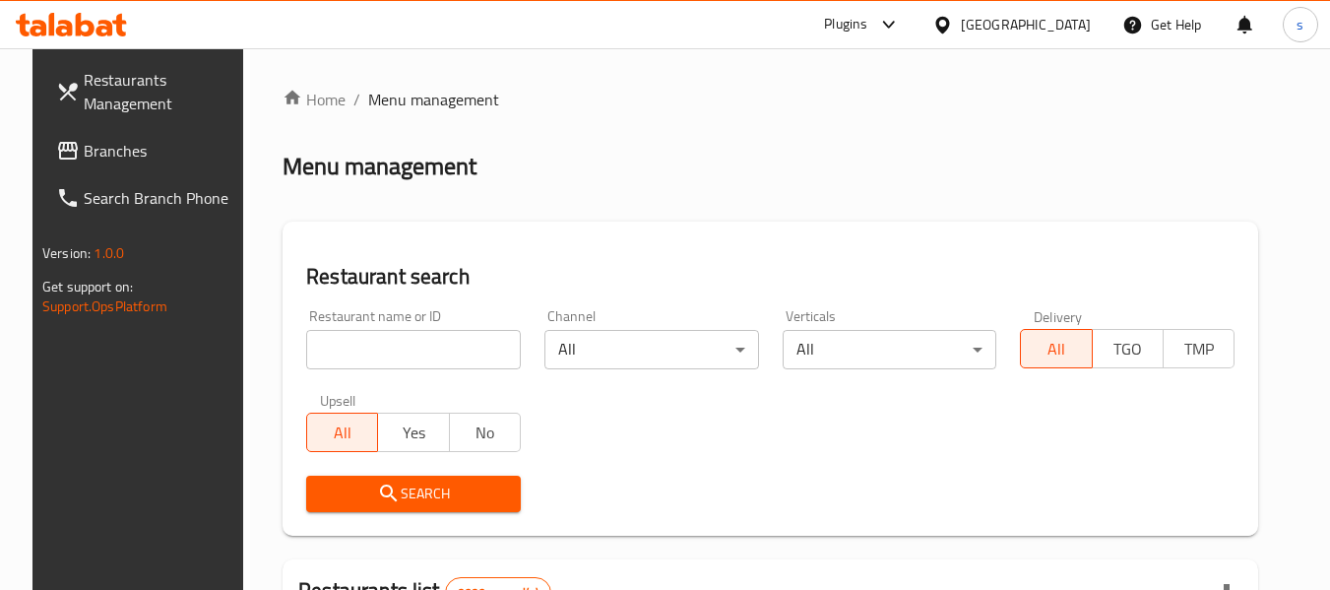
click at [113, 151] on span "Branches" at bounding box center [161, 151] width 155 height 24
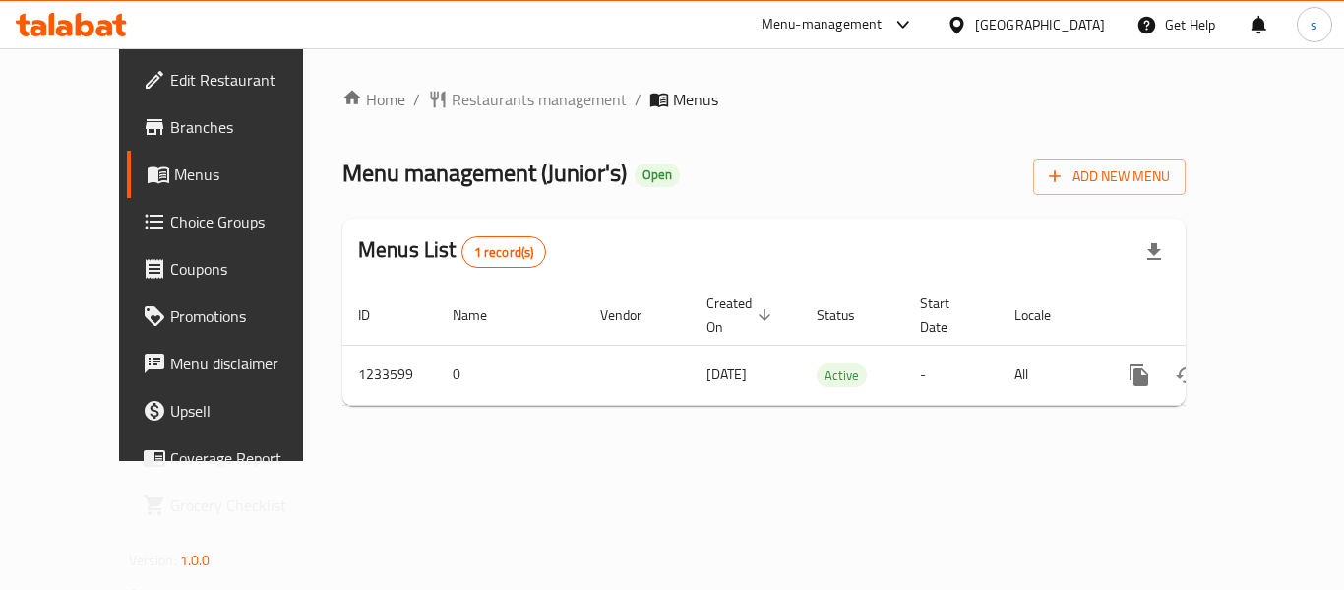
click at [967, 15] on icon at bounding box center [957, 25] width 21 height 21
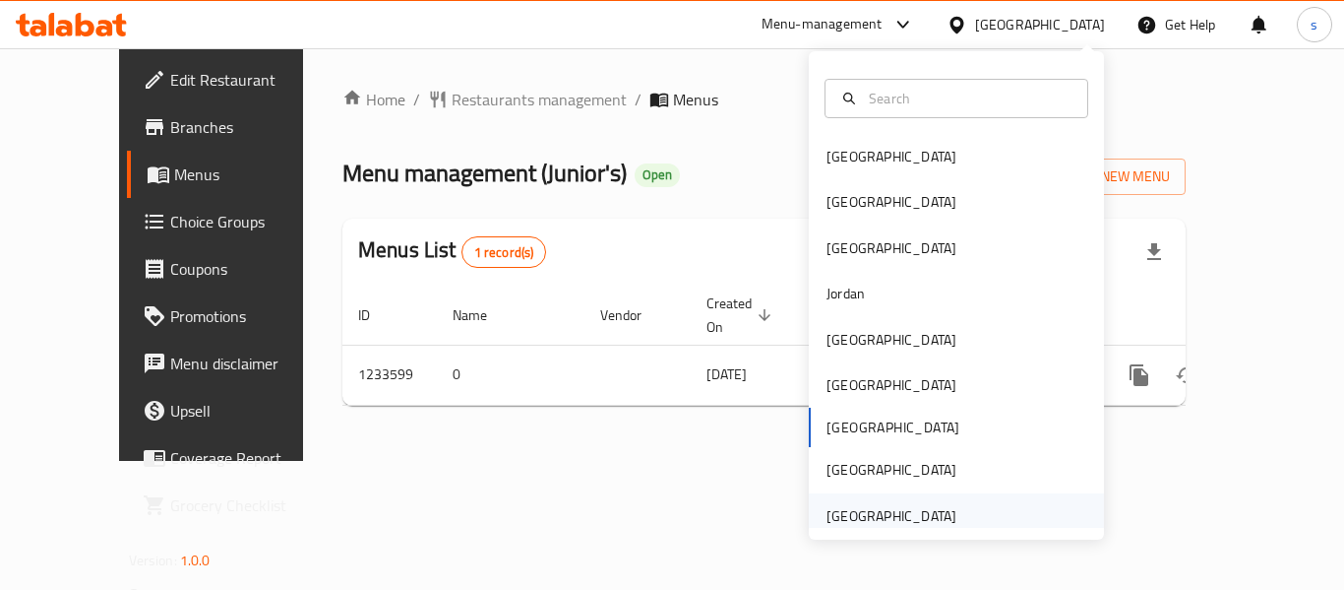
click at [872, 517] on div "[GEOGRAPHIC_DATA]" at bounding box center [892, 516] width 130 height 22
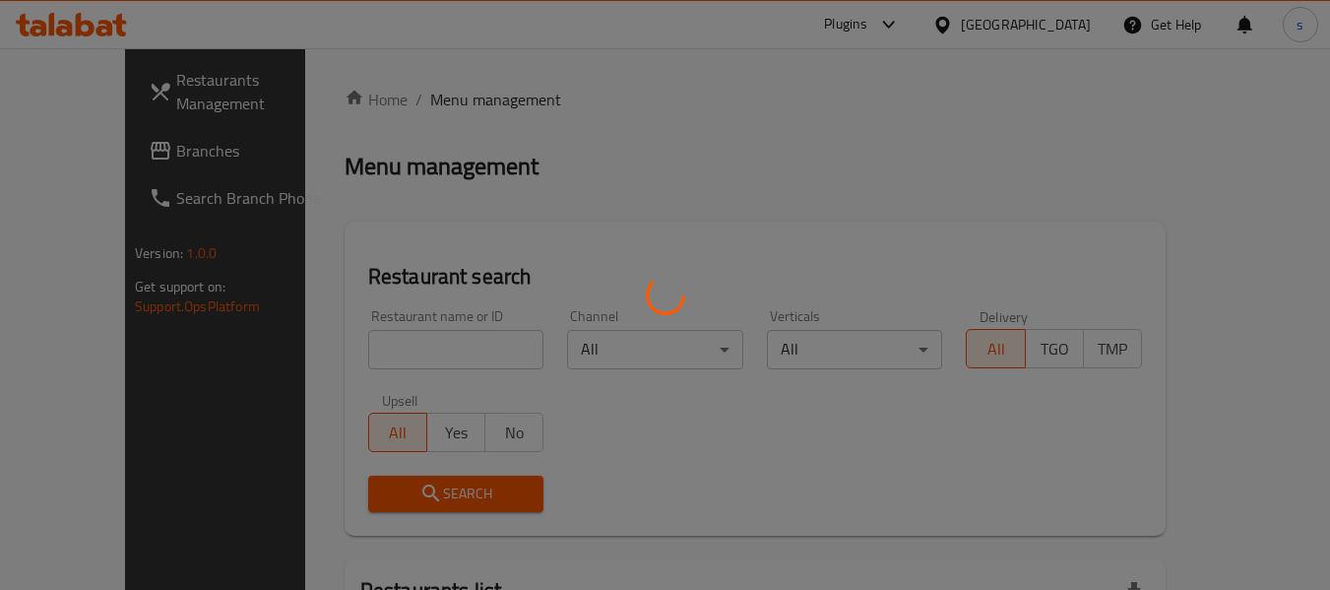
click at [81, 155] on div at bounding box center [665, 295] width 1330 height 590
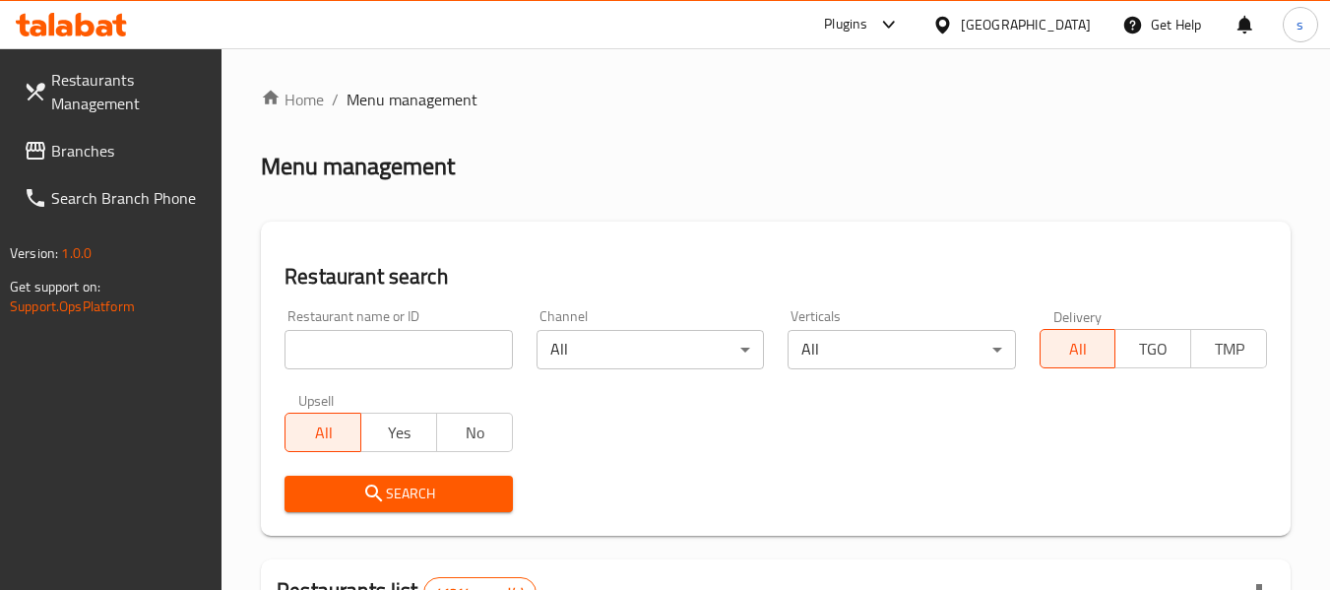
click at [81, 155] on span "Branches" at bounding box center [128, 151] width 155 height 24
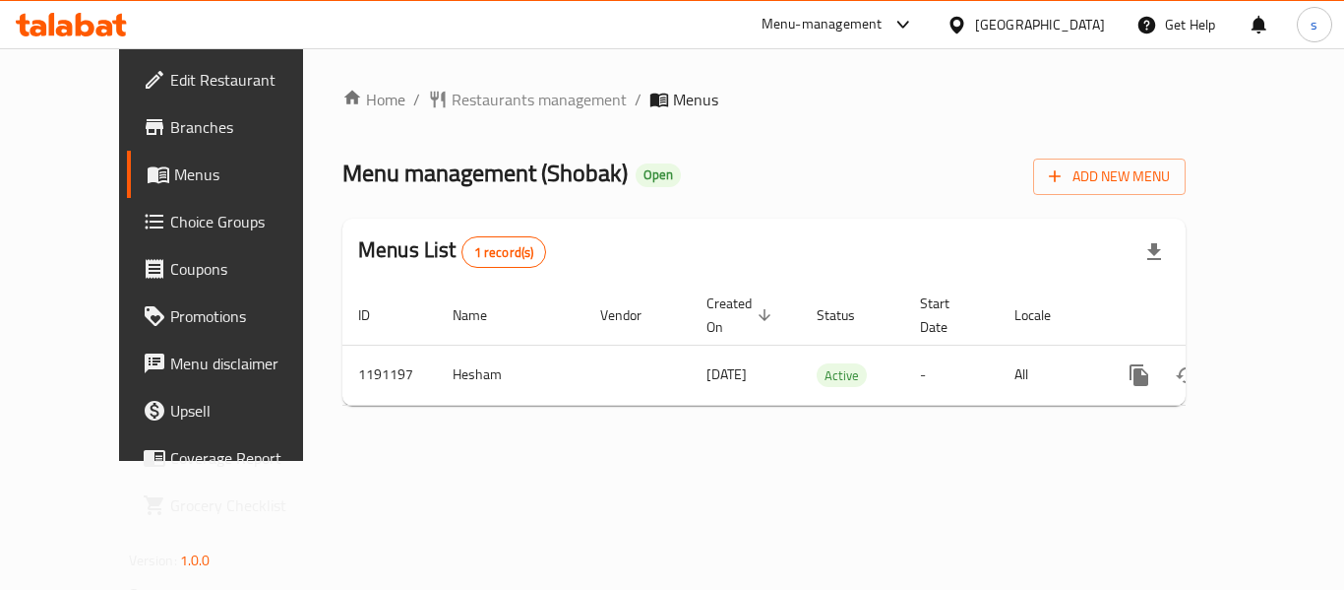
click at [960, 97] on ol "Home / Restaurants management / Menus" at bounding box center [763, 100] width 843 height 24
click at [1095, 23] on div "[GEOGRAPHIC_DATA]" at bounding box center [1040, 25] width 130 height 22
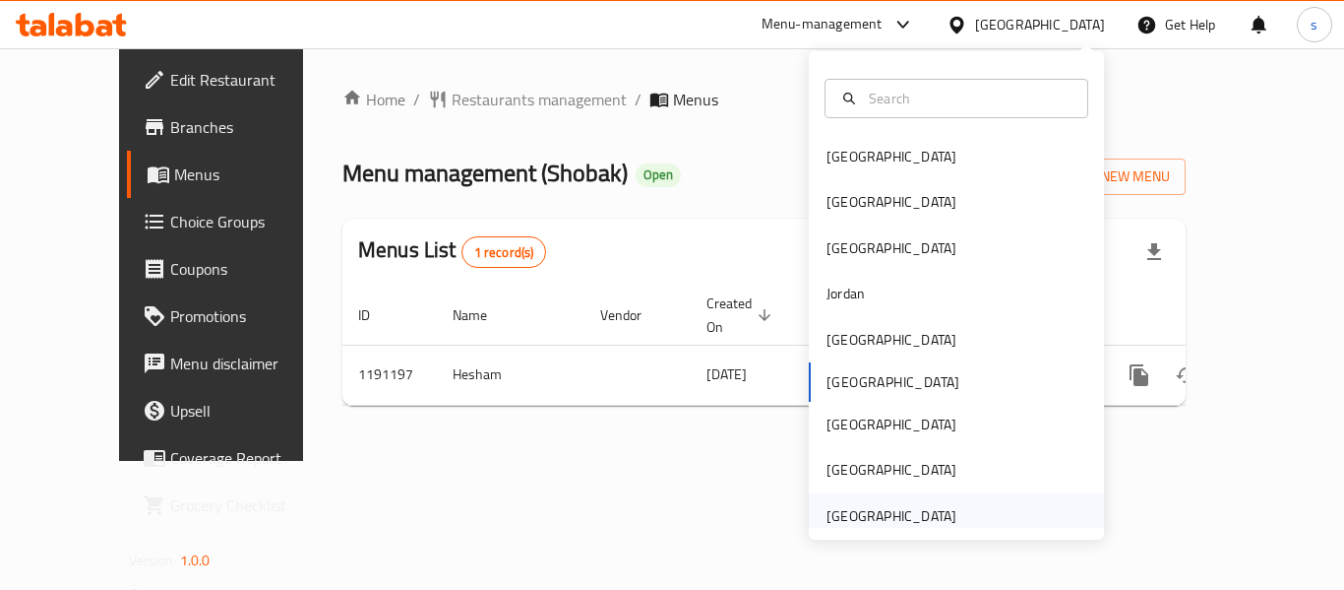
click at [900, 522] on div "[GEOGRAPHIC_DATA]" at bounding box center [892, 516] width 130 height 22
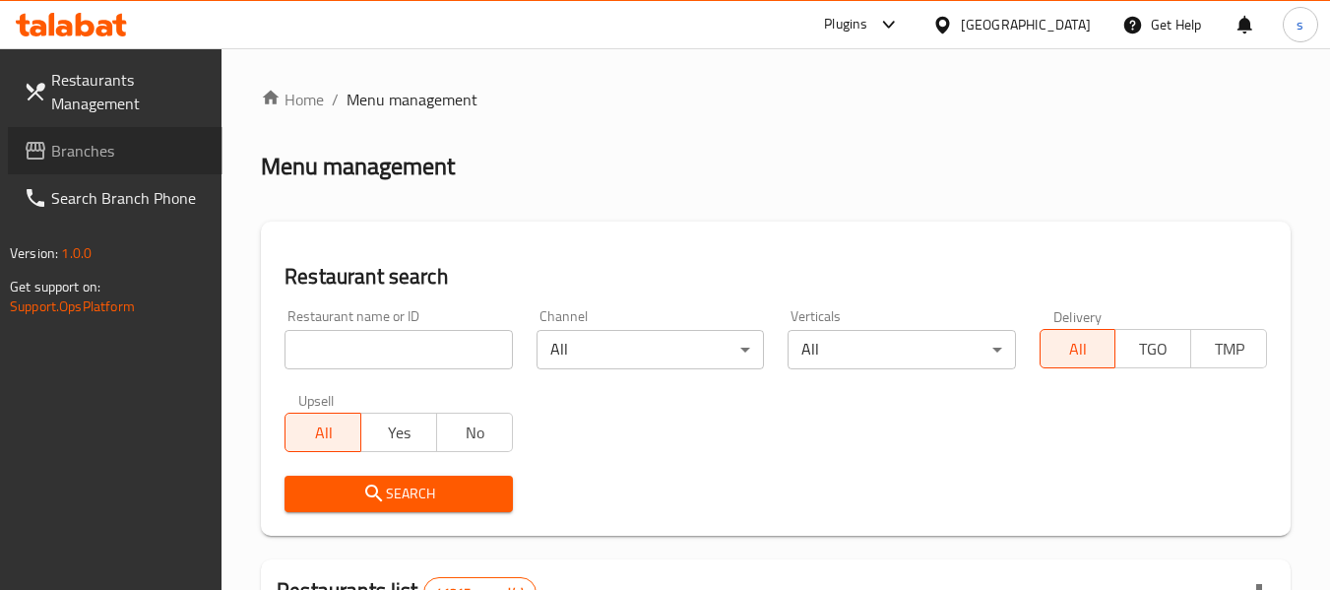
click at [116, 156] on span "Branches" at bounding box center [128, 151] width 155 height 24
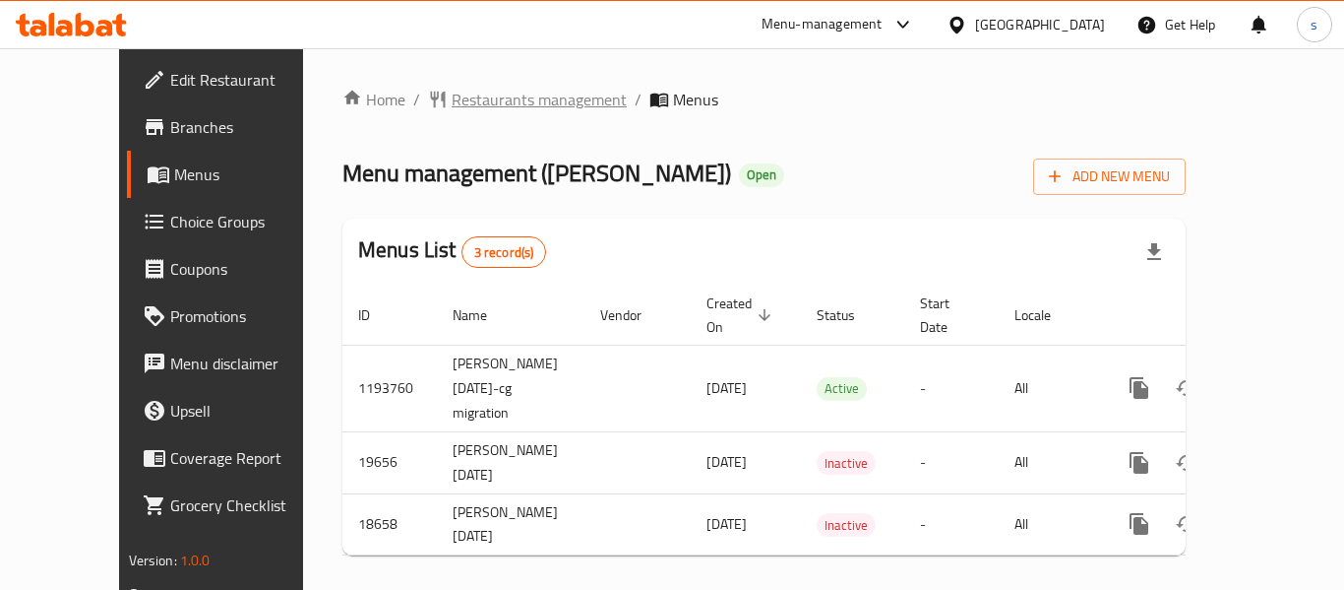
click at [462, 111] on span "Restaurants management" at bounding box center [539, 100] width 175 height 24
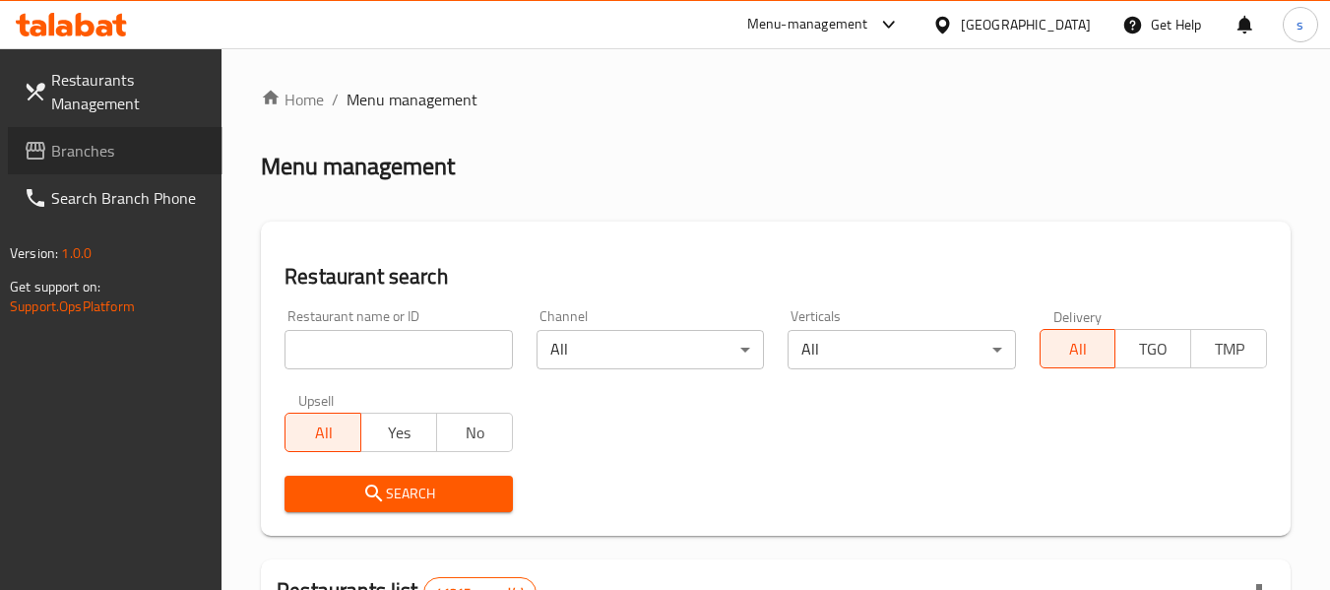
click at [80, 155] on span "Branches" at bounding box center [128, 151] width 155 height 24
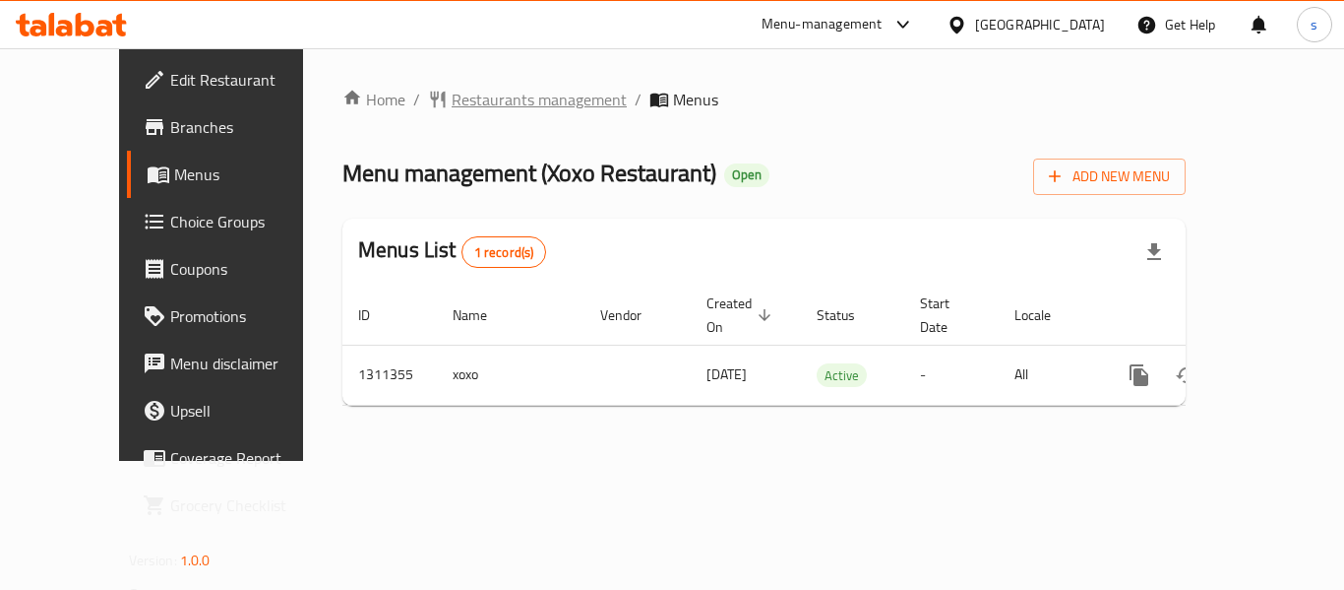
click at [458, 110] on span "Restaurants management" at bounding box center [539, 100] width 175 height 24
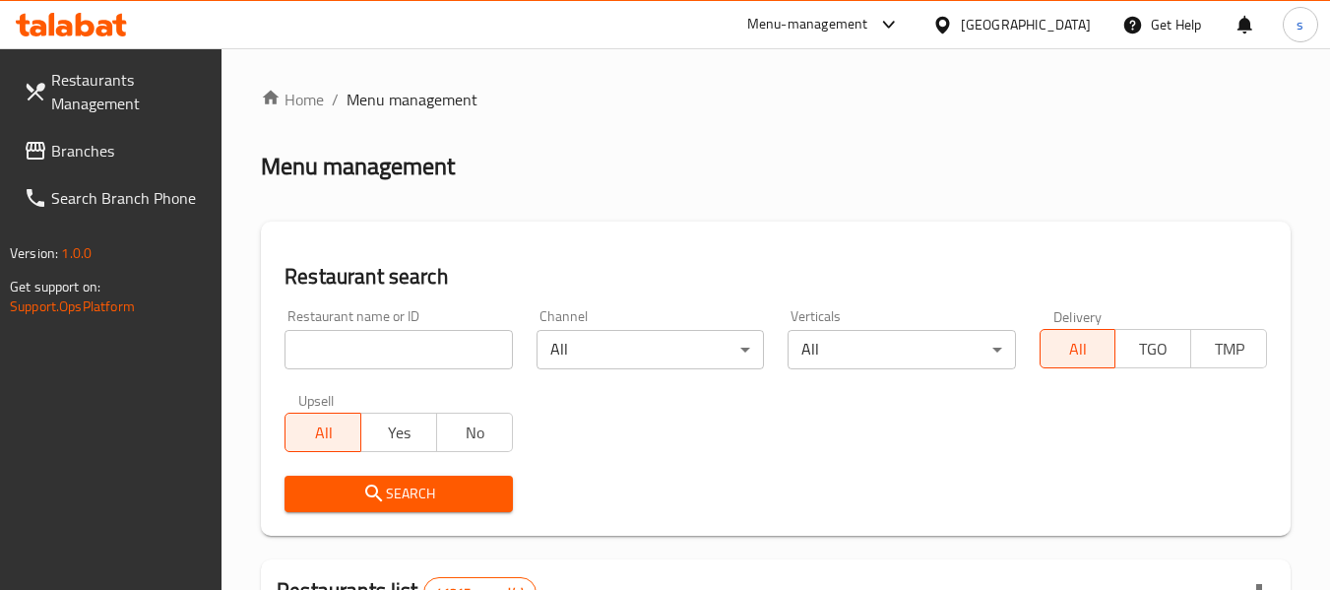
click at [64, 160] on span "Branches" at bounding box center [128, 151] width 155 height 24
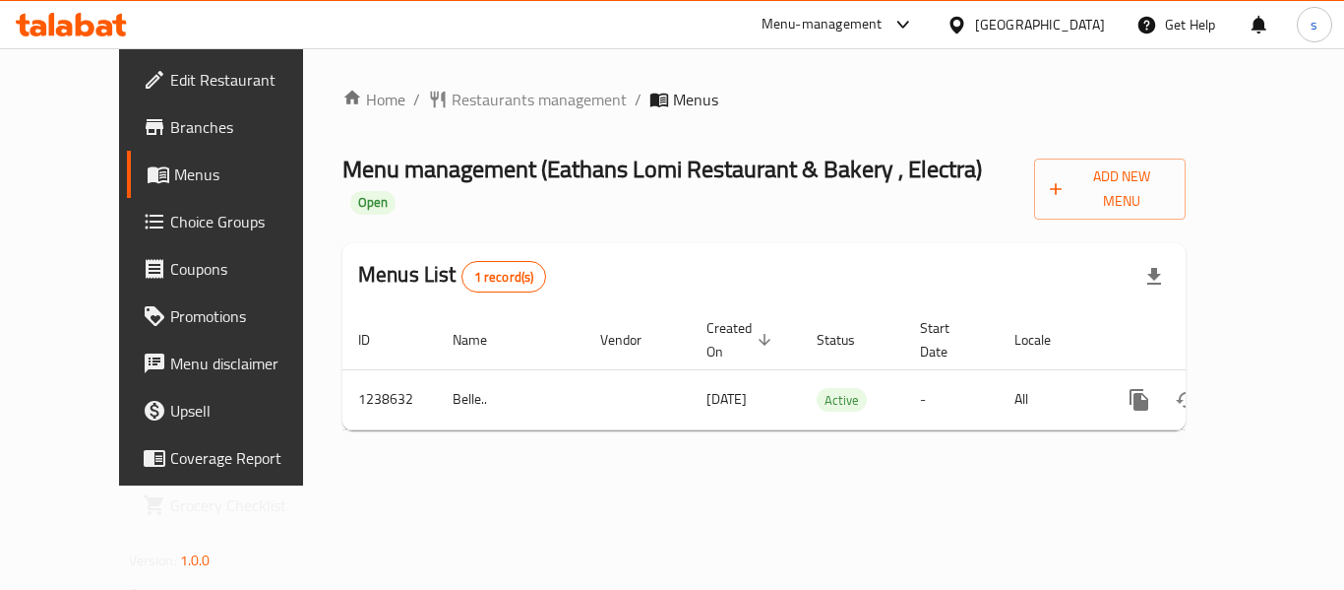
click at [995, 22] on div "[GEOGRAPHIC_DATA]" at bounding box center [1040, 25] width 130 height 22
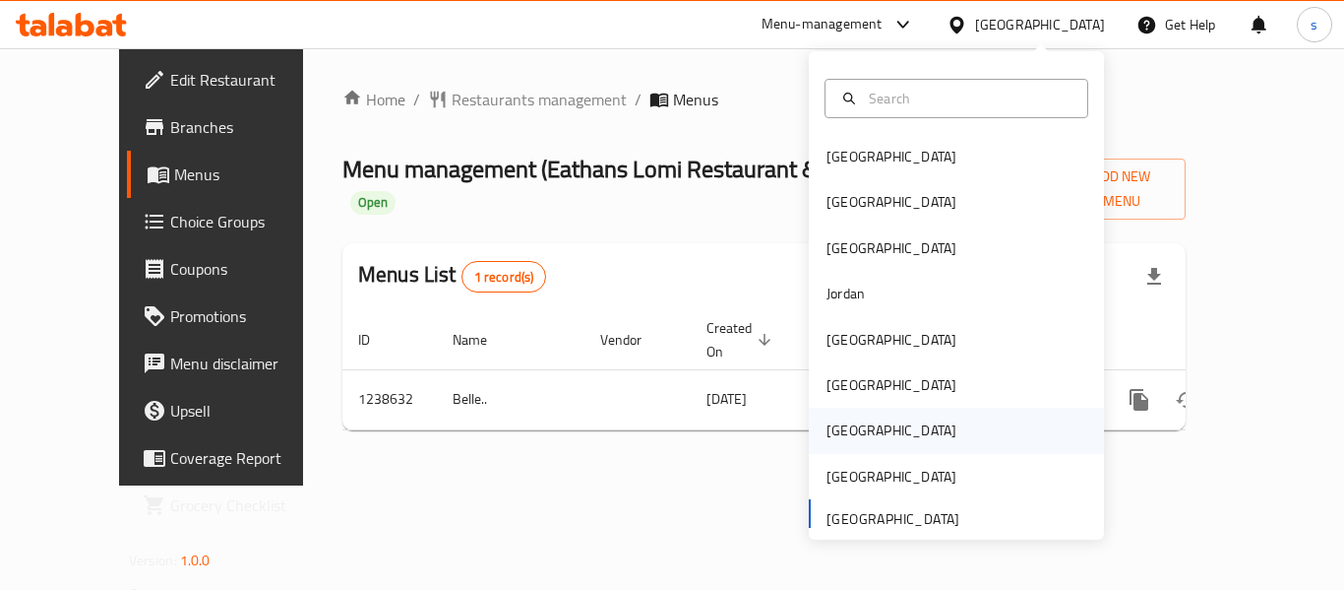
click at [843, 422] on div "[GEOGRAPHIC_DATA]" at bounding box center [892, 430] width 130 height 22
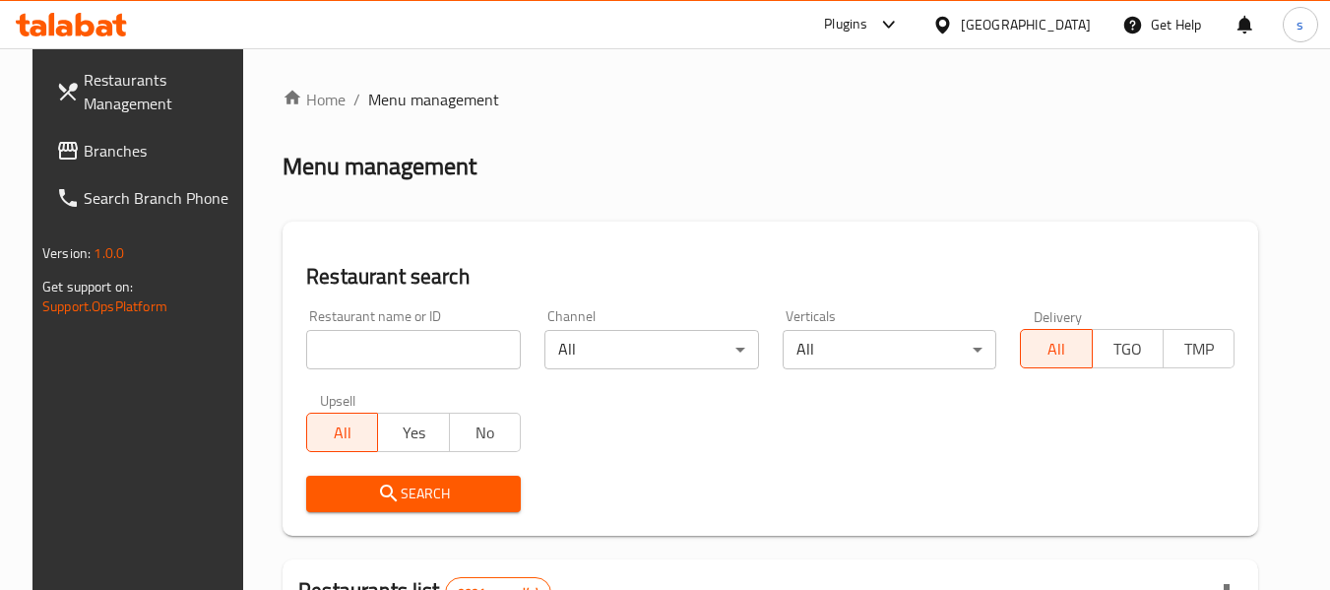
click at [82, 174] on link "Search Branch Phone" at bounding box center [147, 197] width 215 height 47
click at [89, 159] on span "Branches" at bounding box center [161, 151] width 155 height 24
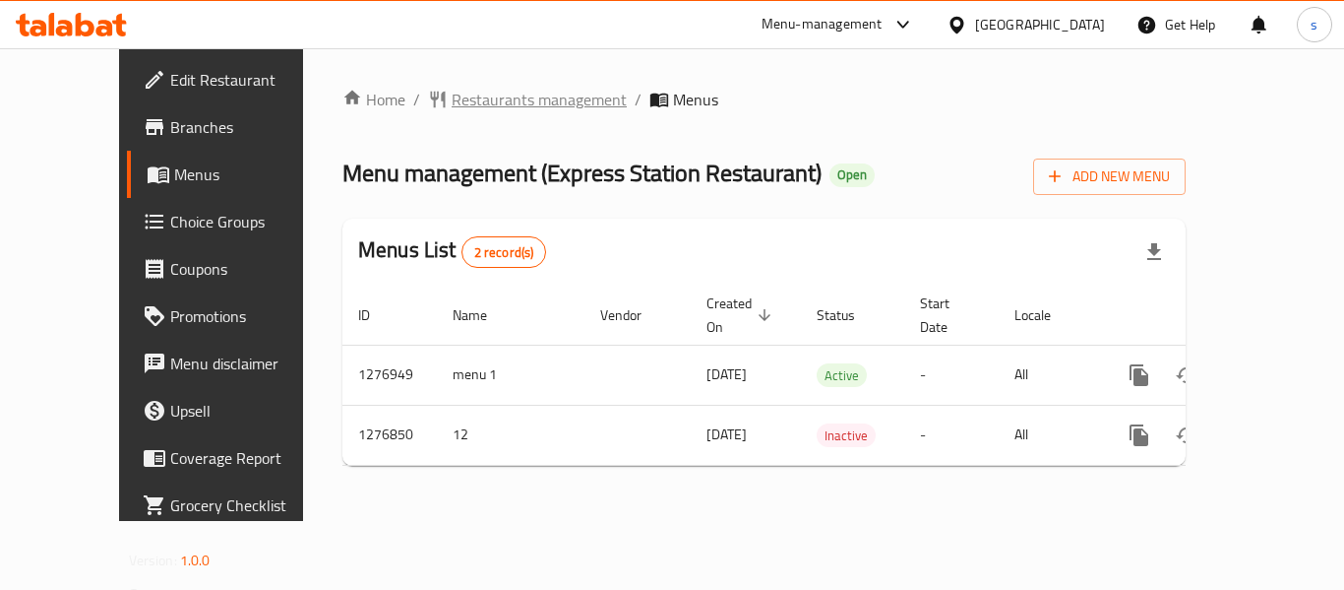
click at [481, 101] on span "Restaurants management" at bounding box center [539, 100] width 175 height 24
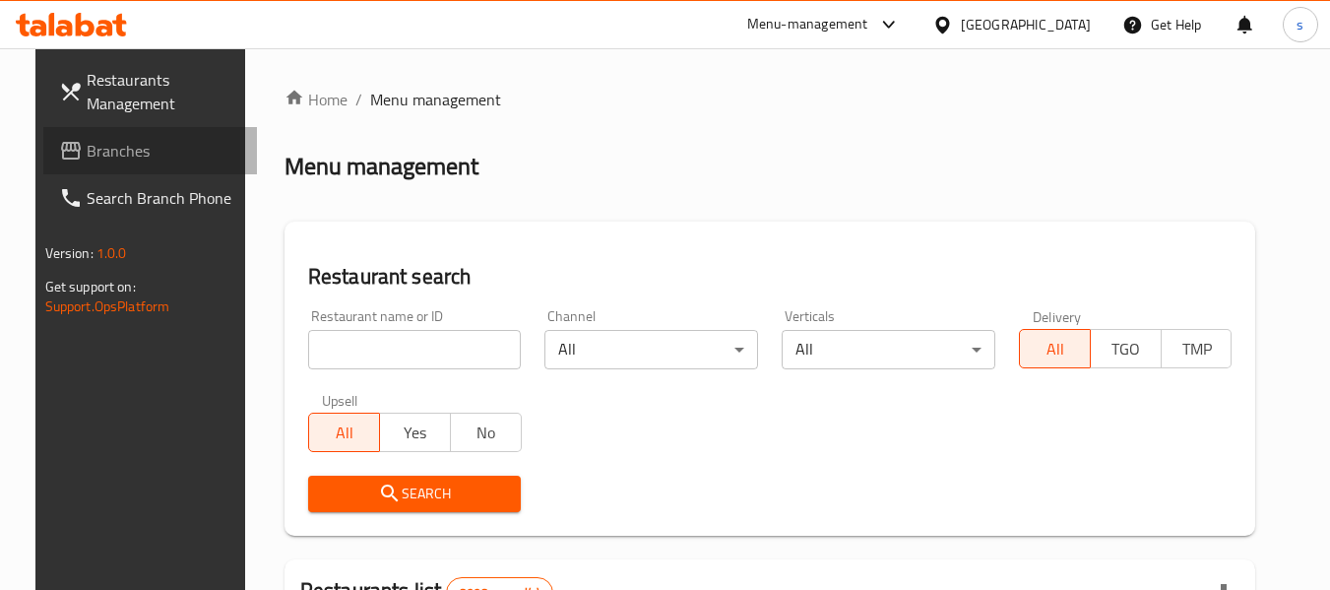
click at [87, 160] on span "Branches" at bounding box center [164, 151] width 155 height 24
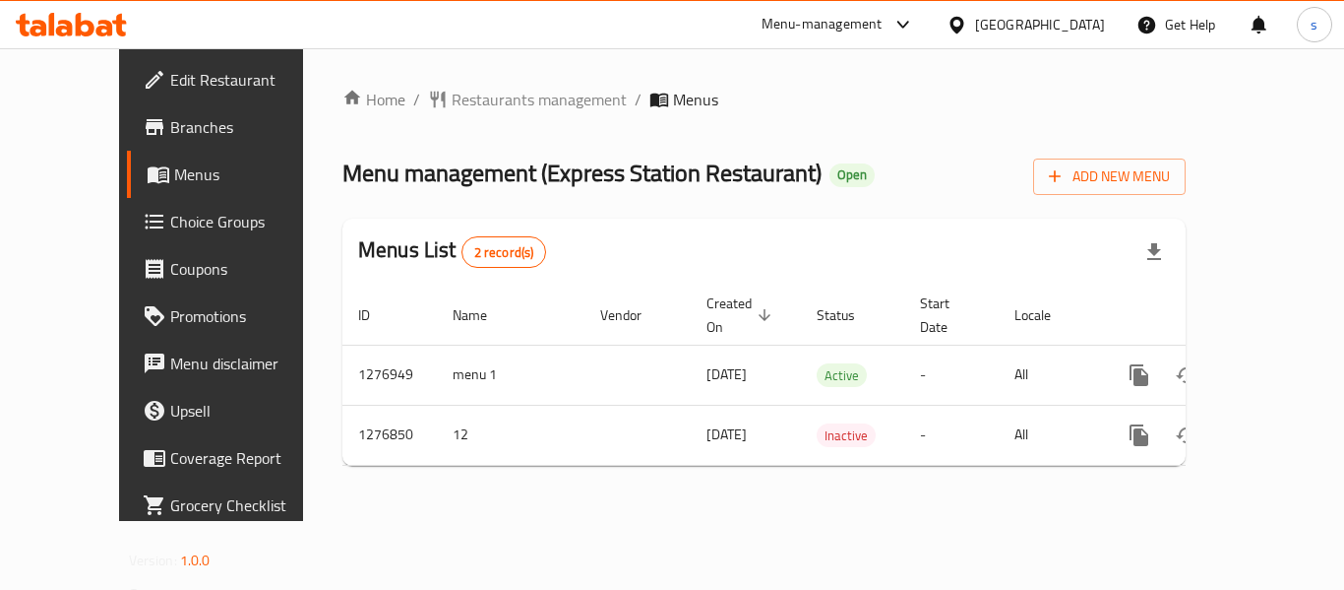
click at [1062, 23] on div "[GEOGRAPHIC_DATA]" at bounding box center [1040, 25] width 130 height 22
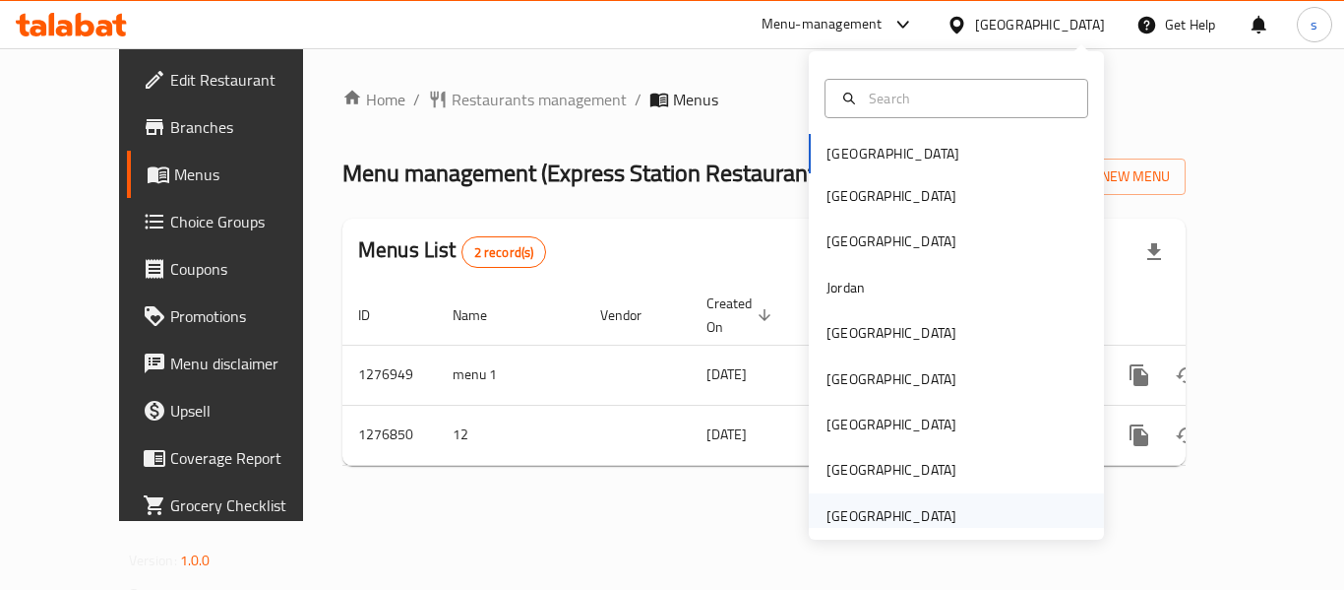
click at [863, 514] on div "[GEOGRAPHIC_DATA]" at bounding box center [892, 516] width 130 height 22
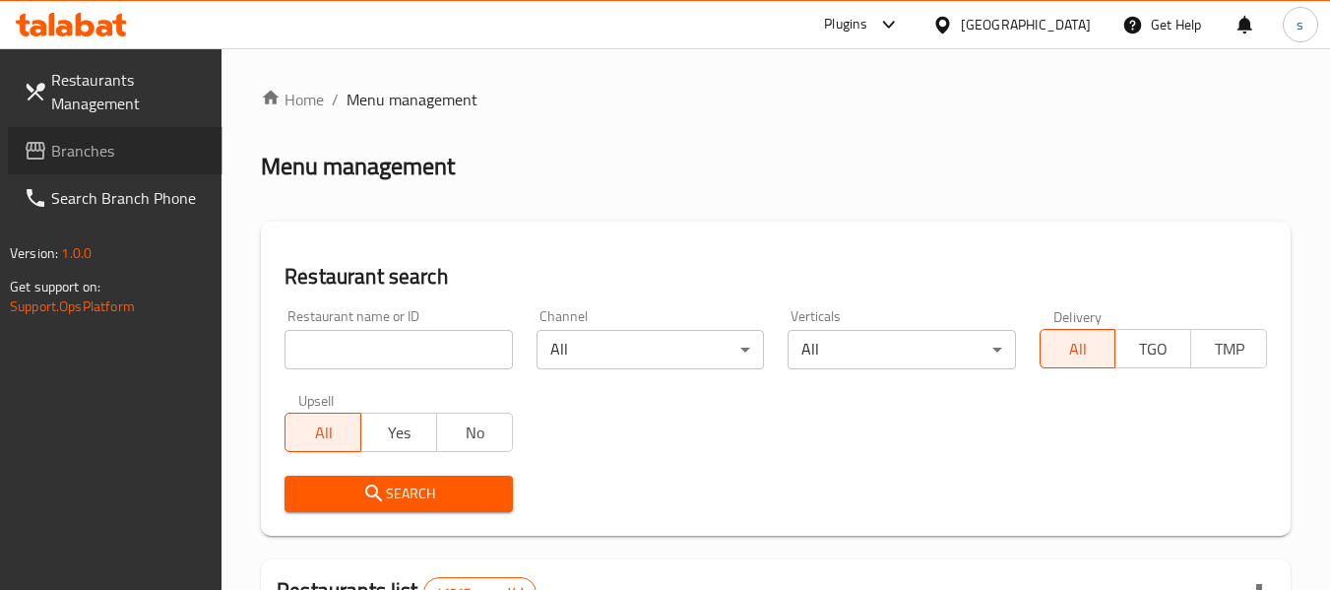
click at [158, 139] on span "Branches" at bounding box center [128, 151] width 155 height 24
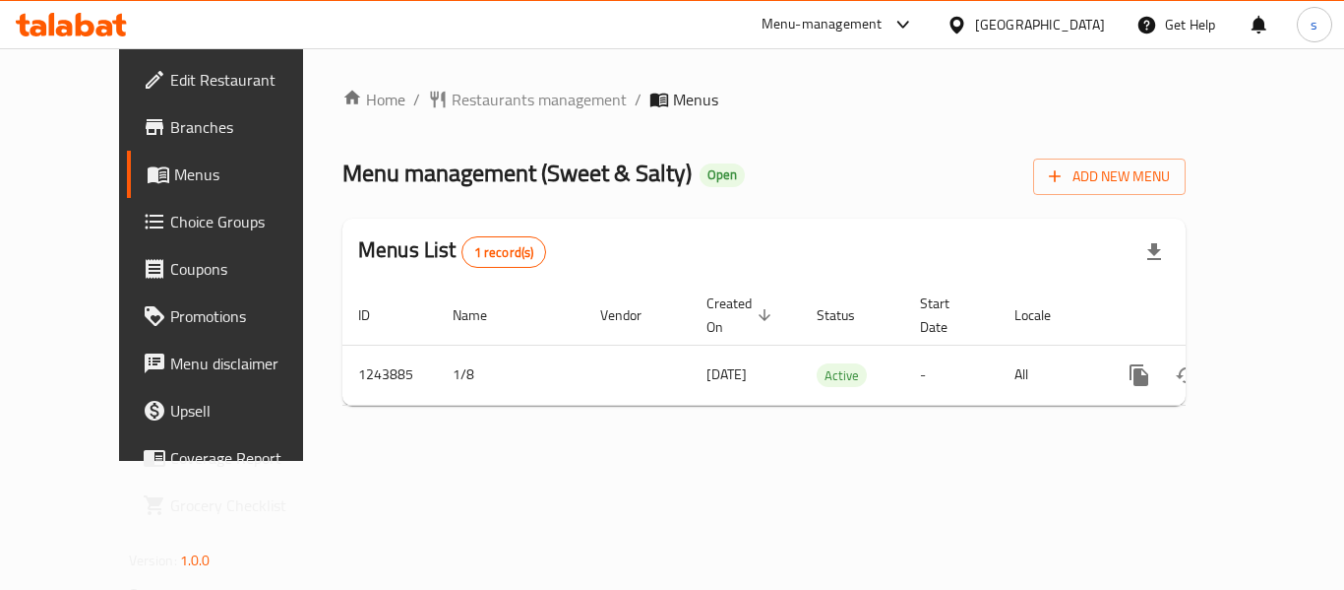
click at [967, 27] on icon at bounding box center [957, 25] width 21 height 21
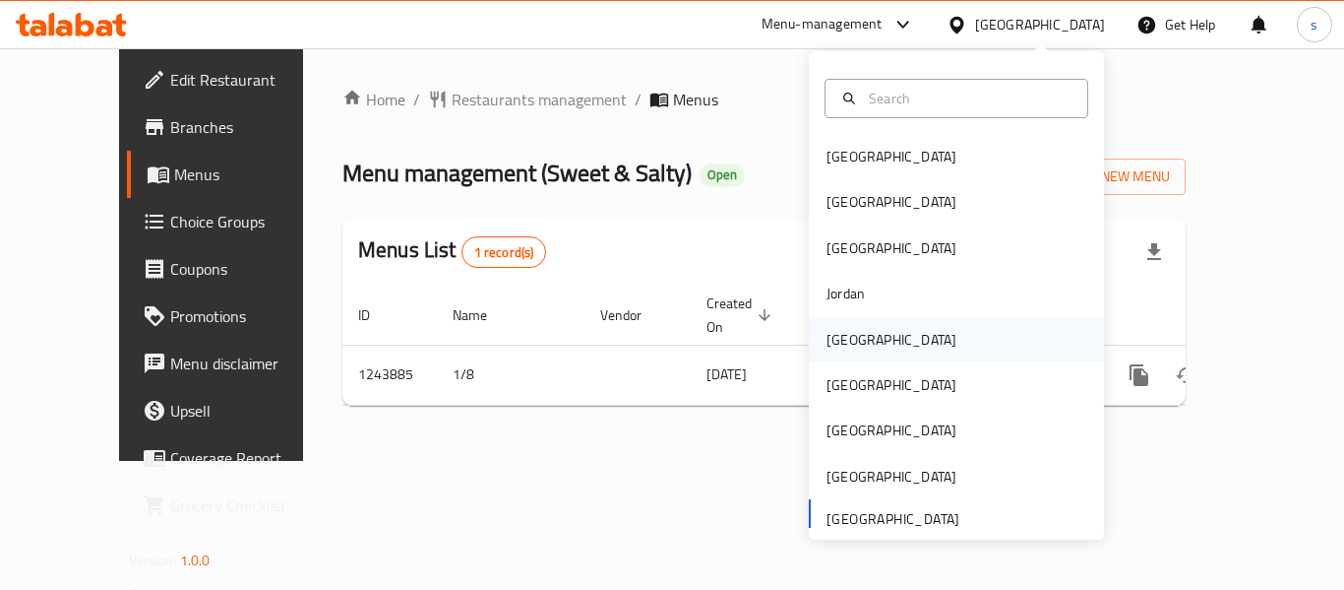
click at [827, 345] on div "[GEOGRAPHIC_DATA]" at bounding box center [892, 340] width 130 height 22
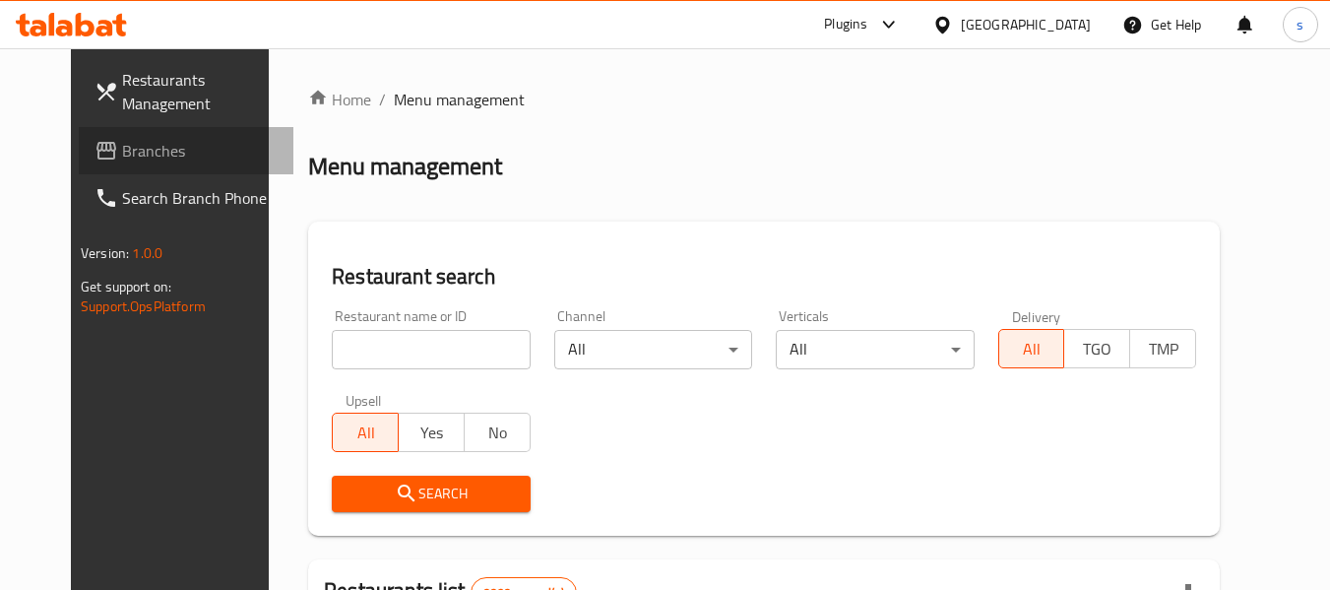
click at [122, 162] on span "Branches" at bounding box center [199, 151] width 155 height 24
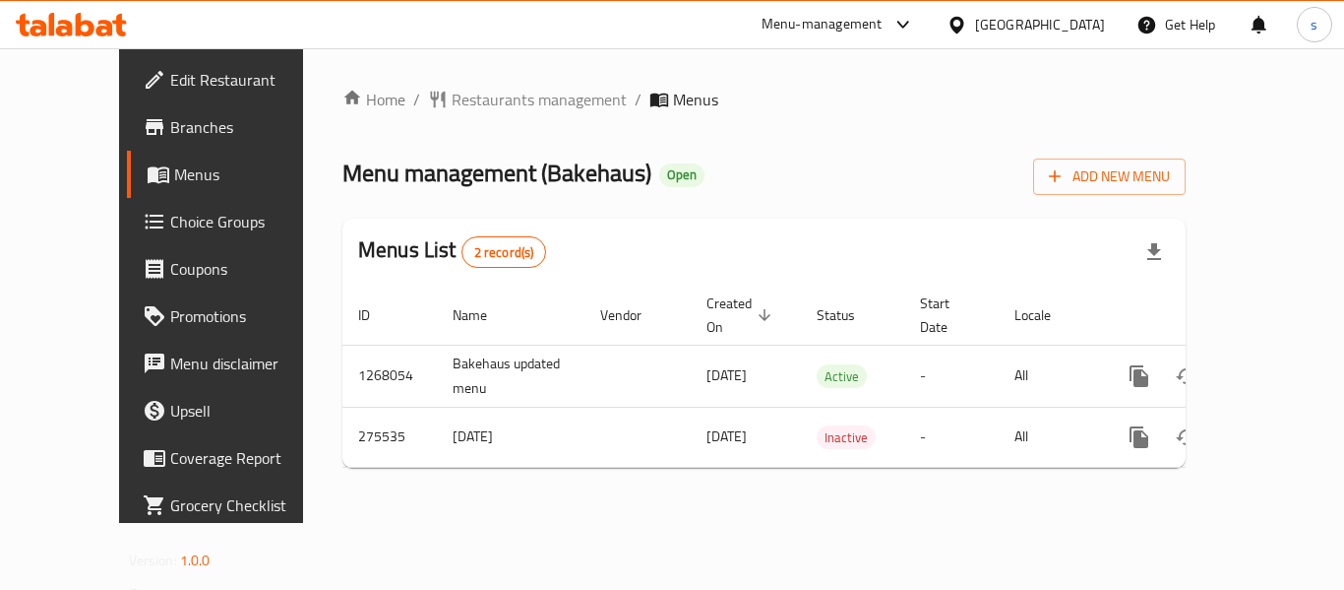
click at [1084, 28] on div "[GEOGRAPHIC_DATA]" at bounding box center [1040, 25] width 130 height 22
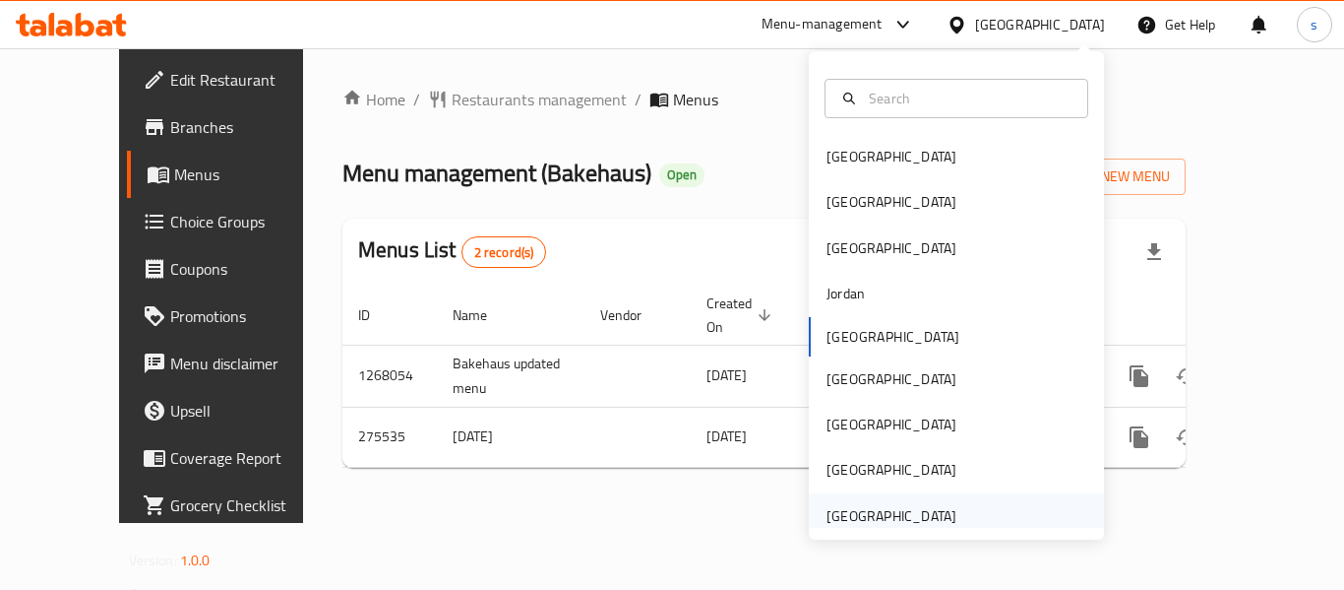
click at [869, 518] on div "[GEOGRAPHIC_DATA]" at bounding box center [892, 516] width 130 height 22
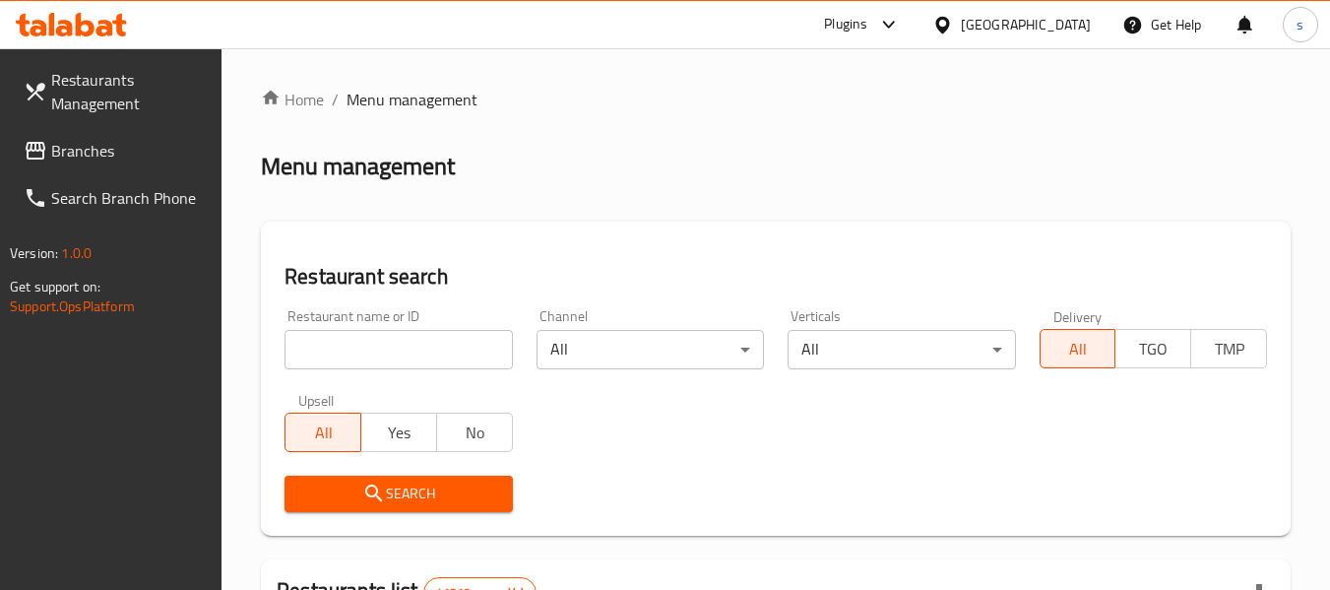
click at [82, 150] on span "Branches" at bounding box center [128, 151] width 155 height 24
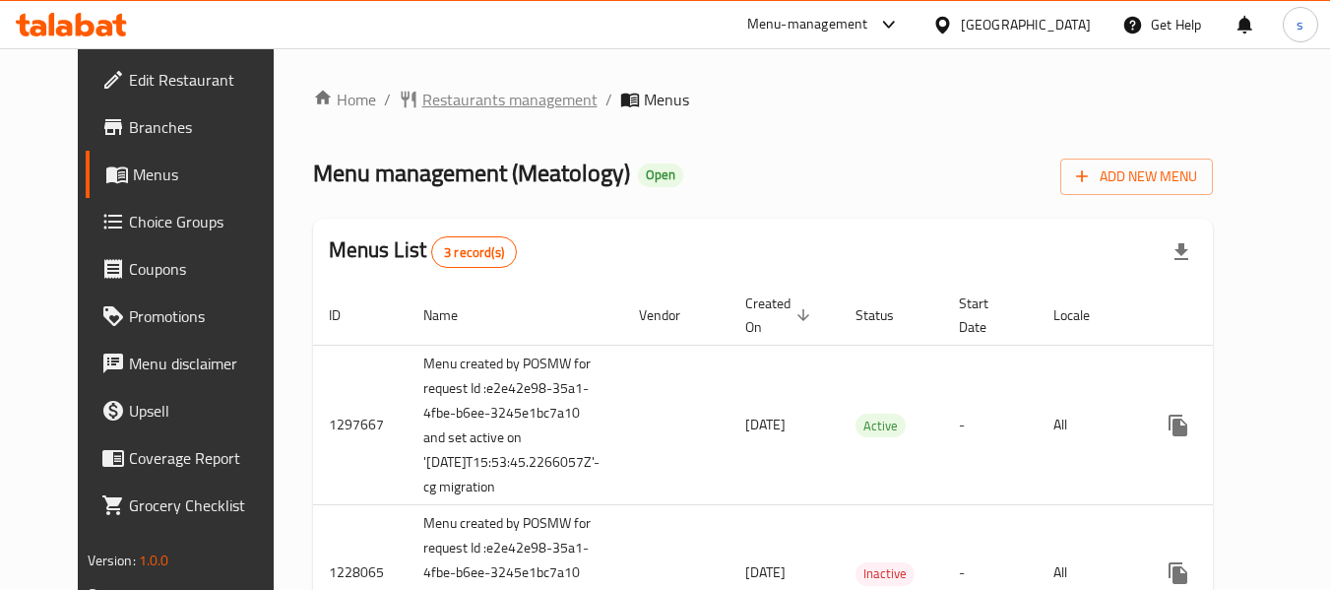
click at [482, 106] on span "Restaurants management" at bounding box center [509, 100] width 175 height 24
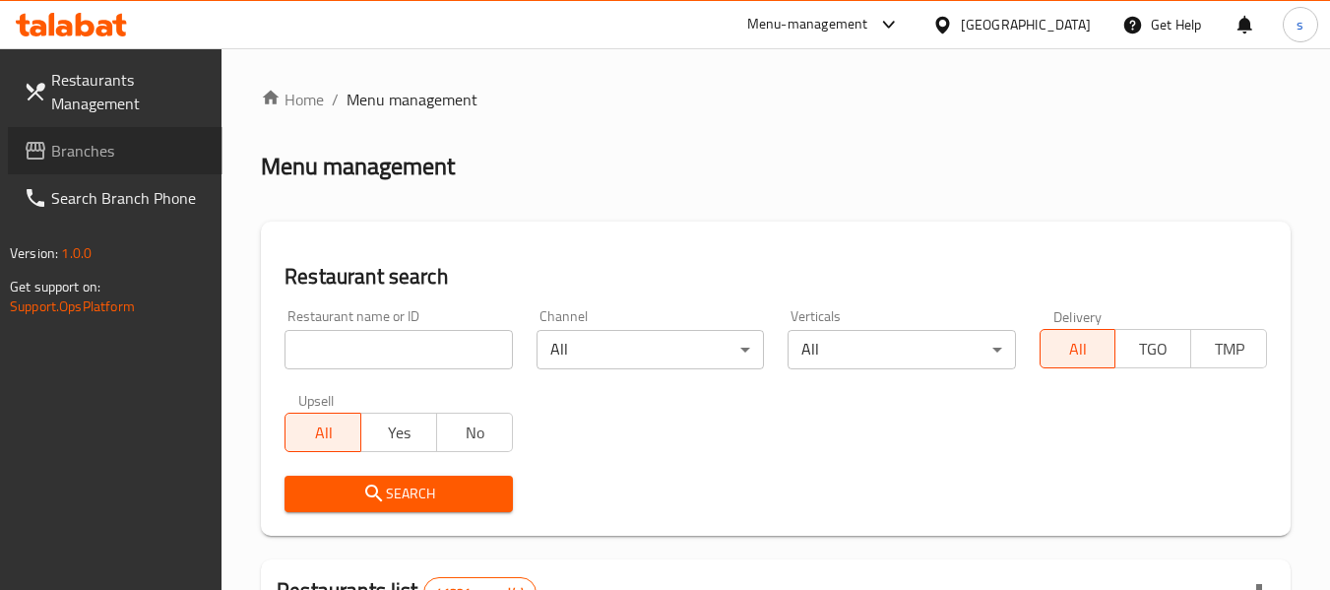
click at [93, 146] on span "Branches" at bounding box center [128, 151] width 155 height 24
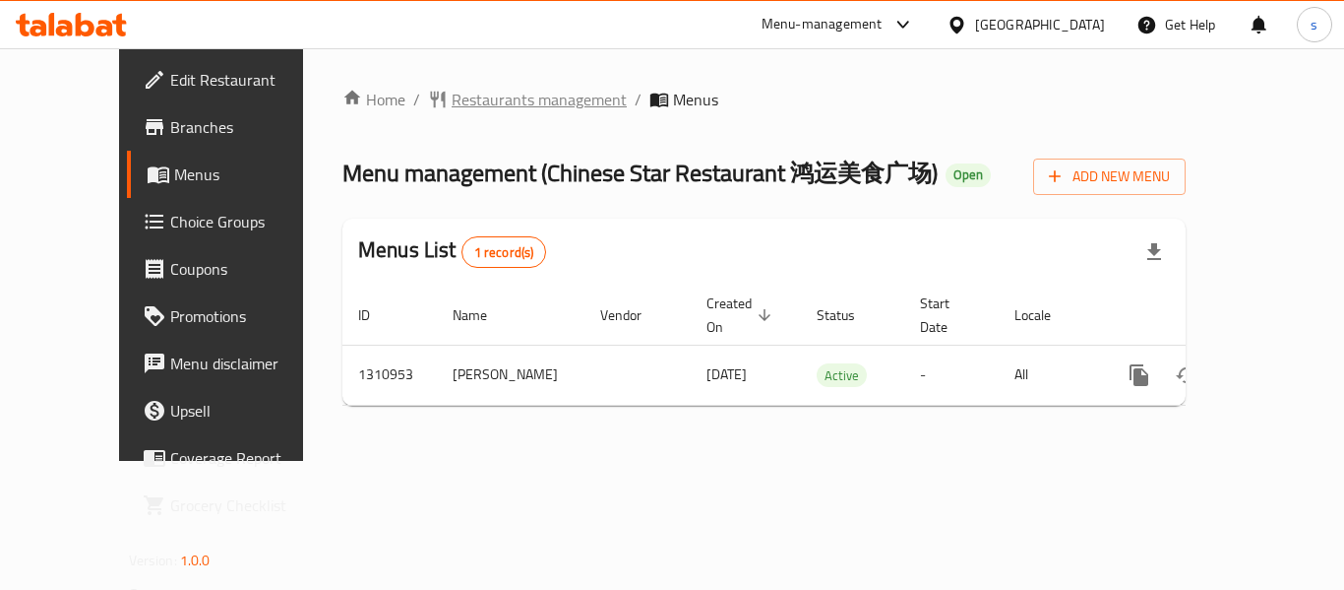
click at [509, 98] on span "Restaurants management" at bounding box center [539, 100] width 175 height 24
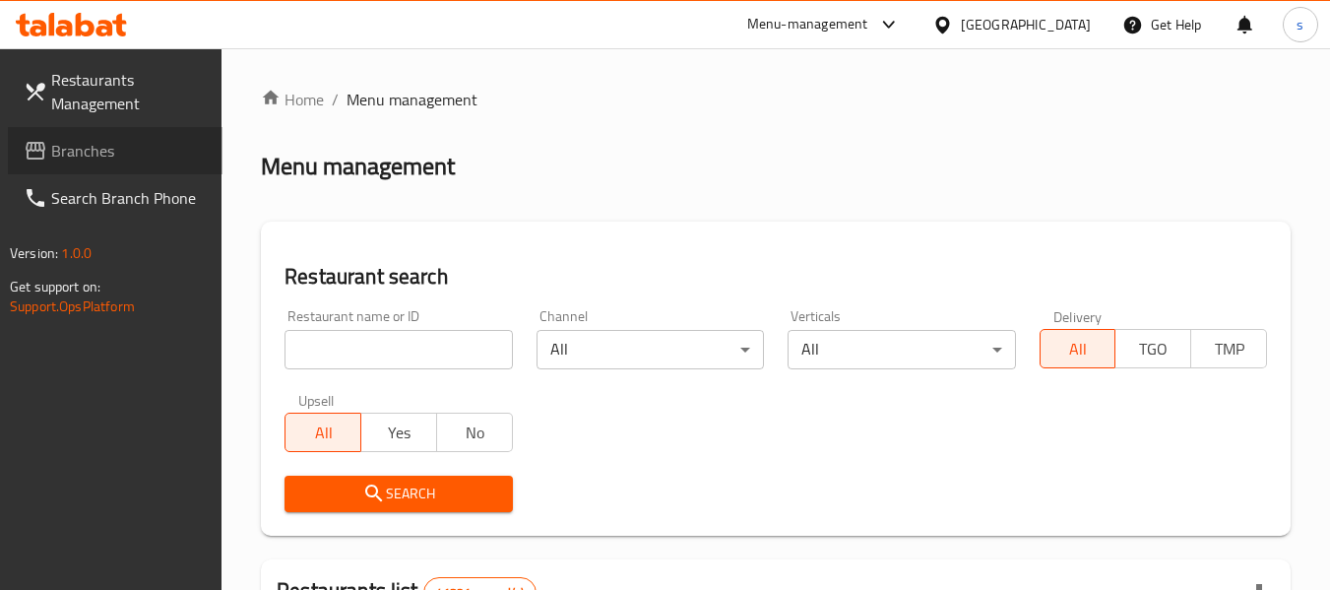
click at [79, 162] on span "Branches" at bounding box center [128, 151] width 155 height 24
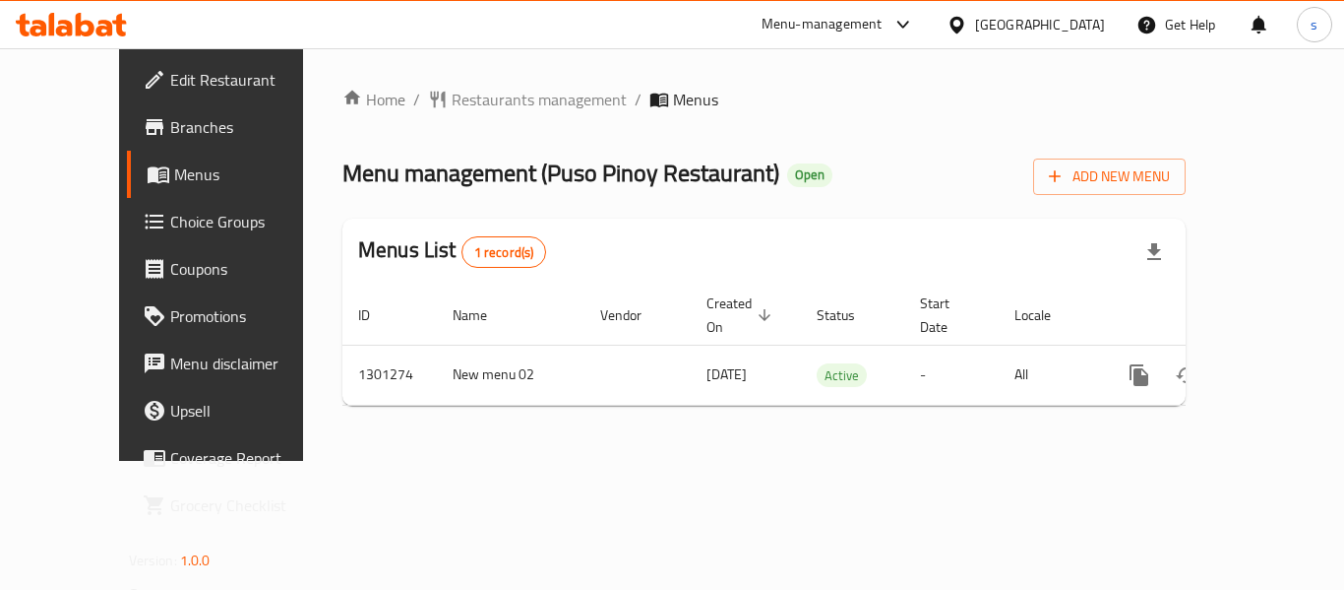
click at [1021, 23] on div "[GEOGRAPHIC_DATA]" at bounding box center [1040, 25] width 130 height 22
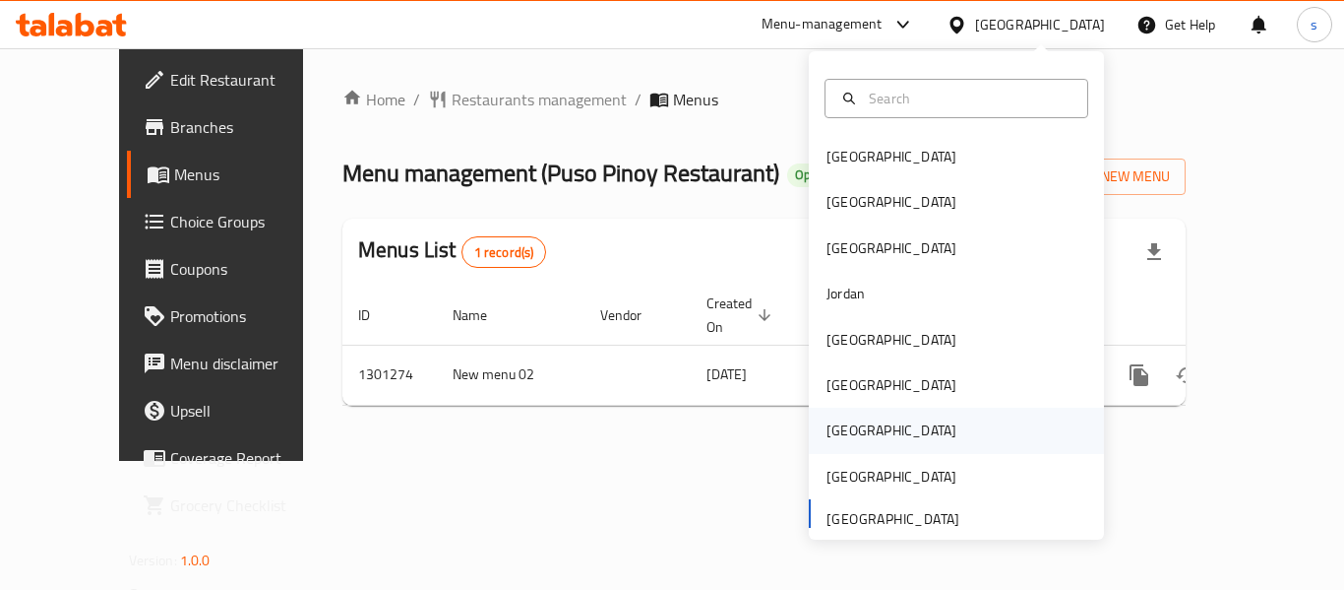
click at [851, 427] on div "[GEOGRAPHIC_DATA]" at bounding box center [891, 429] width 161 height 45
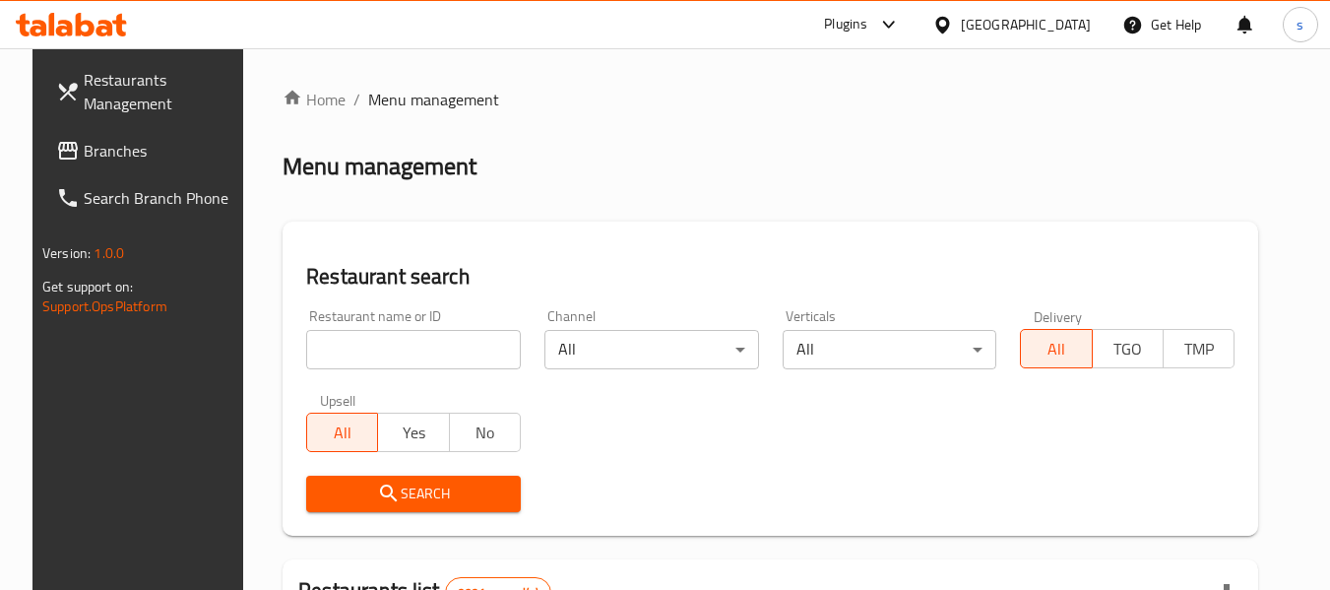
click at [100, 133] on link "Branches" at bounding box center [147, 150] width 215 height 47
